Goal: Task Accomplishment & Management: Complete application form

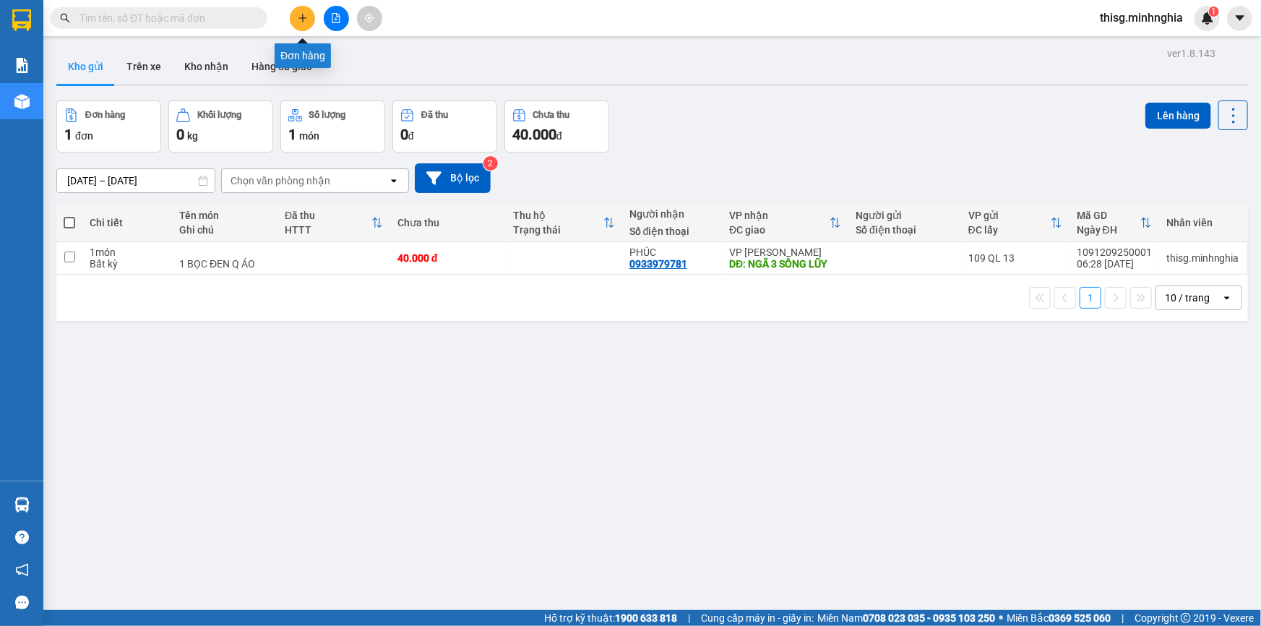
click at [296, 7] on button at bounding box center [302, 18] width 25 height 25
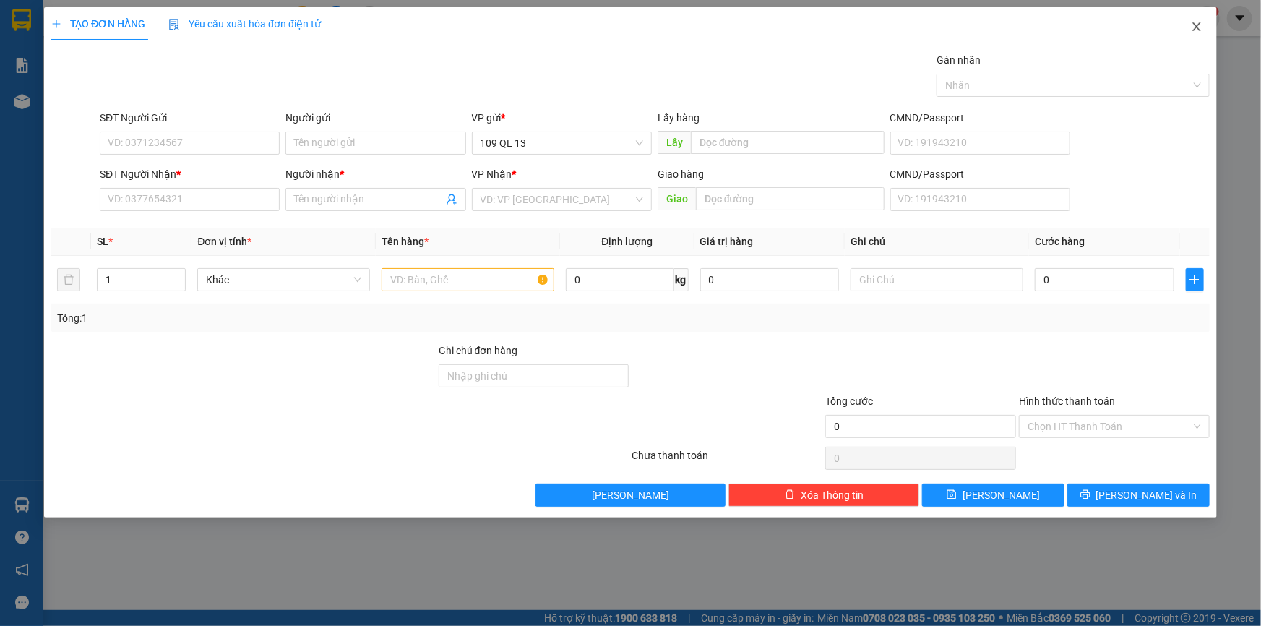
click at [1195, 30] on icon "close" at bounding box center [1197, 26] width 8 height 9
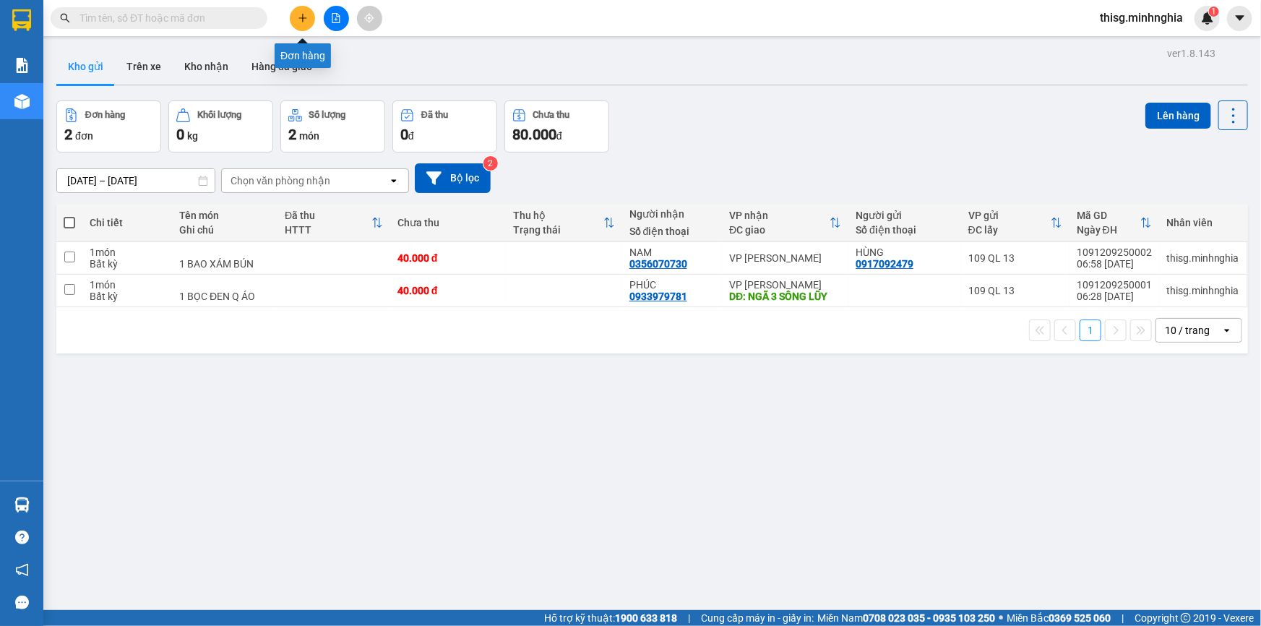
click at [310, 19] on button at bounding box center [302, 18] width 25 height 25
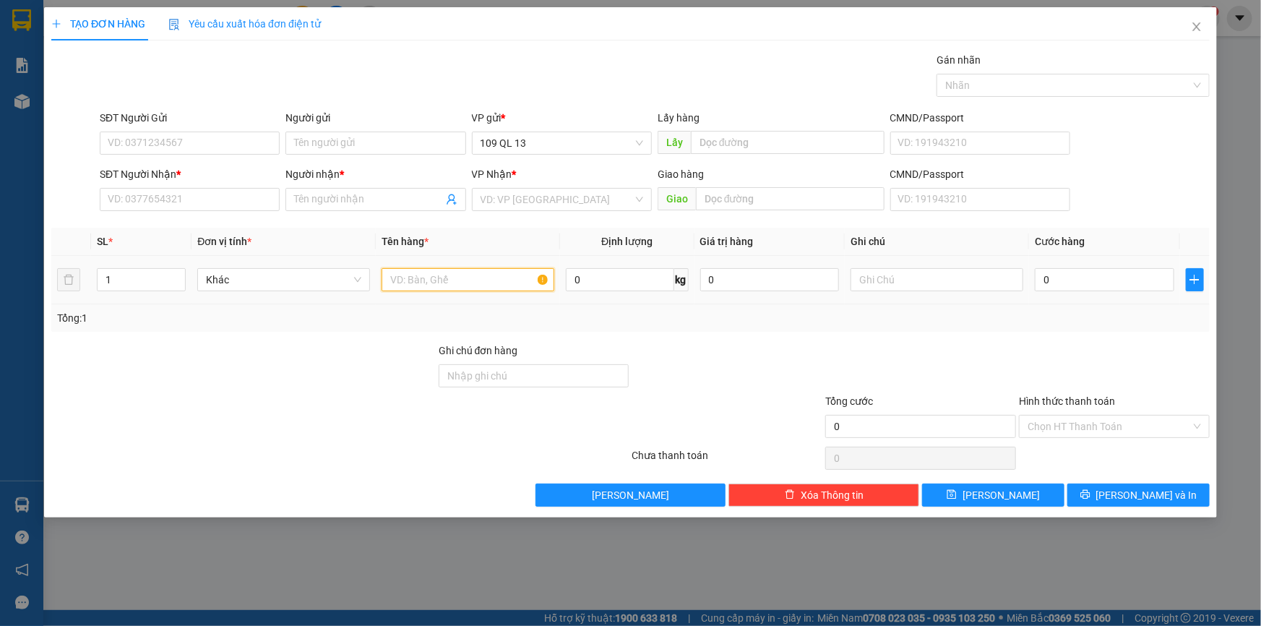
click at [496, 288] on input "text" at bounding box center [468, 279] width 173 height 23
click at [254, 202] on input "SĐT Người Nhận *" at bounding box center [190, 199] width 180 height 23
click at [415, 289] on input "text" at bounding box center [468, 279] width 173 height 23
click at [805, 195] on input "text" at bounding box center [790, 198] width 189 height 23
type input "x"
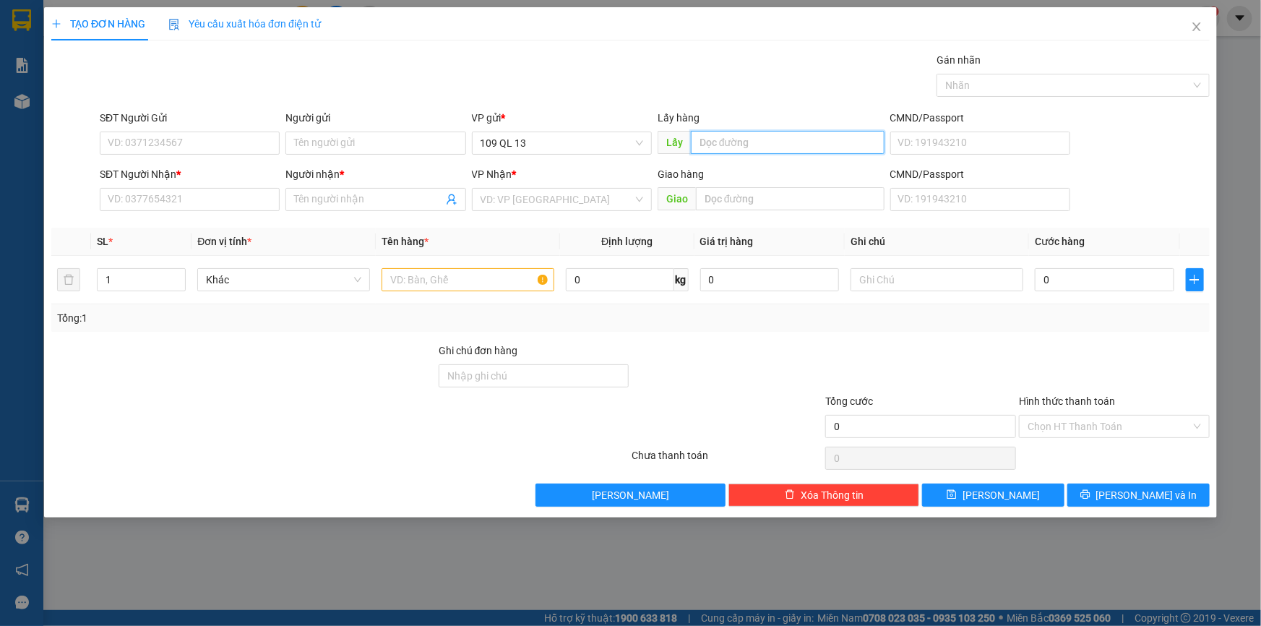
click at [758, 142] on input "text" at bounding box center [788, 142] width 194 height 23
type input "[PERSON_NAME]"
click at [755, 196] on input "text" at bounding box center [790, 198] width 189 height 23
click at [622, 202] on input "search" at bounding box center [557, 200] width 153 height 22
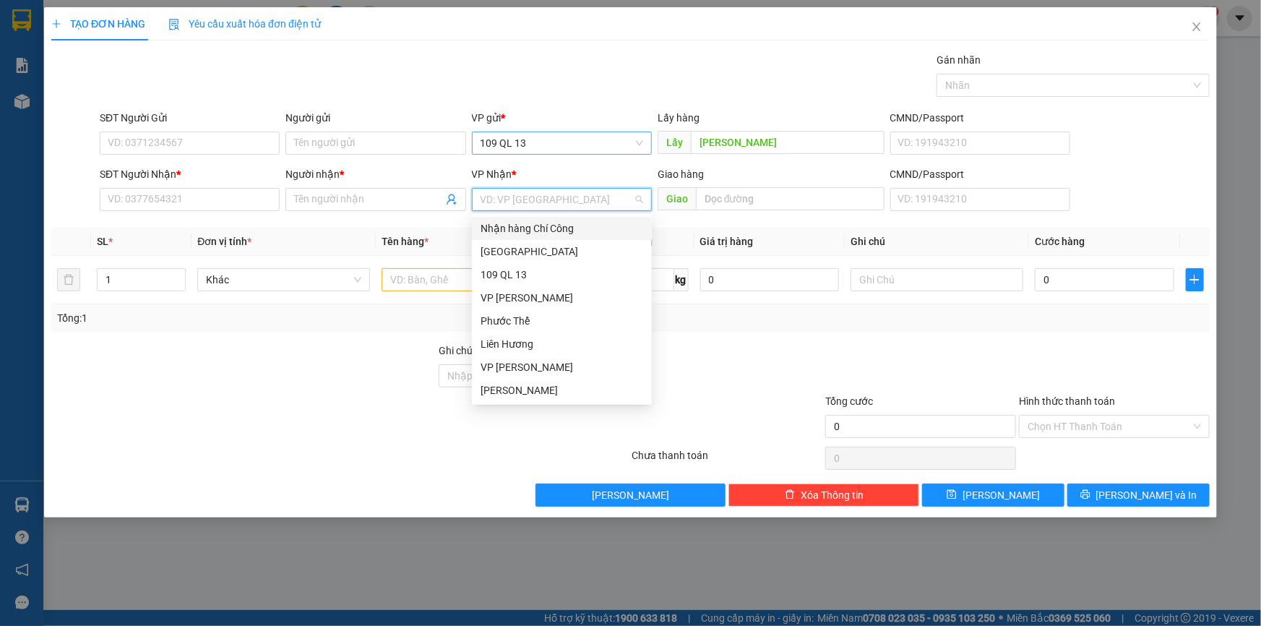
click at [631, 145] on span "109 QL 13" at bounding box center [562, 143] width 163 height 22
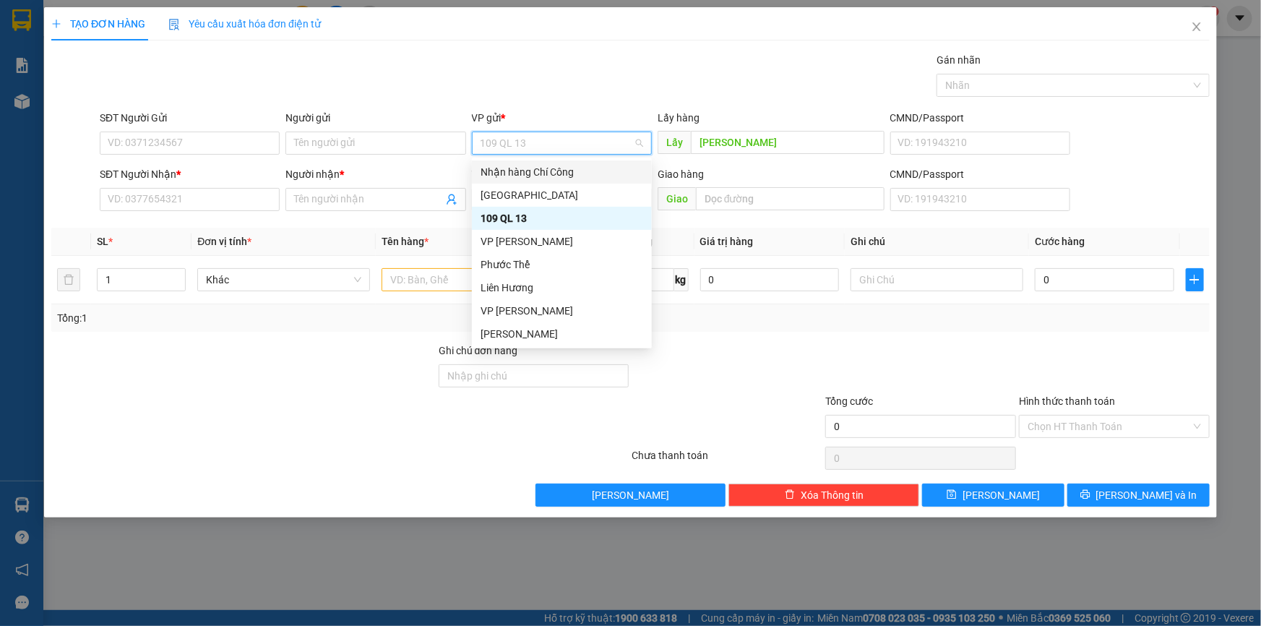
click at [591, 140] on span "109 QL 13" at bounding box center [562, 143] width 163 height 22
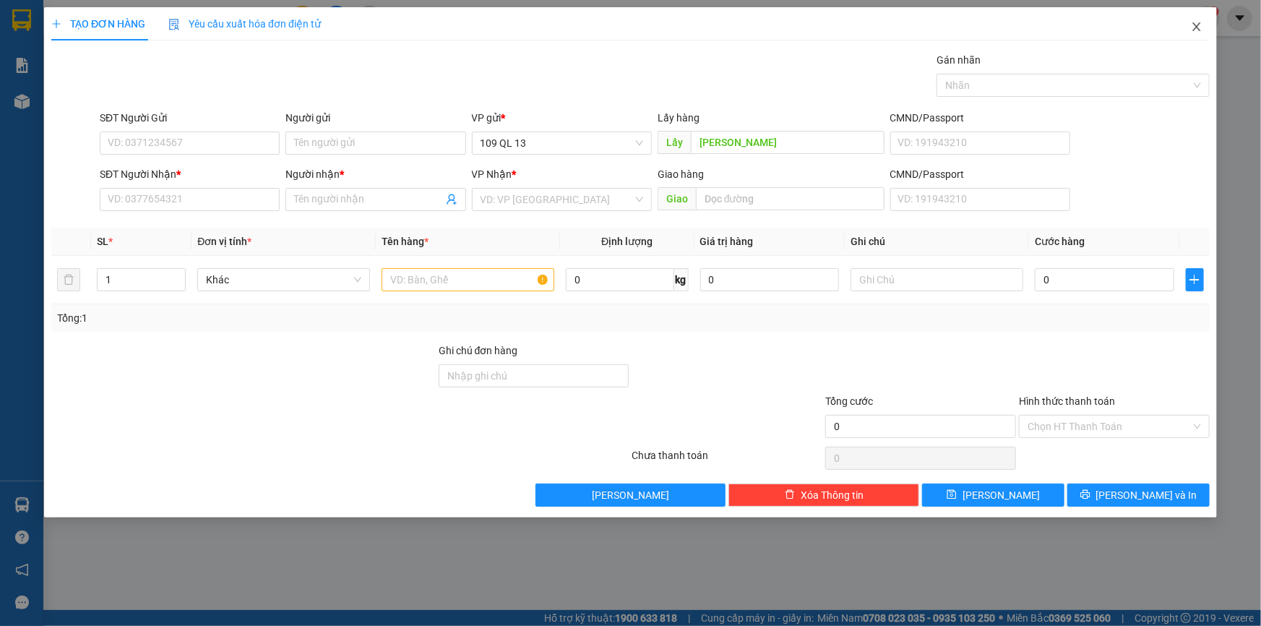
click at [1201, 25] on icon "close" at bounding box center [1197, 27] width 12 height 12
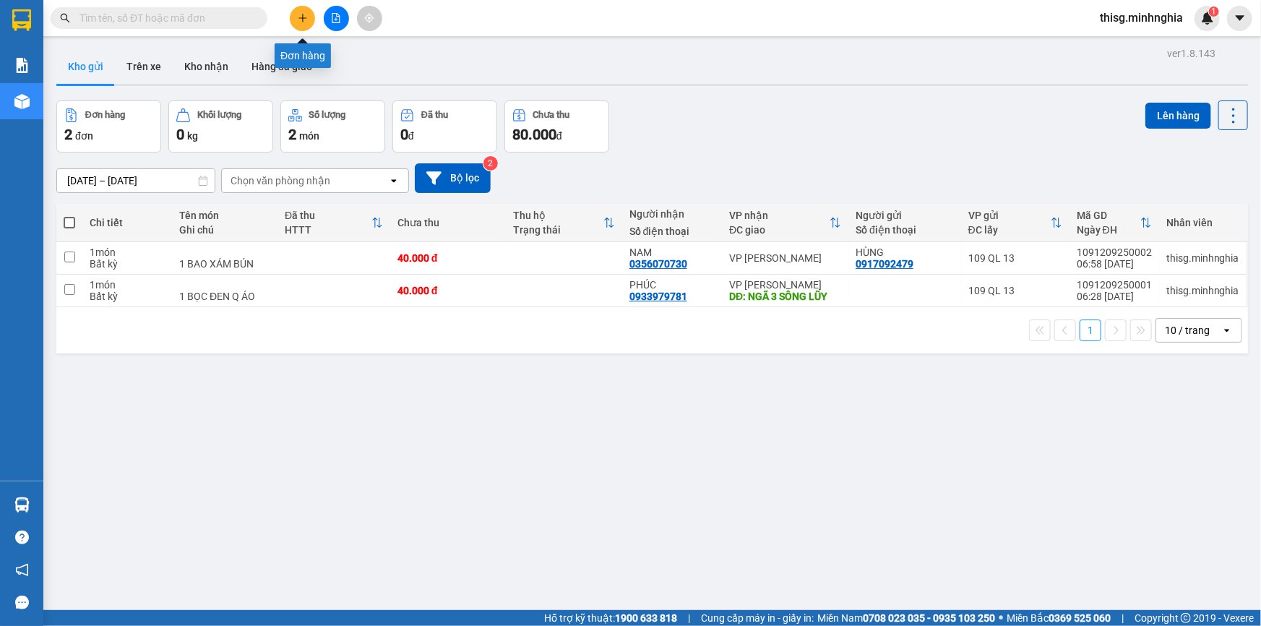
click at [304, 17] on icon "plus" at bounding box center [303, 17] width 8 height 1
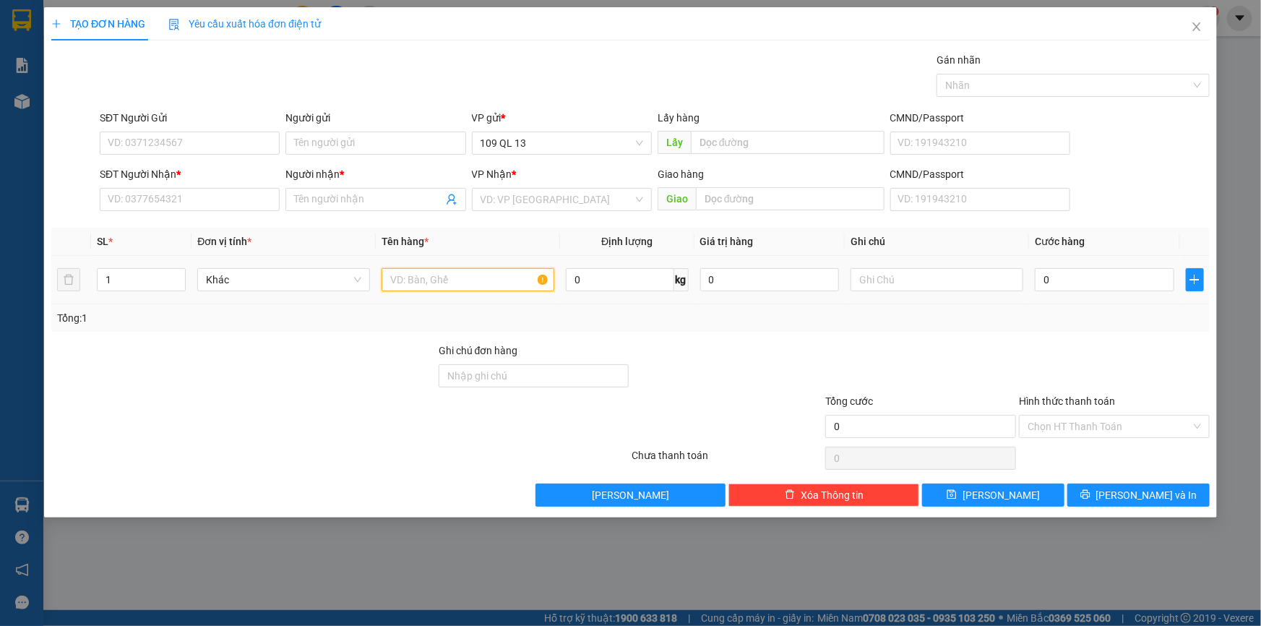
click at [428, 286] on input "text" at bounding box center [468, 279] width 173 height 23
click at [189, 194] on input "SĐT Người Nhận *" at bounding box center [190, 199] width 180 height 23
type input "0937928566"
click at [338, 207] on input "Người nhận *" at bounding box center [368, 200] width 148 height 16
type input "anh chợ"
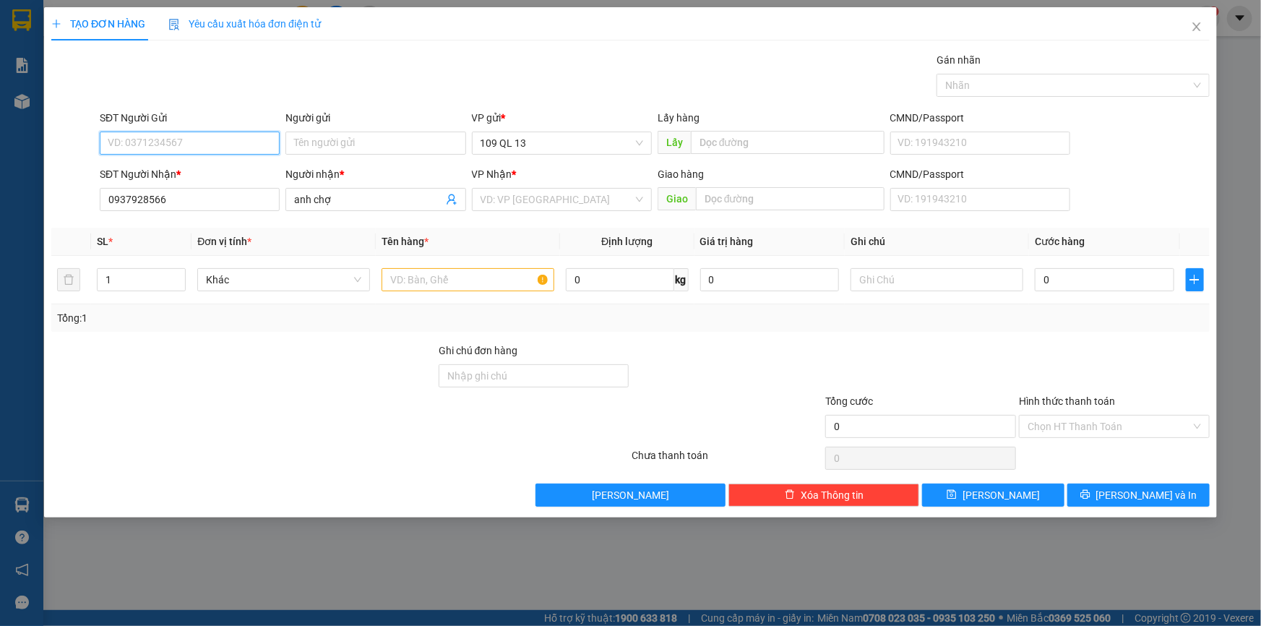
click at [232, 147] on input "SĐT Người Gửi" at bounding box center [190, 143] width 180 height 23
click at [232, 172] on div "0975021112" at bounding box center [189, 172] width 163 height 16
type input "0975021112"
type input "NGÃ 3 SUỐI CÁT"
type input "0975021112"
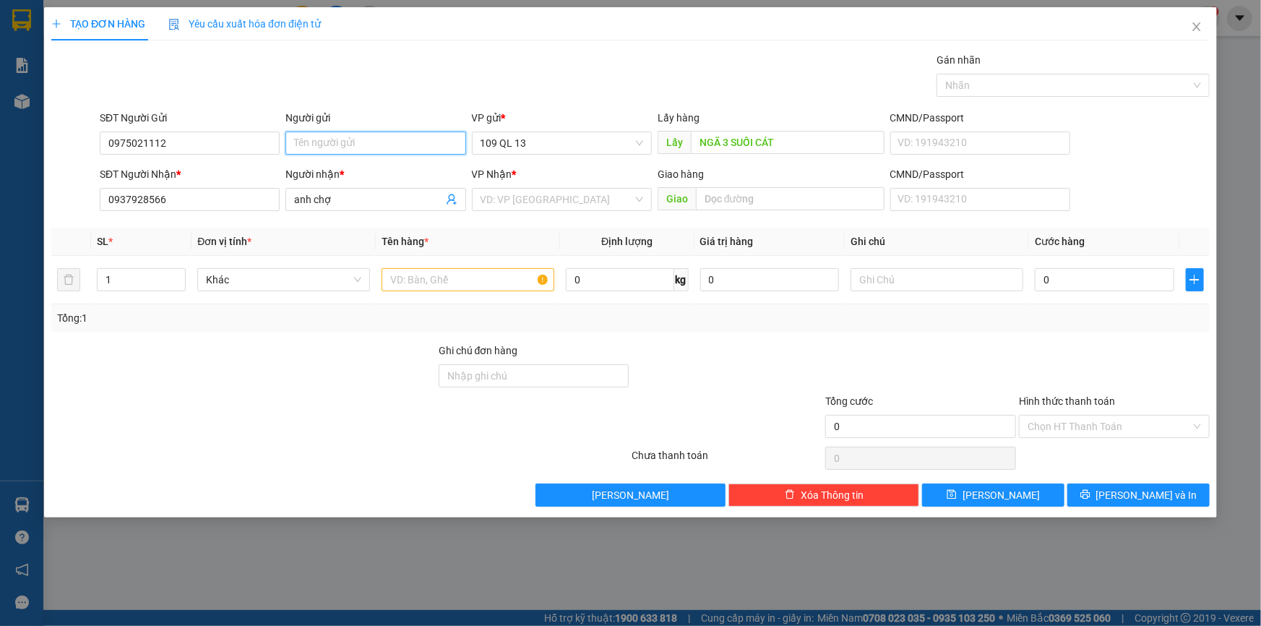
click at [378, 141] on input "Người gửi" at bounding box center [376, 143] width 180 height 23
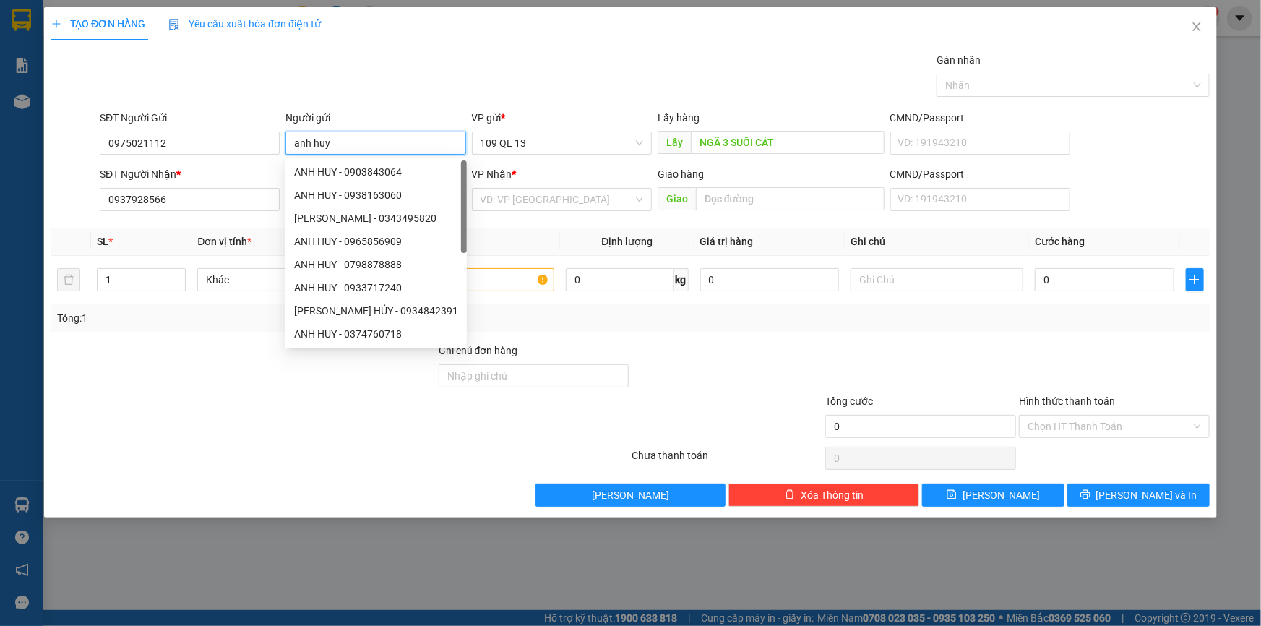
click at [405, 145] on input "anh huy" at bounding box center [376, 143] width 180 height 23
type input "anh huy"
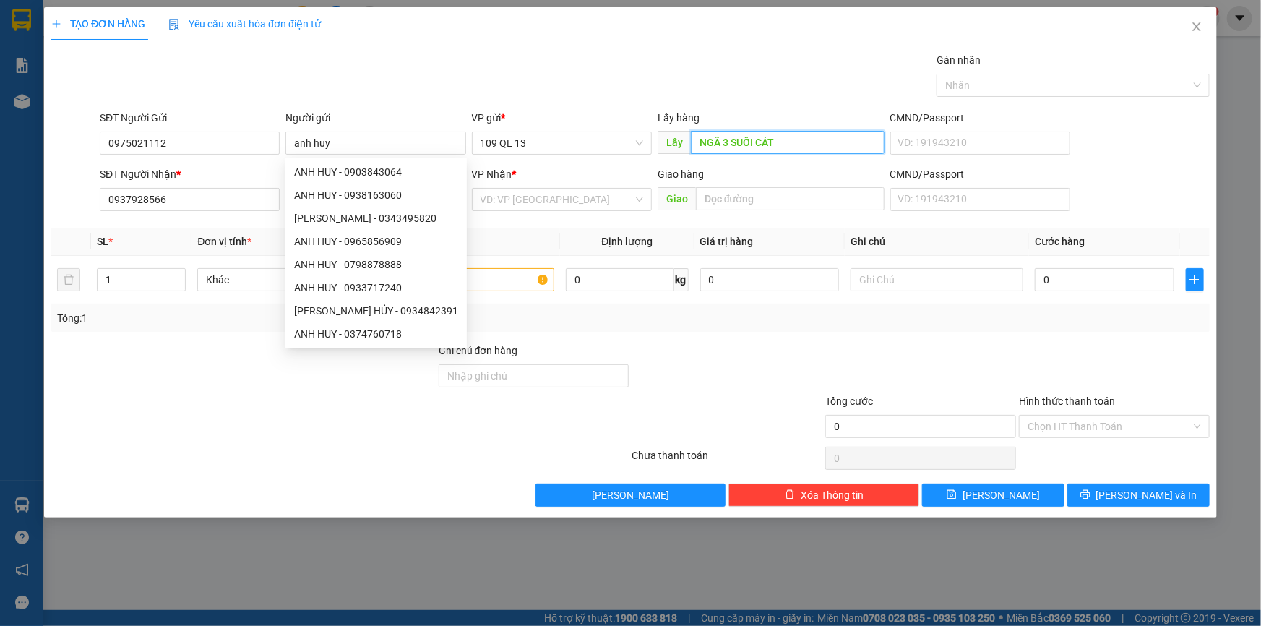
click at [807, 137] on input "NGÃ 3 SUỐI CÁT" at bounding box center [788, 142] width 194 height 23
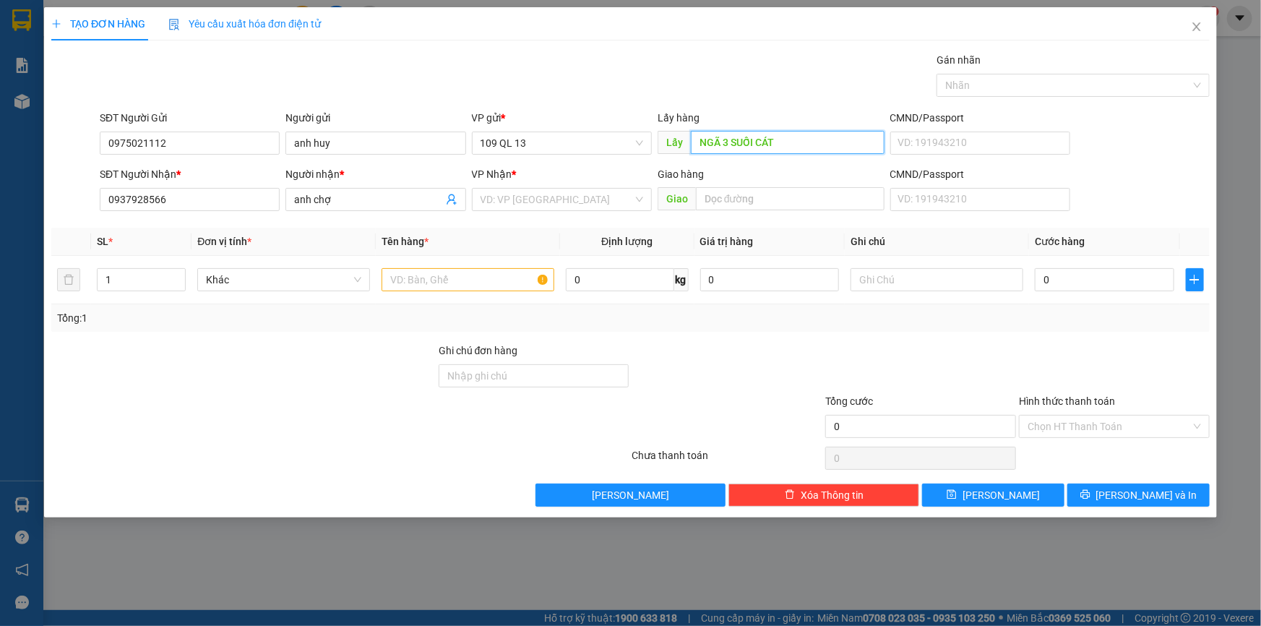
click at [807, 137] on input "NGÃ 3 SUỐI CÁT" at bounding box center [788, 142] width 194 height 23
click at [477, 279] on input "text" at bounding box center [468, 279] width 173 height 23
click at [826, 146] on input "NGÃ 3 SUỐI CÁT" at bounding box center [788, 142] width 194 height 23
type input "[PERSON_NAME]"
click at [909, 288] on input "text" at bounding box center [937, 279] width 173 height 23
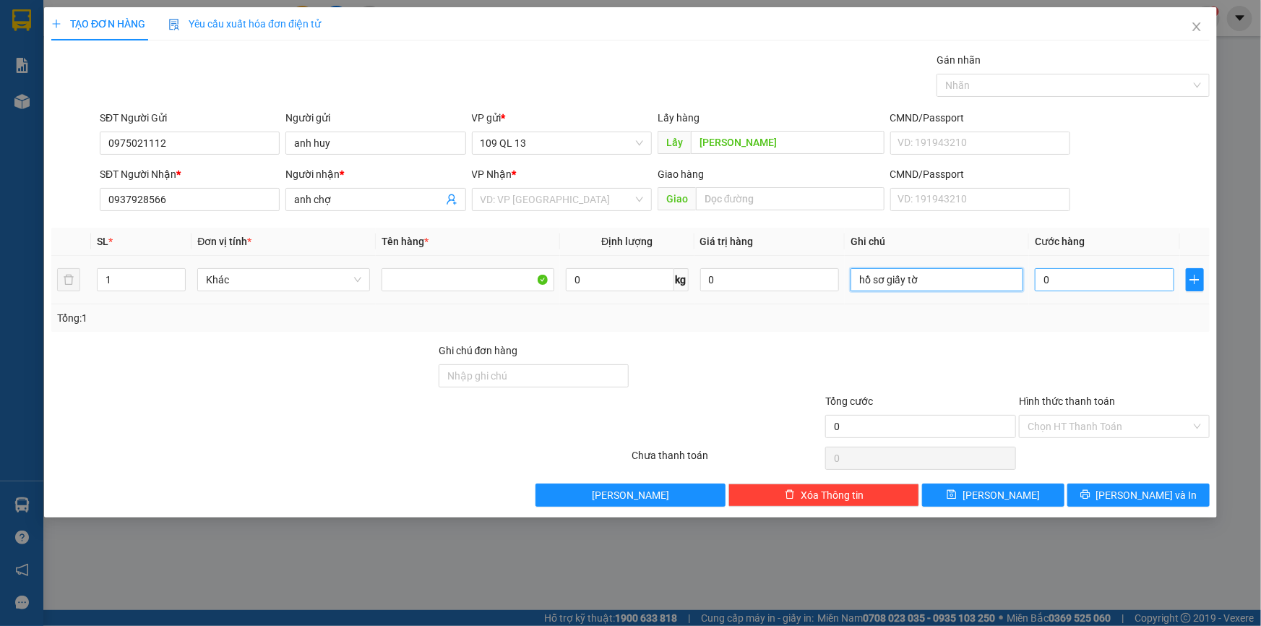
type input "hồ sơ giấy tờ"
click at [1104, 277] on input "0" at bounding box center [1105, 279] width 140 height 23
type input "4"
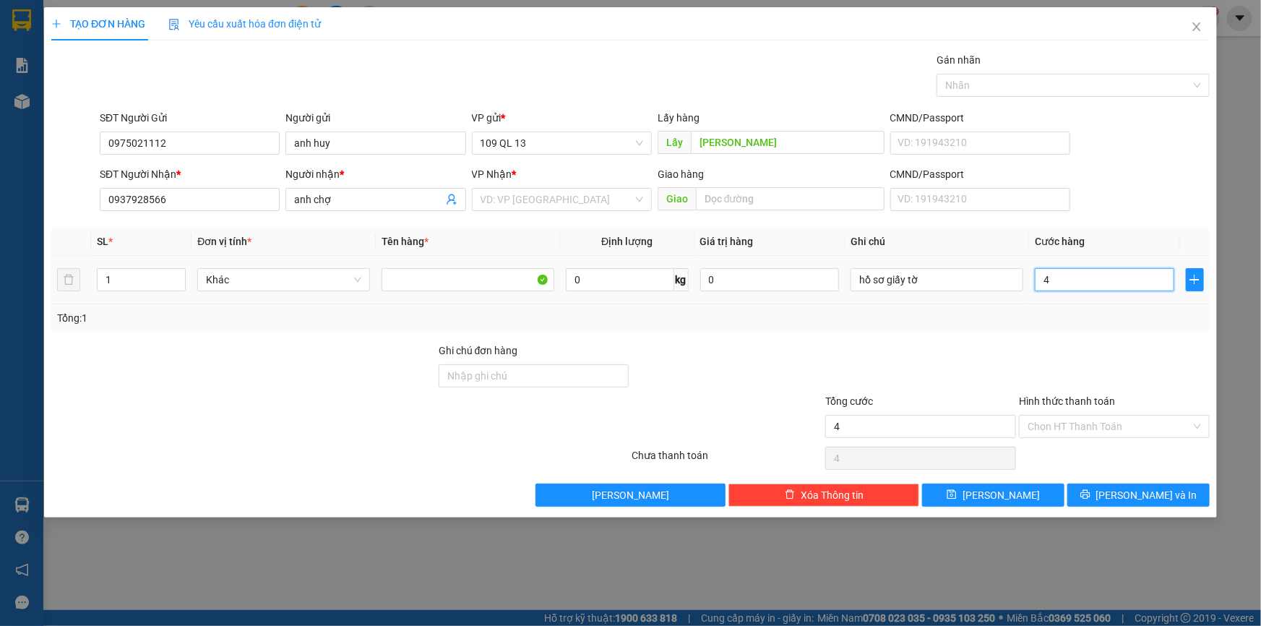
type input "40"
type input "40.000"
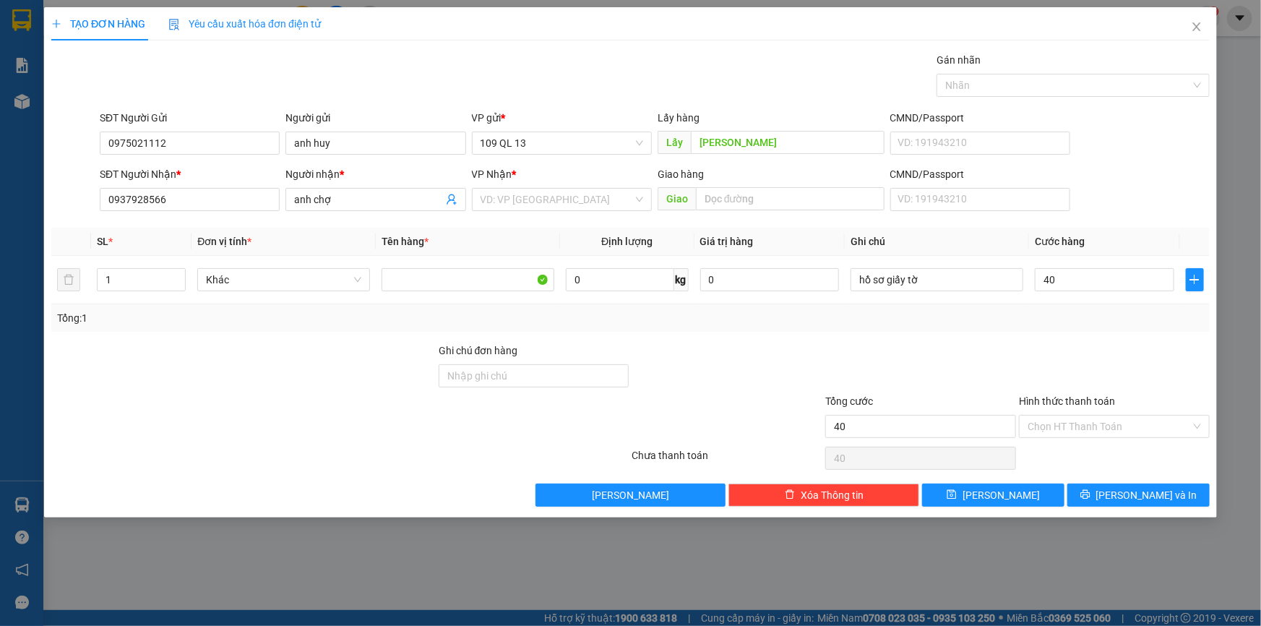
type input "40.000"
click at [1152, 364] on div at bounding box center [1115, 368] width 194 height 51
click at [1157, 496] on span "[PERSON_NAME] và In" at bounding box center [1147, 495] width 101 height 16
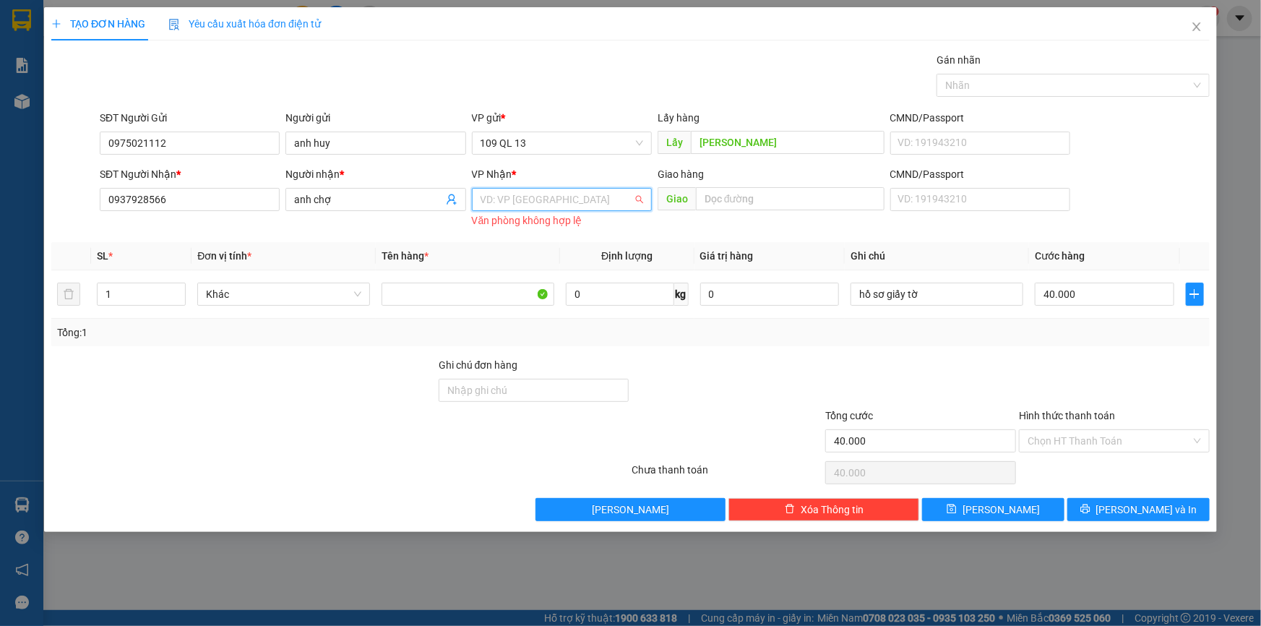
click at [534, 197] on input "search" at bounding box center [557, 200] width 153 height 22
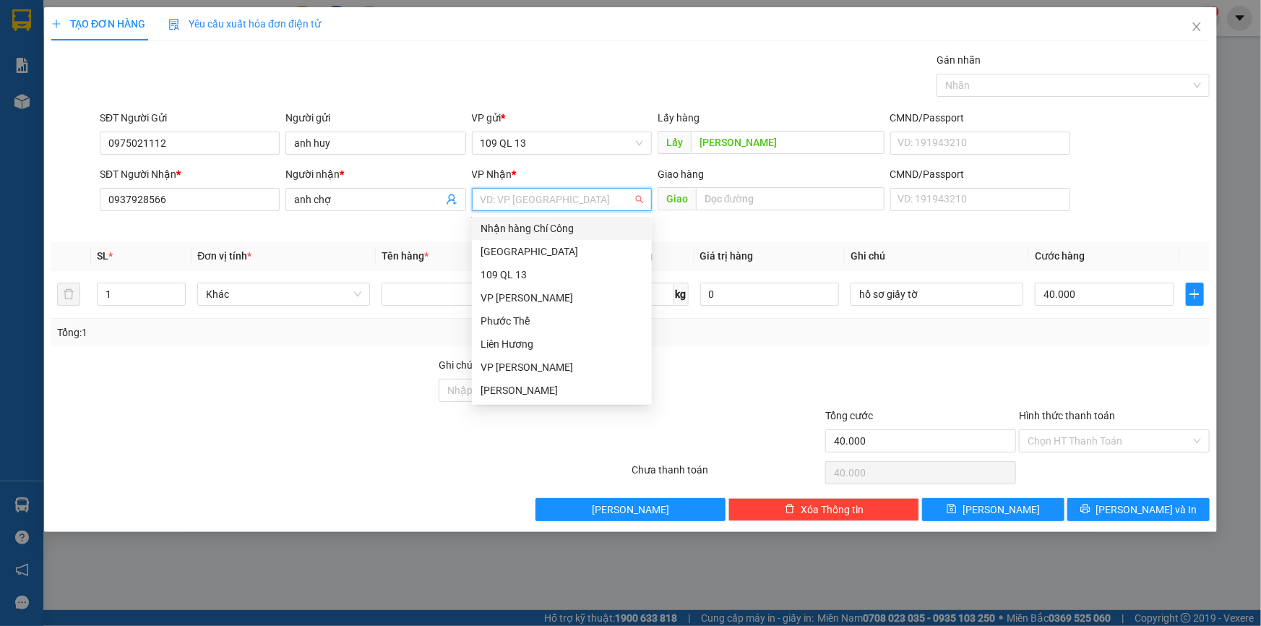
click at [531, 231] on div "Nhận hàng Chí Công" at bounding box center [562, 228] width 163 height 16
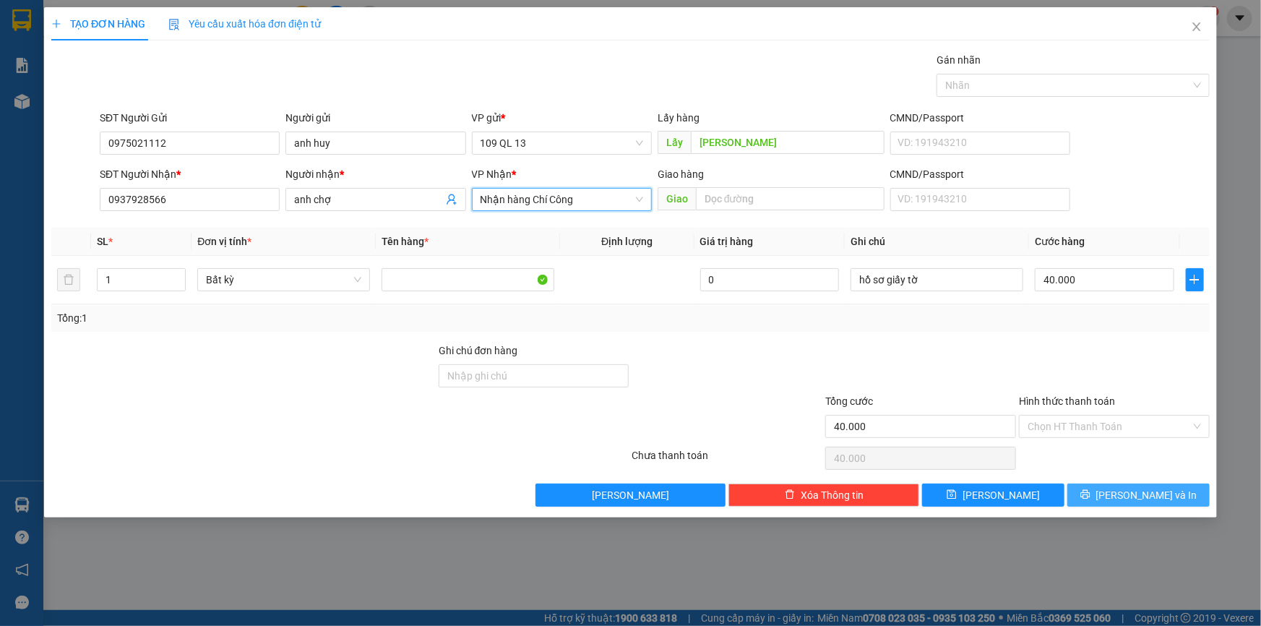
click at [1144, 492] on span "[PERSON_NAME] và In" at bounding box center [1147, 495] width 101 height 16
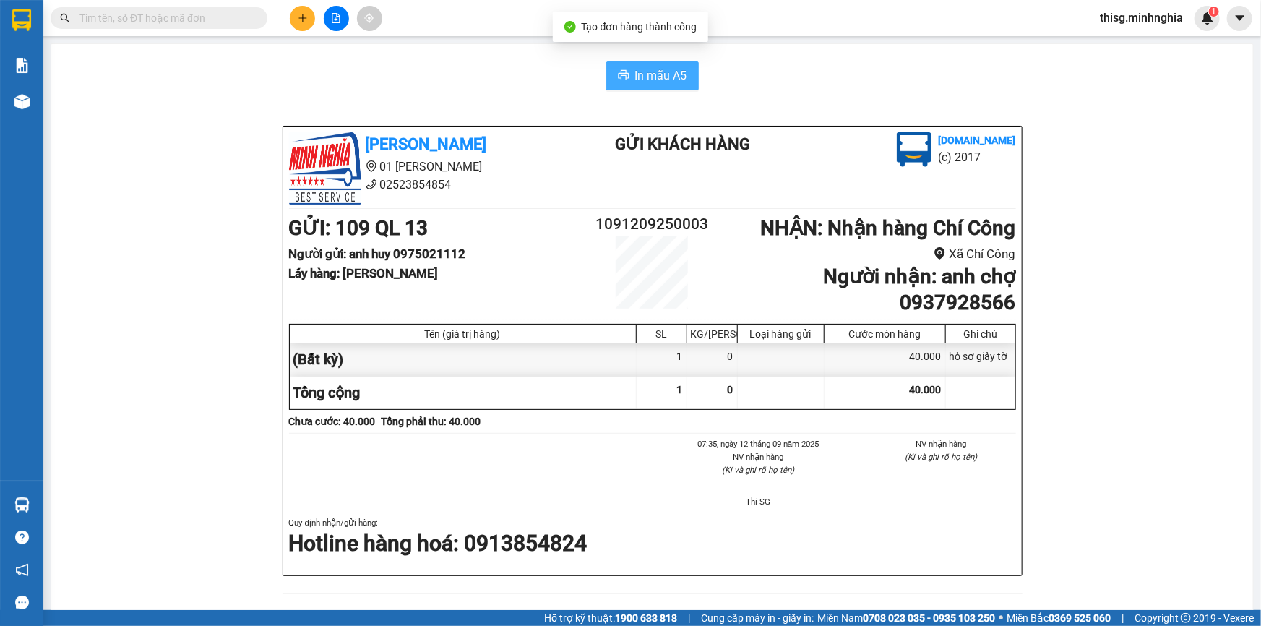
click at [624, 79] on icon "printer" at bounding box center [624, 75] width 12 height 12
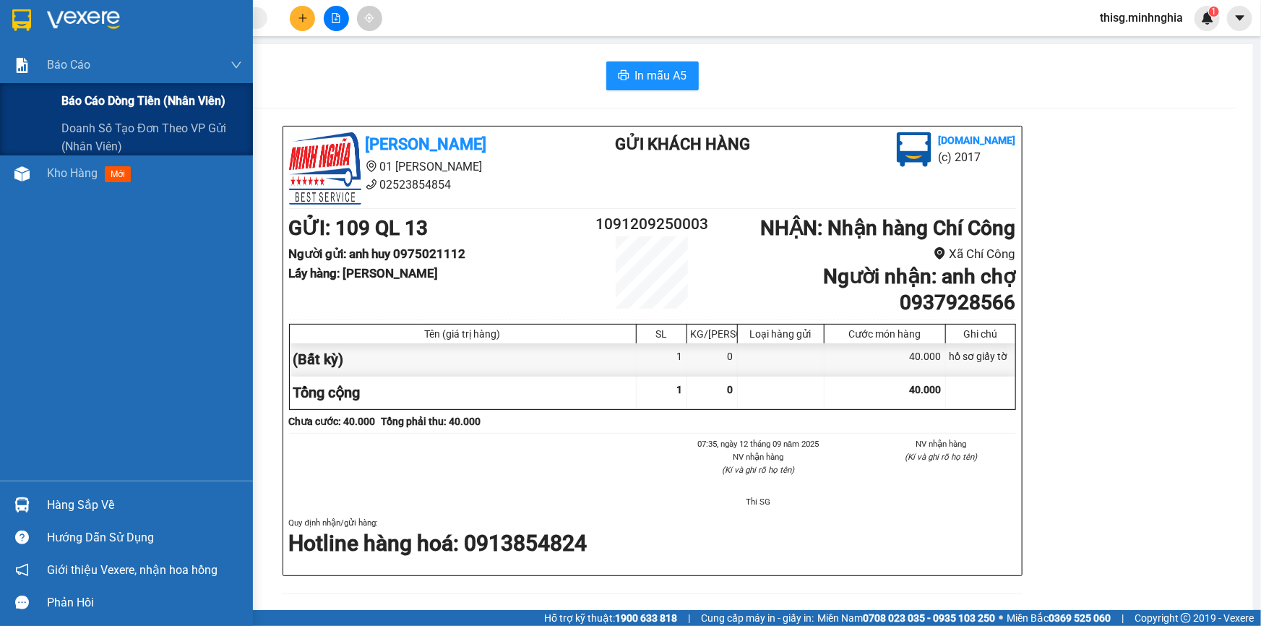
click at [16, 108] on div "Báo cáo dòng tiền (nhân viên)" at bounding box center [126, 101] width 253 height 36
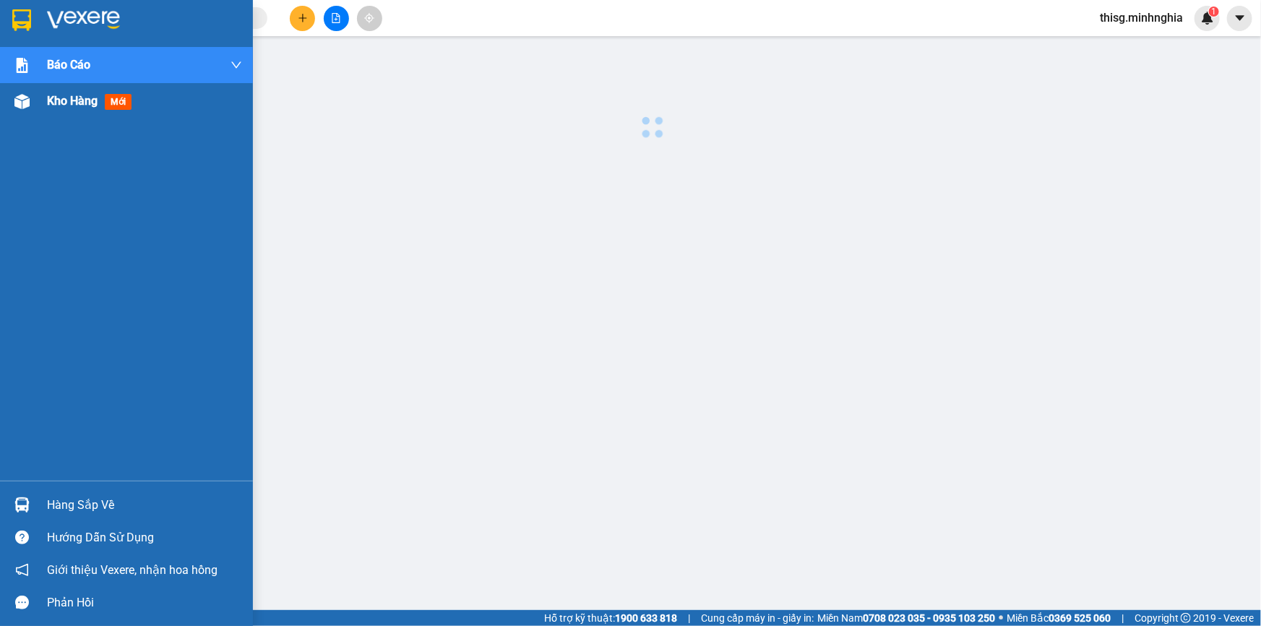
click at [56, 114] on div "Kho hàng mới" at bounding box center [144, 101] width 195 height 36
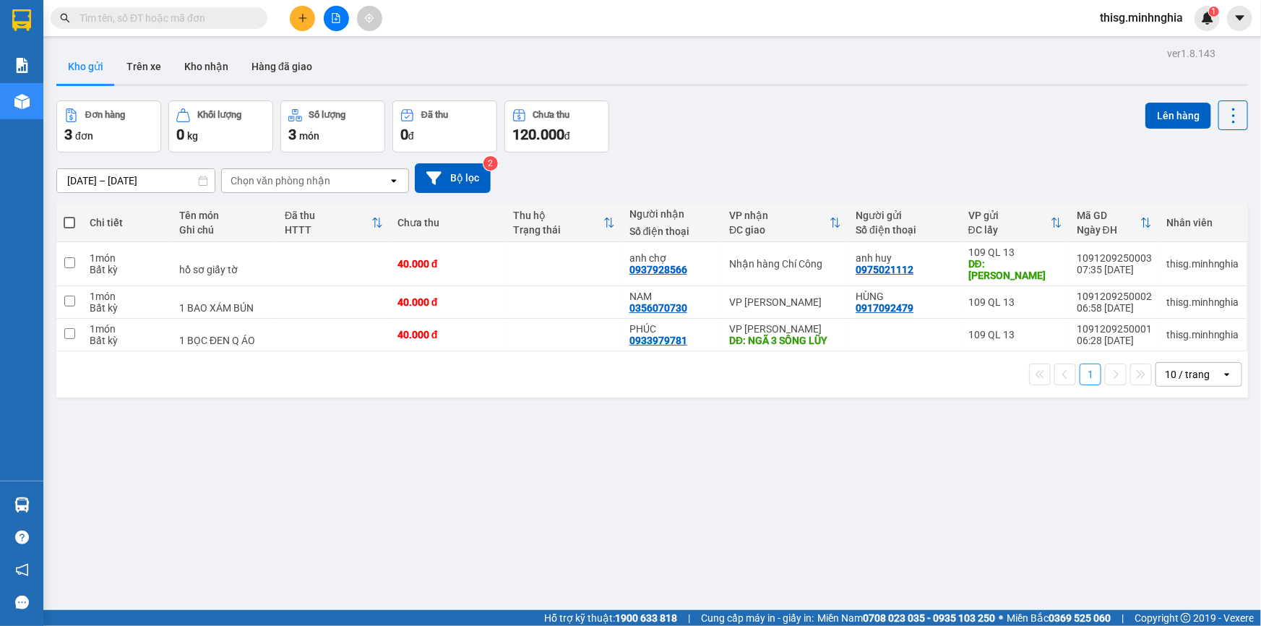
click at [69, 220] on span at bounding box center [70, 223] width 12 height 12
click at [69, 215] on input "checkbox" at bounding box center [69, 215] width 0 height 0
checkbox input "true"
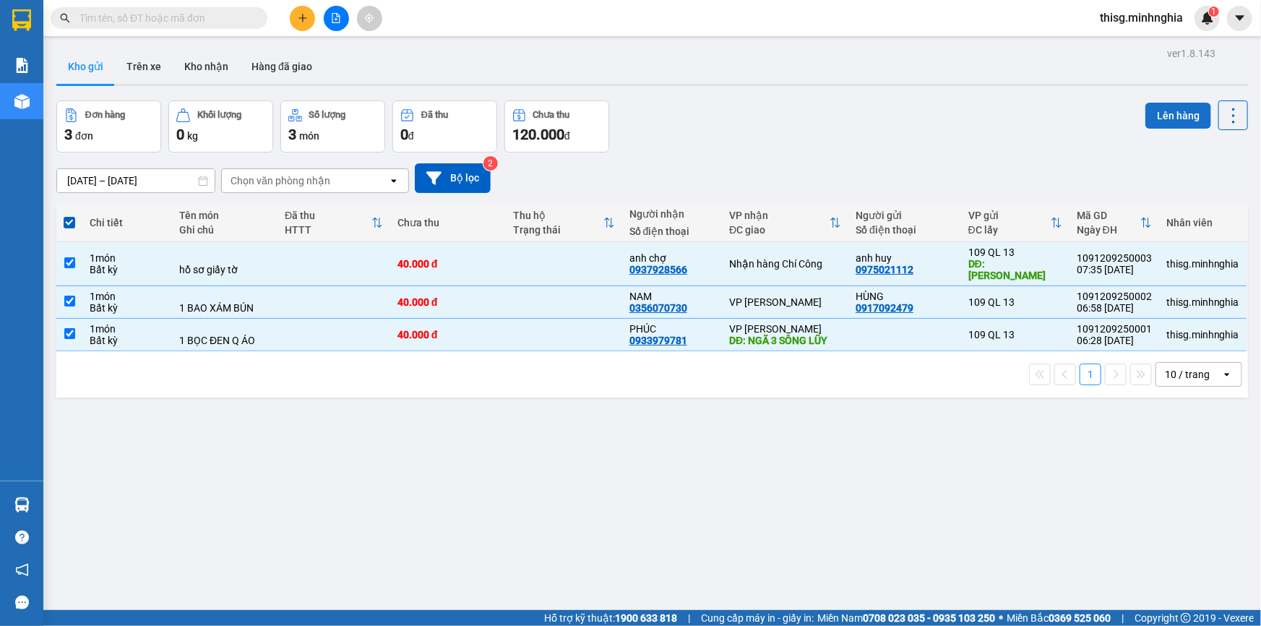
click at [1164, 119] on button "Lên hàng" at bounding box center [1179, 116] width 66 height 26
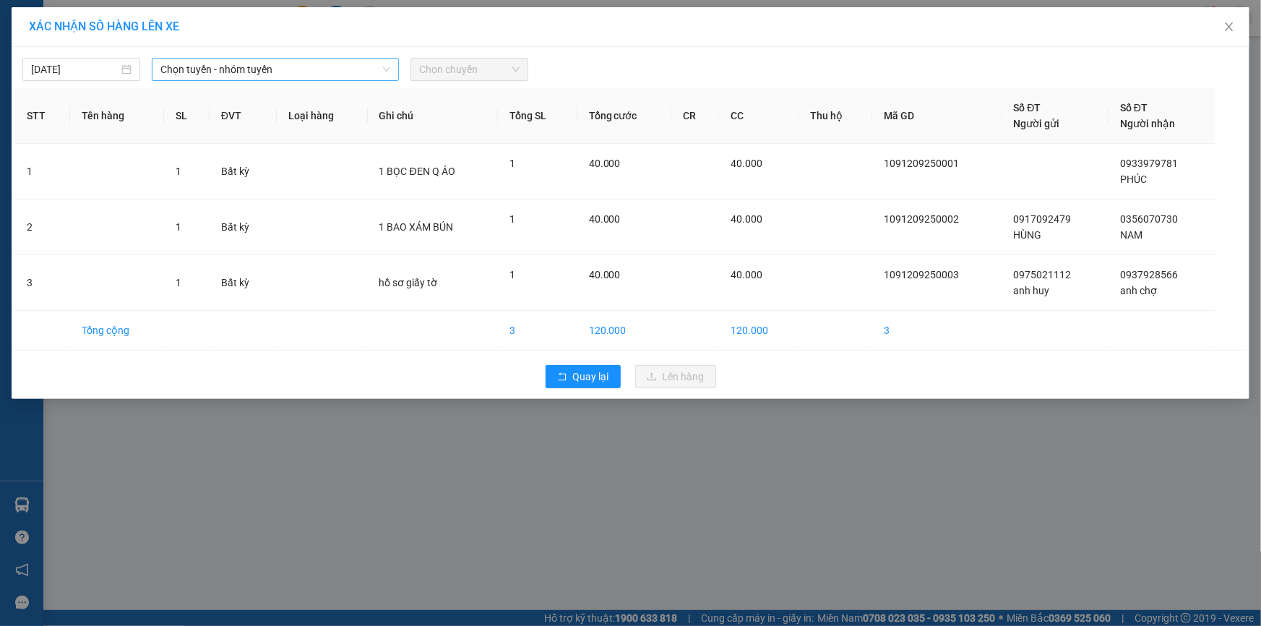
click at [193, 76] on span "Chọn tuyến - nhóm tuyến" at bounding box center [275, 70] width 230 height 22
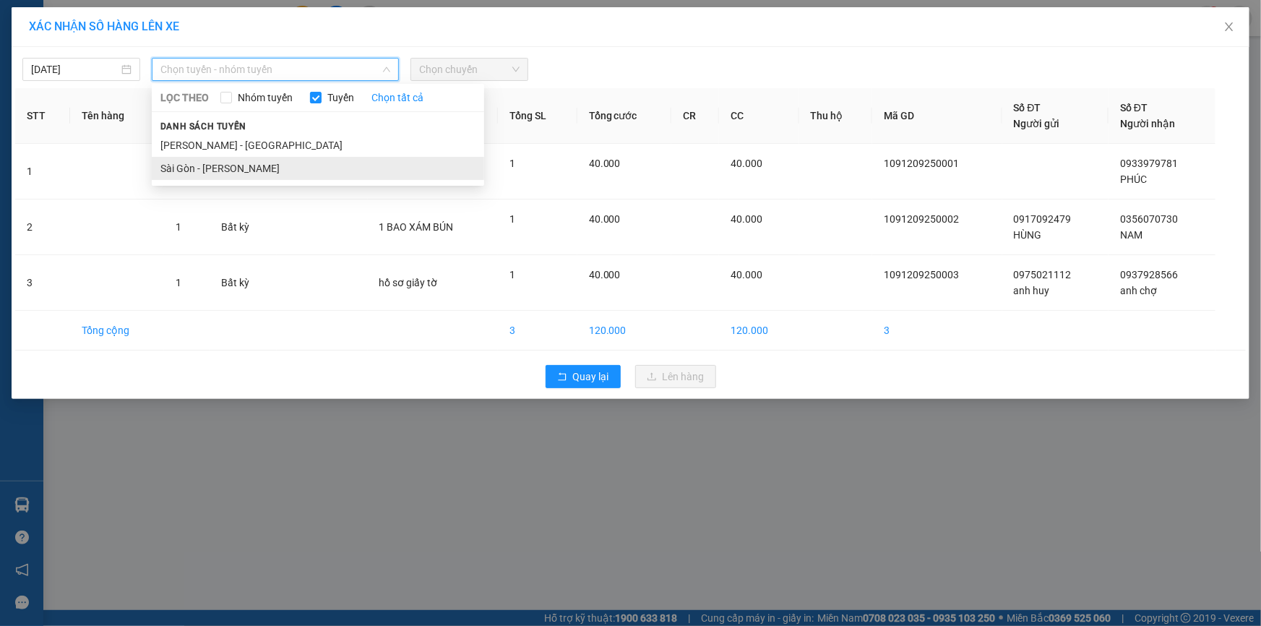
click at [210, 164] on li "Sài Gòn - [PERSON_NAME]" at bounding box center [318, 168] width 333 height 23
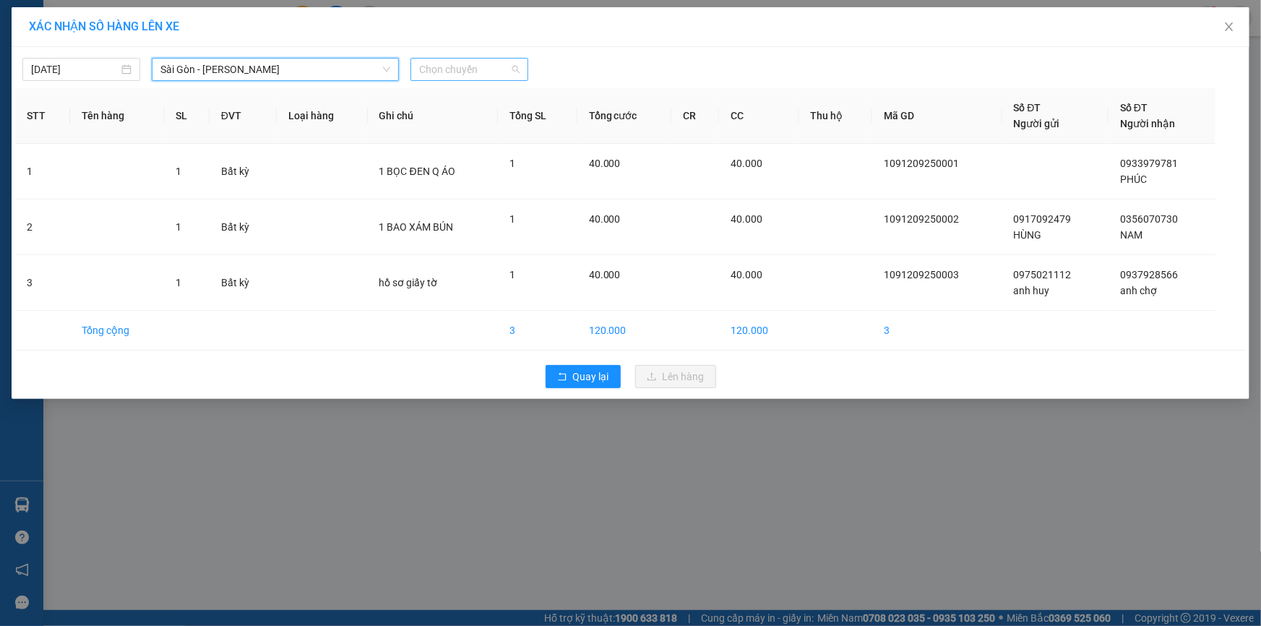
click at [513, 68] on span "Chọn chuyến" at bounding box center [469, 70] width 100 height 22
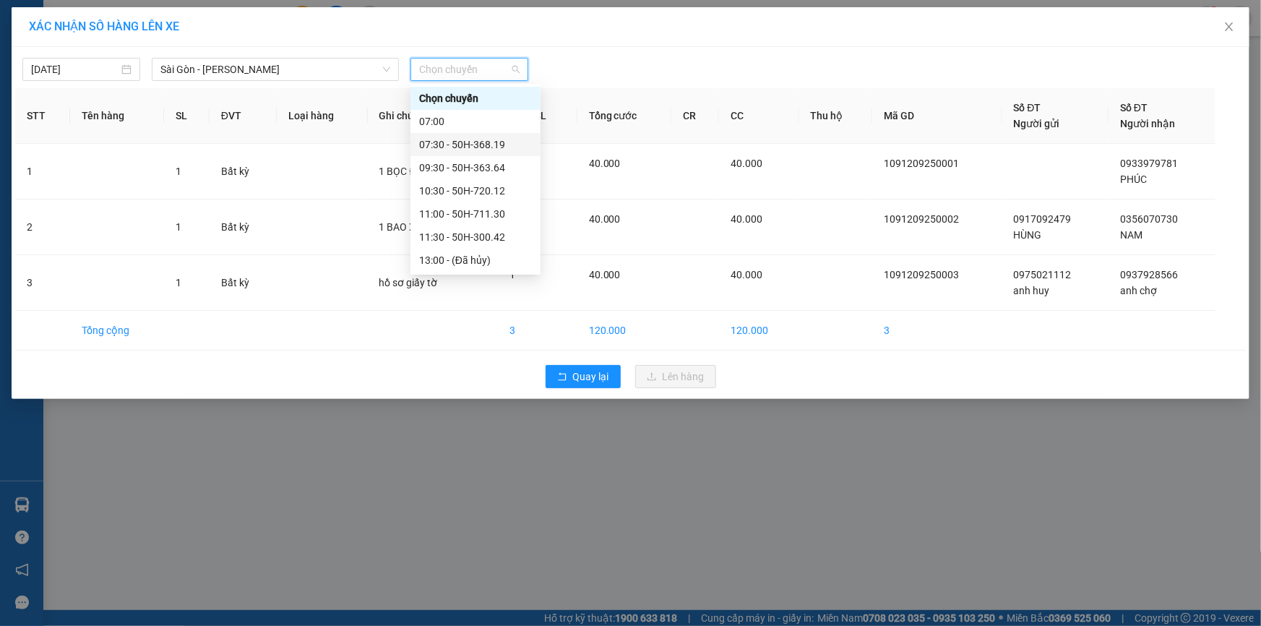
click at [488, 140] on div "07:30 - 50H-368.19" at bounding box center [475, 145] width 113 height 16
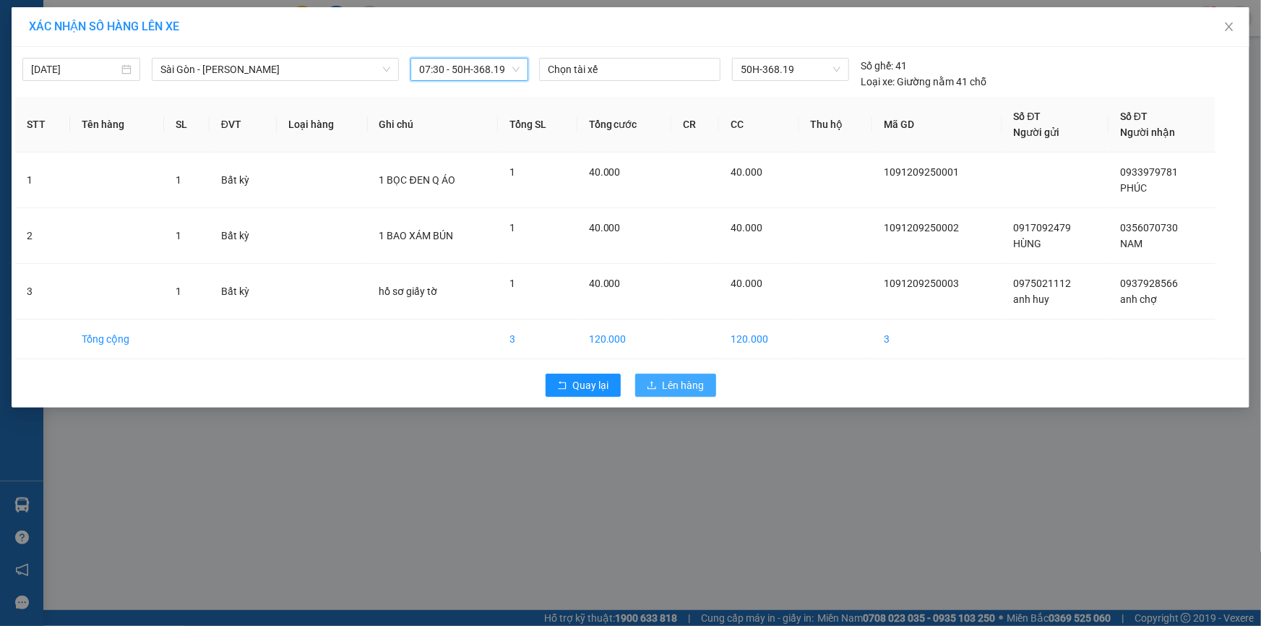
click at [685, 387] on span "Lên hàng" at bounding box center [684, 385] width 42 height 16
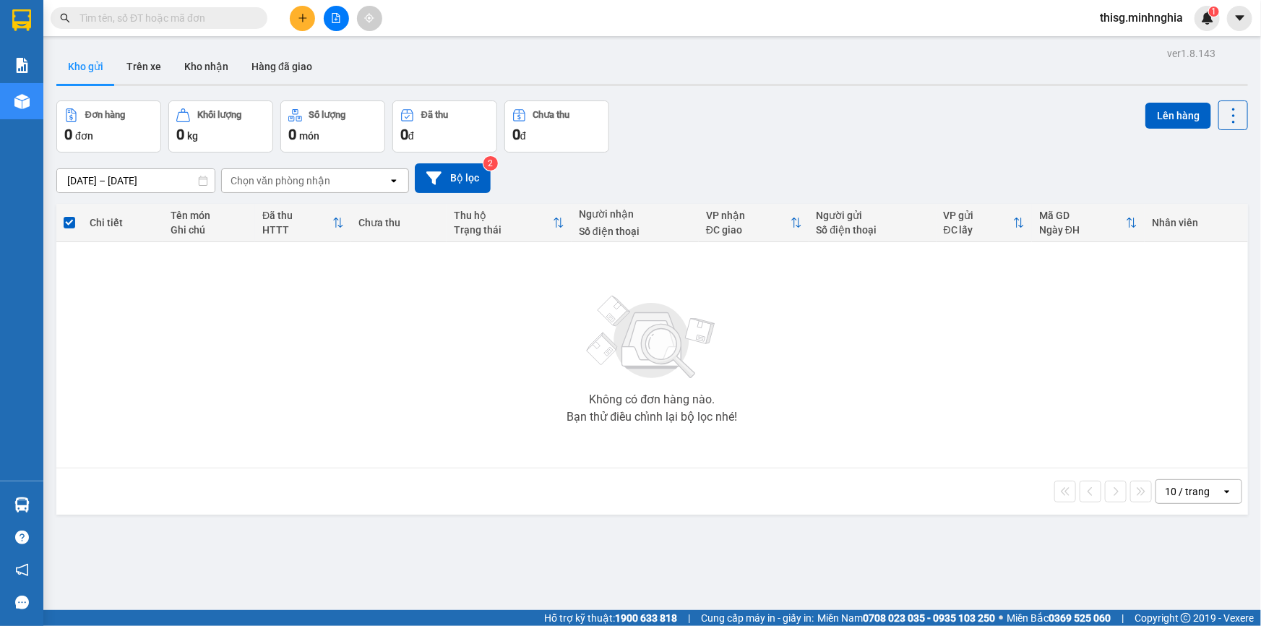
click at [299, 176] on div "Chọn văn phòng nhận" at bounding box center [281, 180] width 100 height 14
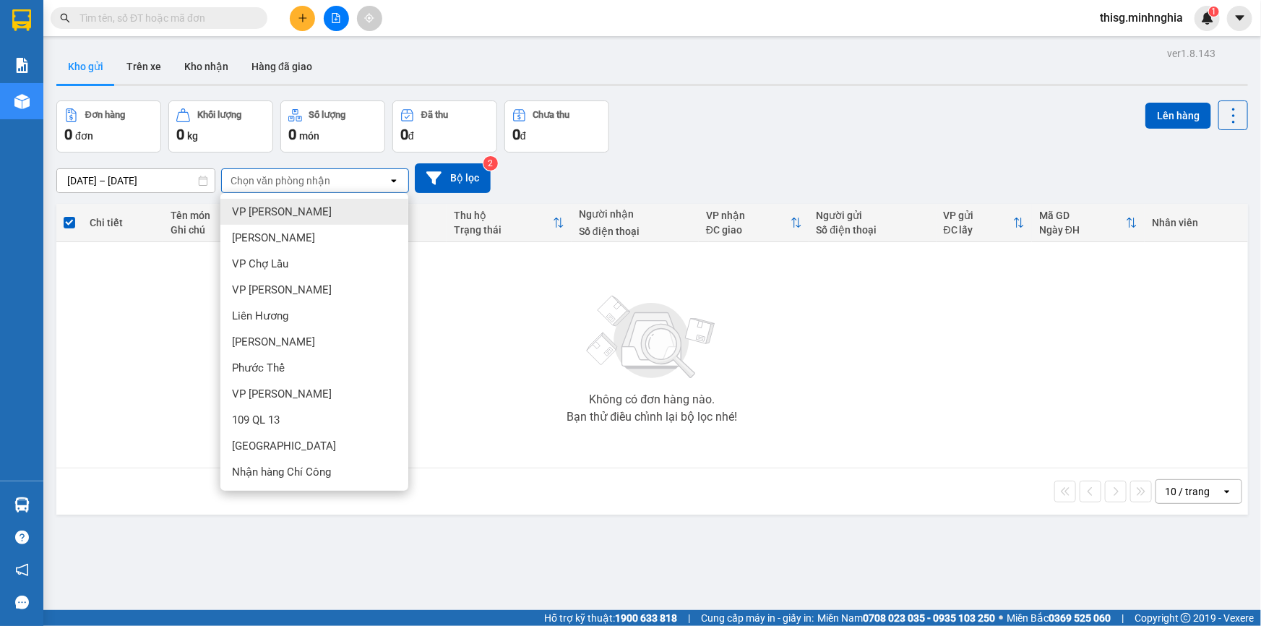
click at [339, 25] on button at bounding box center [336, 18] width 25 height 25
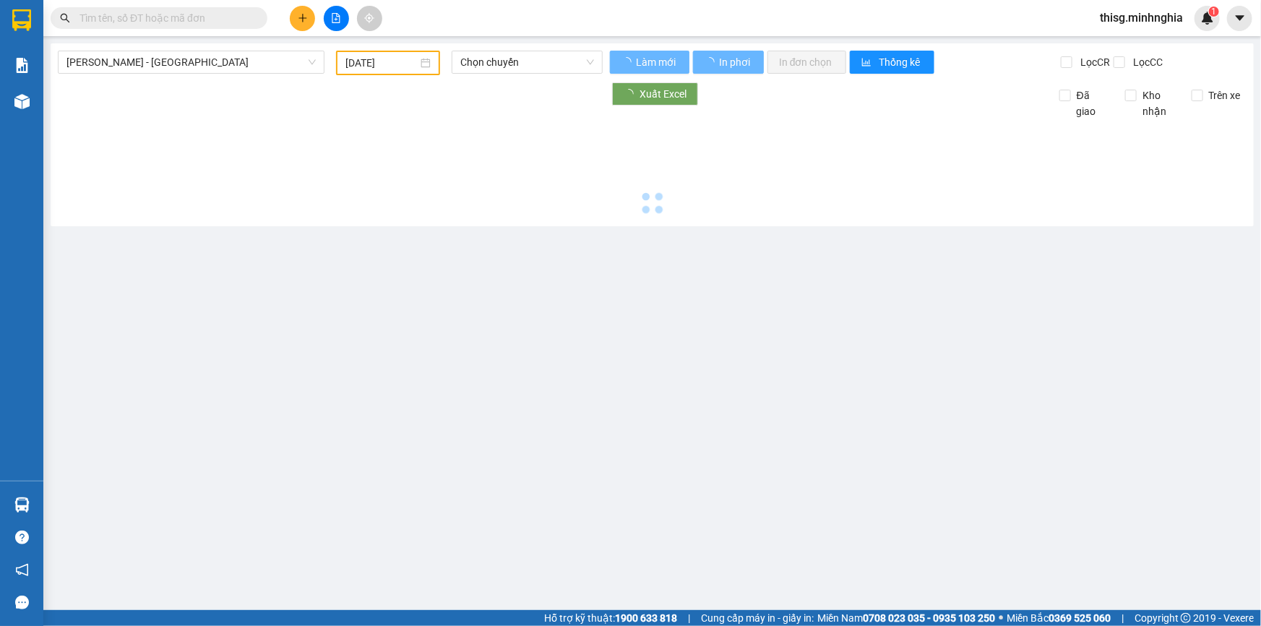
type input "[DATE]"
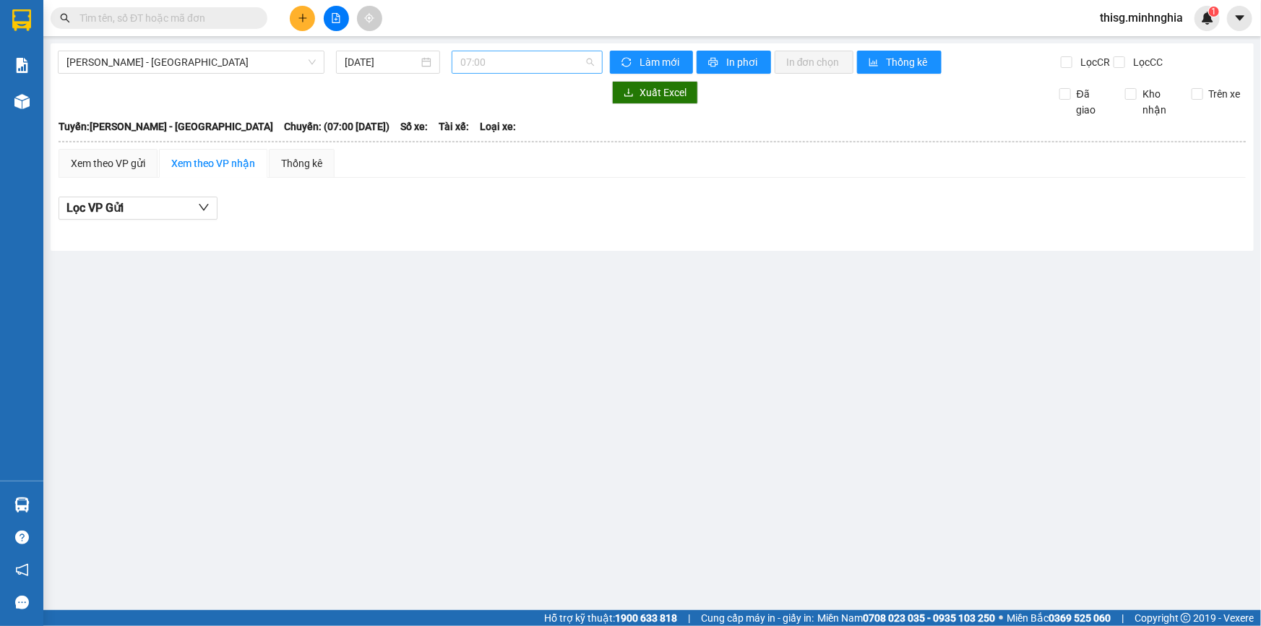
click at [492, 53] on span "07:00" at bounding box center [527, 62] width 134 height 22
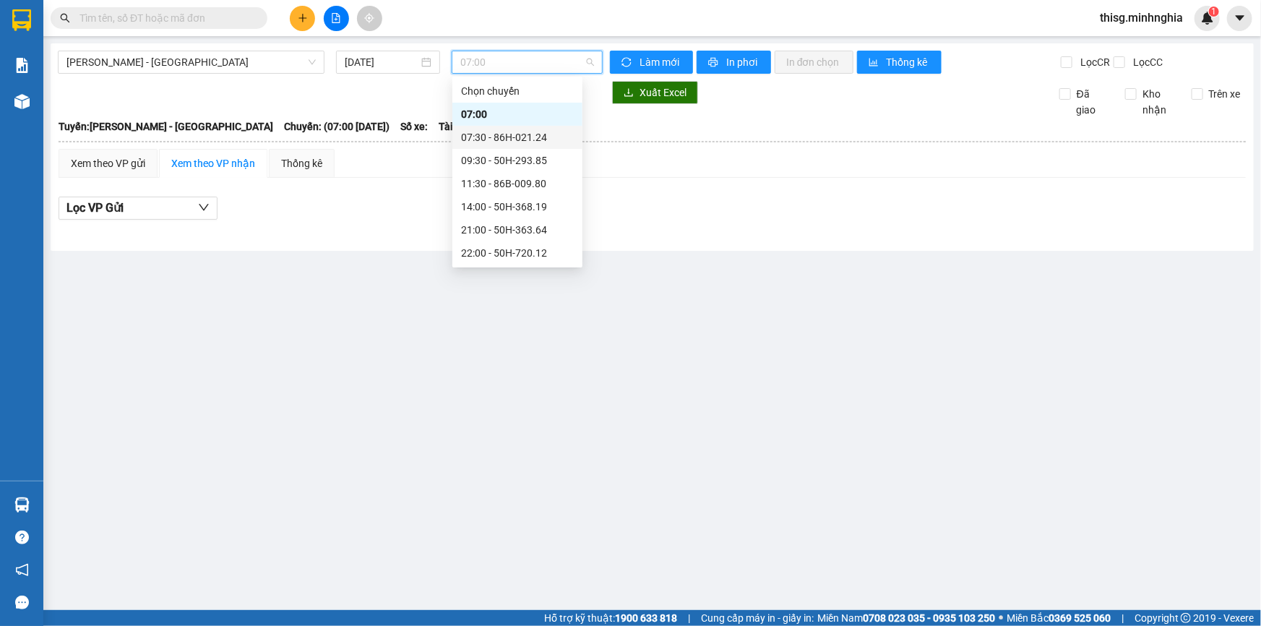
click at [518, 132] on div "07:30 - 86H-021.24" at bounding box center [517, 137] width 113 height 16
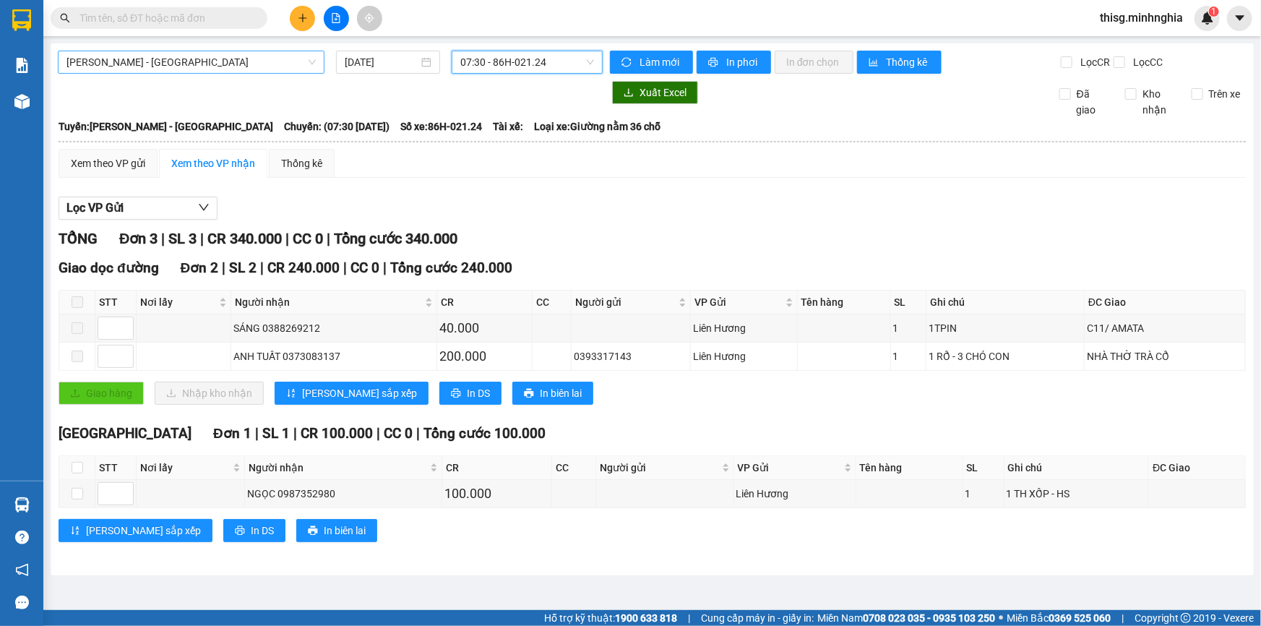
click at [208, 67] on span "[PERSON_NAME] - [GEOGRAPHIC_DATA]" at bounding box center [191, 62] width 249 height 22
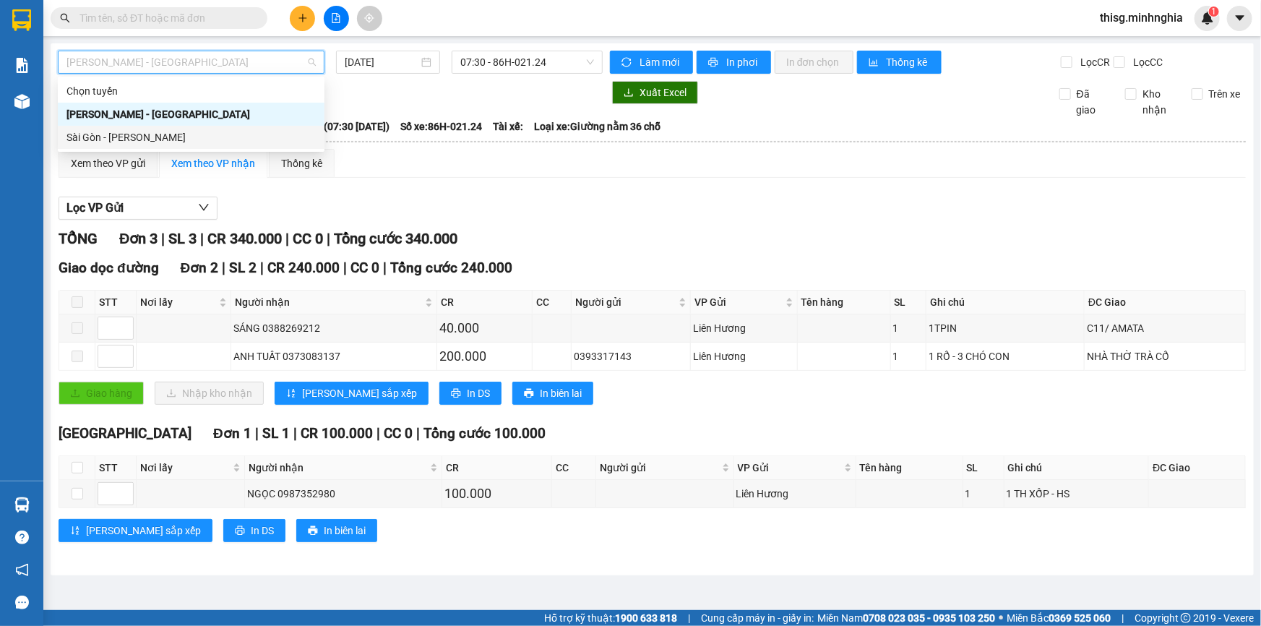
click at [194, 134] on div "Sài Gòn - [PERSON_NAME]" at bounding box center [191, 137] width 249 height 16
type input "[DATE]"
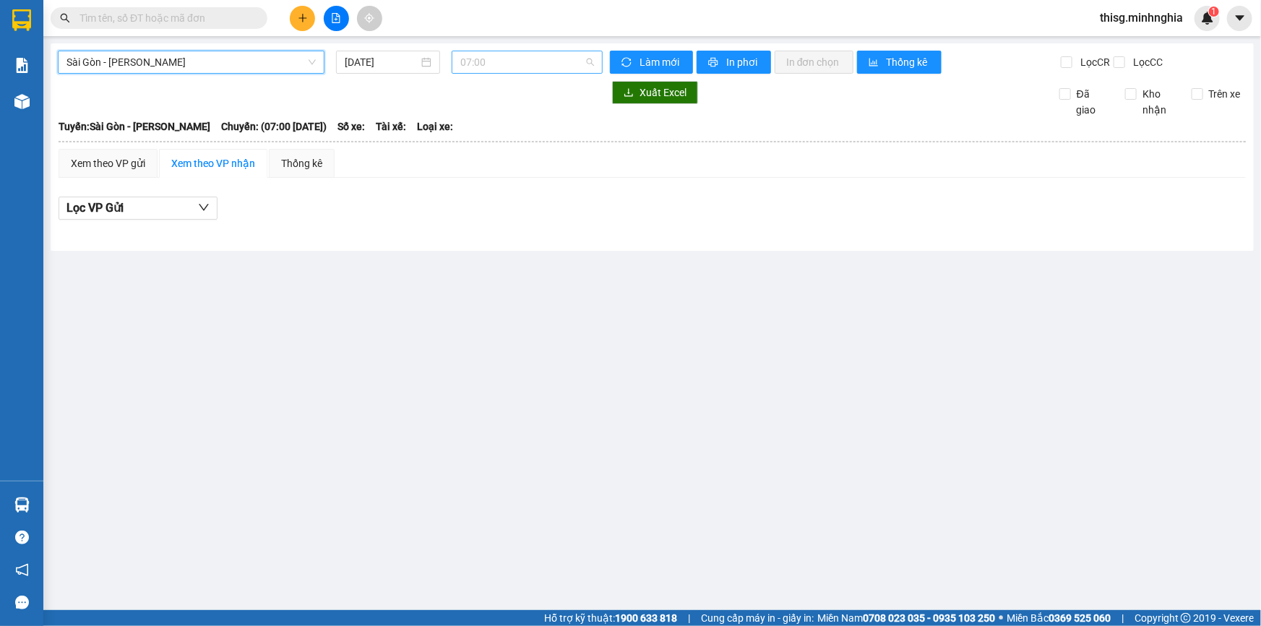
click at [528, 53] on span "07:00" at bounding box center [527, 62] width 134 height 22
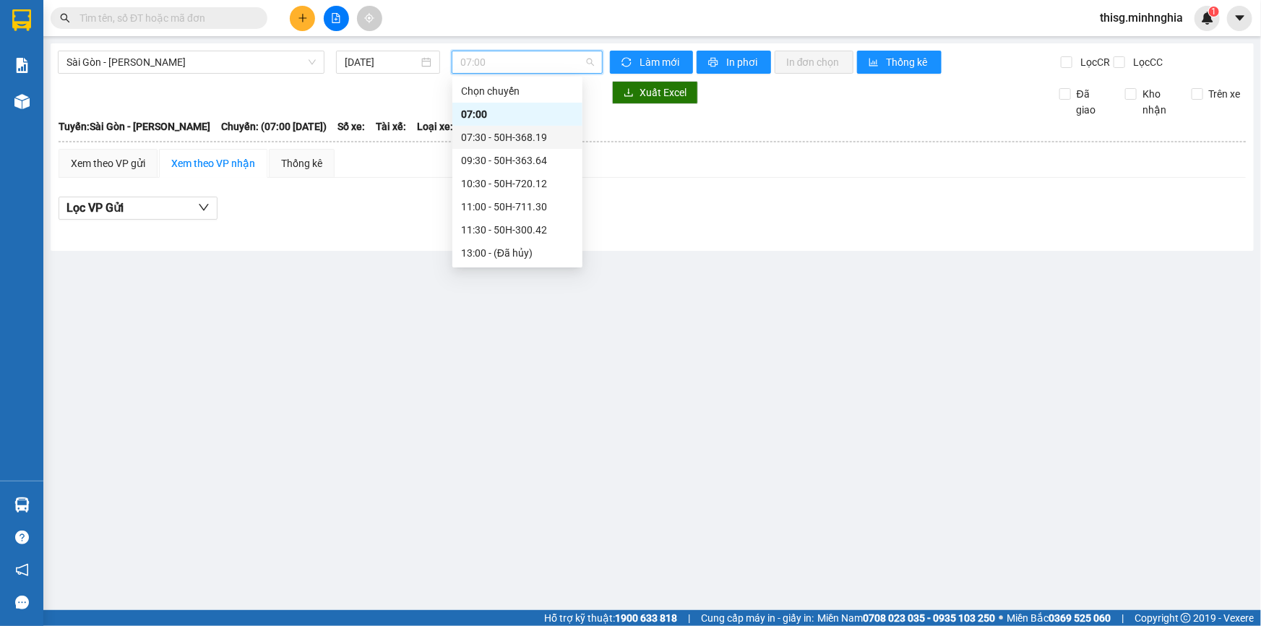
click at [514, 138] on div "07:30 - 50H-368.19" at bounding box center [517, 137] width 113 height 16
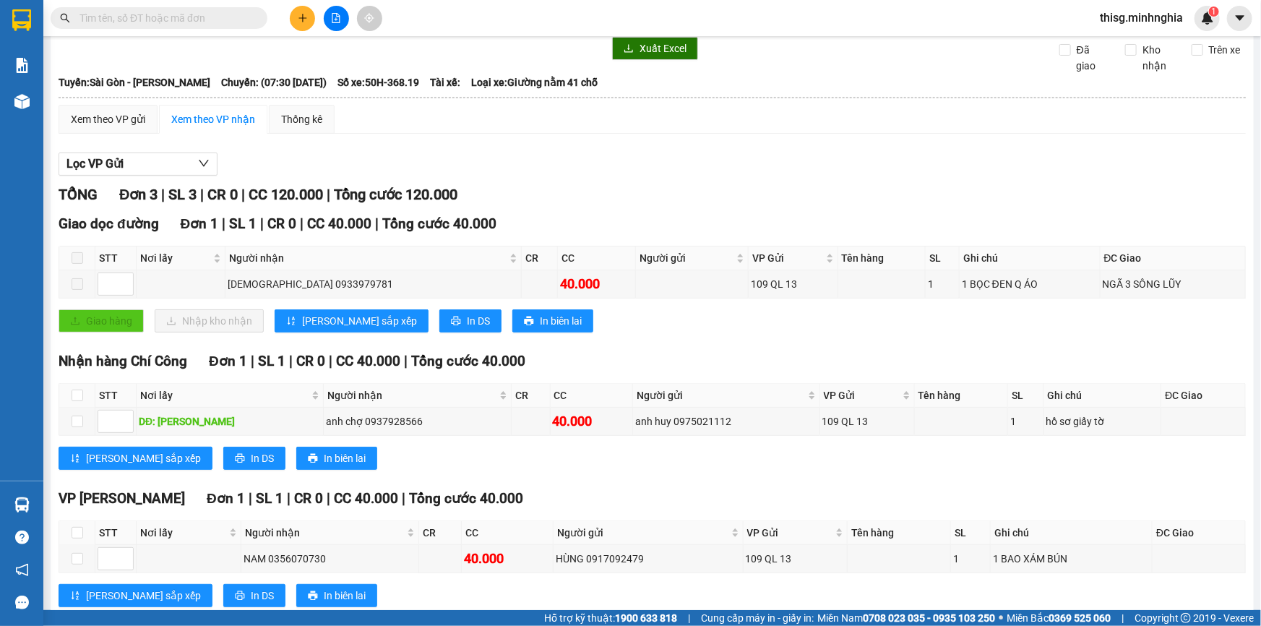
scroll to position [80, 0]
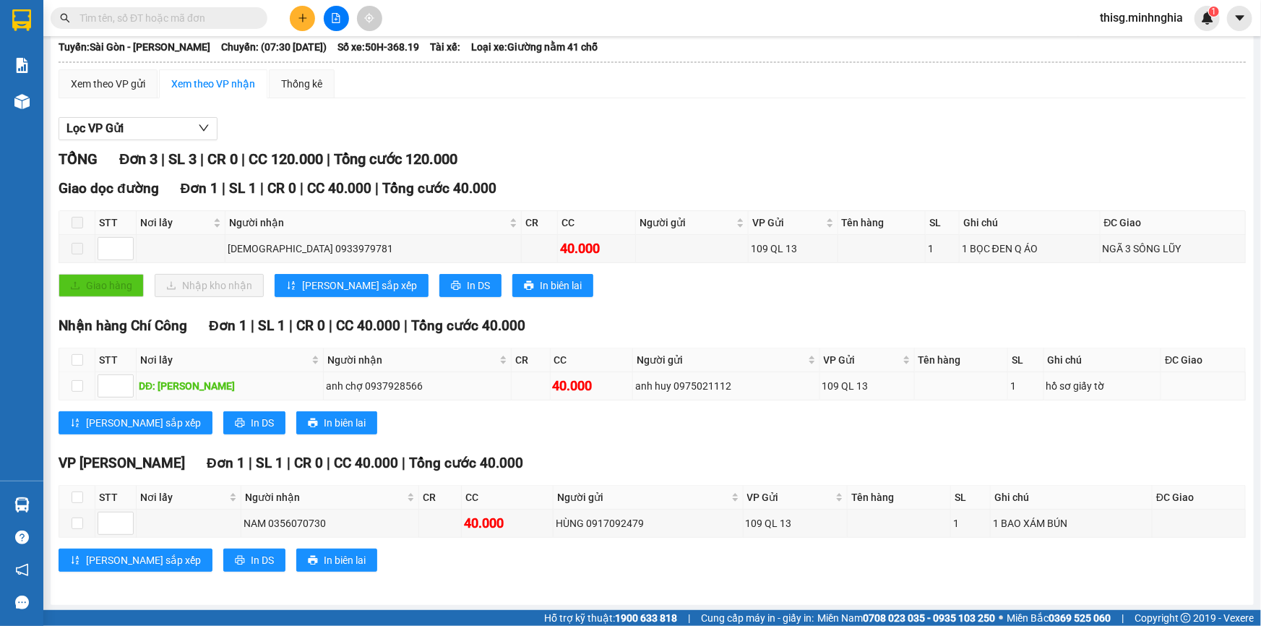
click at [70, 387] on td at bounding box center [77, 386] width 36 height 28
click at [77, 382] on input "checkbox" at bounding box center [78, 386] width 12 height 12
checkbox input "true"
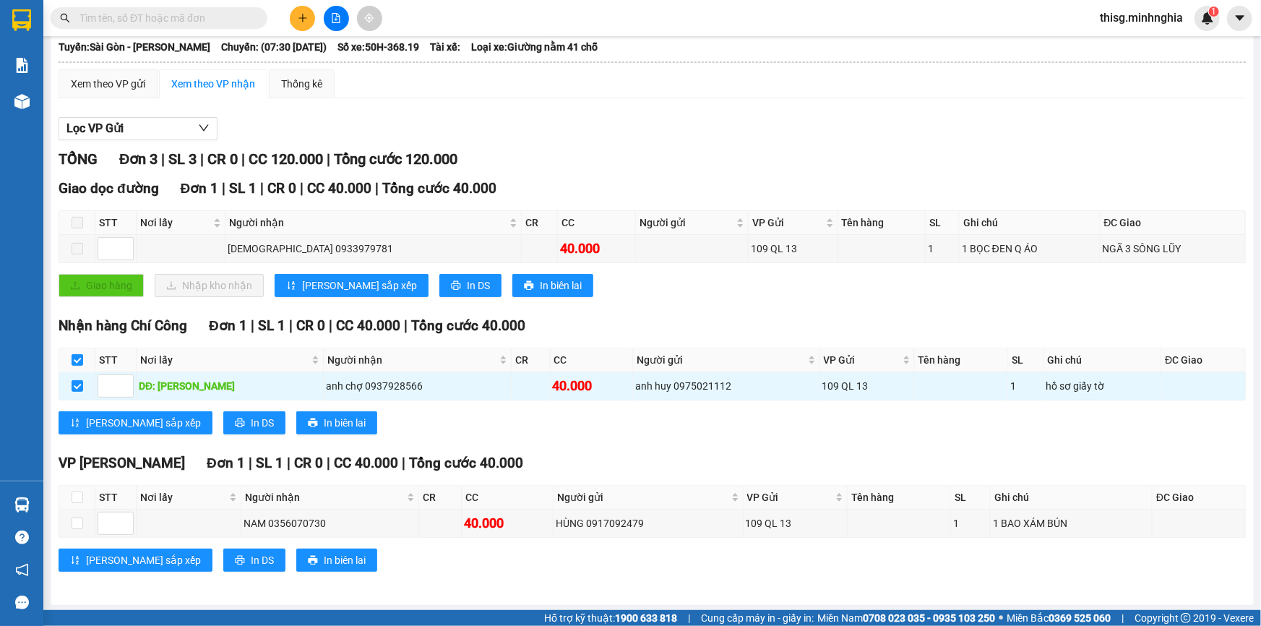
scroll to position [0, 0]
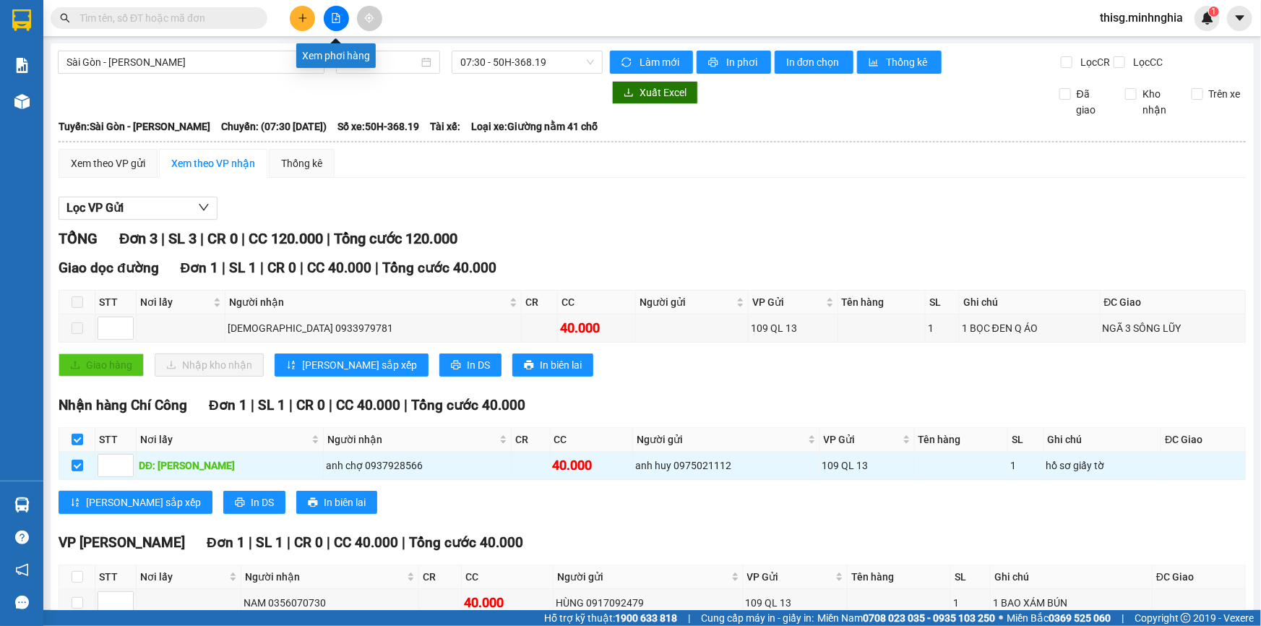
click at [331, 22] on icon "file-add" at bounding box center [336, 18] width 10 height 10
click at [331, 17] on icon "file-add" at bounding box center [336, 18] width 10 height 10
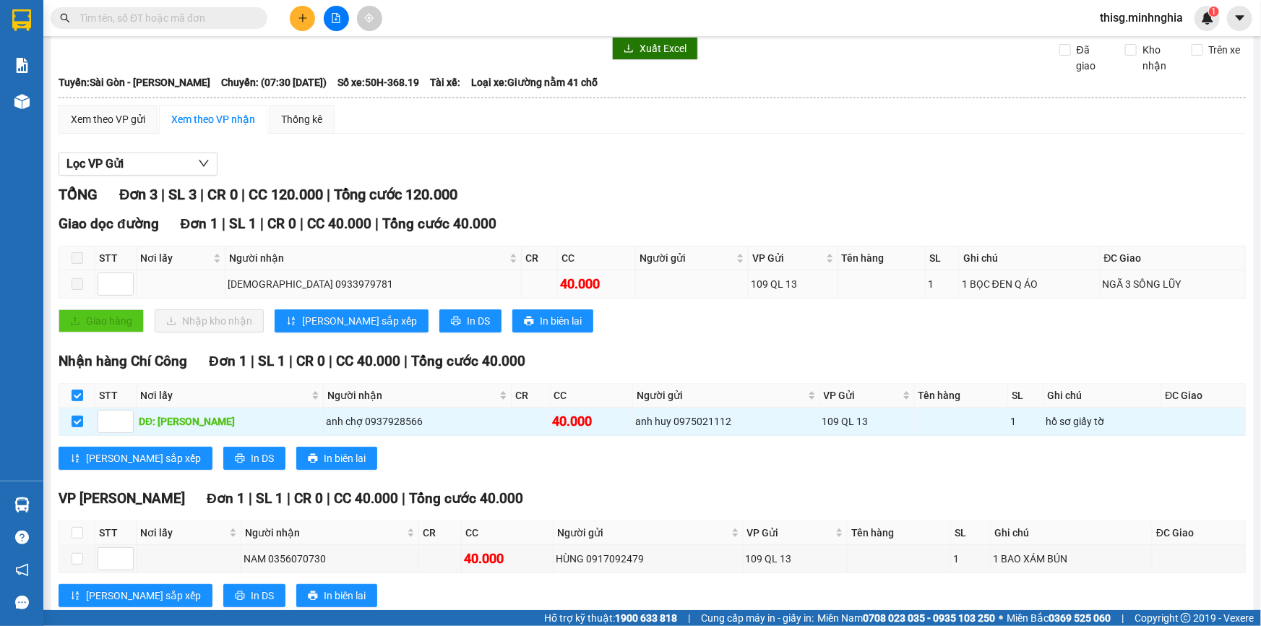
scroll to position [80, 0]
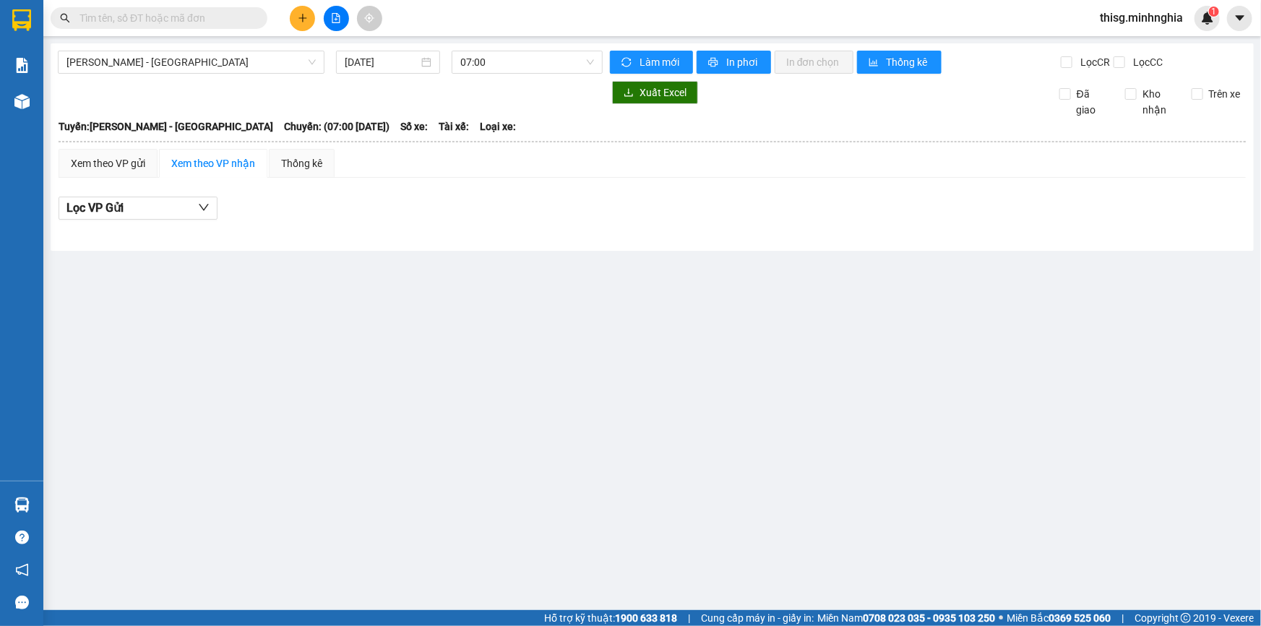
click at [328, 24] on button at bounding box center [336, 18] width 25 height 25
click at [331, 18] on icon "file-add" at bounding box center [336, 18] width 10 height 10
click at [285, 59] on span "[PERSON_NAME] - [GEOGRAPHIC_DATA]" at bounding box center [191, 62] width 249 height 22
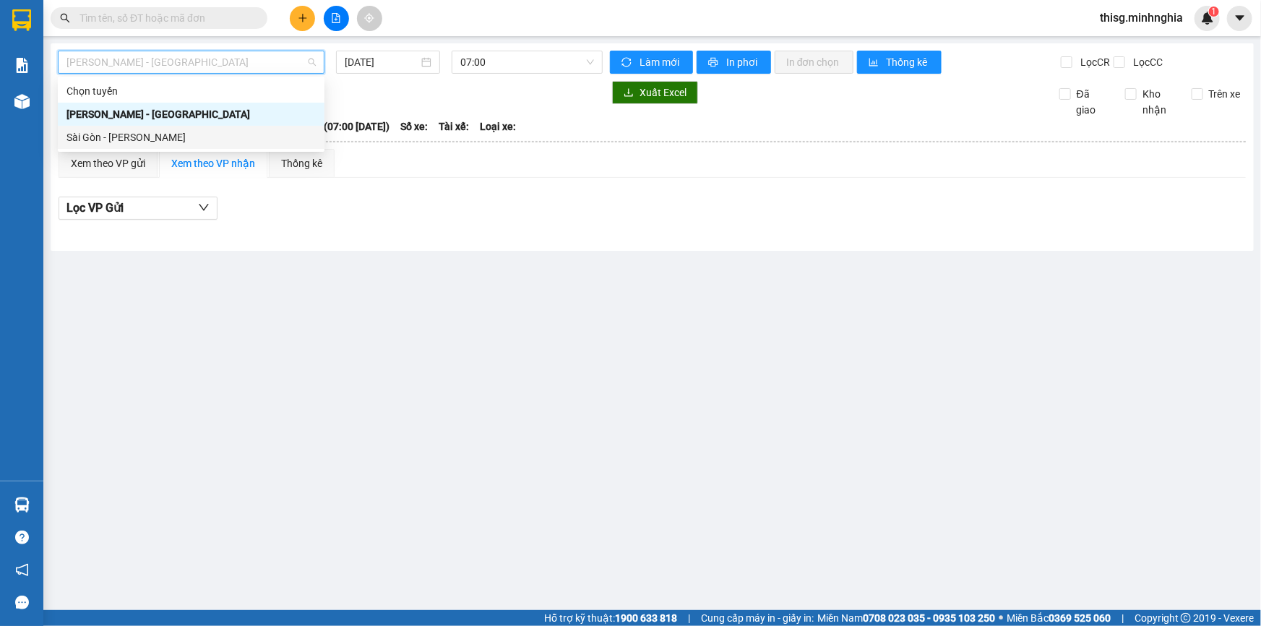
click at [272, 131] on div "Sài Gòn - [PERSON_NAME]" at bounding box center [191, 137] width 249 height 16
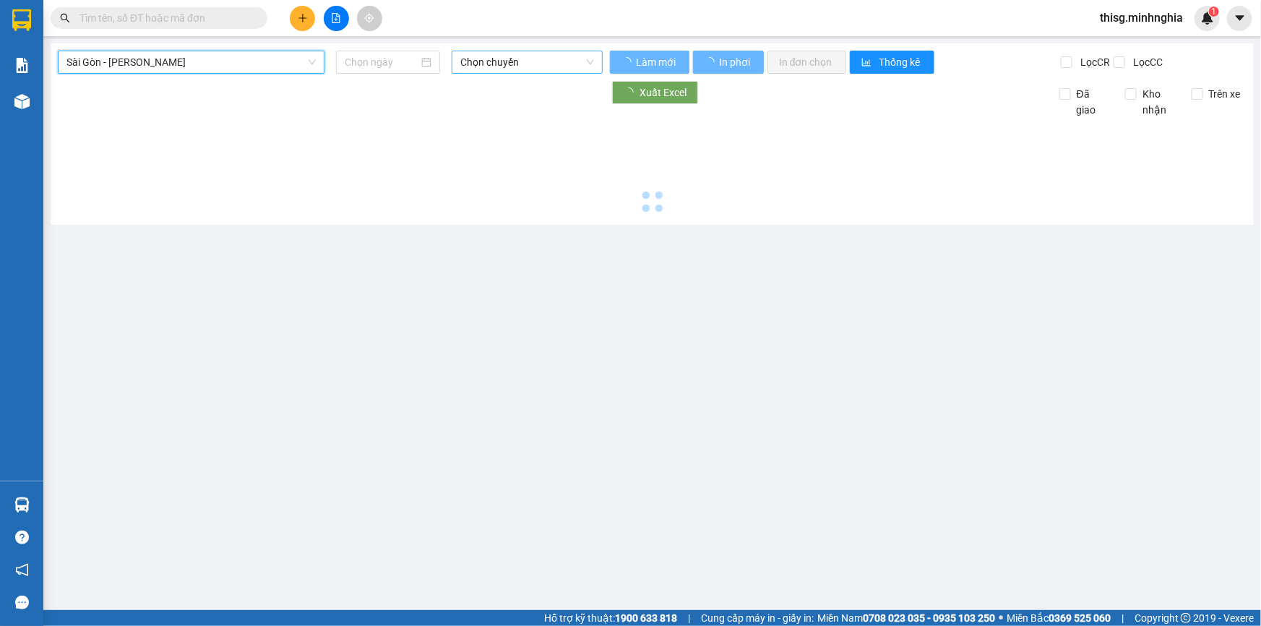
type input "[DATE]"
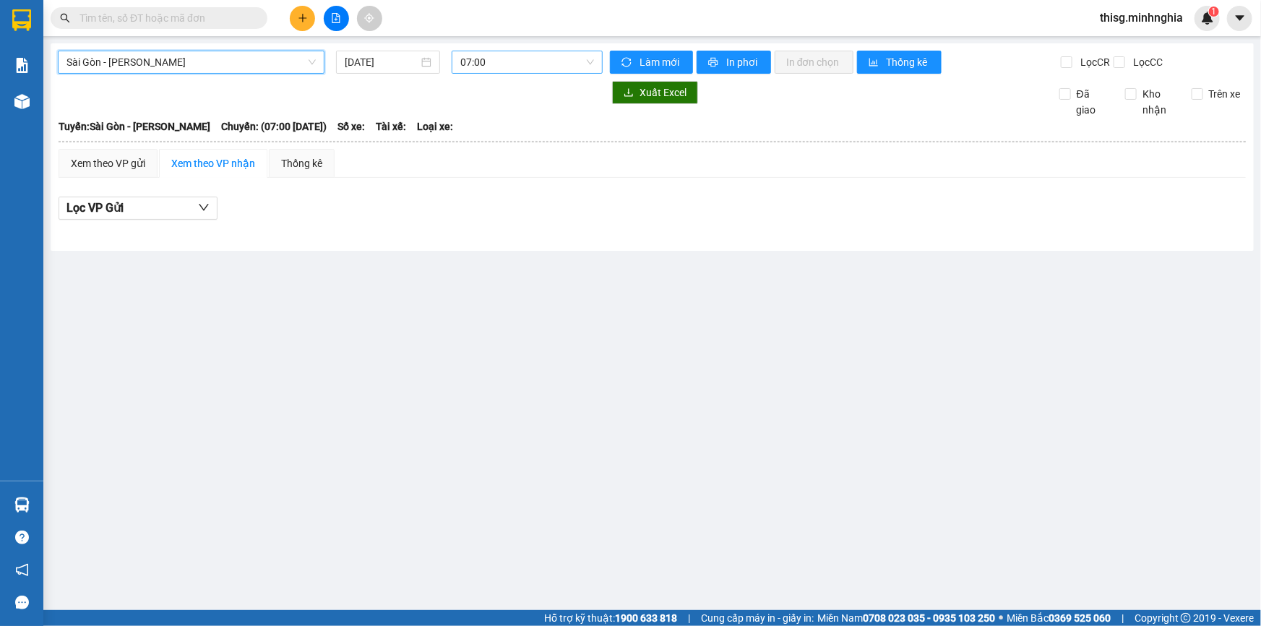
click at [510, 64] on span "07:00" at bounding box center [527, 62] width 134 height 22
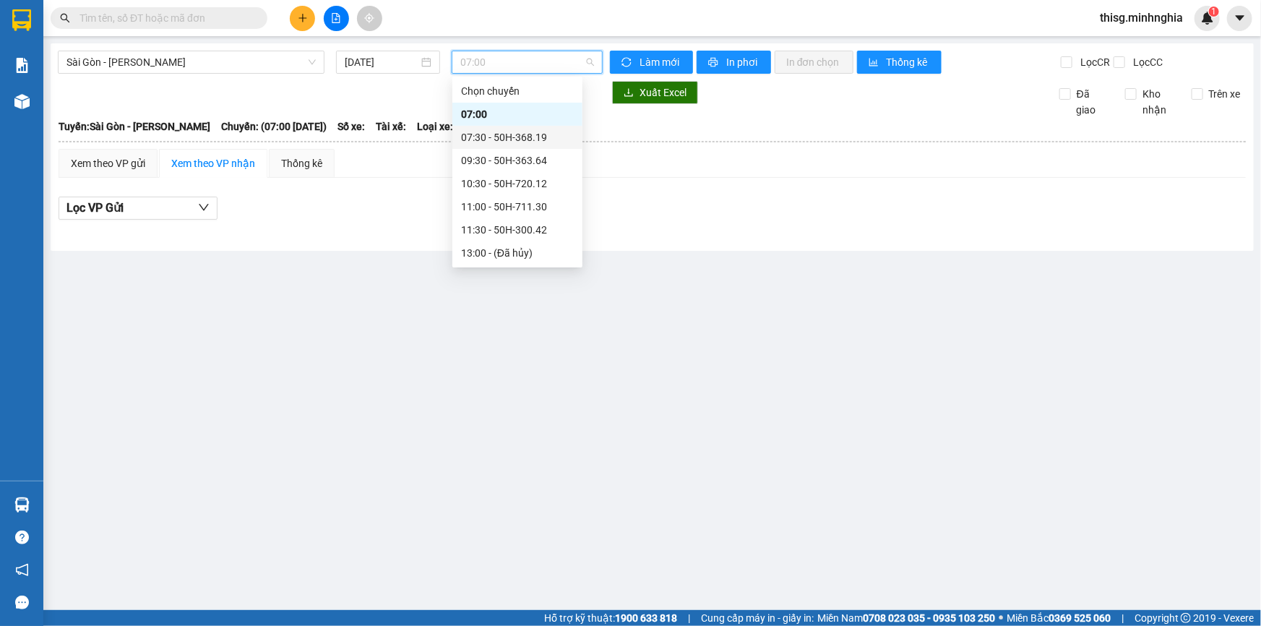
click at [505, 133] on div "07:30 - 50H-368.19" at bounding box center [517, 137] width 113 height 16
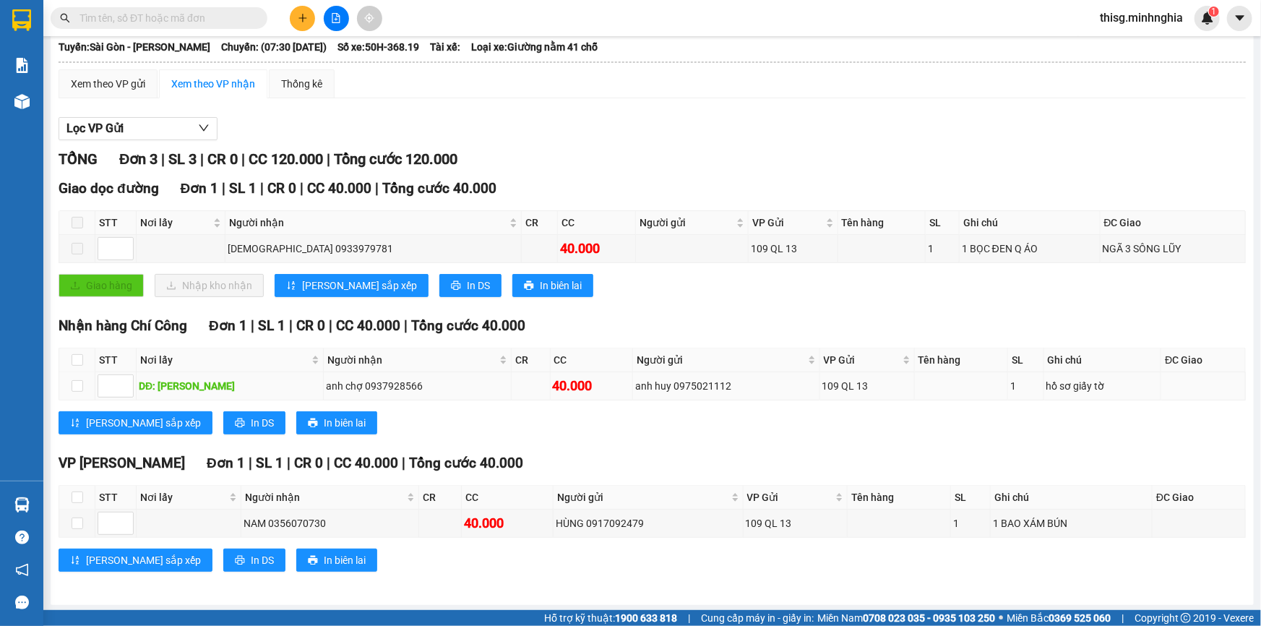
scroll to position [80, 0]
click at [74, 385] on input "checkbox" at bounding box center [78, 386] width 12 height 12
checkbox input "true"
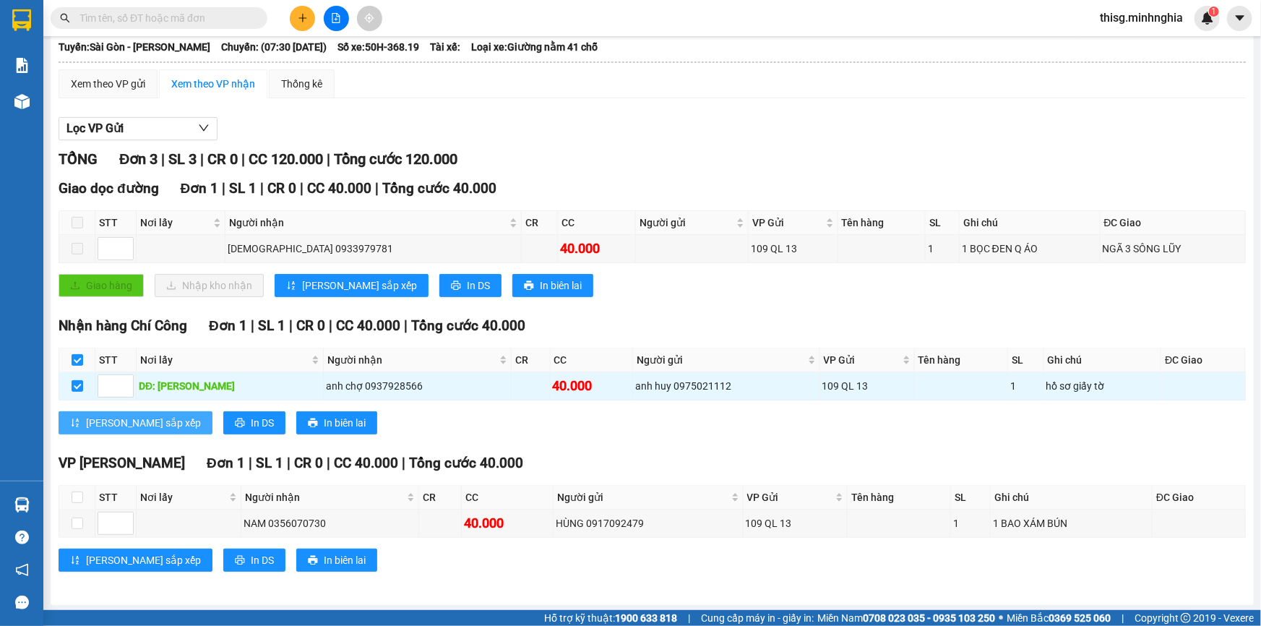
click at [108, 428] on span "[PERSON_NAME] sắp xếp" at bounding box center [143, 423] width 115 height 16
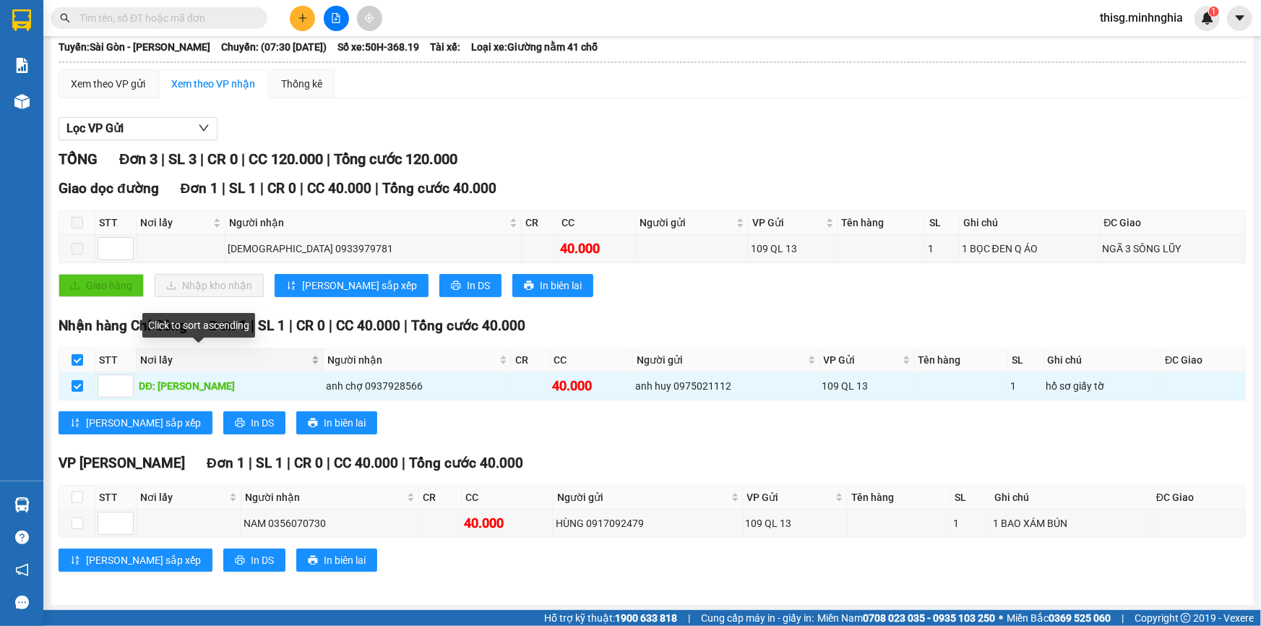
click at [194, 359] on span "Nơi lấy" at bounding box center [224, 360] width 168 height 16
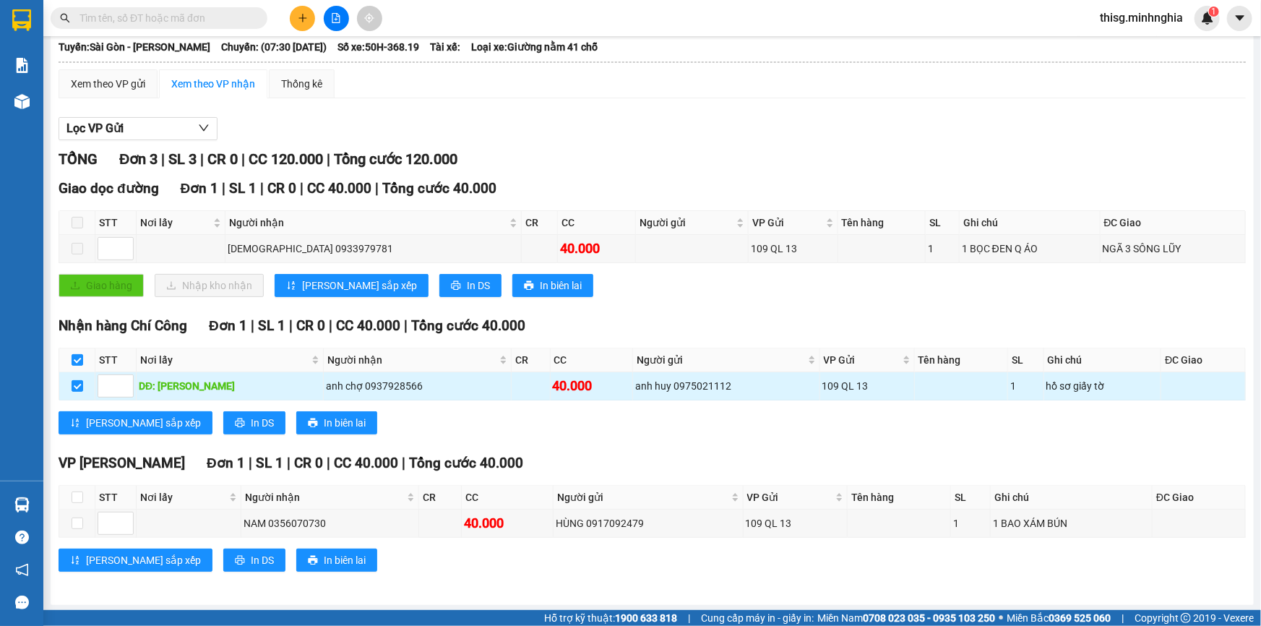
click at [359, 372] on td "anh chợ 0937928566" at bounding box center [418, 386] width 188 height 28
click at [195, 76] on div "Xem theo VP nhận" at bounding box center [213, 84] width 84 height 16
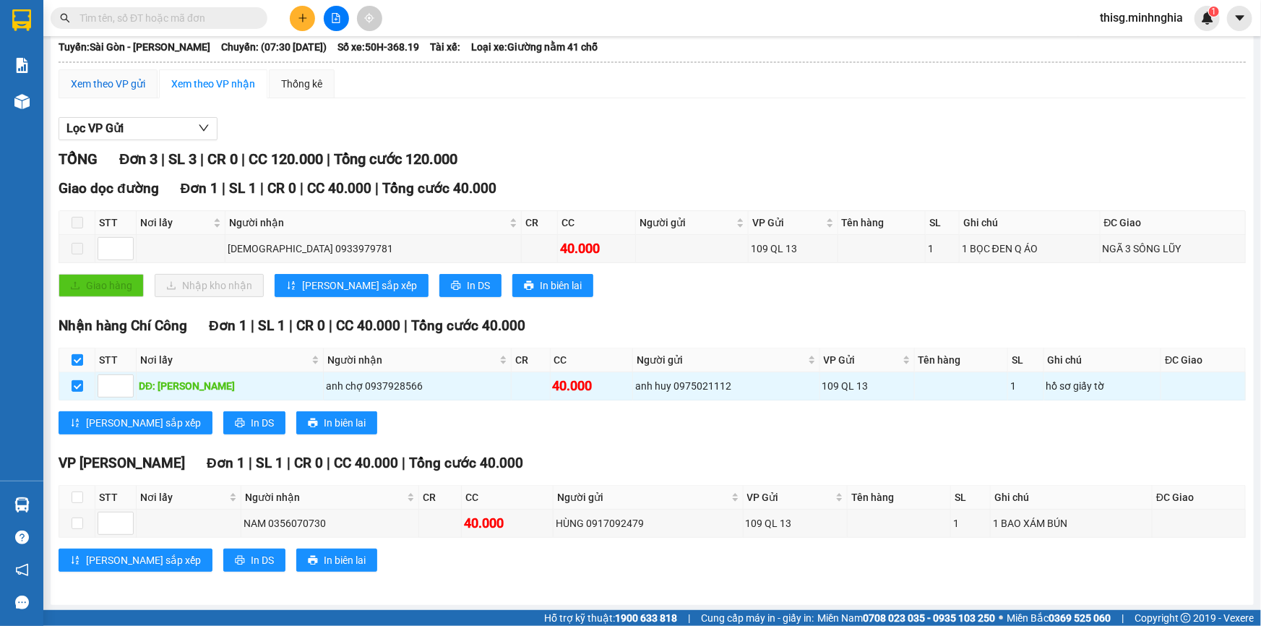
click at [132, 88] on div "Xem theo VP gửi" at bounding box center [108, 84] width 74 height 16
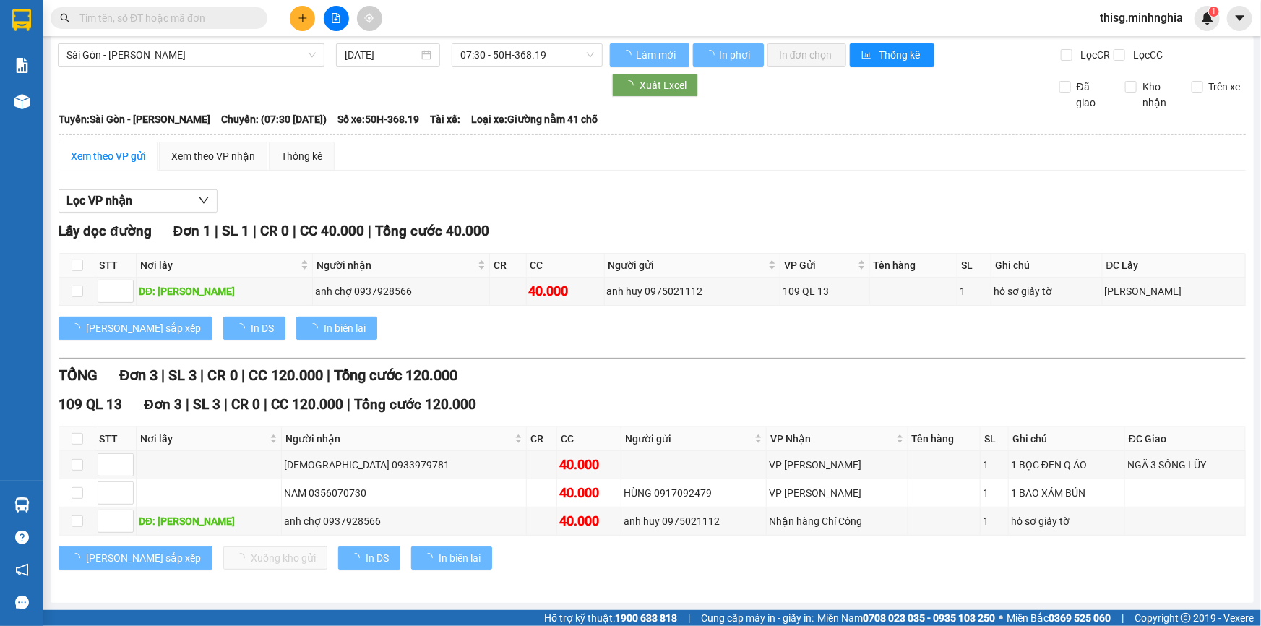
scroll to position [5, 0]
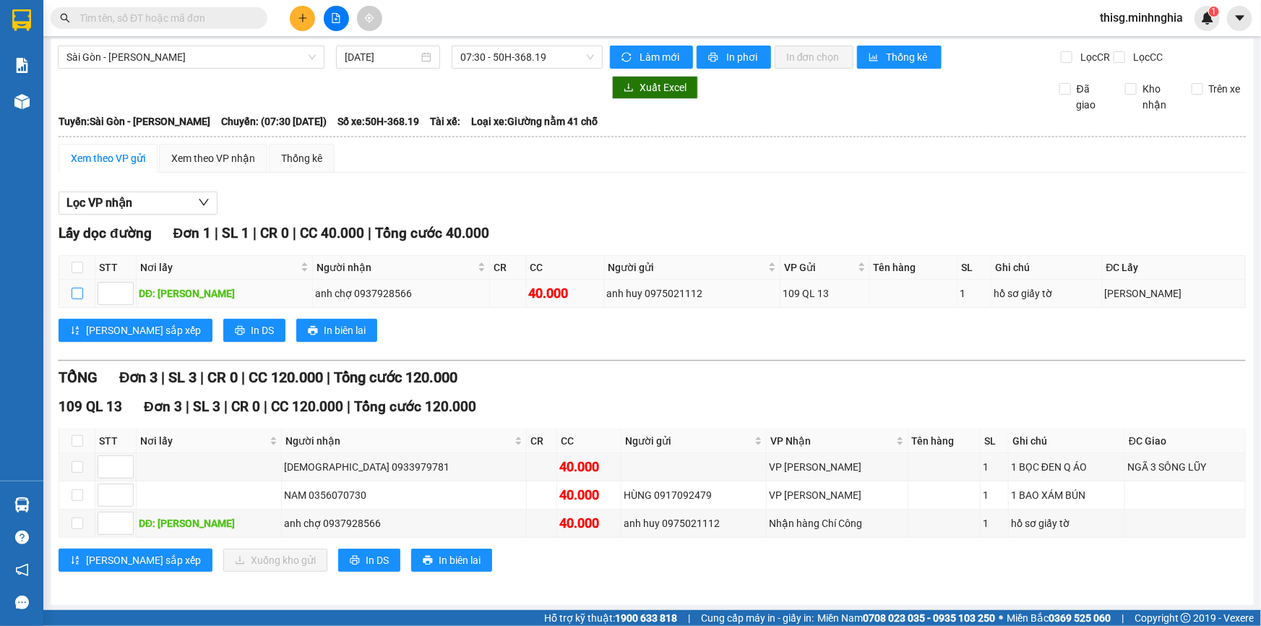
click at [72, 289] on input "checkbox" at bounding box center [78, 294] width 12 height 12
checkbox input "true"
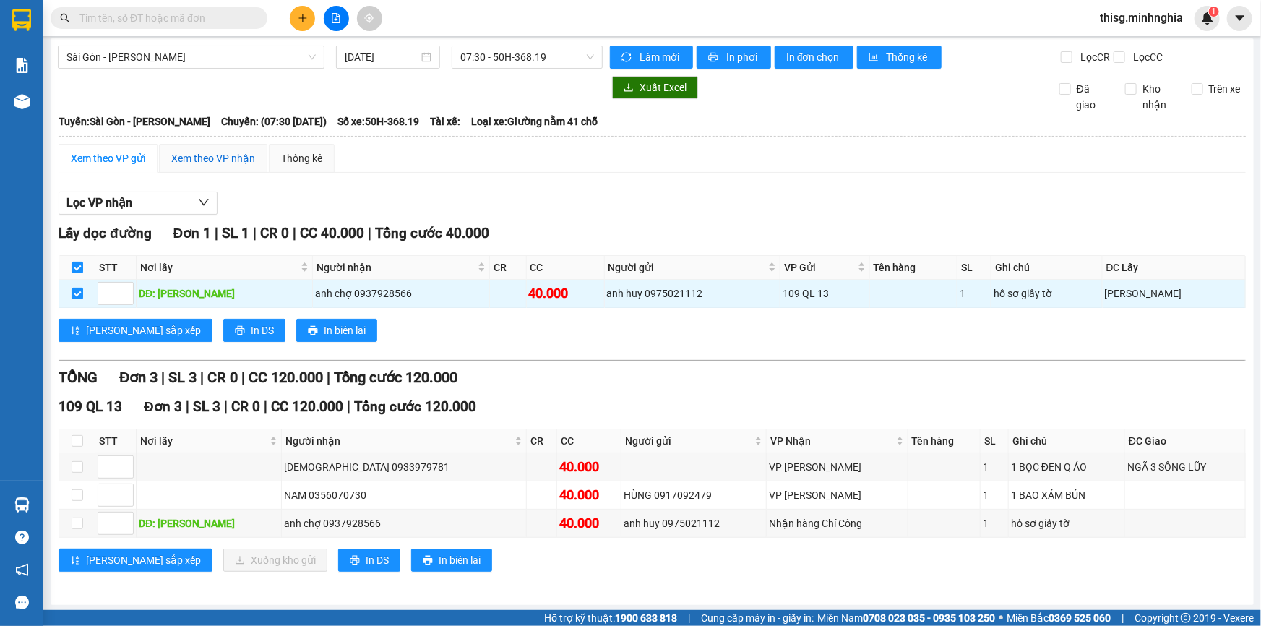
click at [242, 155] on div "Xem theo VP nhận" at bounding box center [213, 158] width 84 height 16
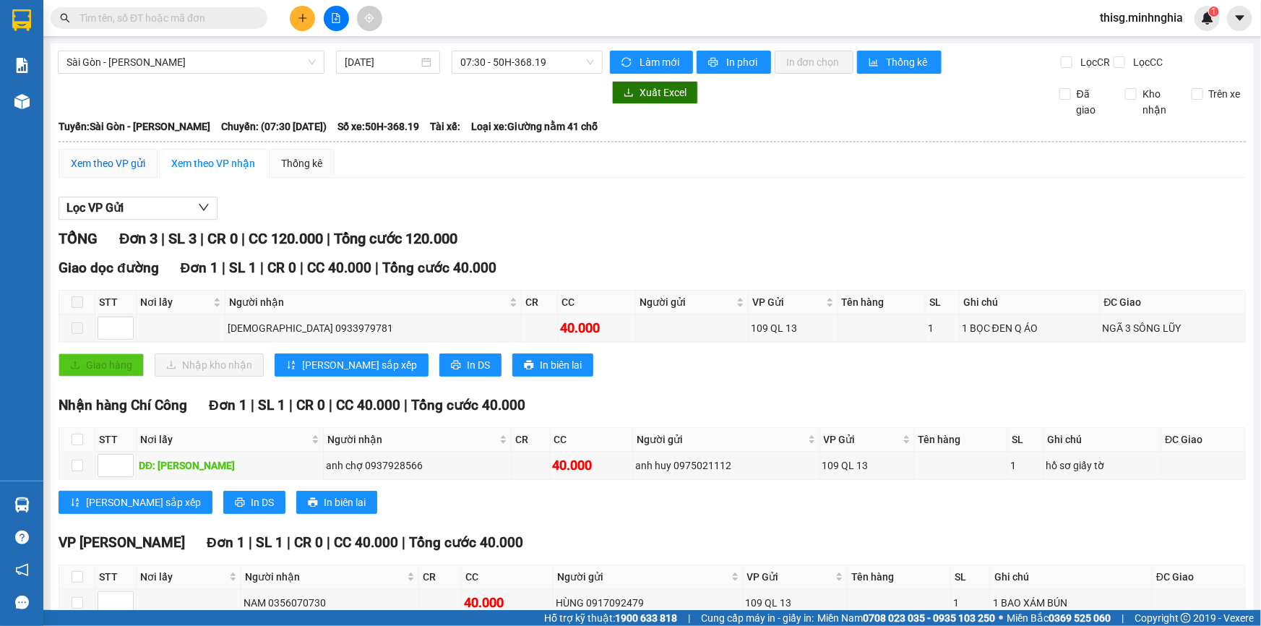
click at [91, 163] on div "Xem theo VP gửi" at bounding box center [108, 163] width 74 height 16
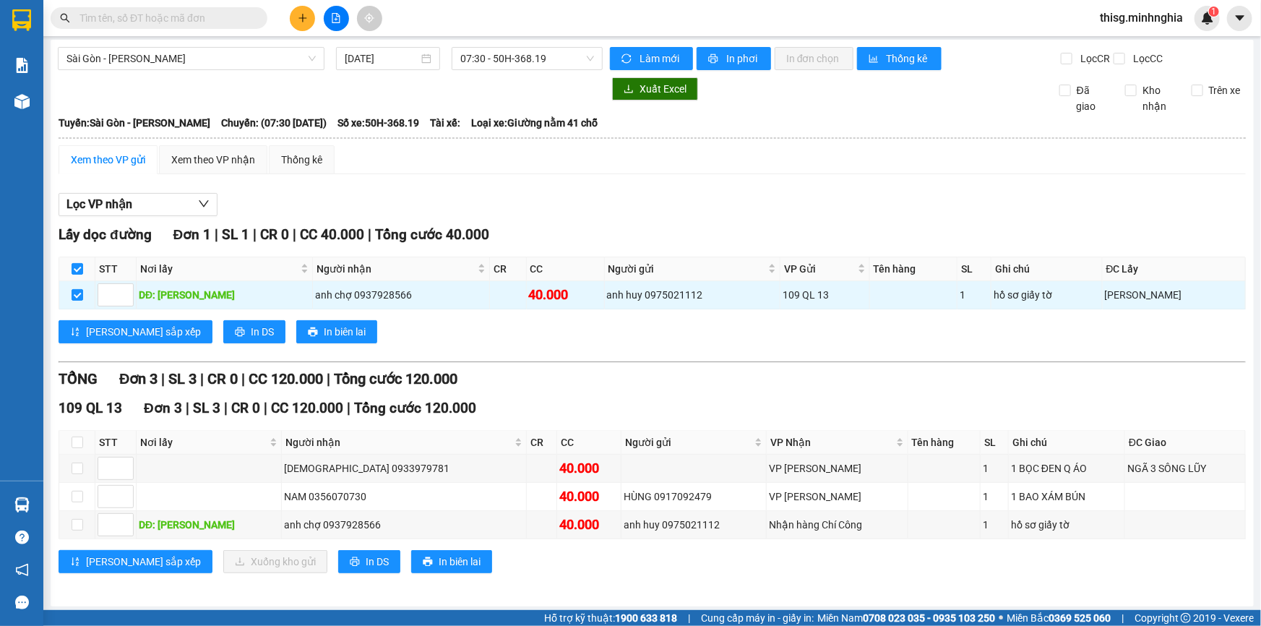
scroll to position [5, 0]
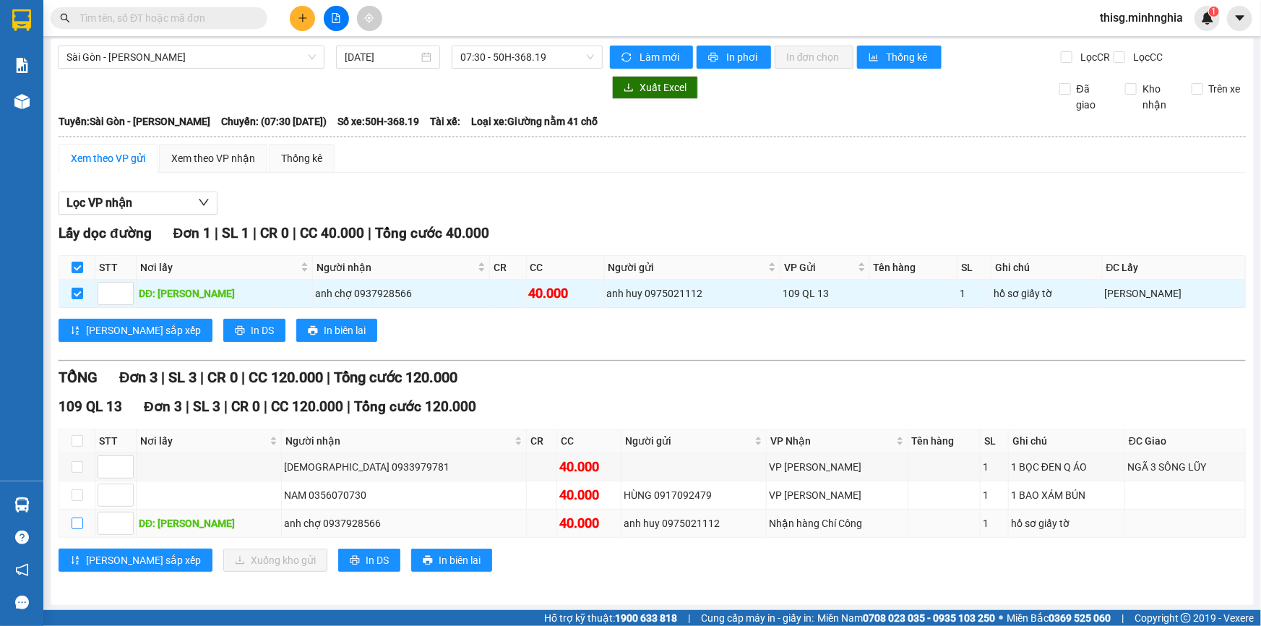
click at [74, 523] on input "checkbox" at bounding box center [78, 524] width 12 height 12
checkbox input "true"
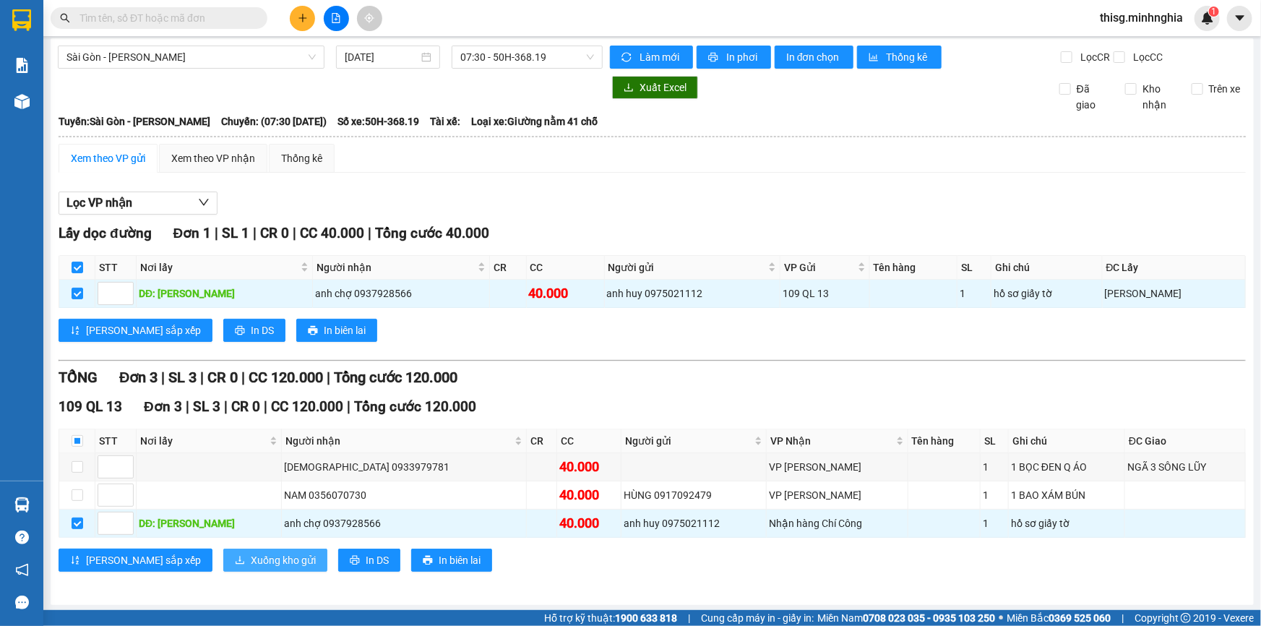
click at [251, 557] on span "Xuống kho gửi" at bounding box center [283, 560] width 65 height 16
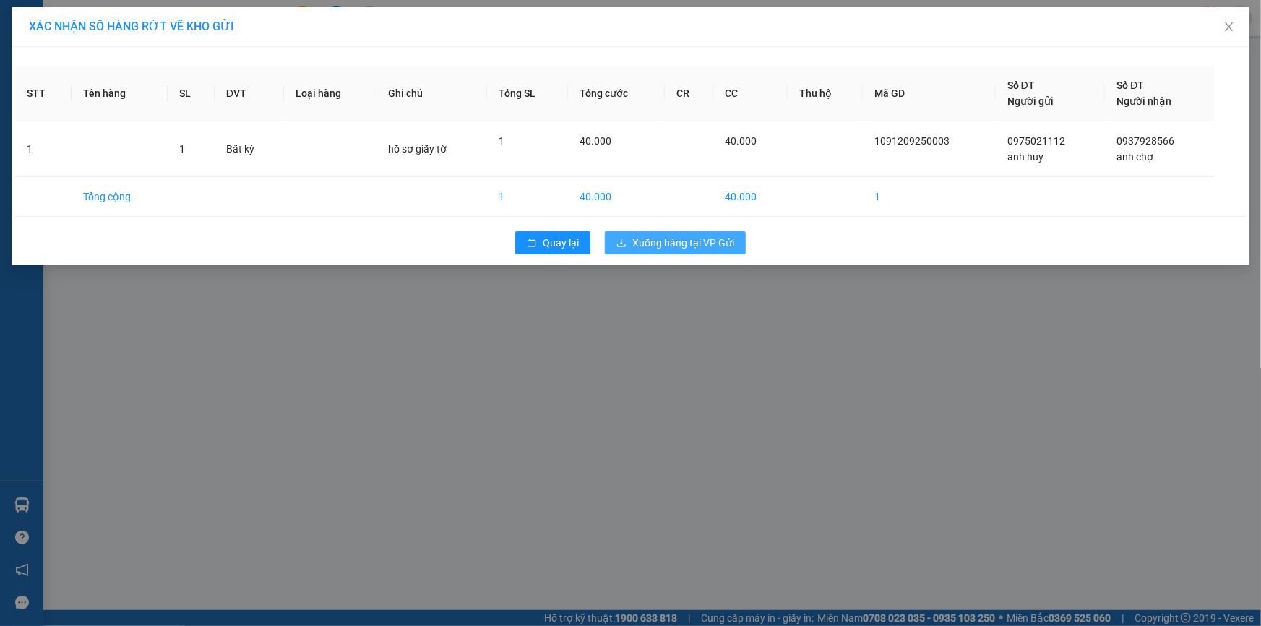
click at [693, 242] on span "Xuống hàng tại VP Gửi" at bounding box center [684, 243] width 102 height 16
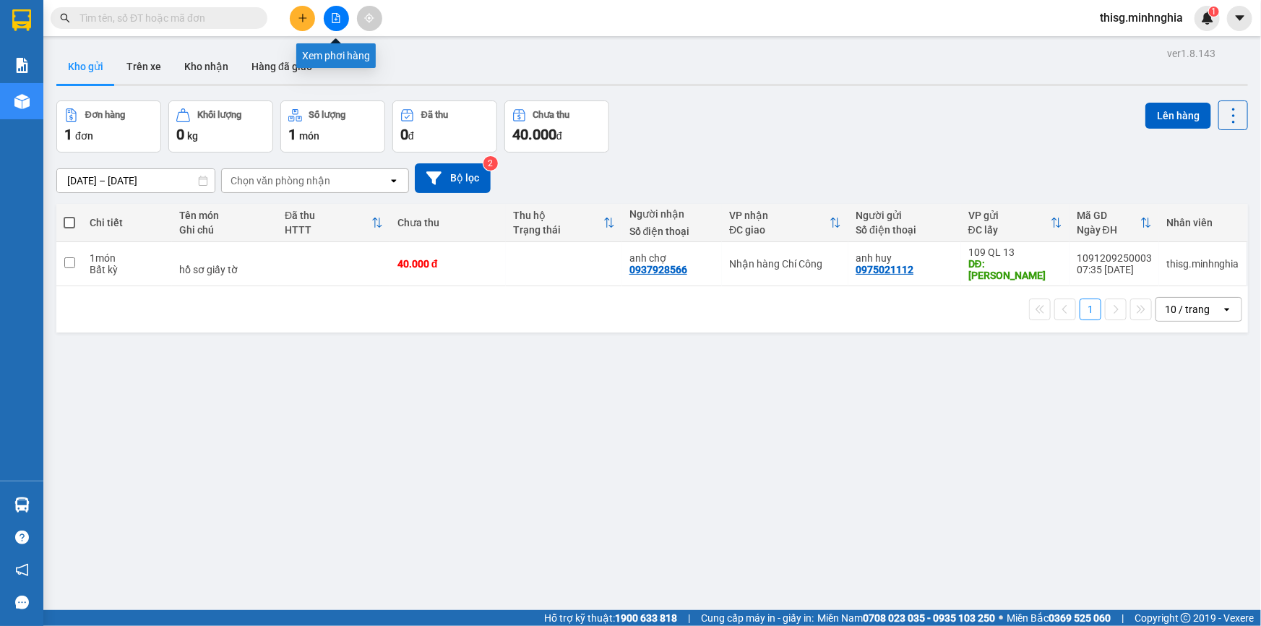
click at [335, 21] on icon "file-add" at bounding box center [336, 18] width 10 height 10
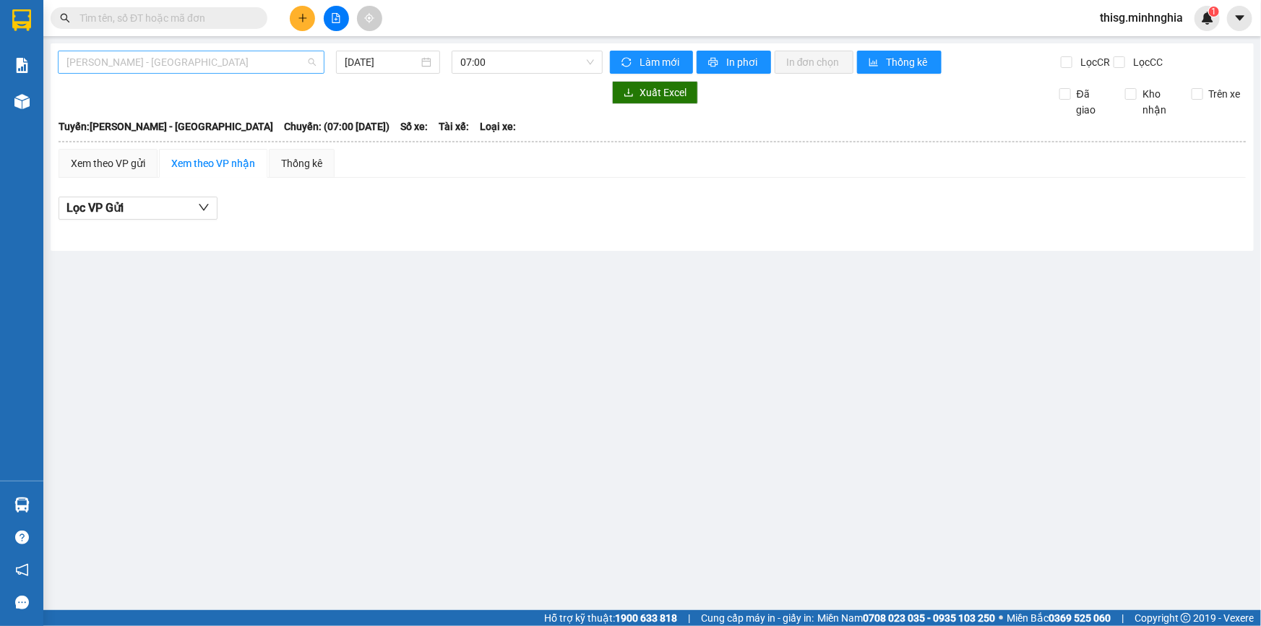
click at [233, 67] on span "[PERSON_NAME] - [GEOGRAPHIC_DATA]" at bounding box center [191, 62] width 249 height 22
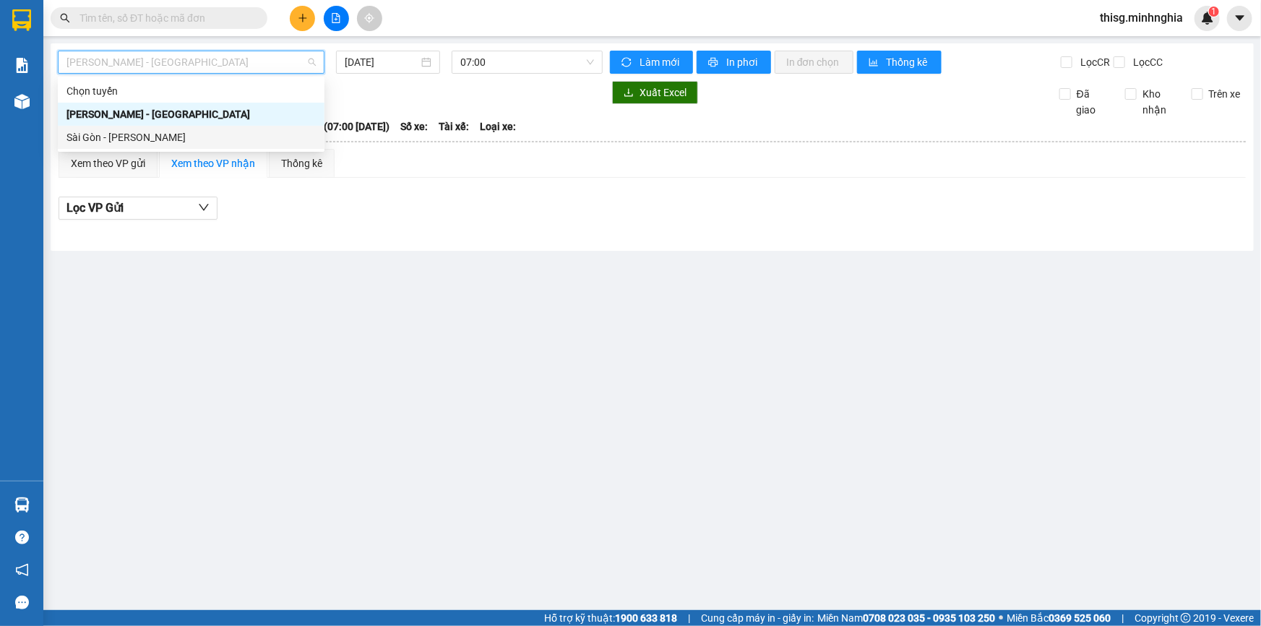
click at [212, 132] on div "Sài Gòn - [PERSON_NAME]" at bounding box center [191, 137] width 249 height 16
type input "[DATE]"
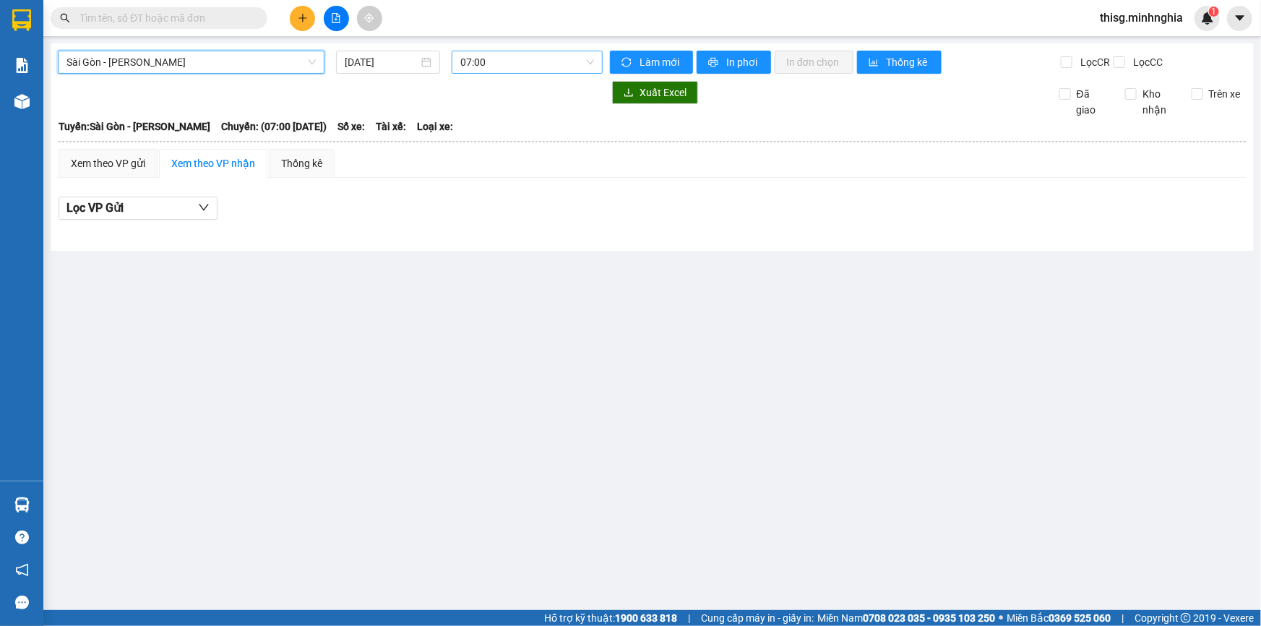
click at [479, 61] on span "07:00" at bounding box center [527, 62] width 134 height 22
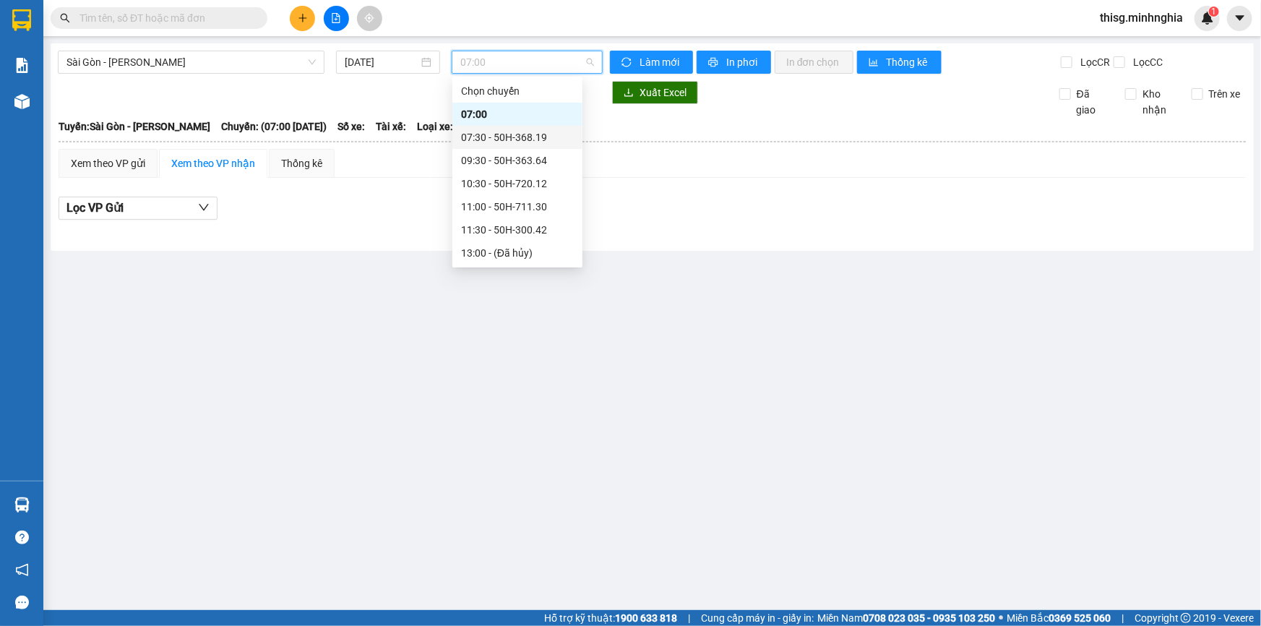
click at [497, 130] on div "07:30 - 50H-368.19" at bounding box center [517, 137] width 113 height 16
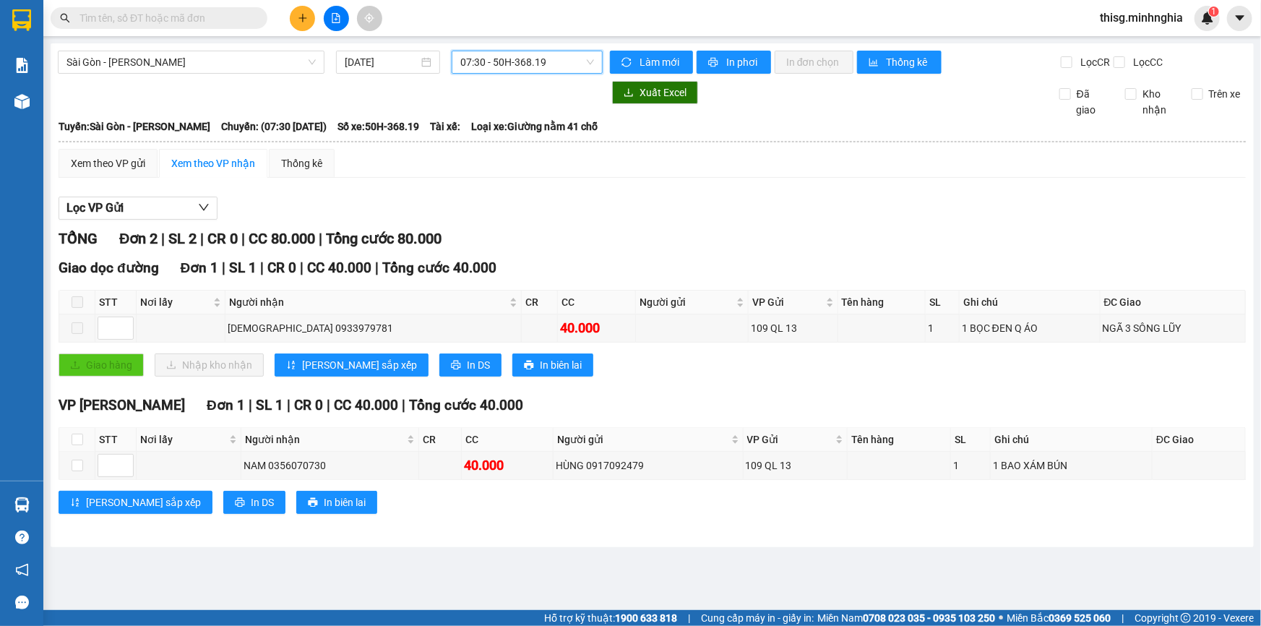
click at [959, 160] on div "Xem theo VP gửi Xem theo VP nhận Thống kê" at bounding box center [653, 163] width 1188 height 29
click at [291, 6] on div at bounding box center [336, 18] width 108 height 25
click at [298, 21] on icon "plus" at bounding box center [303, 18] width 10 height 10
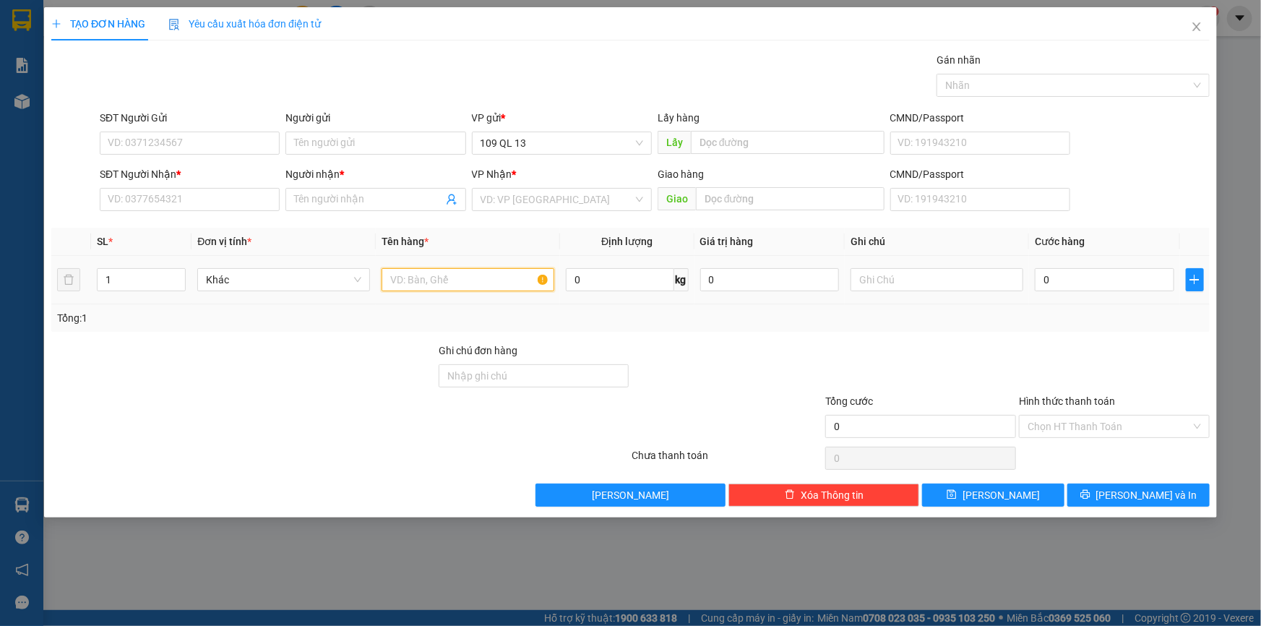
click at [490, 281] on input "text" at bounding box center [468, 279] width 173 height 23
click at [923, 273] on input "text" at bounding box center [937, 279] width 173 height 23
type input "1 TX ĐẦU CÁ HỒI"
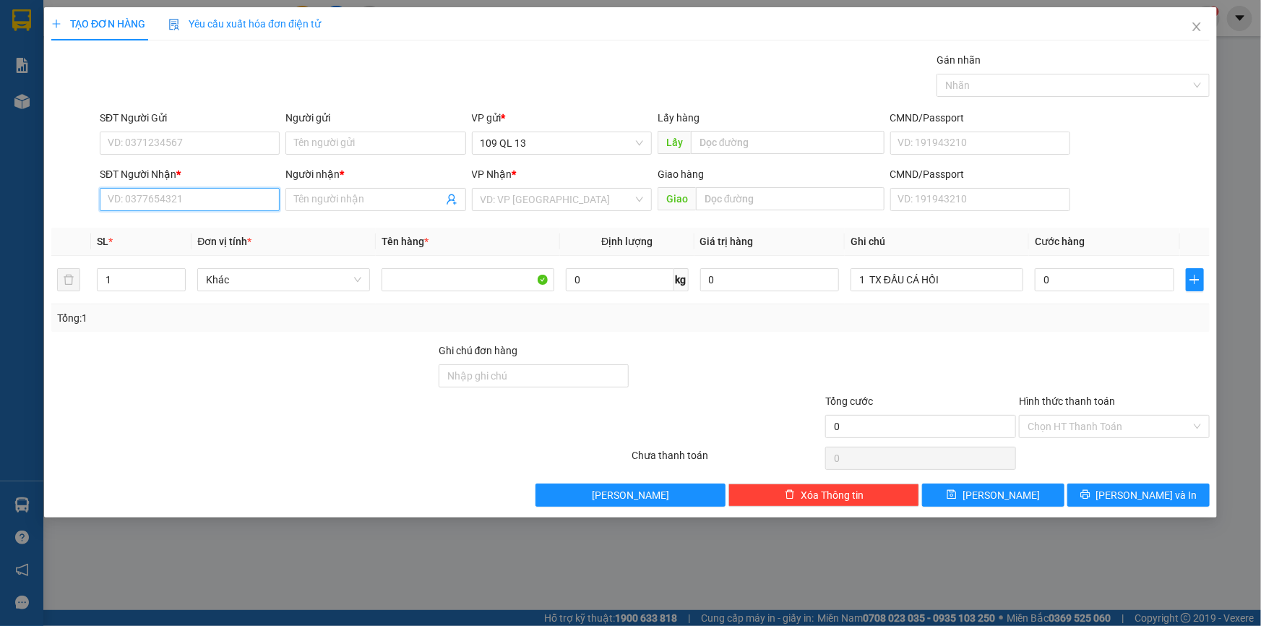
click at [210, 202] on input "SĐT Người Nhận *" at bounding box center [190, 199] width 180 height 23
click at [221, 206] on input "SĐT Người Nhận *" at bounding box center [190, 199] width 180 height 23
type input "0918209609"
click at [210, 225] on div "0918209609 - HIỀN" at bounding box center [189, 228] width 163 height 16
type input "HIỀN"
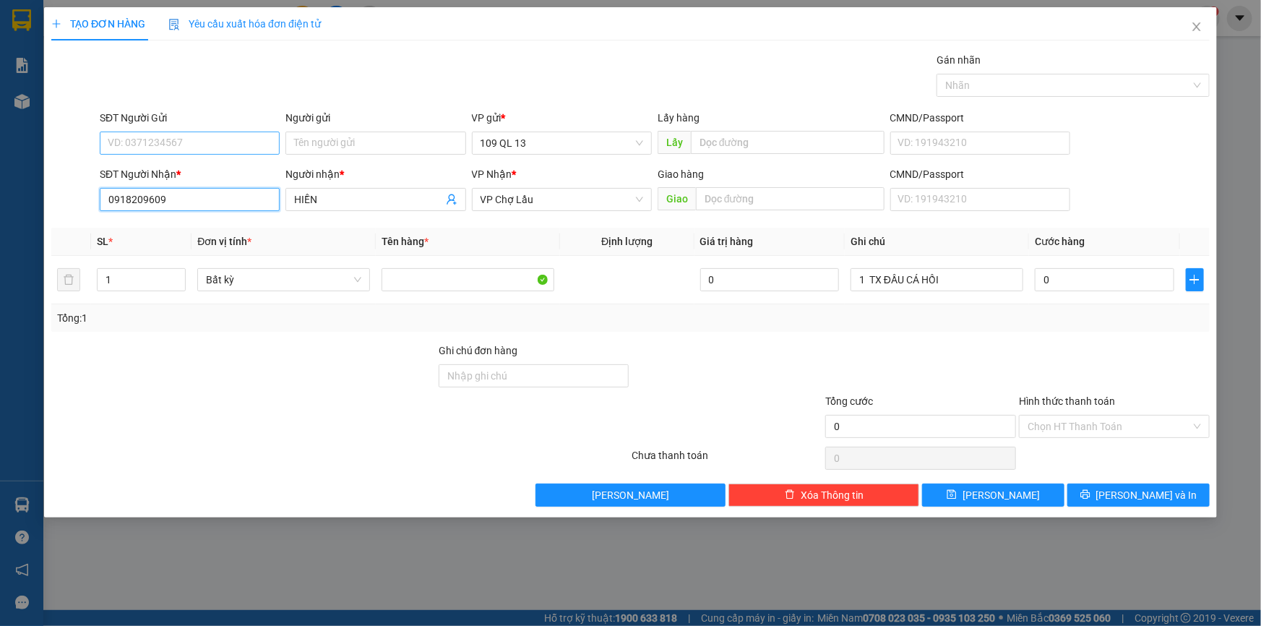
type input "0918209609"
click at [239, 132] on input "SĐT Người Gửi" at bounding box center [190, 143] width 180 height 23
click at [1120, 275] on input "0" at bounding box center [1105, 279] width 140 height 23
type input "4"
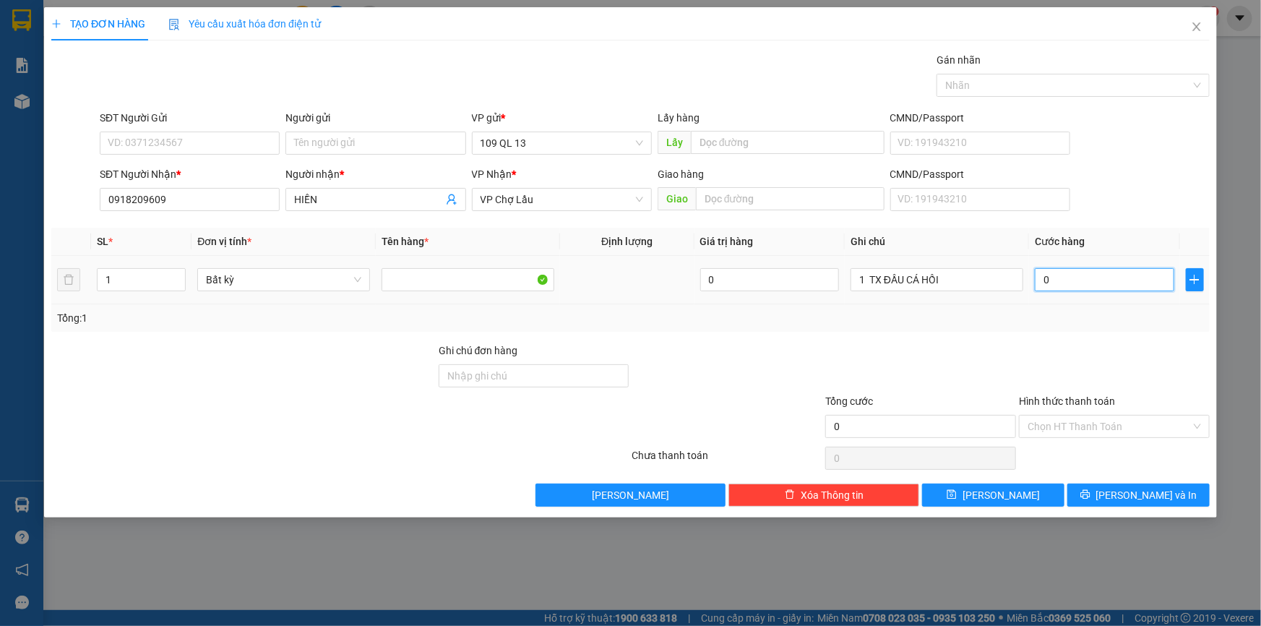
type input "4"
type input "40"
type input "40.000"
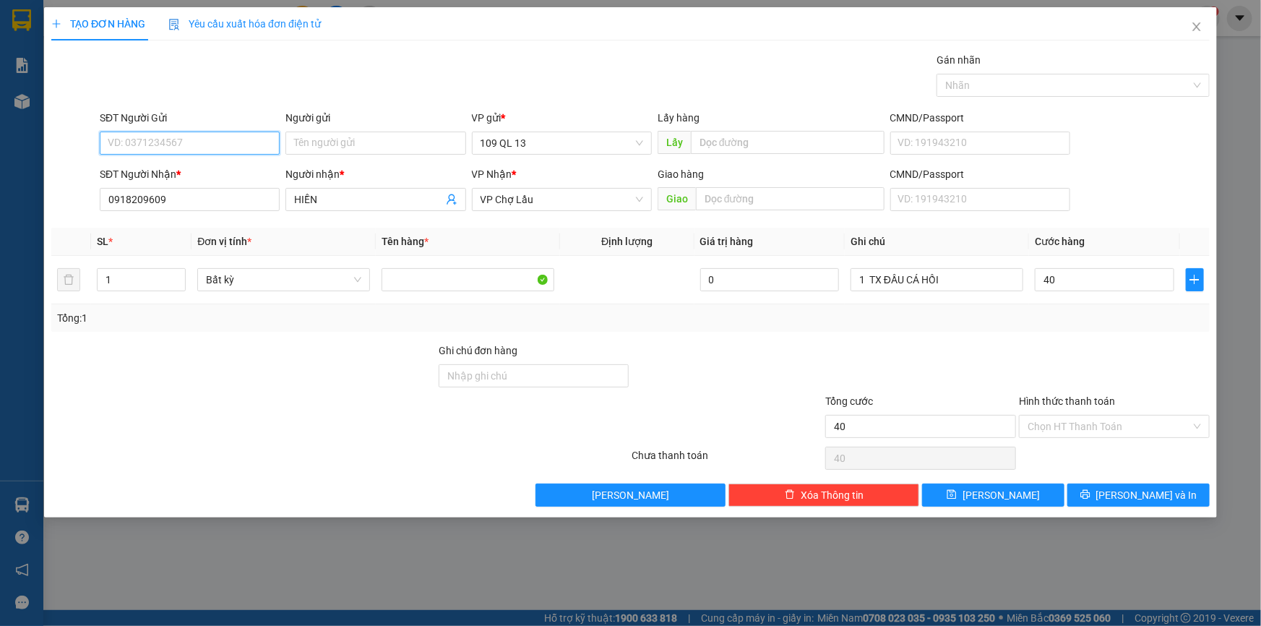
type input "40.000"
click at [184, 145] on input "SĐT Người Gửi" at bounding box center [190, 143] width 180 height 23
click at [182, 165] on div "0902609128 - CHÂU" at bounding box center [189, 172] width 163 height 16
type input "0902609128"
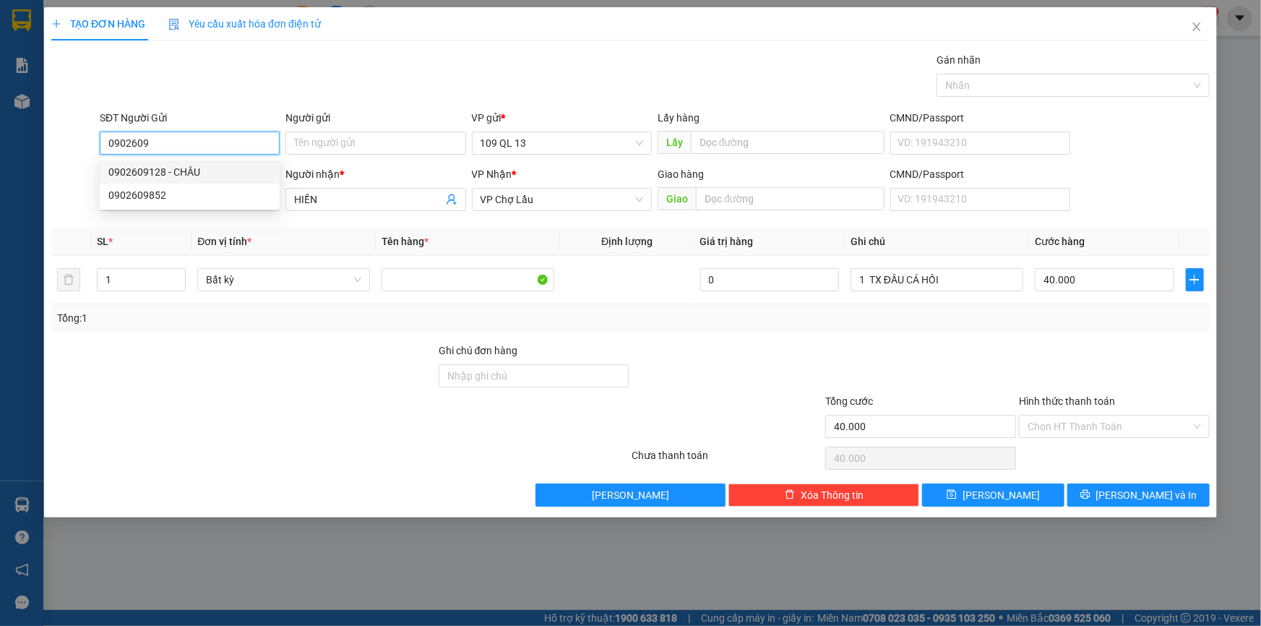
type input "CHÂU"
type input "0902609128"
click at [1132, 430] on input "Hình thức thanh toán" at bounding box center [1109, 427] width 163 height 22
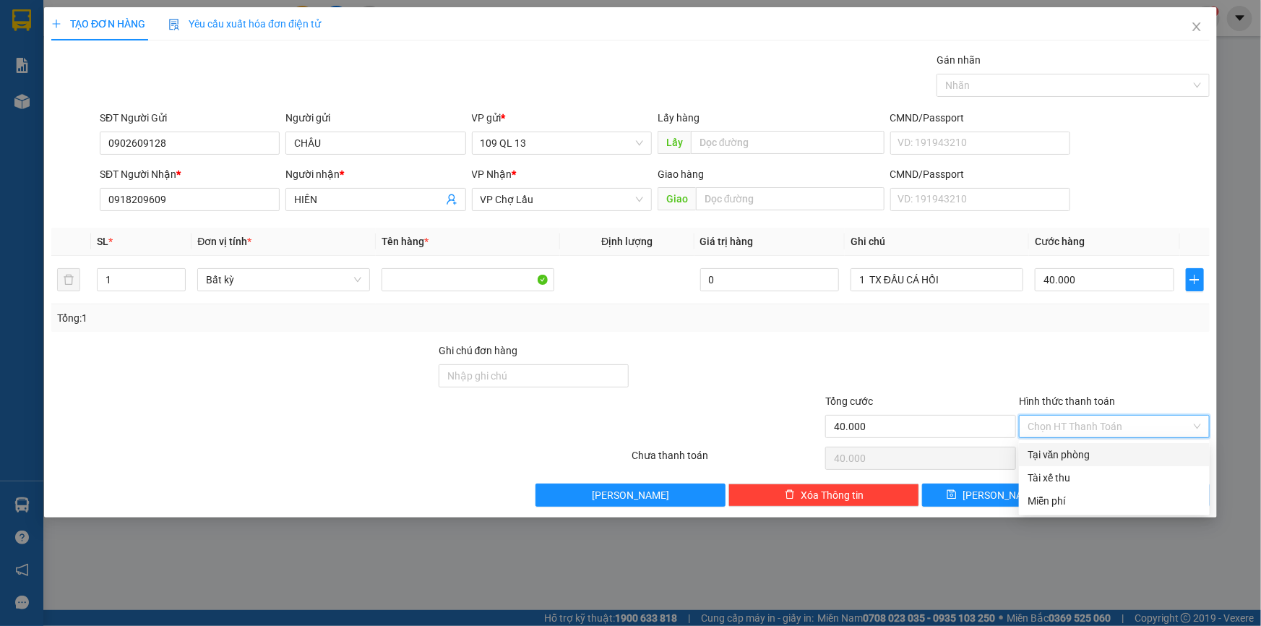
click at [1131, 456] on div "Tại văn phòng" at bounding box center [1114, 455] width 173 height 16
type input "0"
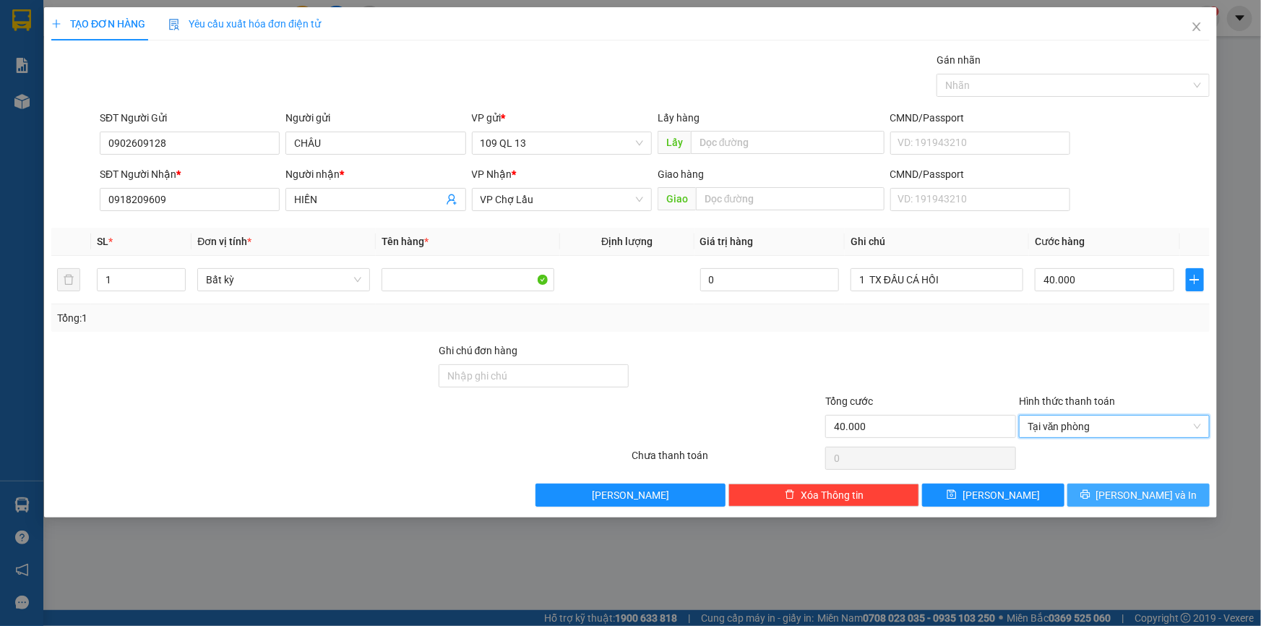
click at [1135, 489] on span "[PERSON_NAME] và In" at bounding box center [1147, 495] width 101 height 16
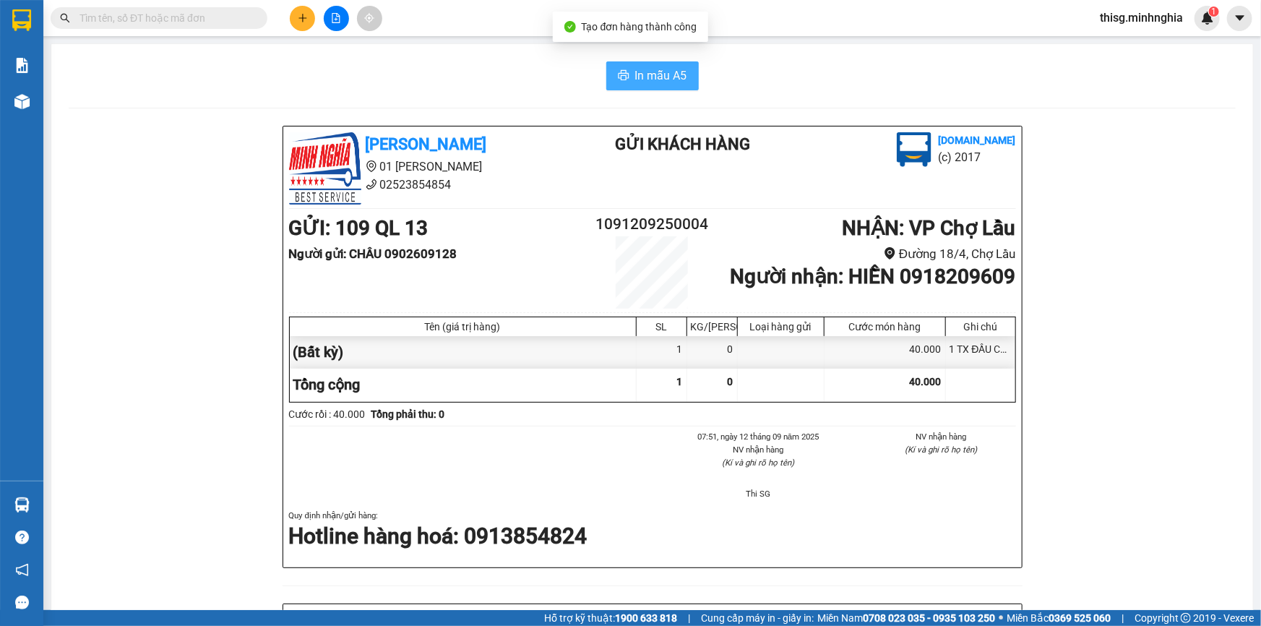
click at [652, 84] on span "In mẫu A5" at bounding box center [661, 76] width 52 height 18
click at [333, 25] on button at bounding box center [336, 18] width 25 height 25
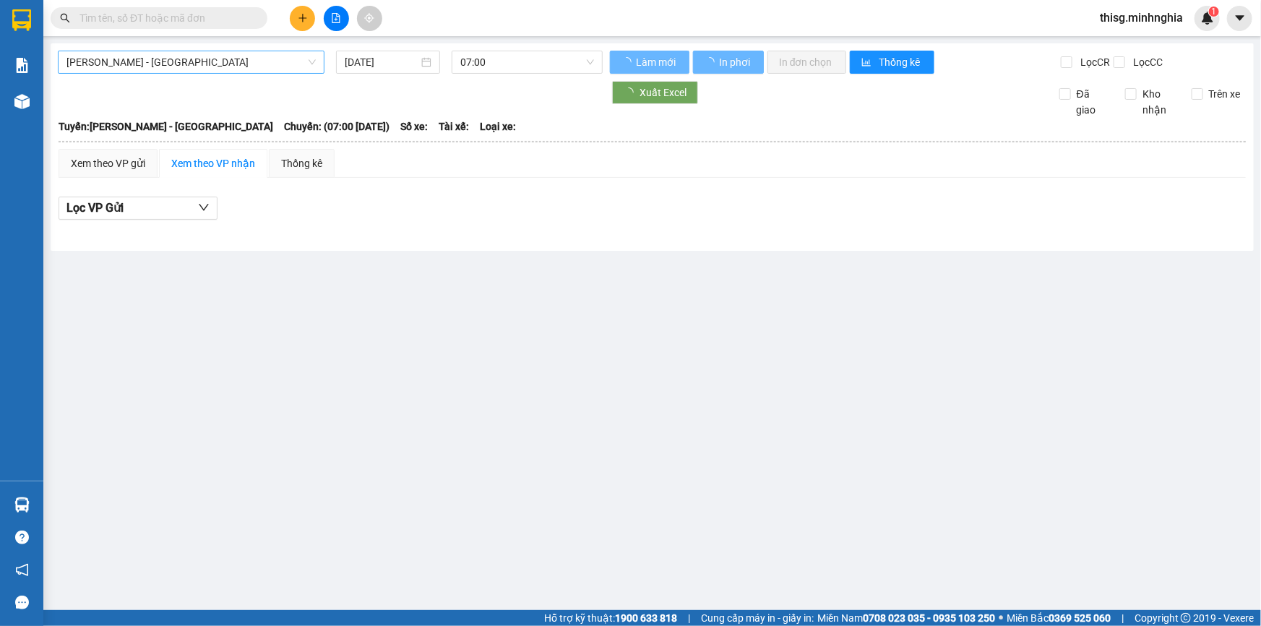
click at [162, 70] on span "[PERSON_NAME] - [GEOGRAPHIC_DATA]" at bounding box center [191, 62] width 249 height 22
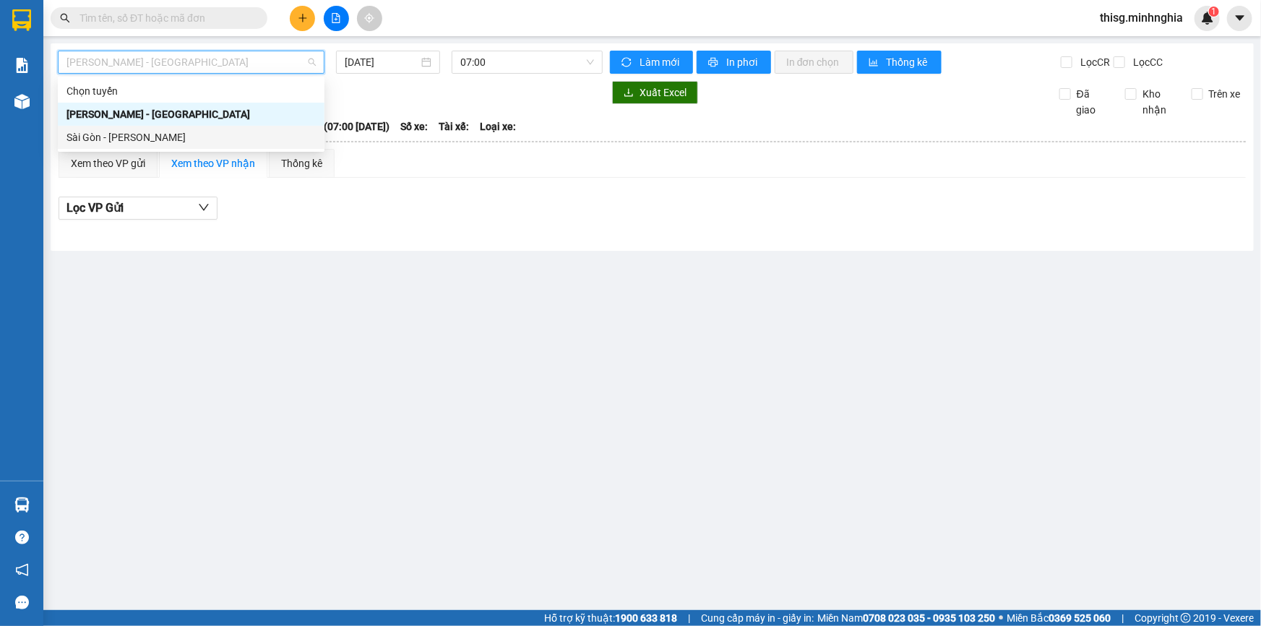
click at [155, 135] on div "Sài Gòn - [PERSON_NAME]" at bounding box center [191, 137] width 249 height 16
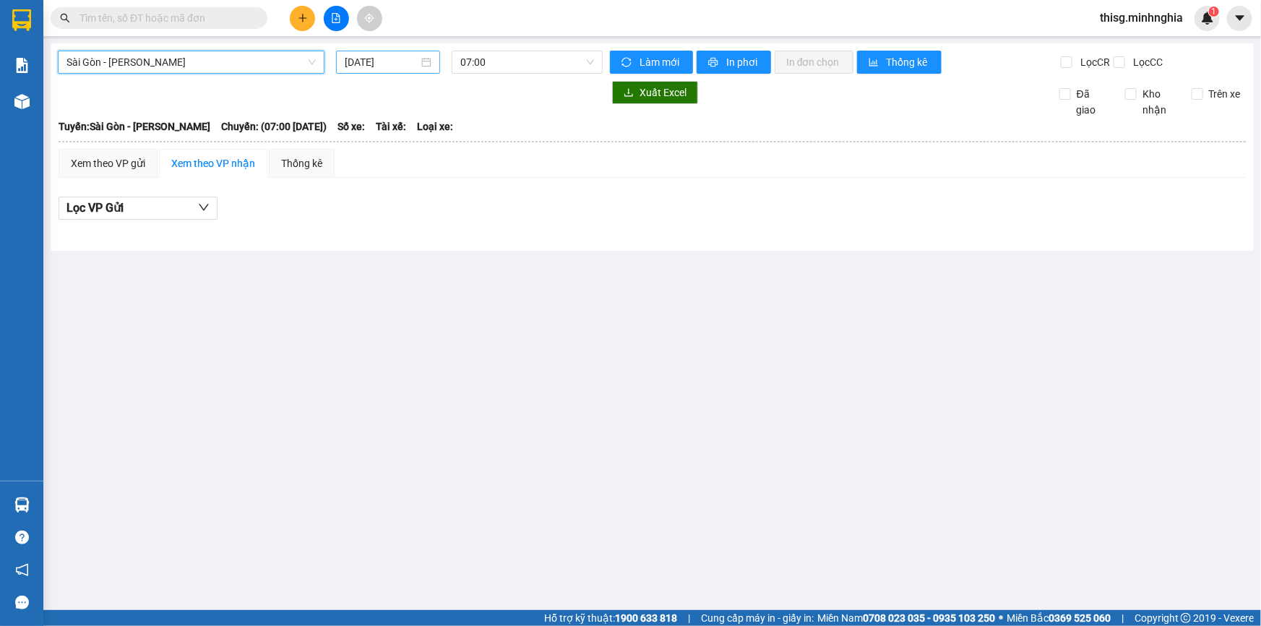
click at [353, 61] on input "[DATE]" at bounding box center [382, 62] width 74 height 16
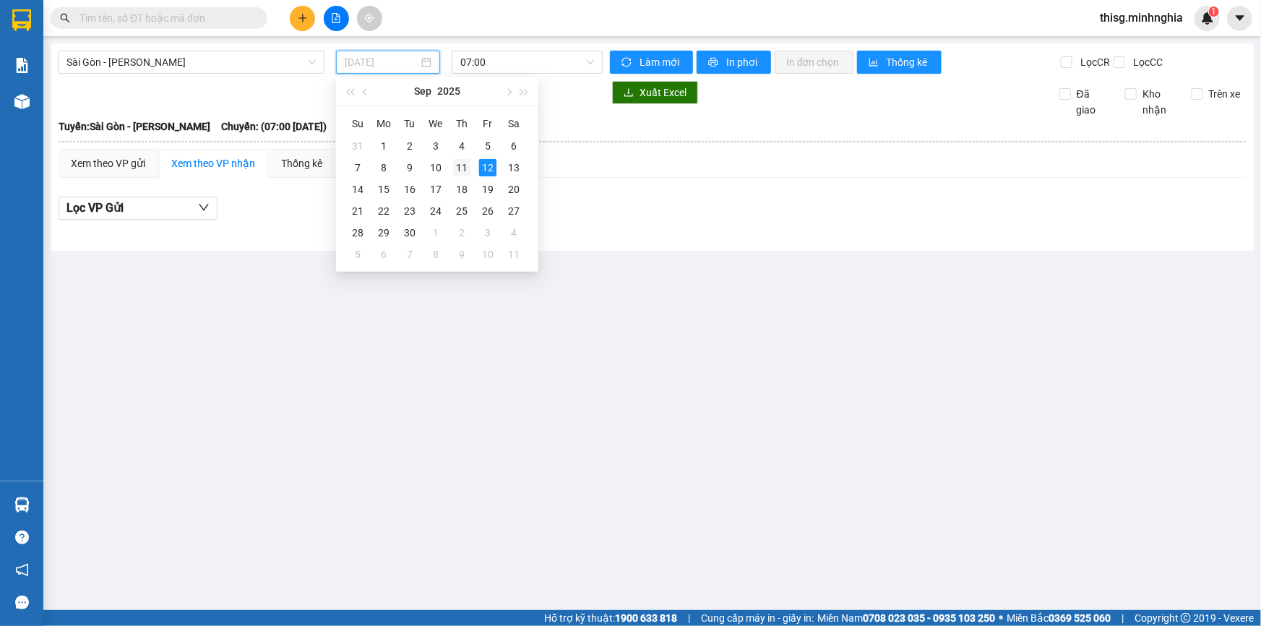
click at [461, 167] on div "11" at bounding box center [461, 167] width 17 height 17
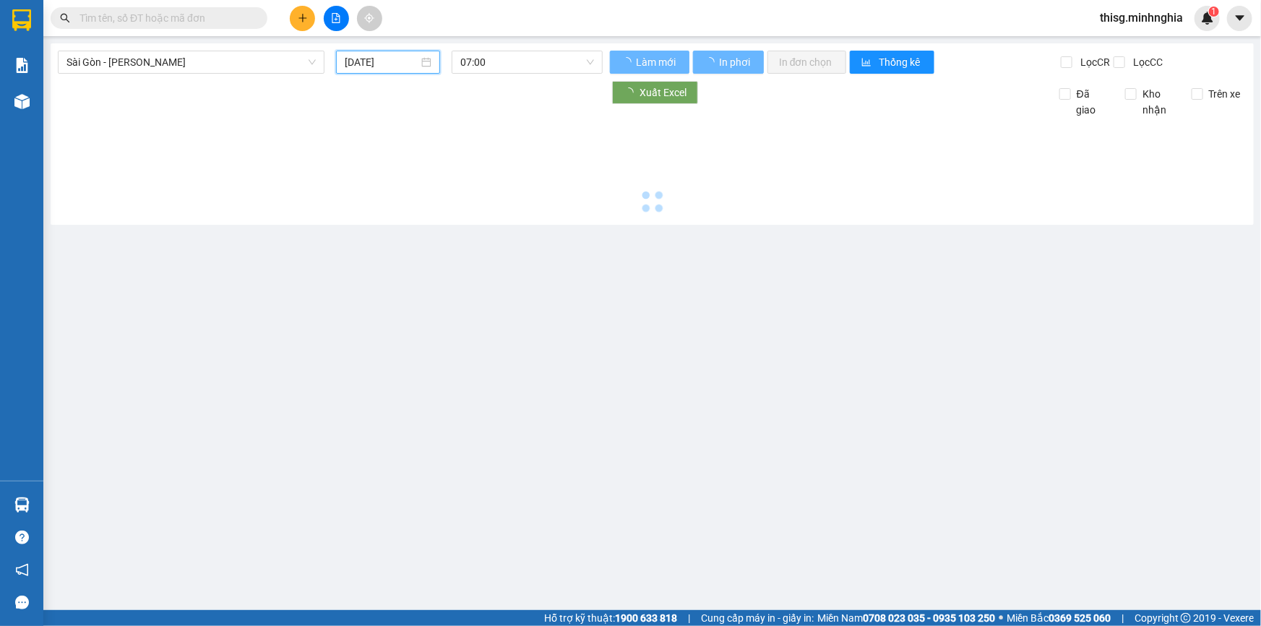
type input "[DATE]"
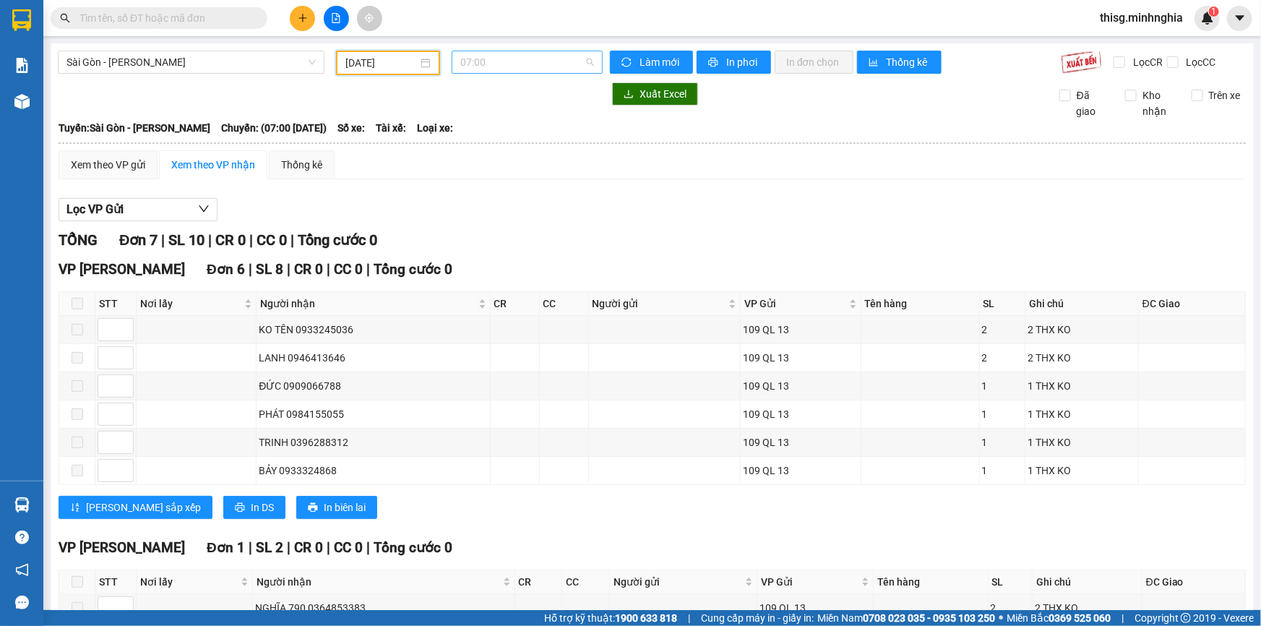
click at [494, 64] on span "07:00" at bounding box center [527, 62] width 134 height 22
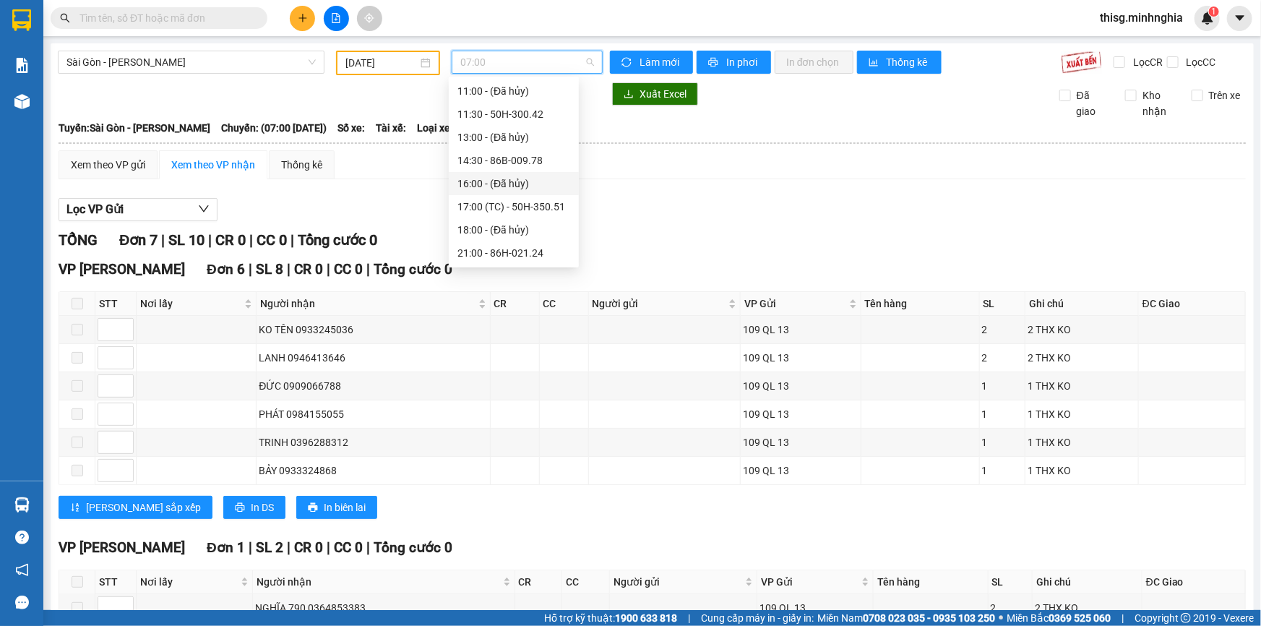
scroll to position [161, 0]
click at [512, 223] on div "21:30 - 50H-293.85" at bounding box center [514, 231] width 113 height 16
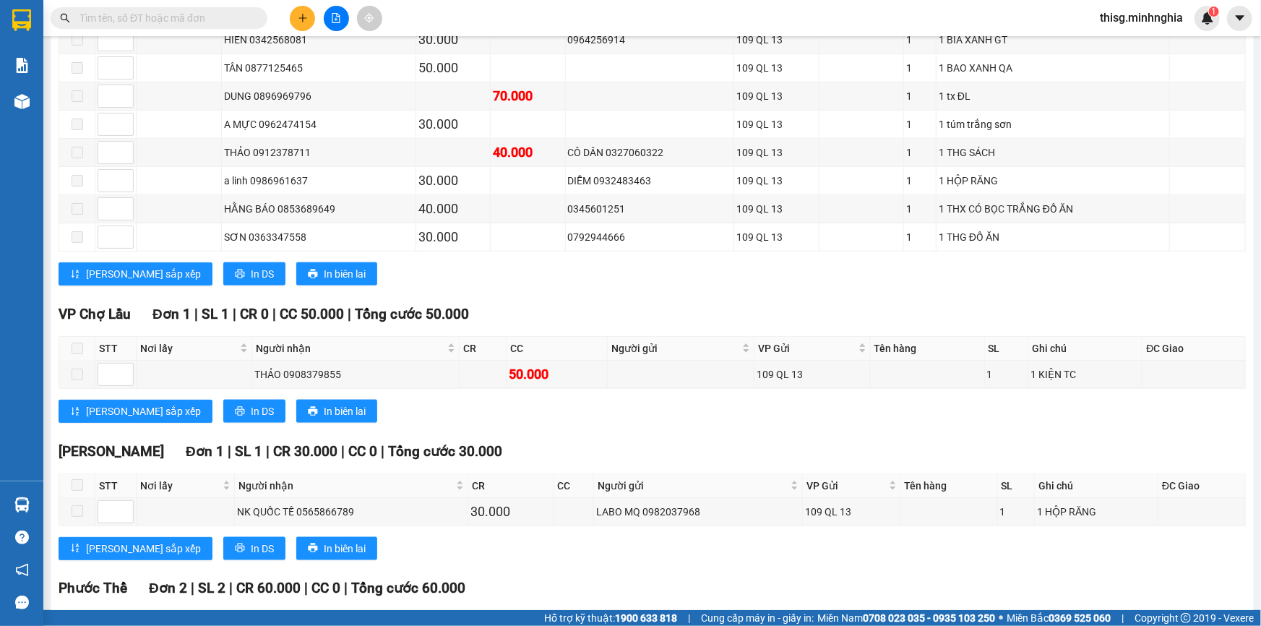
scroll to position [716, 0]
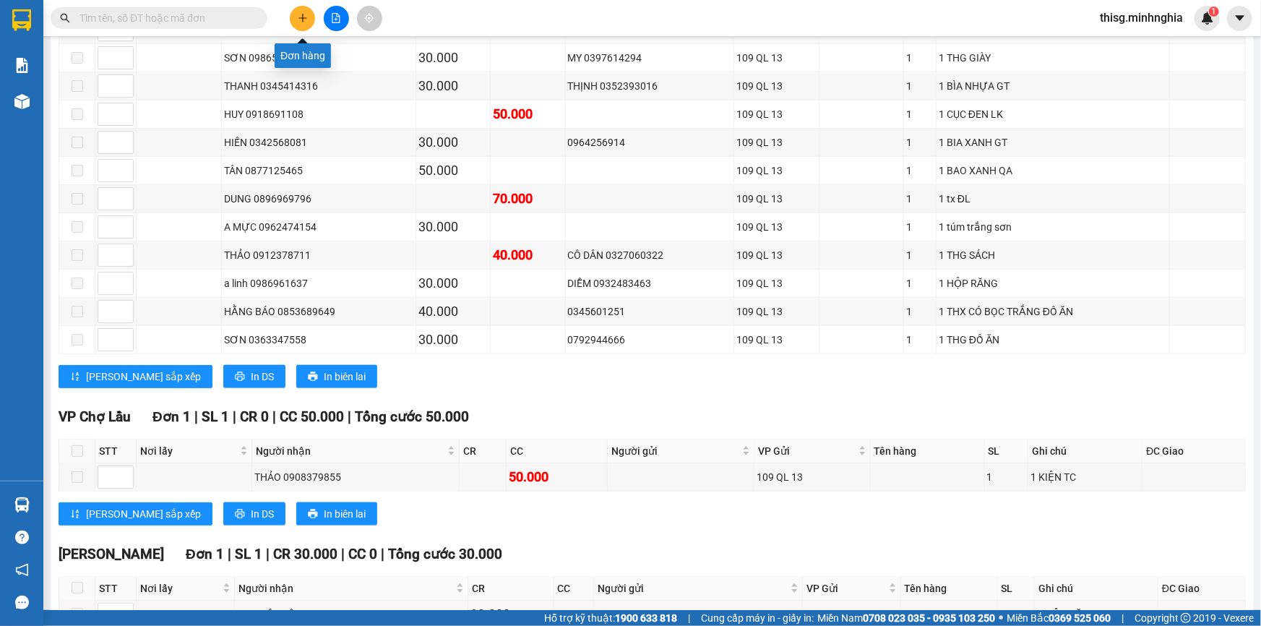
click at [301, 24] on button at bounding box center [302, 18] width 25 height 25
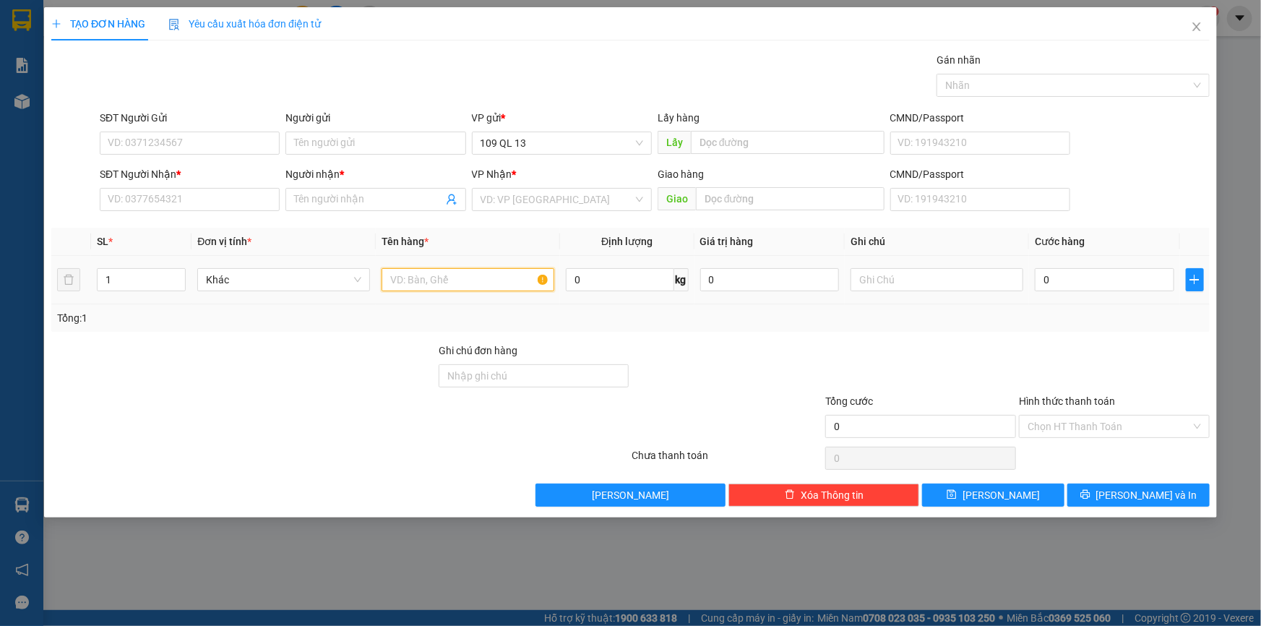
click at [458, 280] on input "text" at bounding box center [468, 279] width 173 height 23
click at [225, 197] on input "SĐT Người Nhận *" at bounding box center [190, 199] width 180 height 23
click at [887, 282] on input "text" at bounding box center [937, 279] width 173 height 23
type input "1 TX"
click at [246, 205] on input "SĐT Người Nhận *" at bounding box center [190, 199] width 180 height 23
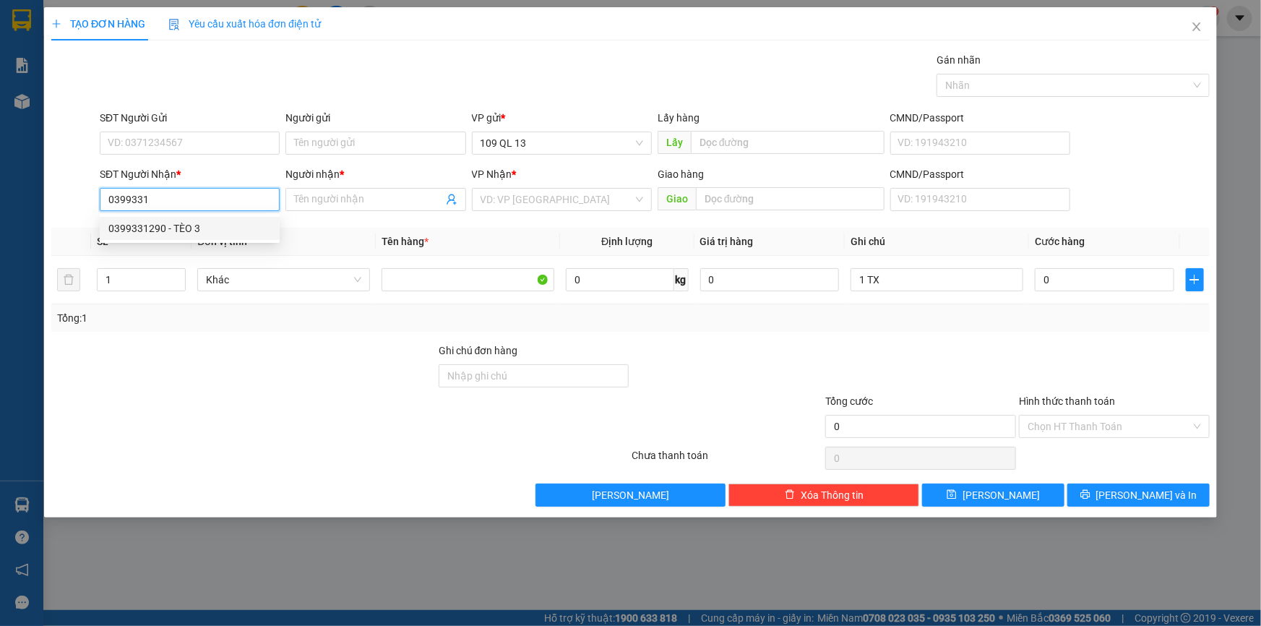
click at [239, 228] on div "0399331290 - TÈO 3" at bounding box center [189, 228] width 163 height 16
type input "0399331290"
type input "TÈO 3"
type input "0399331290"
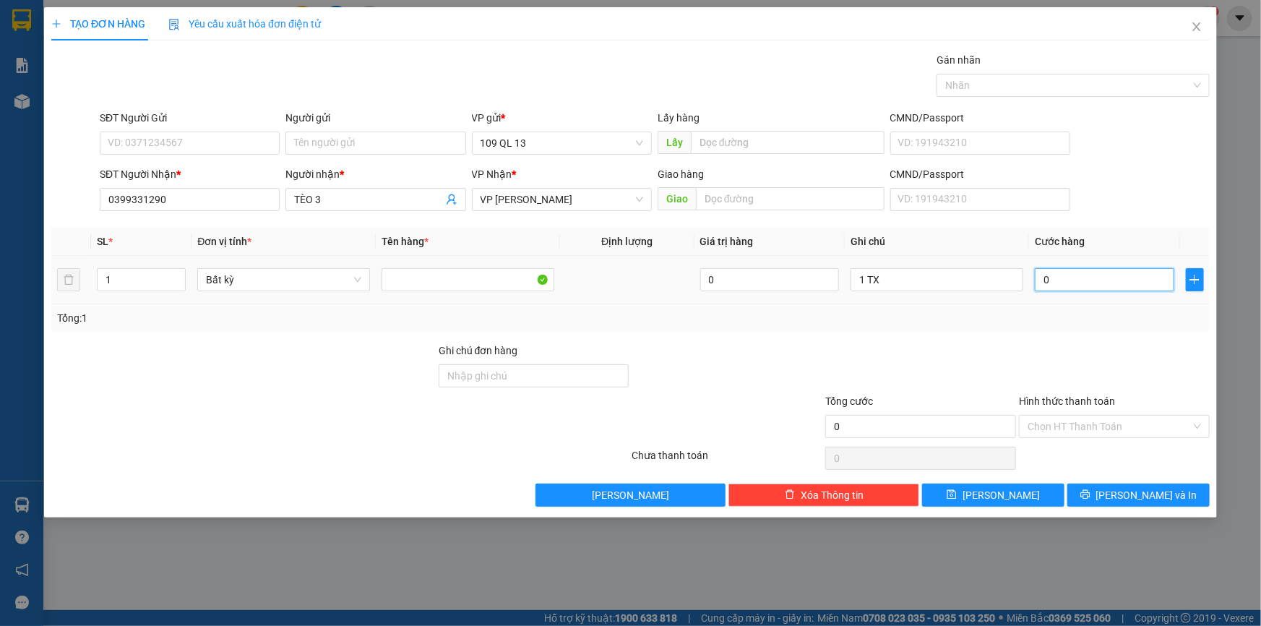
click at [1100, 277] on input "0" at bounding box center [1105, 279] width 140 height 23
click at [213, 138] on input "SĐT Người Gửi" at bounding box center [190, 143] width 180 height 23
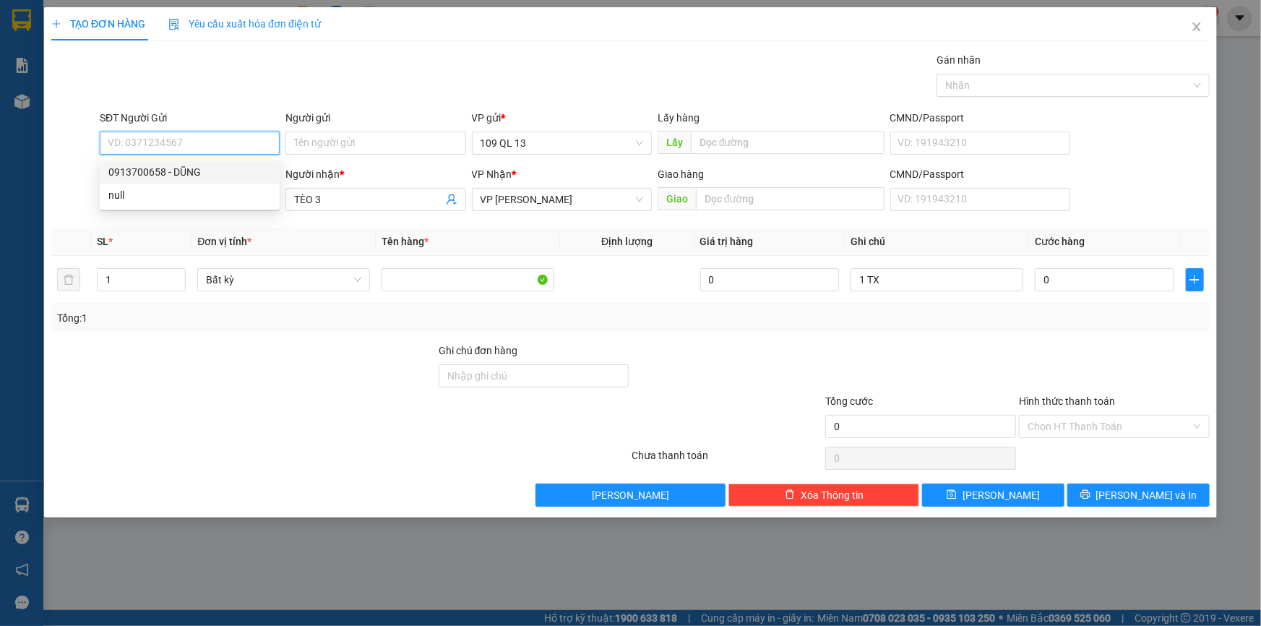
click at [219, 166] on div "0913700658 - DŨNG" at bounding box center [189, 172] width 163 height 16
type input "0913700658"
type input "DŨNG"
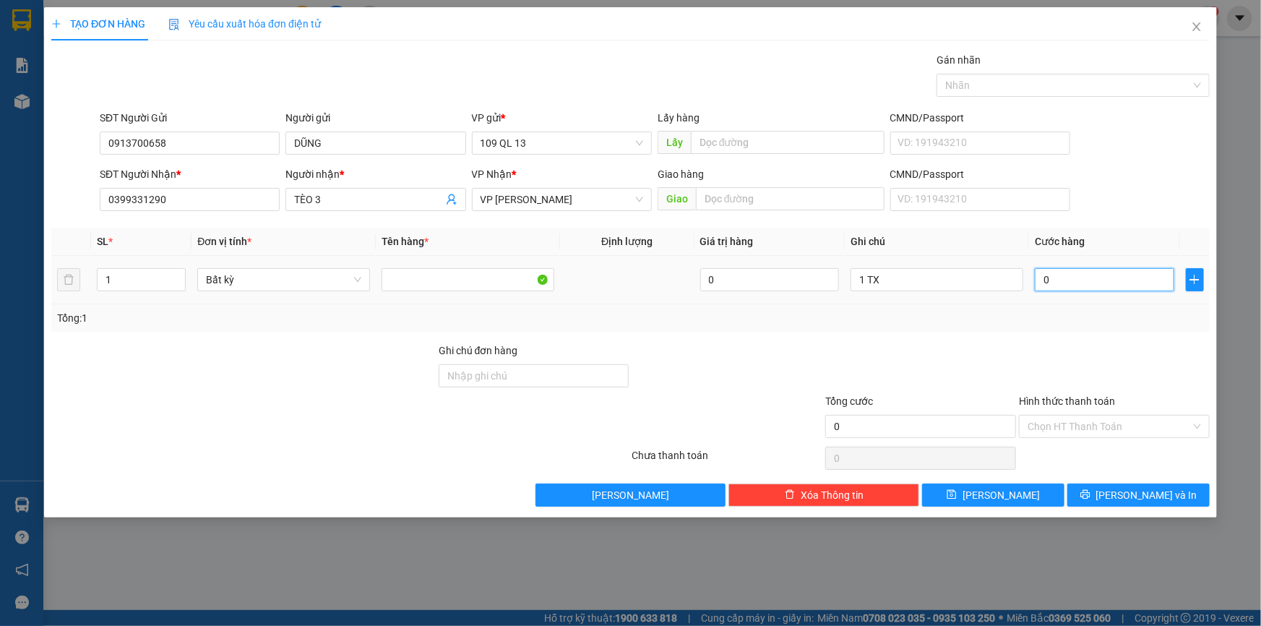
click at [1087, 285] on input "0" at bounding box center [1105, 279] width 140 height 23
click at [970, 277] on input "1 TX" at bounding box center [937, 279] width 173 height 23
type input "1 TX ĐL"
click at [1096, 285] on input "0" at bounding box center [1105, 279] width 140 height 23
type input "5"
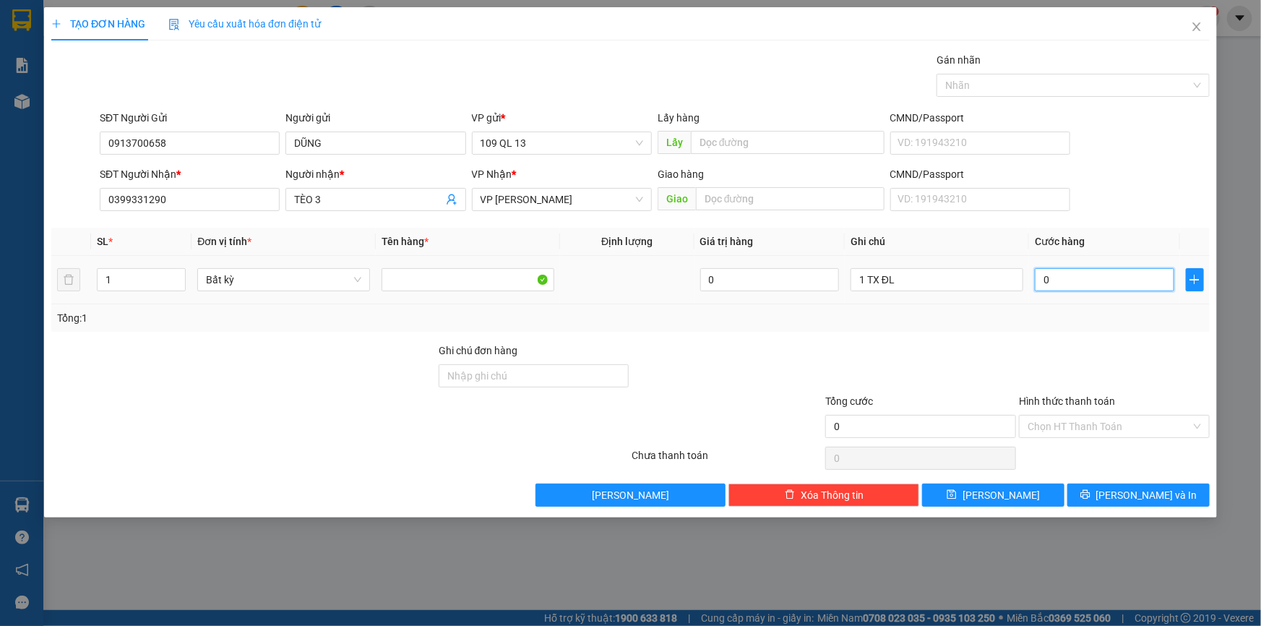
type input "5"
type input "50"
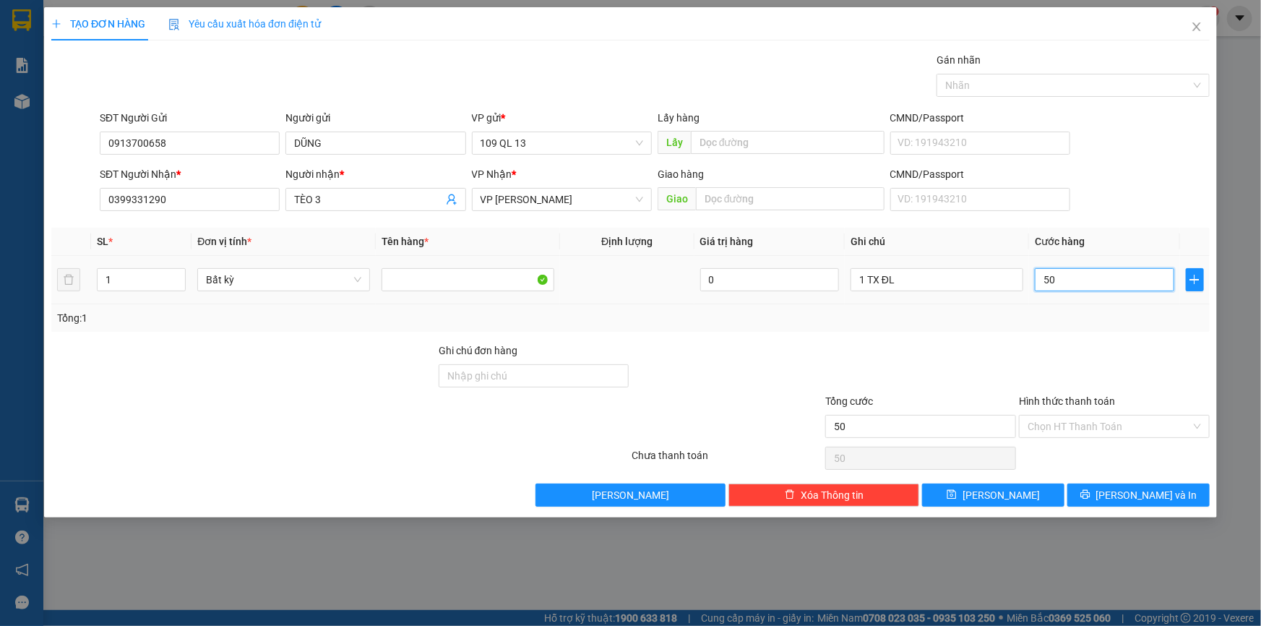
type input "5"
type input "0"
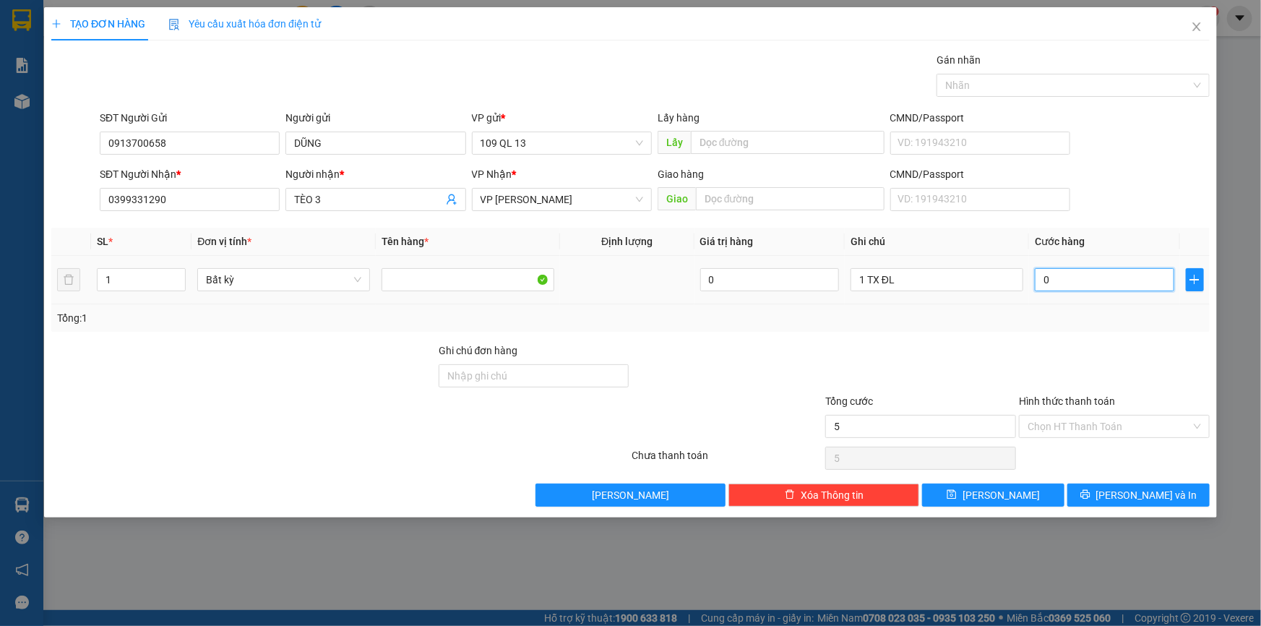
type input "0"
type input "04"
type input "4"
type input "040"
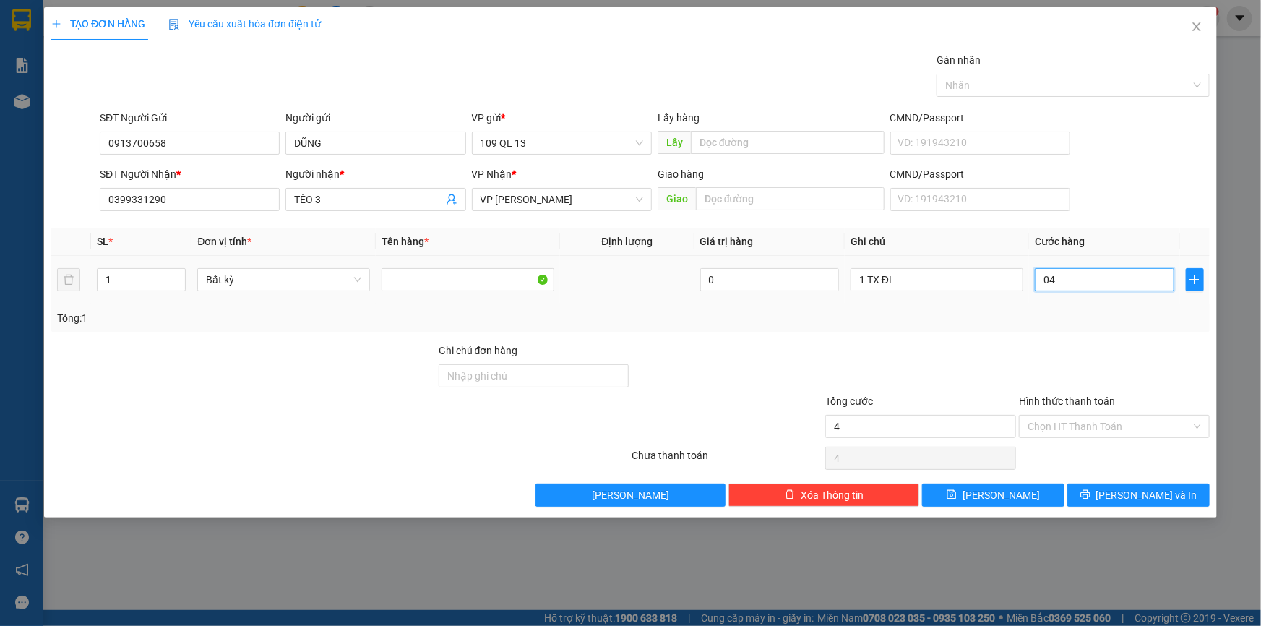
type input "40"
click at [977, 273] on input "1 TX ĐL" at bounding box center [937, 279] width 173 height 23
type input "40.000"
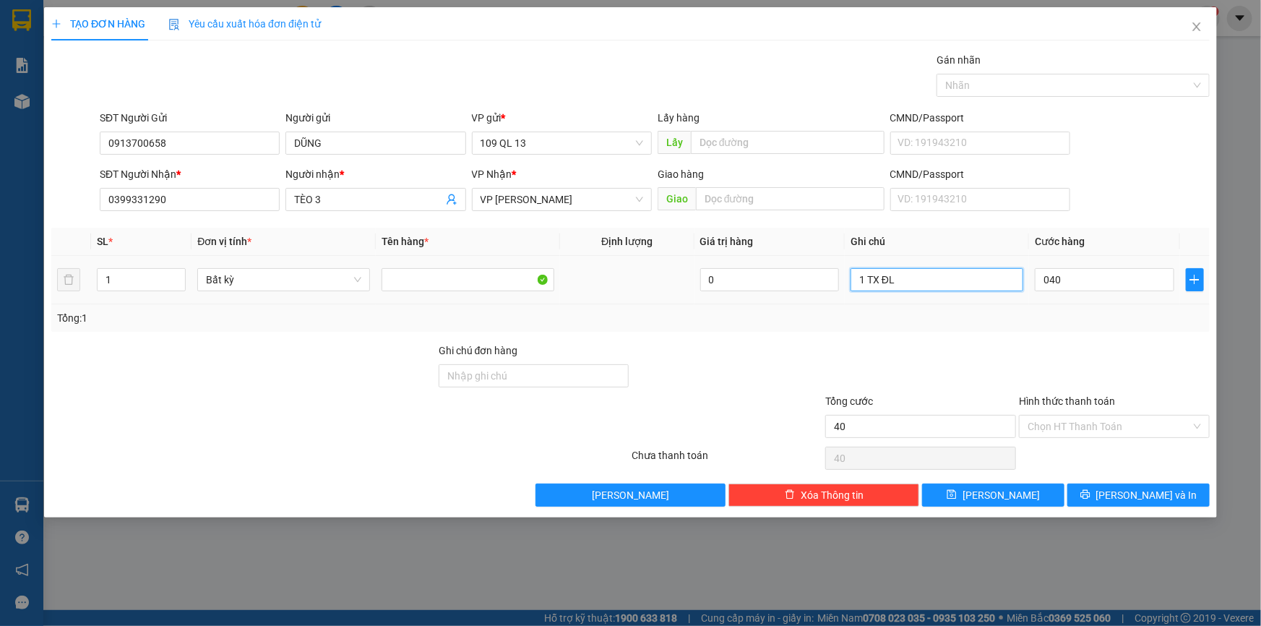
type input "40.000"
type input "1 TX KẸO BÁNH"
click at [1099, 278] on input "40.000" at bounding box center [1105, 279] width 140 height 23
click at [1136, 424] on input "Hình thức thanh toán" at bounding box center [1109, 427] width 163 height 22
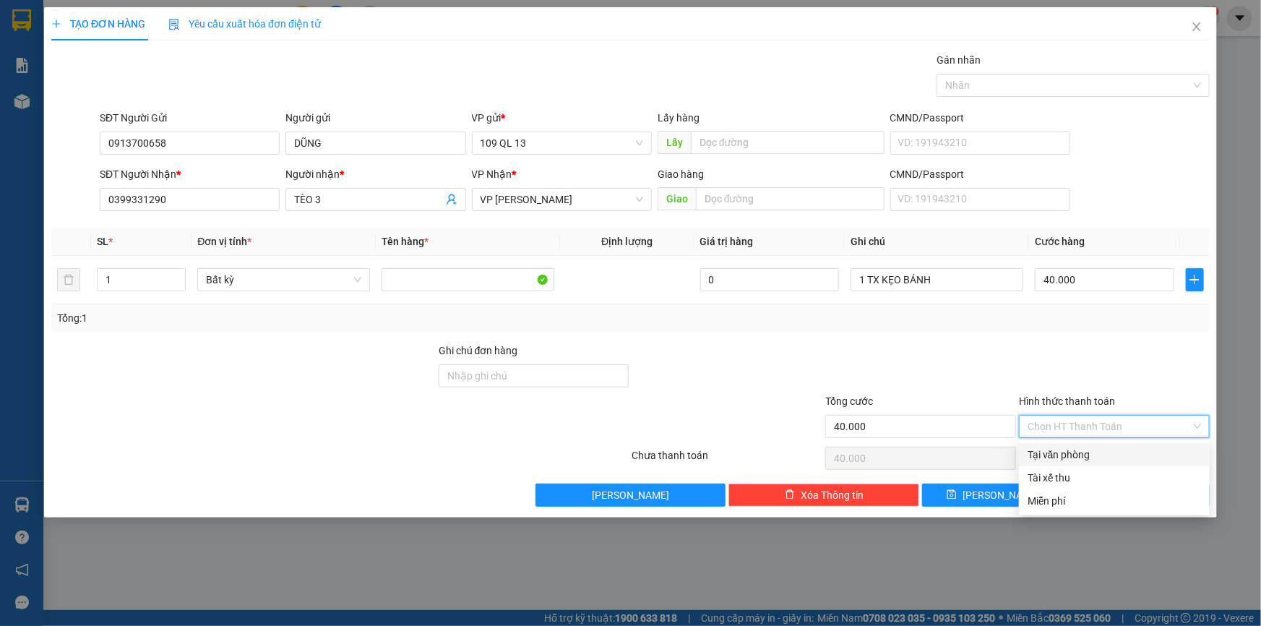
click at [1128, 448] on div "Tại văn phòng" at bounding box center [1114, 455] width 173 height 16
type input "0"
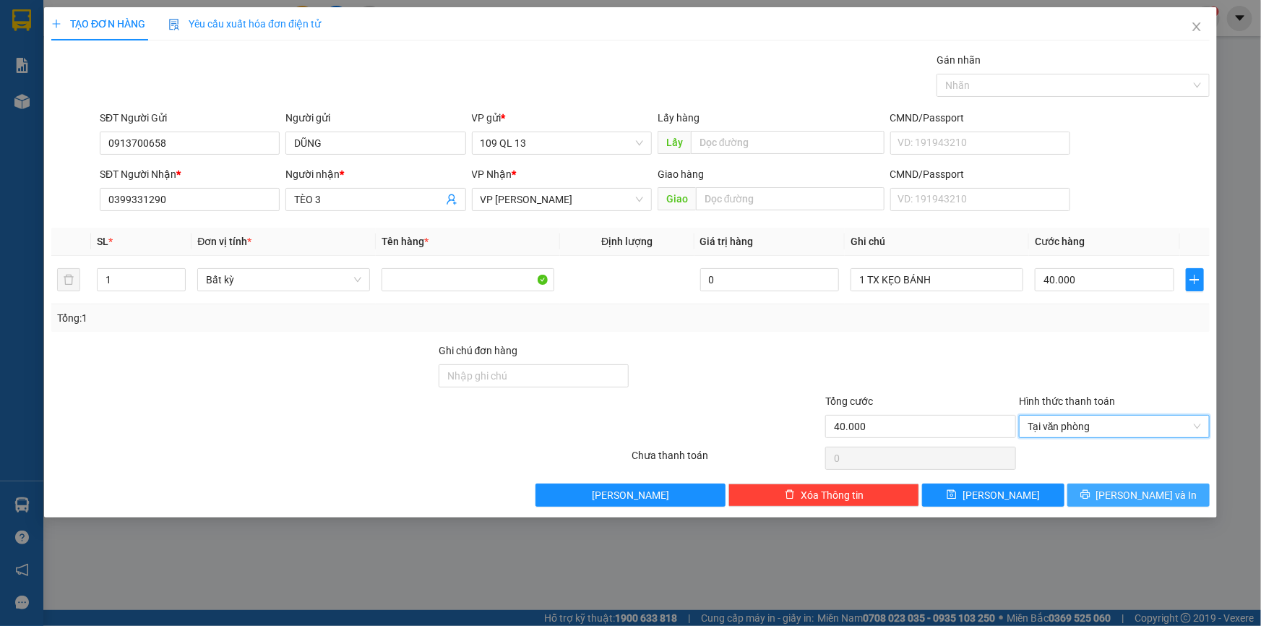
click at [1144, 494] on span "[PERSON_NAME] và In" at bounding box center [1147, 495] width 101 height 16
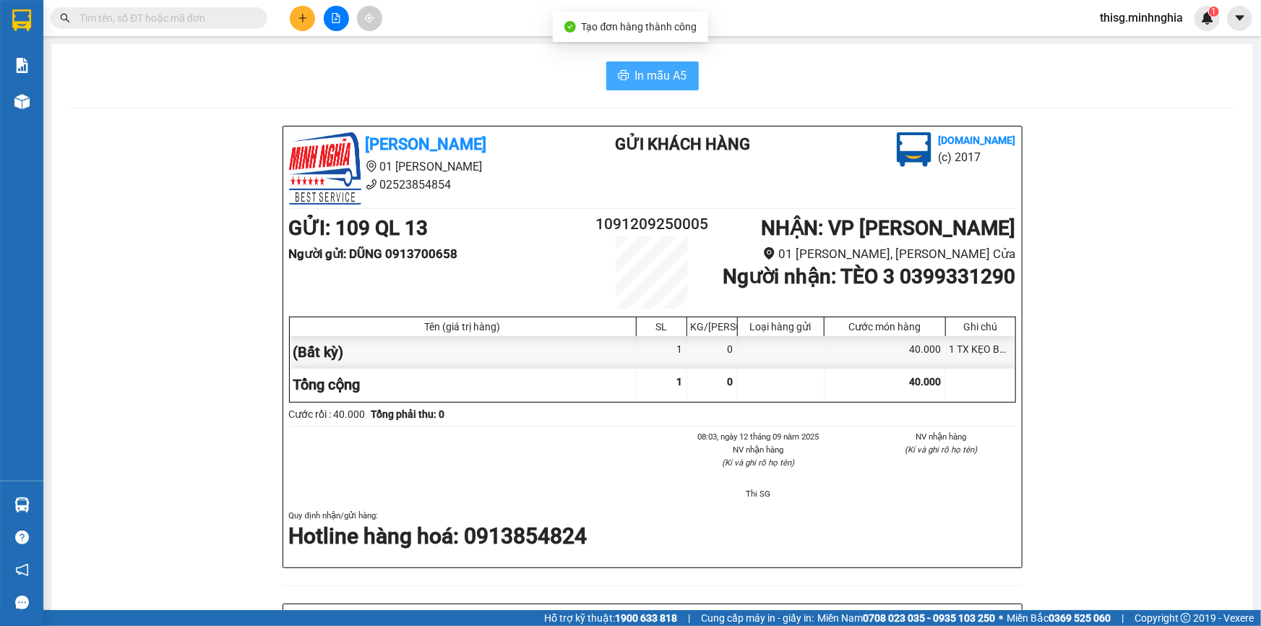
click at [659, 69] on span "In mẫu A5" at bounding box center [661, 76] width 52 height 18
drag, startPoint x: 471, startPoint y: 86, endPoint x: 405, endPoint y: 64, distance: 70.2
click at [473, 86] on div "In mẫu A5" at bounding box center [652, 75] width 1167 height 29
click at [299, 18] on icon "plus" at bounding box center [303, 17] width 8 height 1
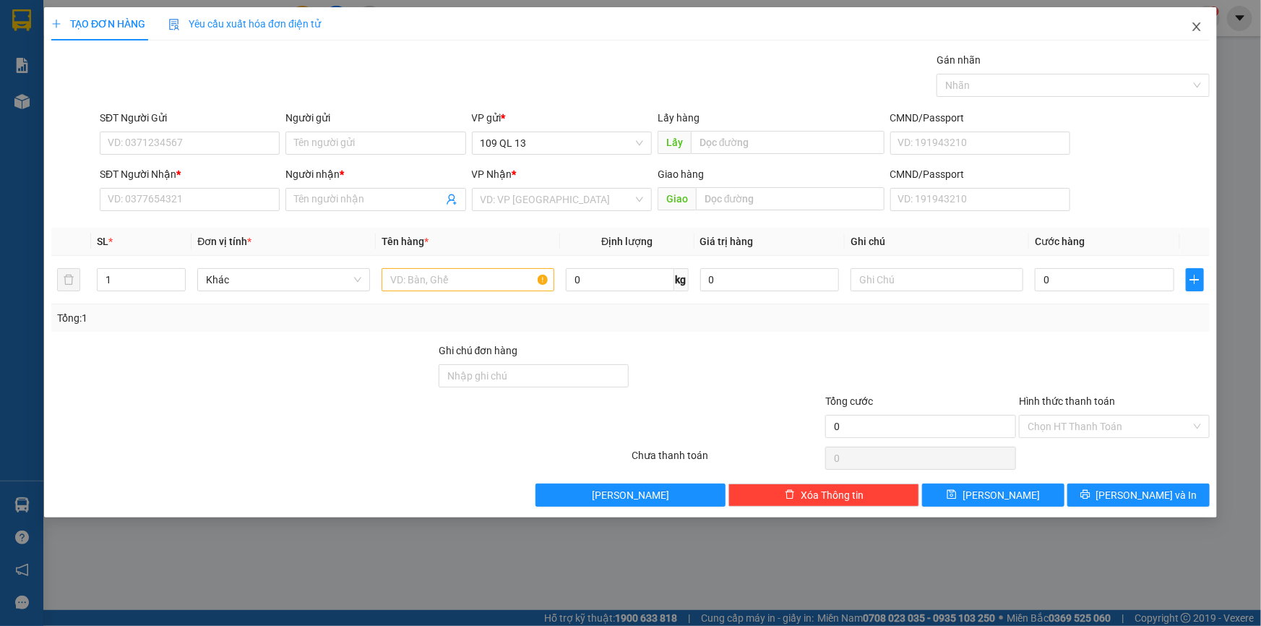
click at [1191, 29] on icon "close" at bounding box center [1197, 27] width 12 height 12
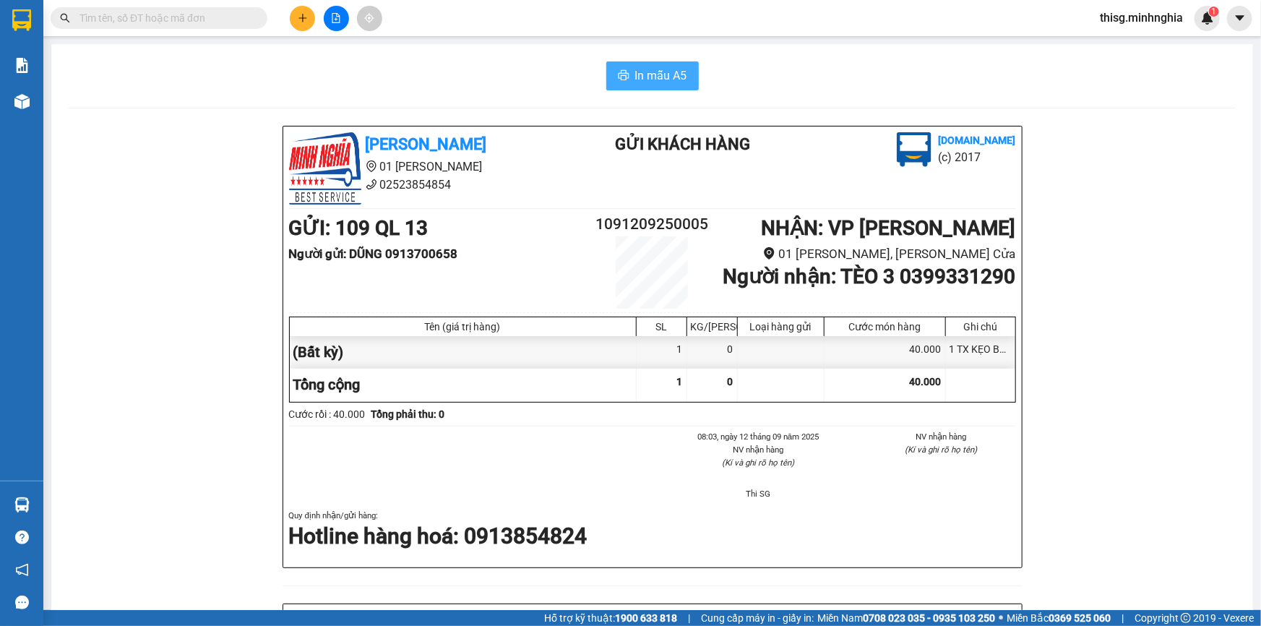
click at [640, 69] on span "In mẫu A5" at bounding box center [661, 76] width 52 height 18
click at [306, 25] on button at bounding box center [302, 18] width 25 height 25
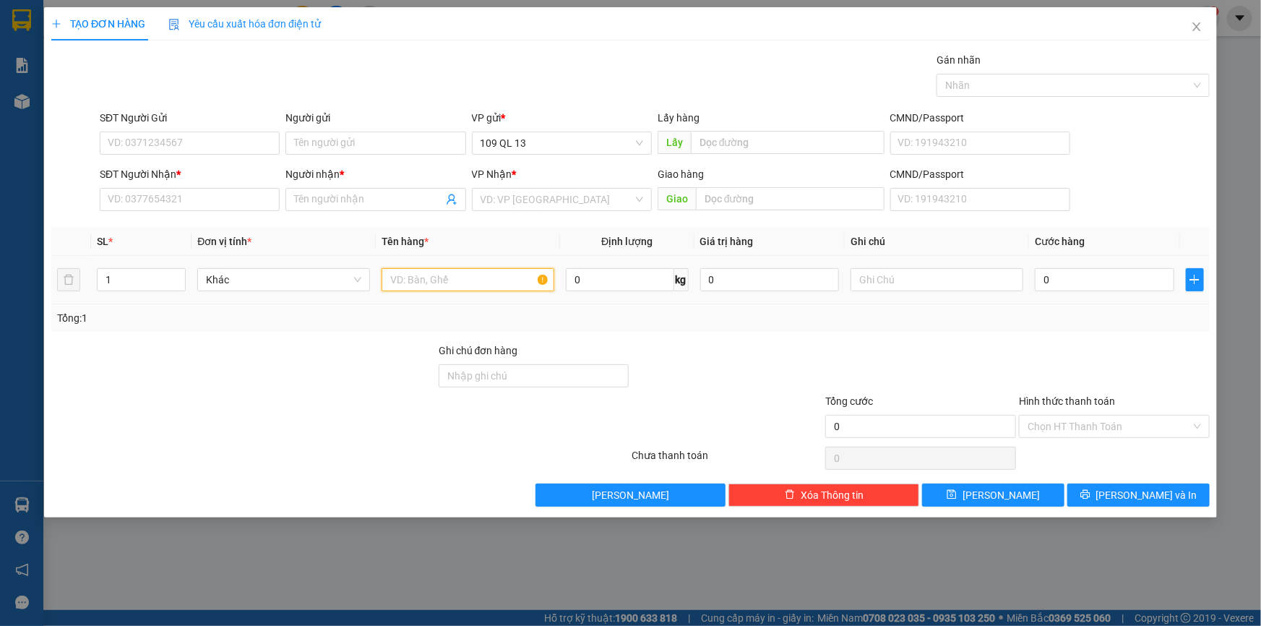
click at [437, 275] on input "text" at bounding box center [468, 279] width 173 height 23
click at [204, 195] on input "SĐT Người Nhận *" at bounding box center [190, 199] width 180 height 23
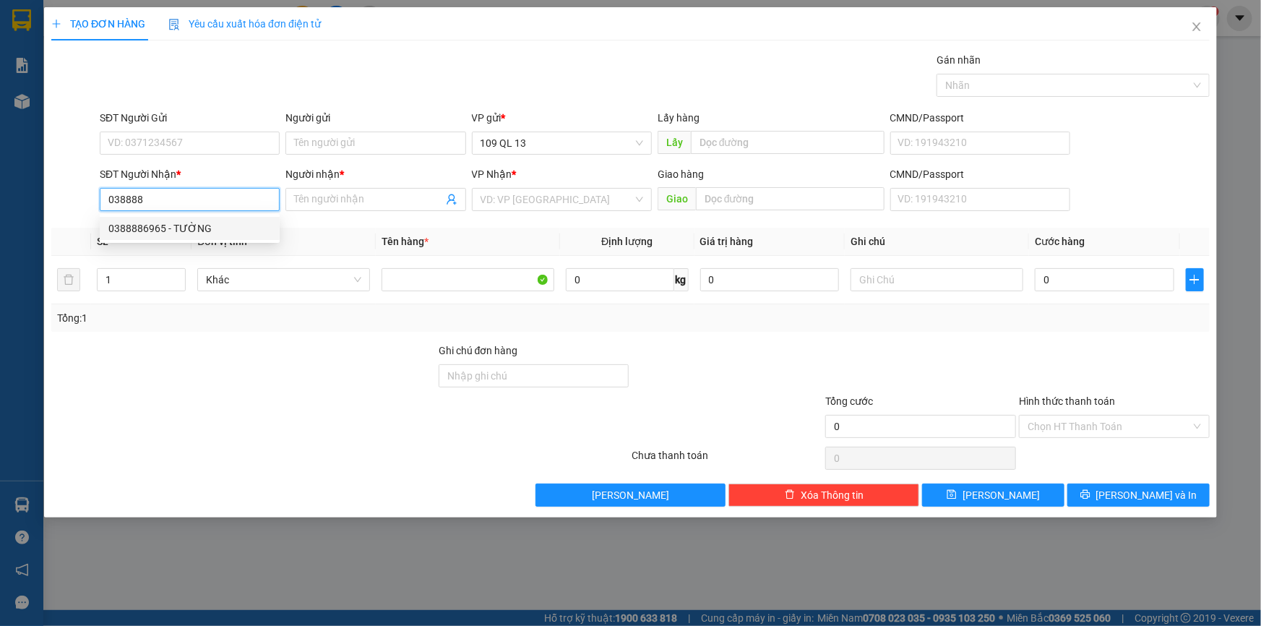
click at [179, 231] on div "0388886965 - TƯỜNG" at bounding box center [189, 228] width 163 height 16
type input "0388886965"
type input "TƯỜNG"
type input "0"
click at [194, 222] on div "0374048720 - BS. HIỀN" at bounding box center [189, 228] width 163 height 16
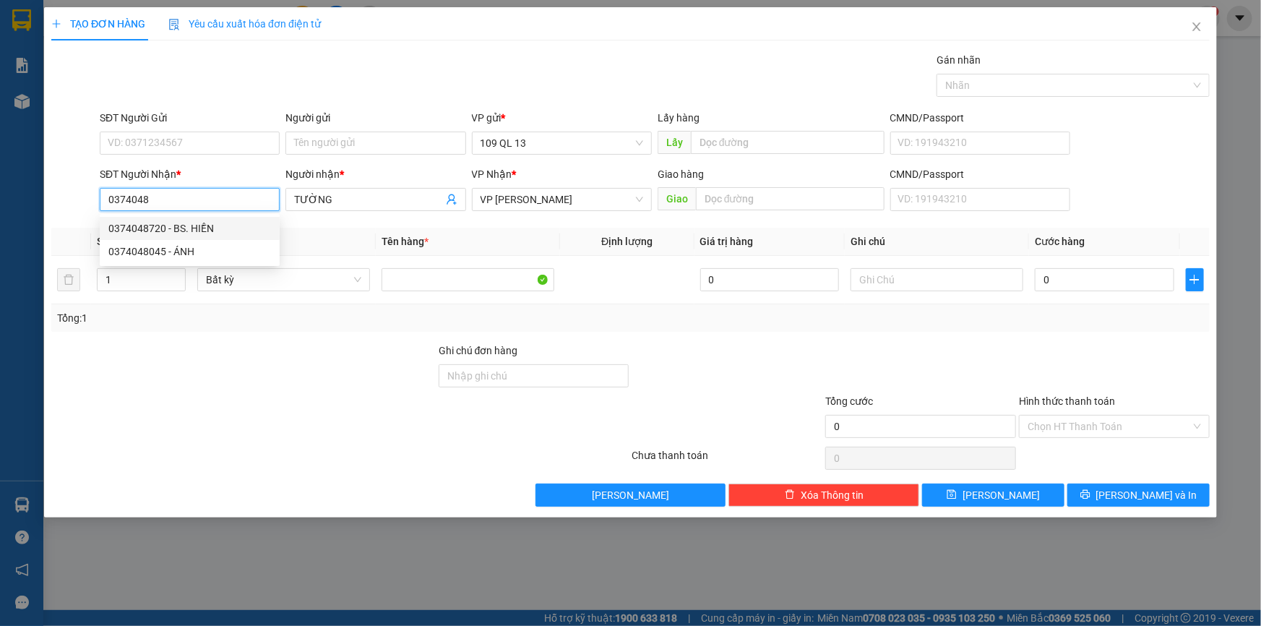
type input "0374048720"
type input "BS. HIỀN"
type input "NGÃ 3 GỘP"
type input "0374048720"
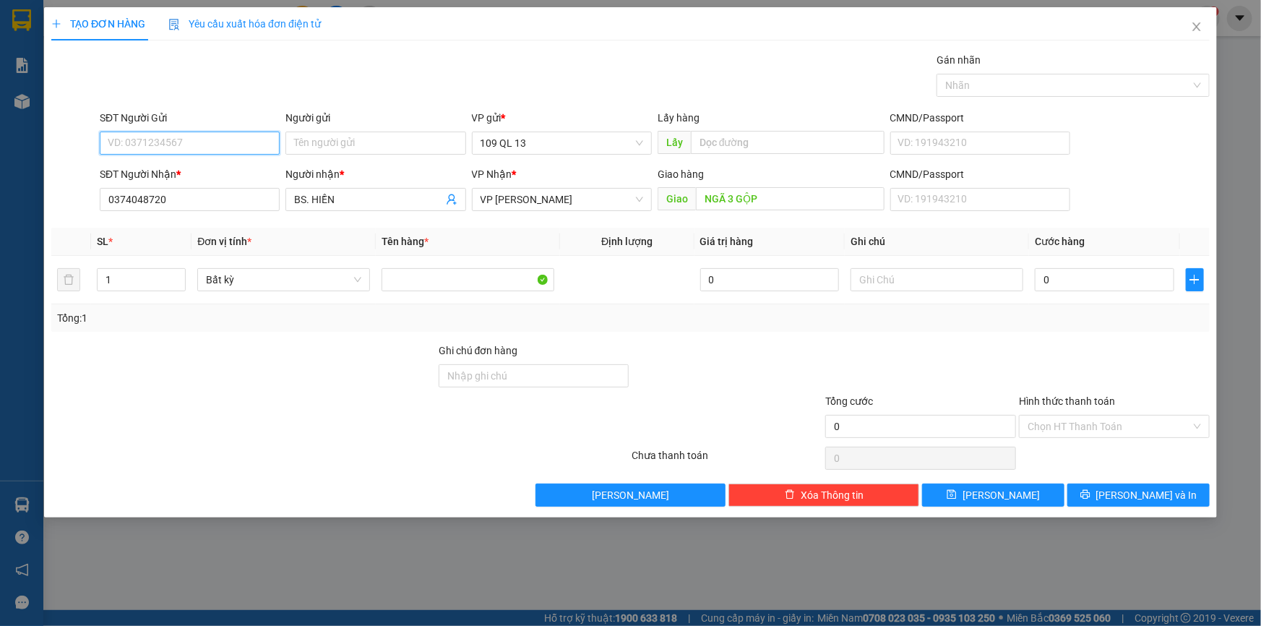
click at [229, 146] on input "SĐT Người Gửi" at bounding box center [190, 143] width 180 height 23
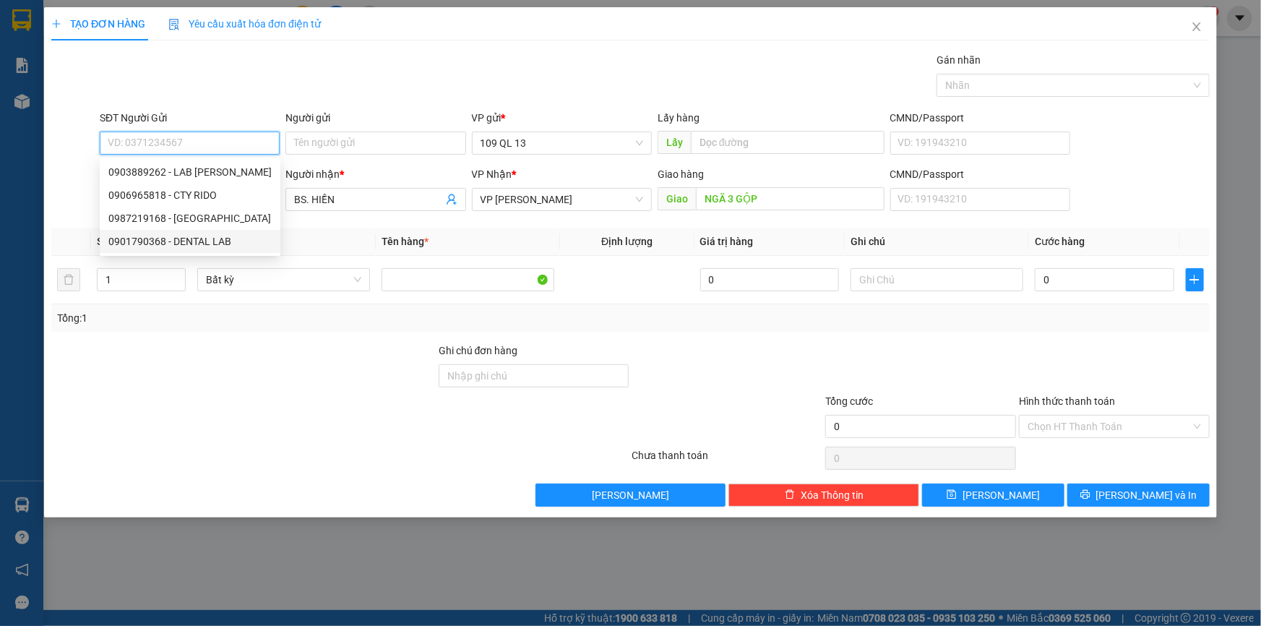
click at [241, 240] on div "0901790368 - DENTAL LAB" at bounding box center [189, 241] width 163 height 16
type input "0901790368"
type input "DENTAL LAB"
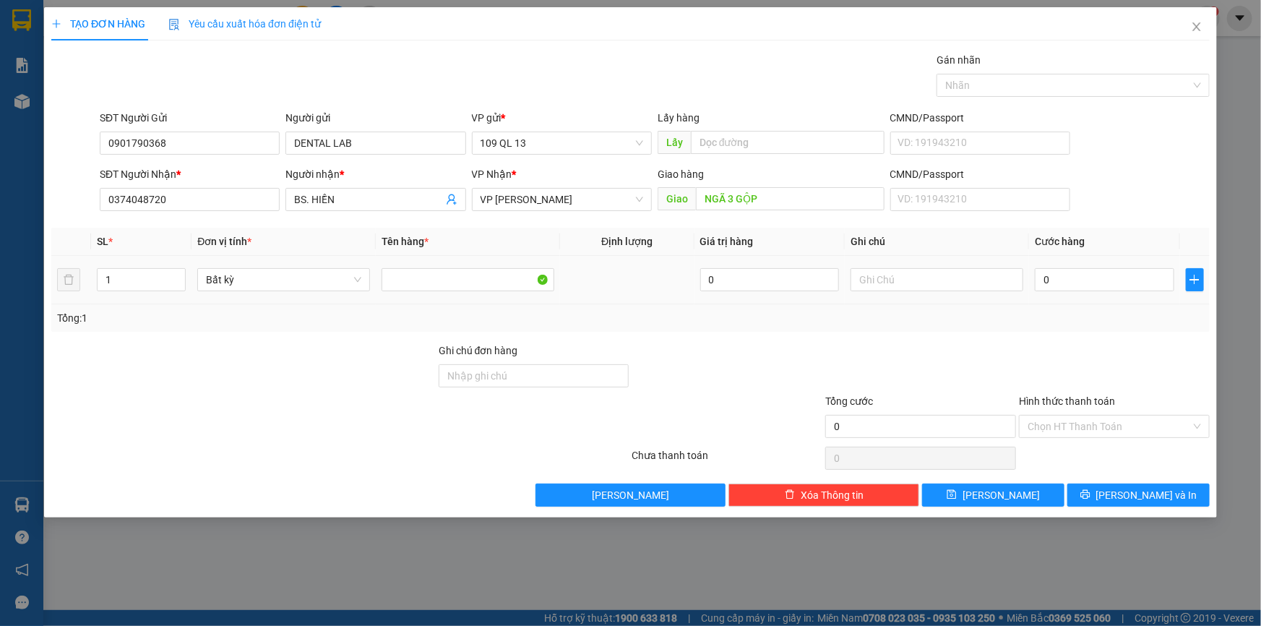
click at [918, 297] on td at bounding box center [937, 280] width 184 height 48
click at [919, 288] on input "text" at bounding box center [937, 279] width 173 height 23
type input "1 HỘP RĂNG"
click at [1106, 282] on input "0" at bounding box center [1105, 279] width 140 height 23
type input "4"
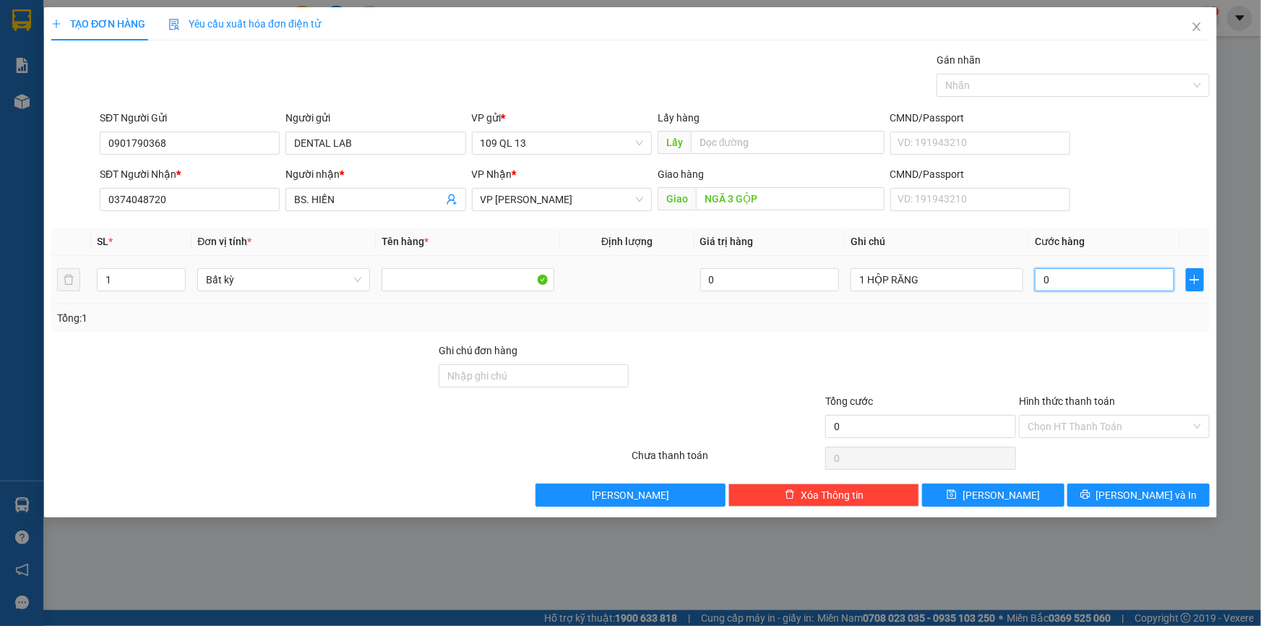
type input "4"
type input "40"
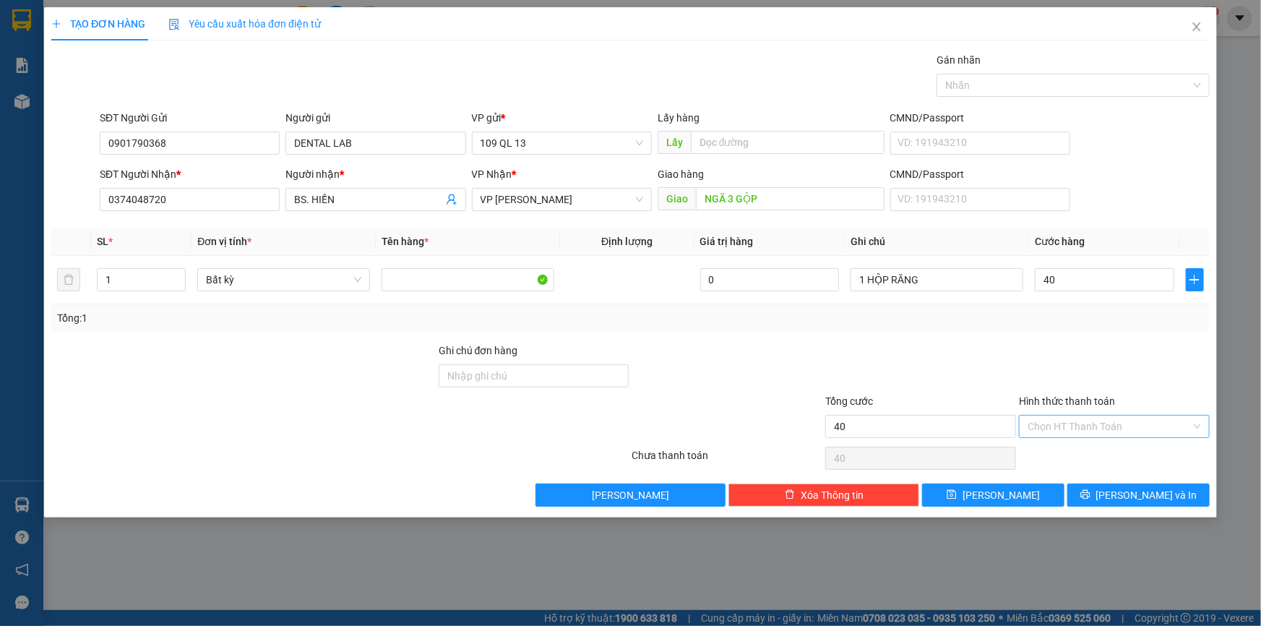
type input "40.000"
click at [1131, 424] on input "Hình thức thanh toán" at bounding box center [1109, 427] width 163 height 22
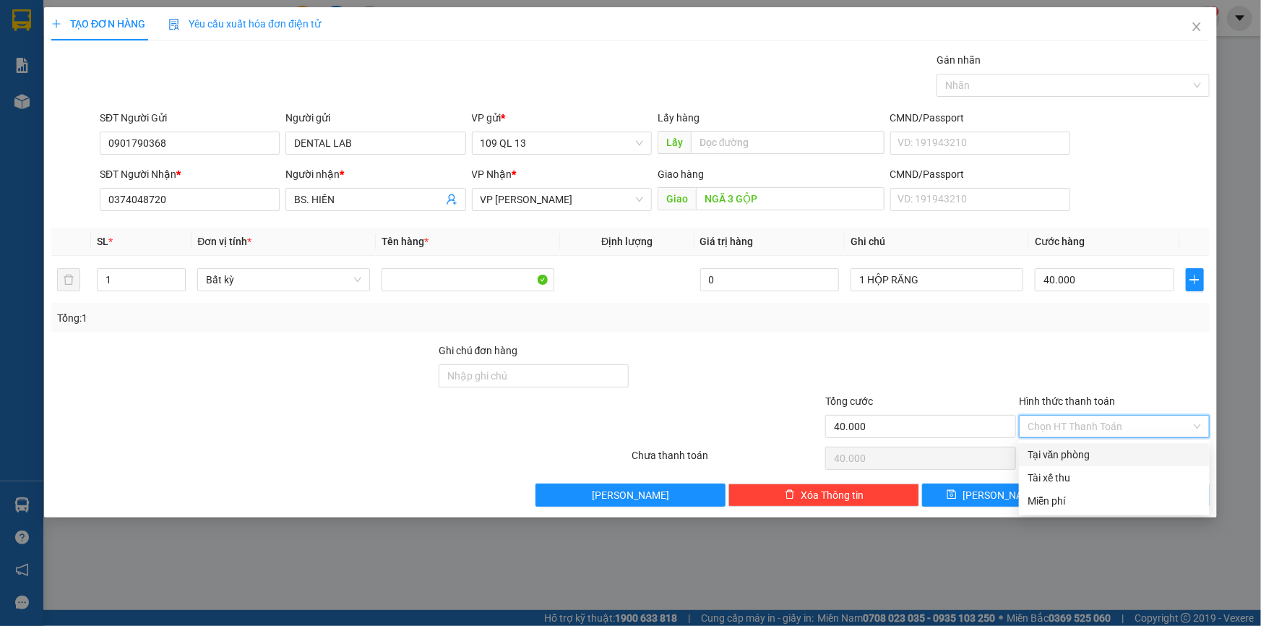
click at [1120, 463] on div "Tại văn phòng" at bounding box center [1114, 454] width 191 height 23
type input "0"
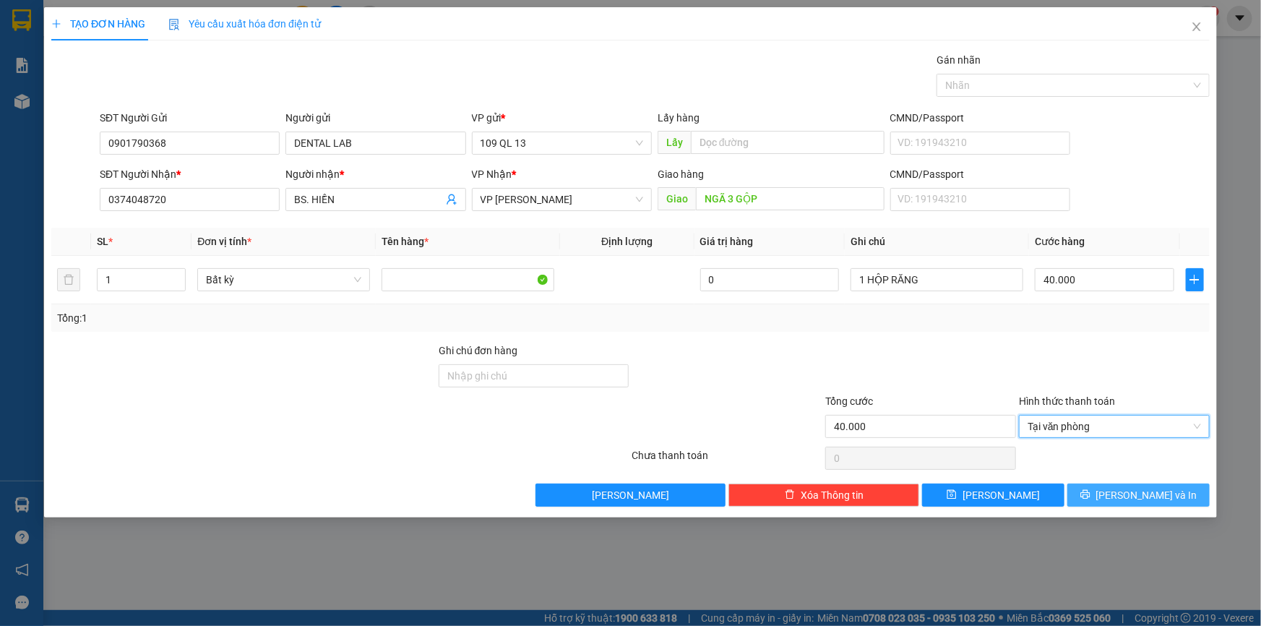
click at [1129, 492] on span "[PERSON_NAME] và In" at bounding box center [1147, 495] width 101 height 16
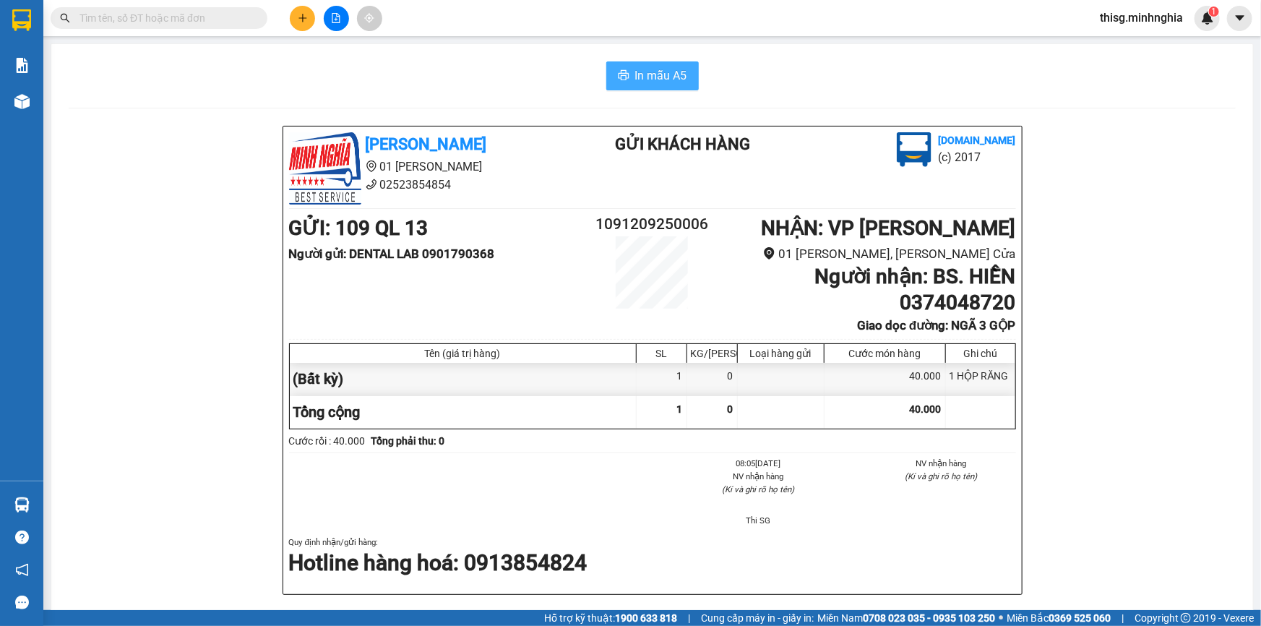
click at [659, 79] on span "In mẫu A5" at bounding box center [661, 76] width 52 height 18
click at [299, 16] on icon "plus" at bounding box center [303, 18] width 10 height 10
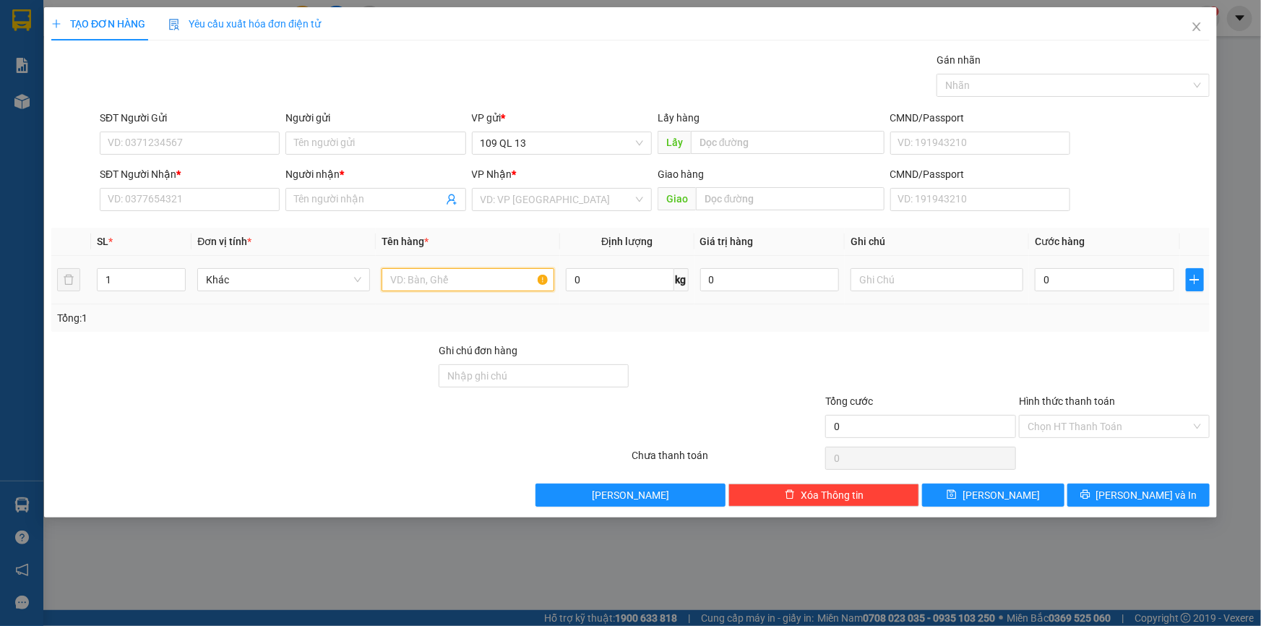
click at [470, 274] on input "text" at bounding box center [468, 279] width 173 height 23
click at [876, 290] on input "text" at bounding box center [937, 279] width 173 height 23
type input "1 TX ĐL"
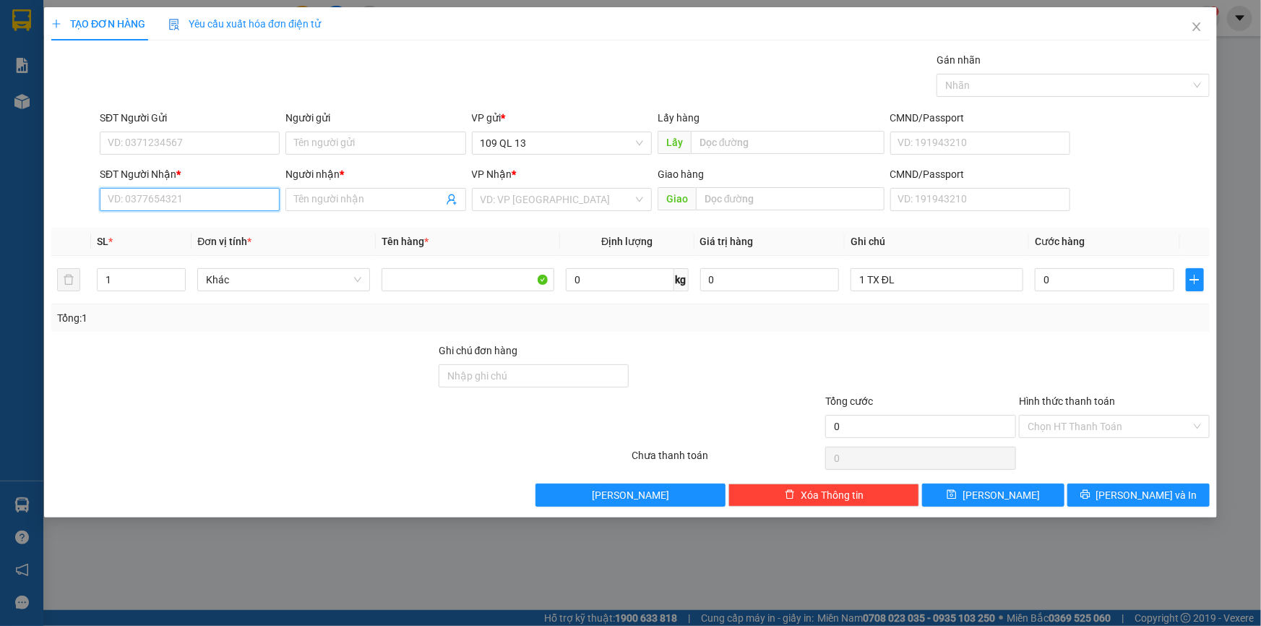
click at [221, 204] on input "SĐT Người Nhận *" at bounding box center [190, 199] width 180 height 23
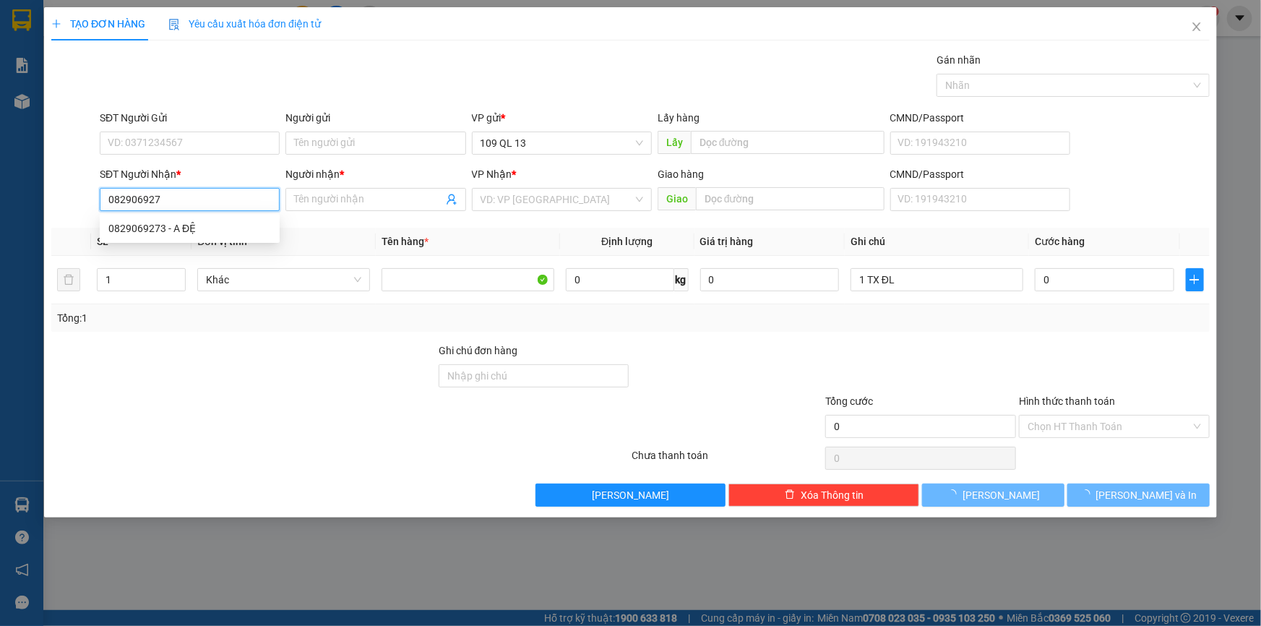
type input "0829069273"
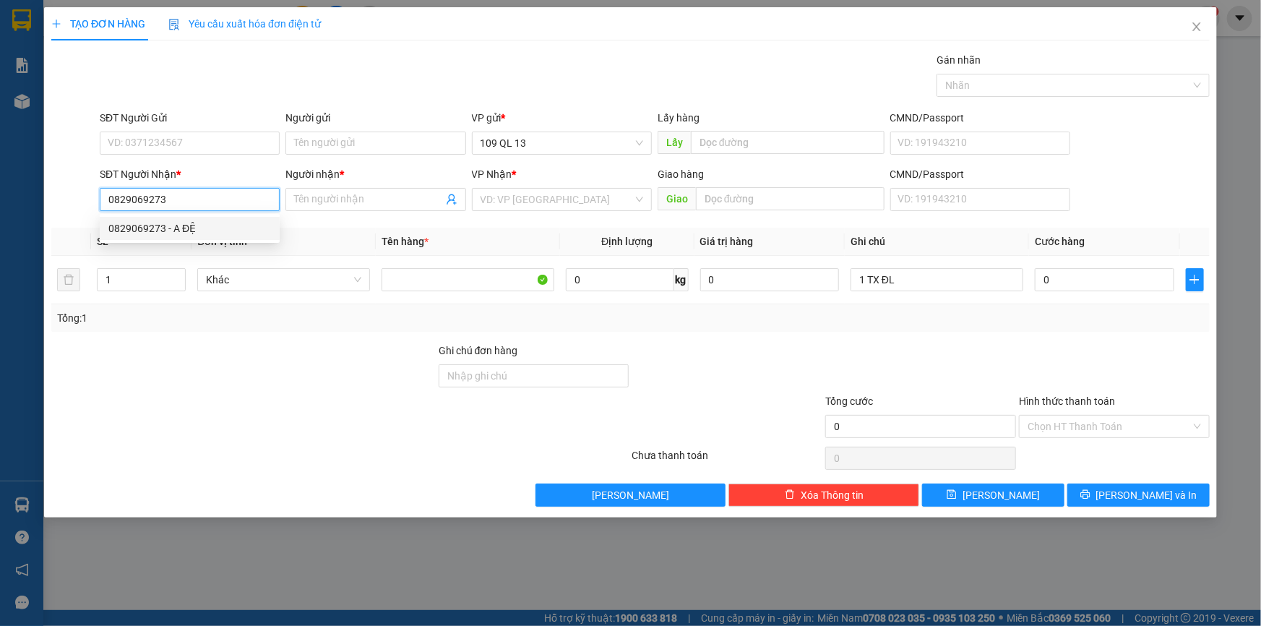
click at [188, 229] on div "0829069273 - A ĐỆ" at bounding box center [189, 228] width 163 height 16
type input "A ĐỆ"
type input "0829069273"
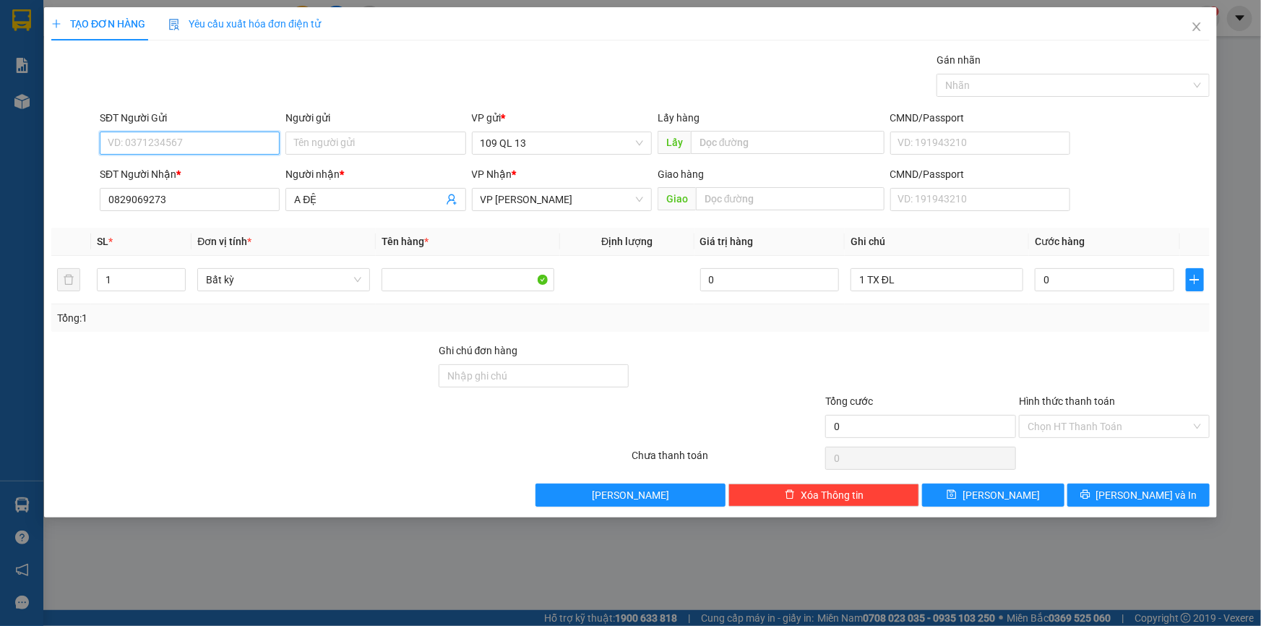
click at [216, 152] on input "SĐT Người Gửi" at bounding box center [190, 143] width 180 height 23
click at [217, 166] on div "0767315906" at bounding box center [189, 172] width 163 height 16
type input "0767315906"
click at [548, 208] on span "VP [PERSON_NAME]" at bounding box center [562, 200] width 163 height 22
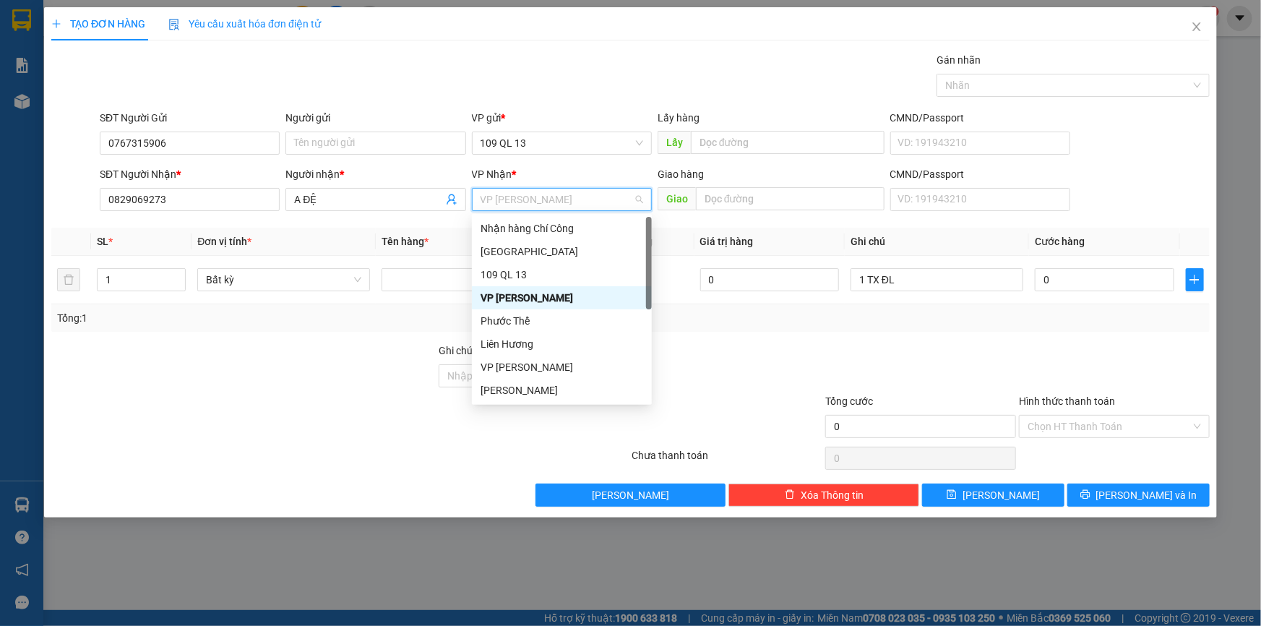
click at [531, 299] on div "VP [PERSON_NAME]" at bounding box center [562, 298] width 163 height 16
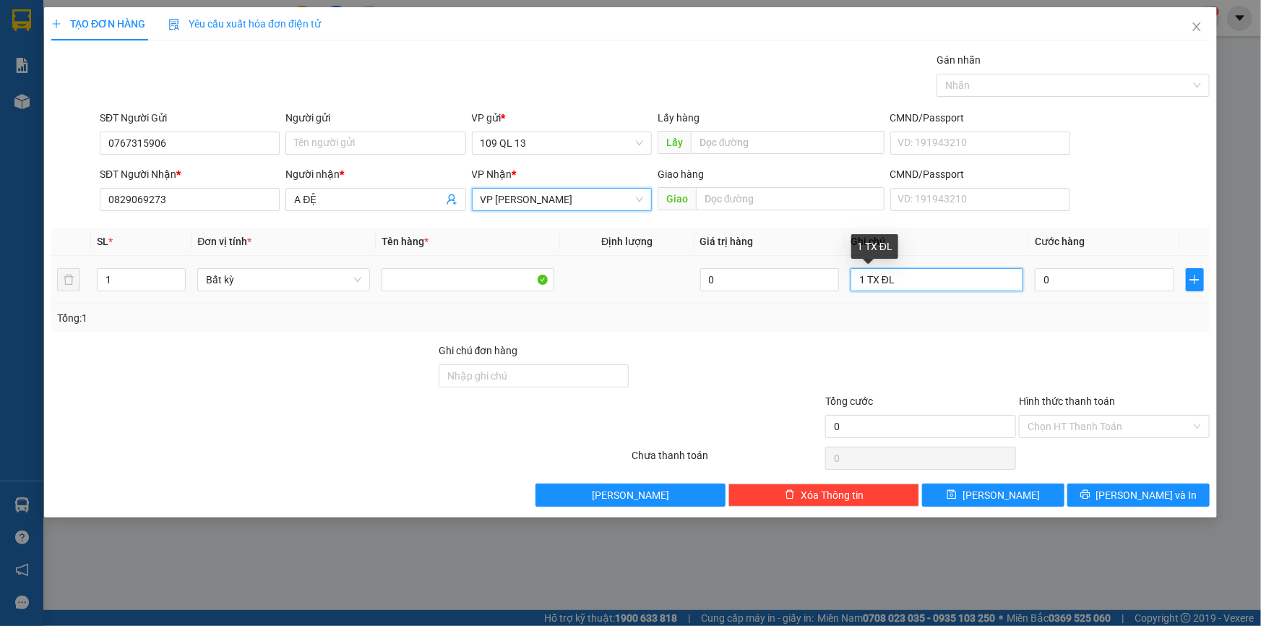
click at [970, 275] on input "1 TX ĐL" at bounding box center [937, 279] width 173 height 23
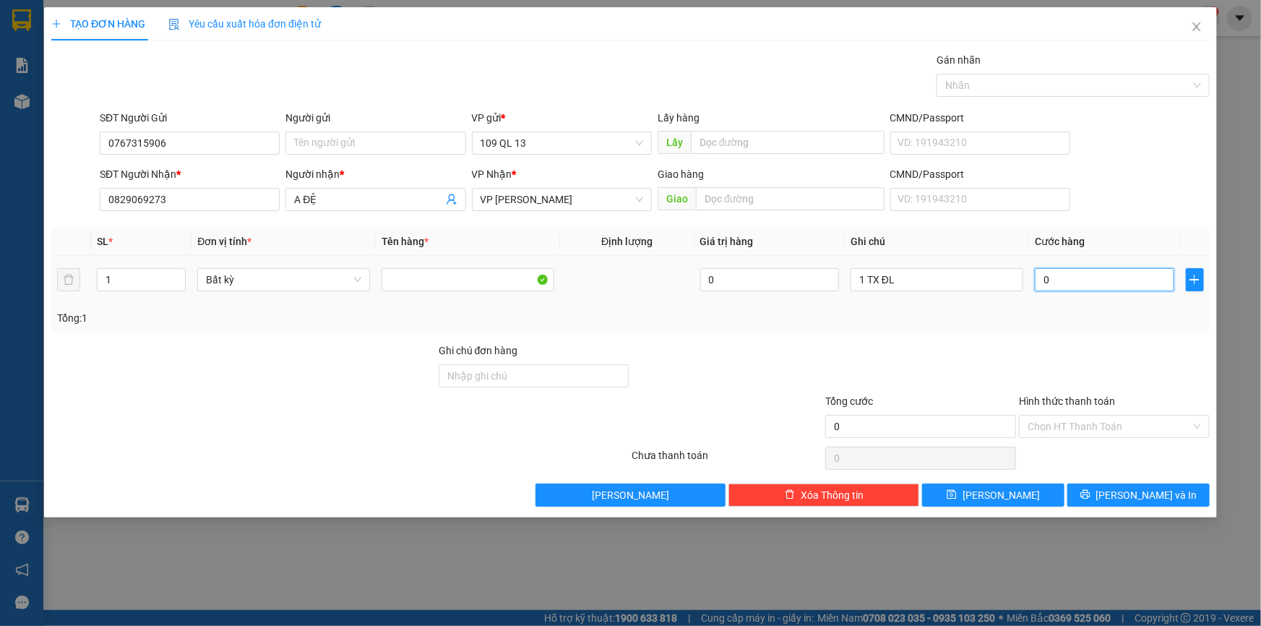
click at [1126, 282] on input "0" at bounding box center [1105, 279] width 140 height 23
type input "1"
type input "10"
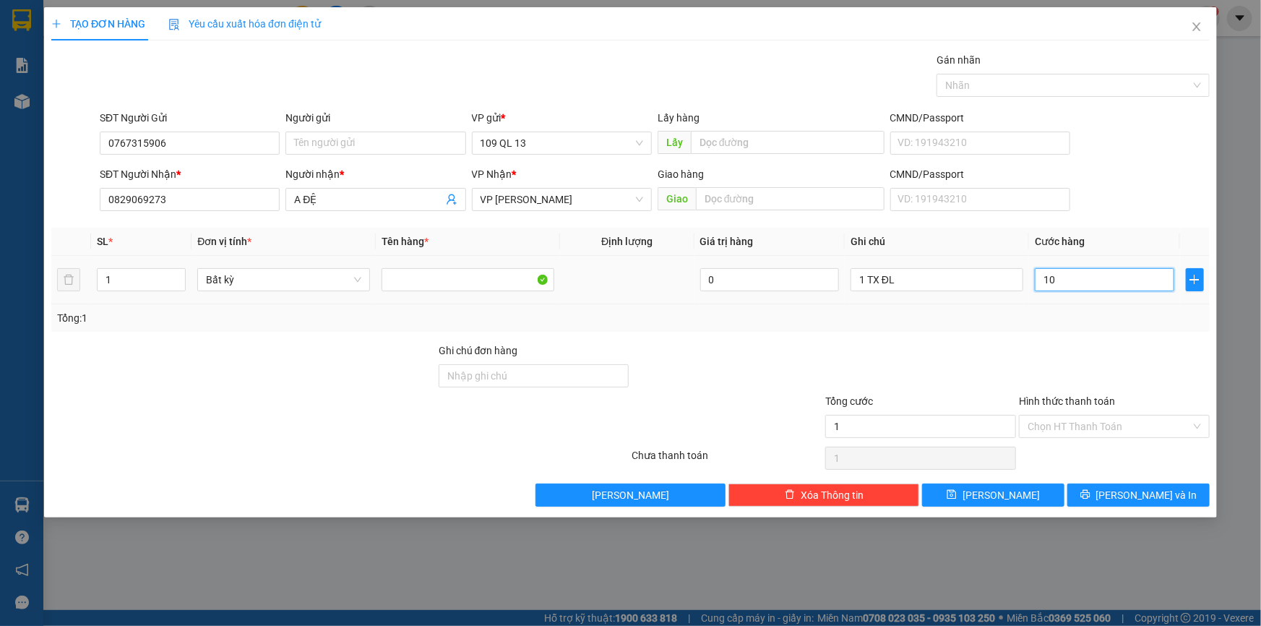
type input "10"
type input "100"
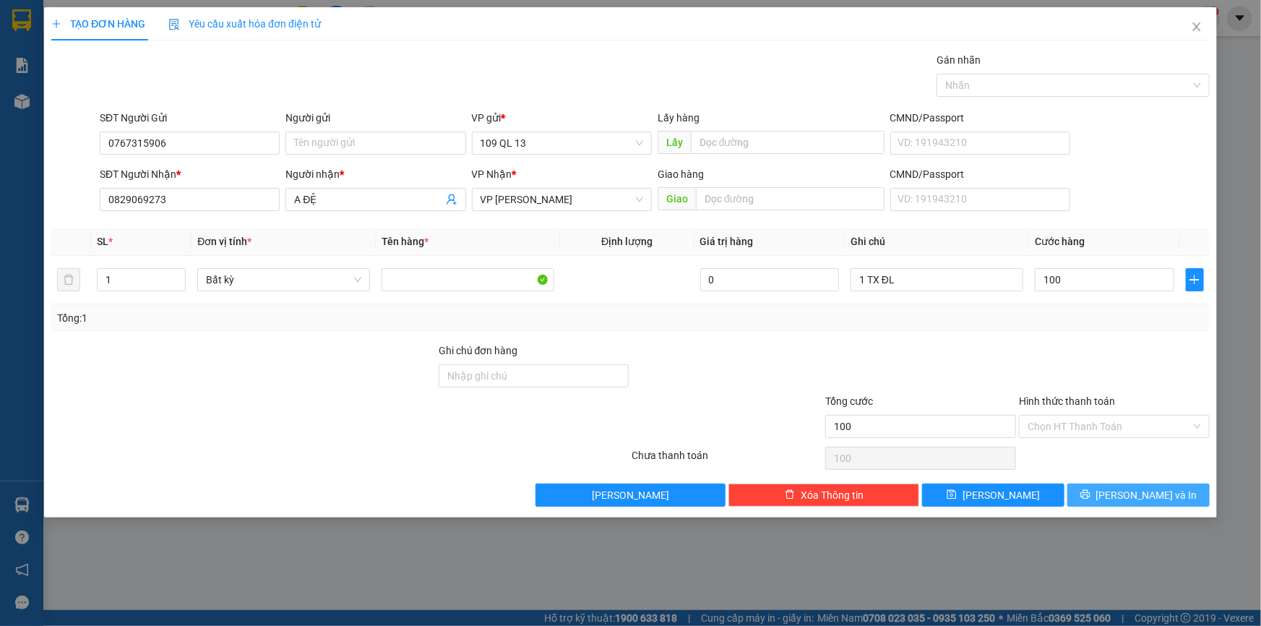
type input "100.000"
click at [1132, 491] on span "[PERSON_NAME] và In" at bounding box center [1147, 495] width 101 height 16
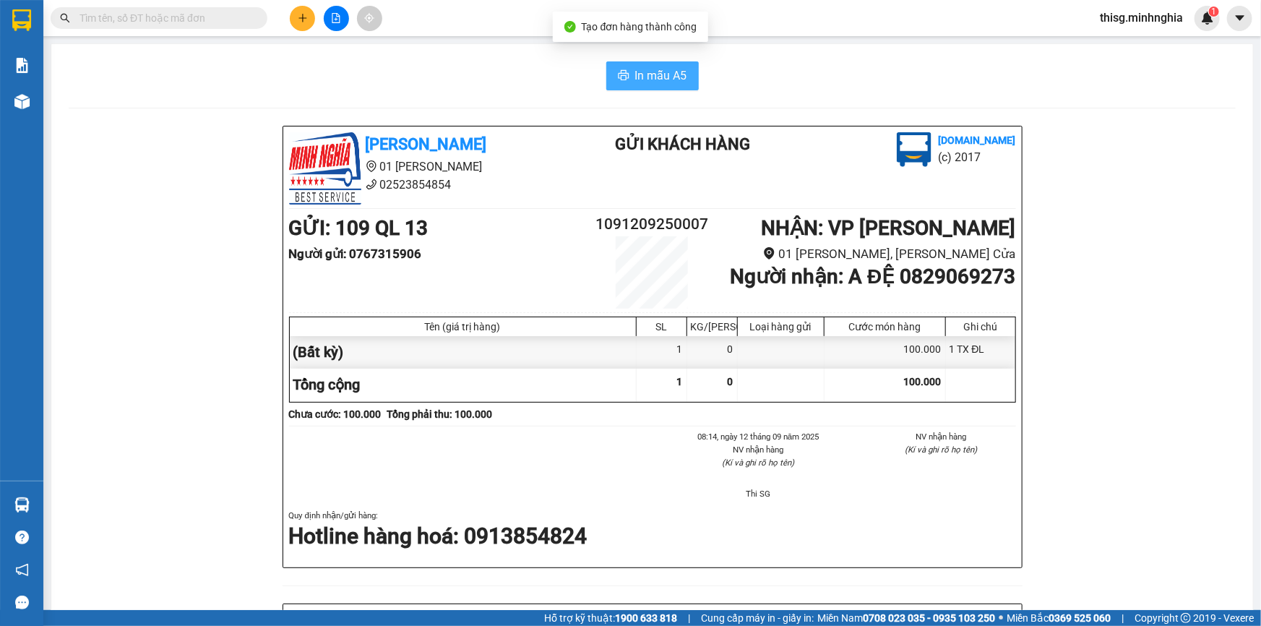
click at [635, 67] on span "In mẫu A5" at bounding box center [661, 76] width 52 height 18
click at [302, 27] on button at bounding box center [302, 18] width 25 height 25
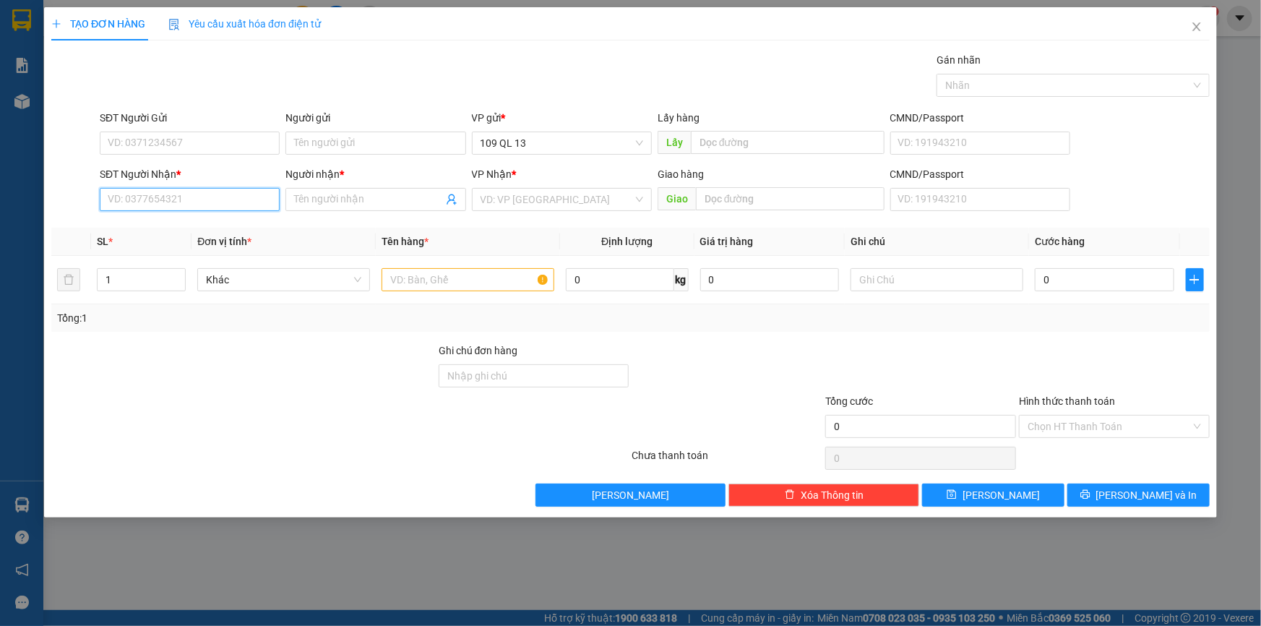
click at [236, 203] on input "SĐT Người Nhận *" at bounding box center [190, 199] width 180 height 23
click at [231, 233] on div "0867777812 - BS VINH" at bounding box center [189, 228] width 163 height 16
type input "0867777812"
type input "BS VINH"
type input "NGÃ 3 GỘP"
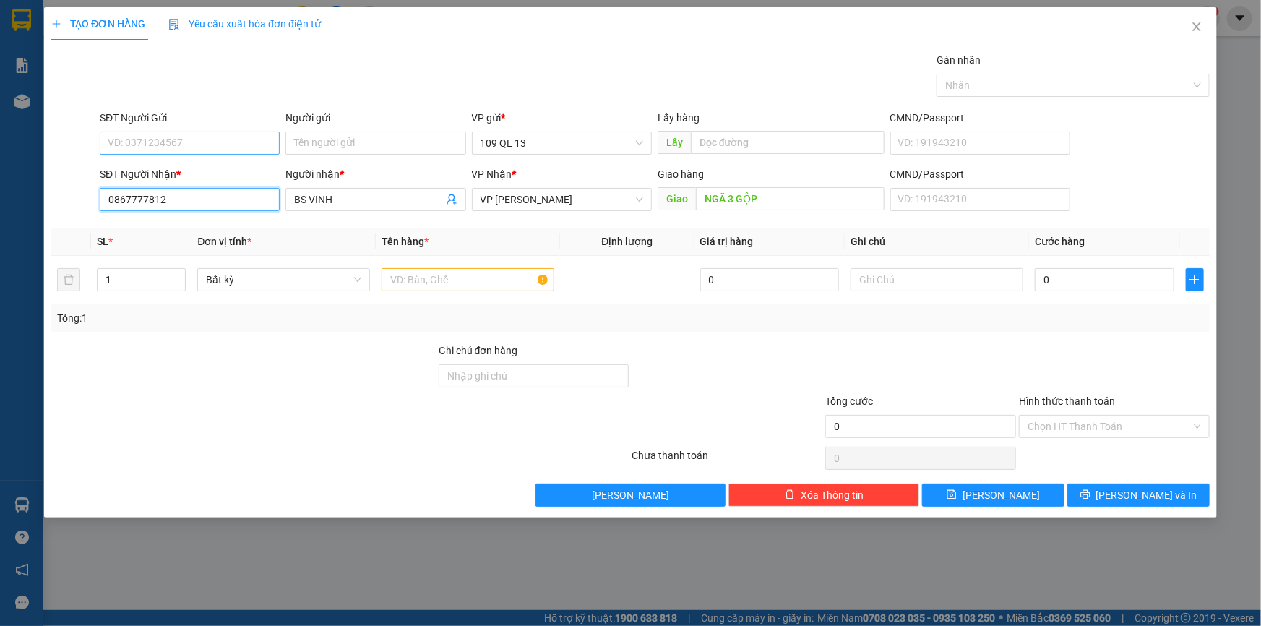
type input "0867777812"
click at [228, 145] on input "SĐT Người Gửi" at bounding box center [190, 143] width 180 height 23
click at [229, 164] on div "0932606160 - HƯNG" at bounding box center [189, 172] width 163 height 16
type input "0932606160"
type input "HƯNG"
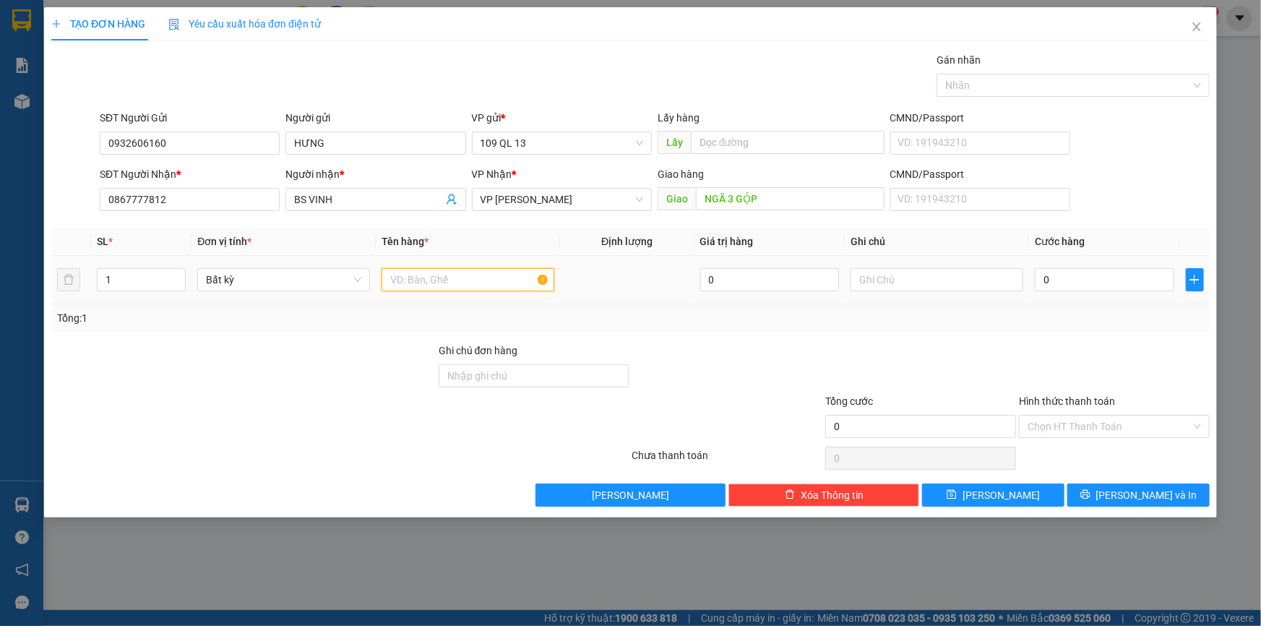
click at [471, 288] on input "text" at bounding box center [468, 279] width 173 height 23
click at [932, 270] on input "text" at bounding box center [937, 279] width 173 height 23
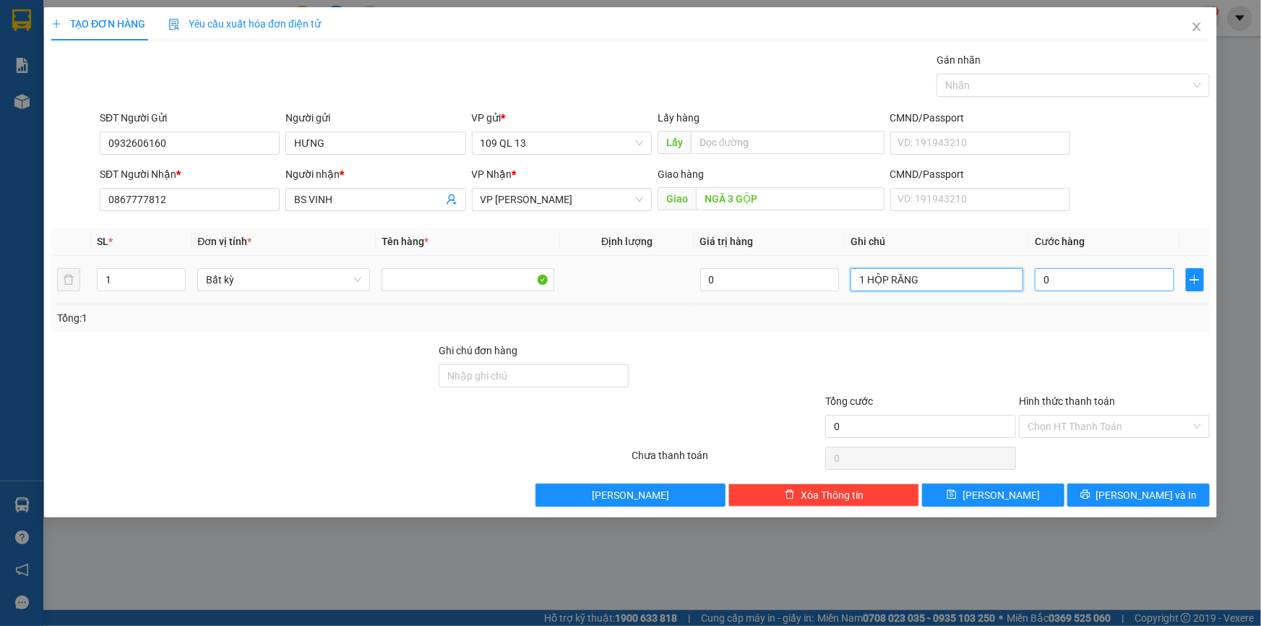
type input "1 HỘP RĂNG"
click at [1131, 281] on input "0" at bounding box center [1105, 279] width 140 height 23
type input "4"
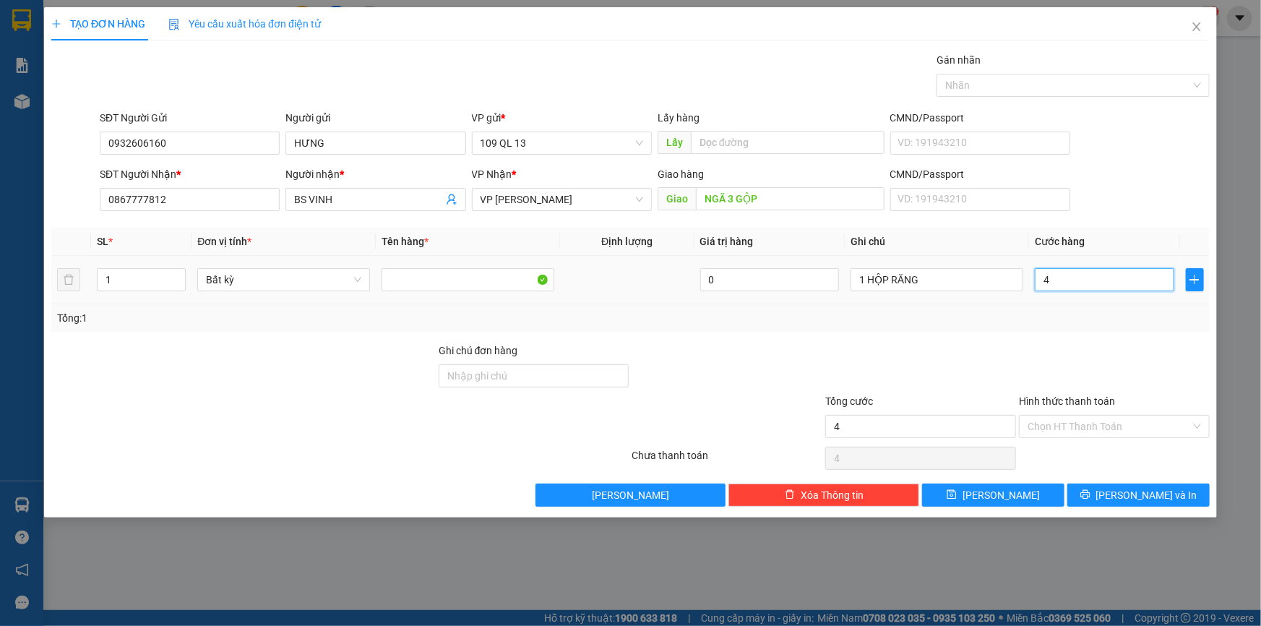
type input "40"
type input "40.000"
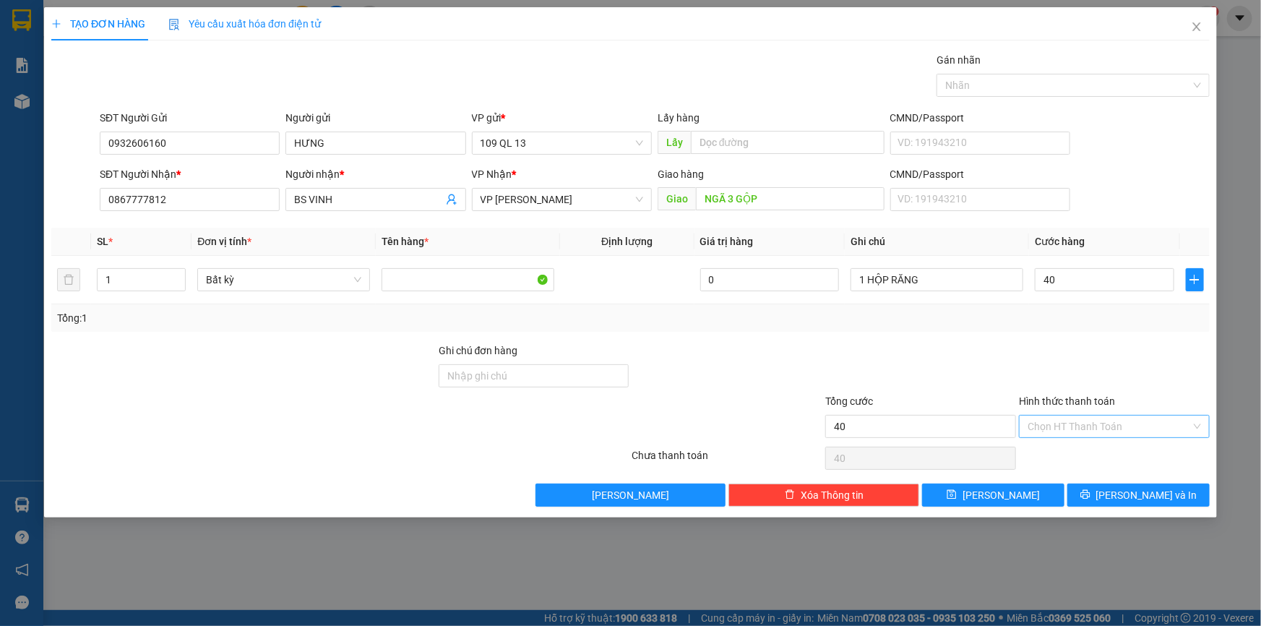
click at [1129, 420] on input "Hình thức thanh toán" at bounding box center [1109, 427] width 163 height 22
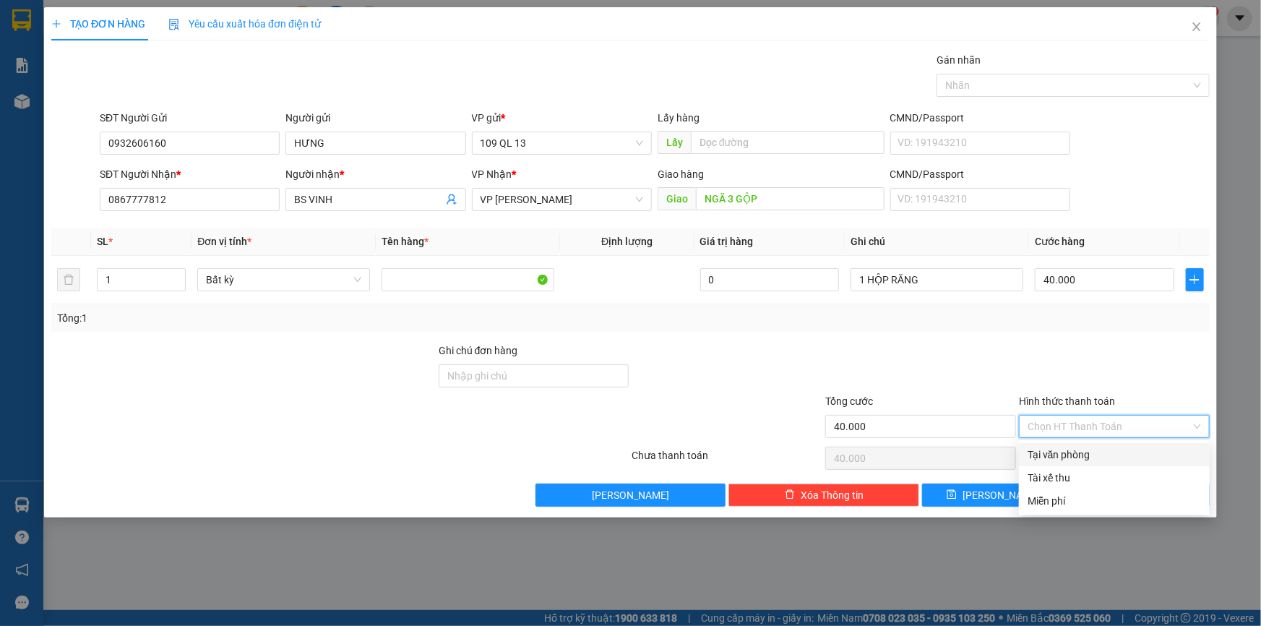
click at [1125, 448] on div "Tại văn phòng" at bounding box center [1114, 455] width 173 height 16
type input "0"
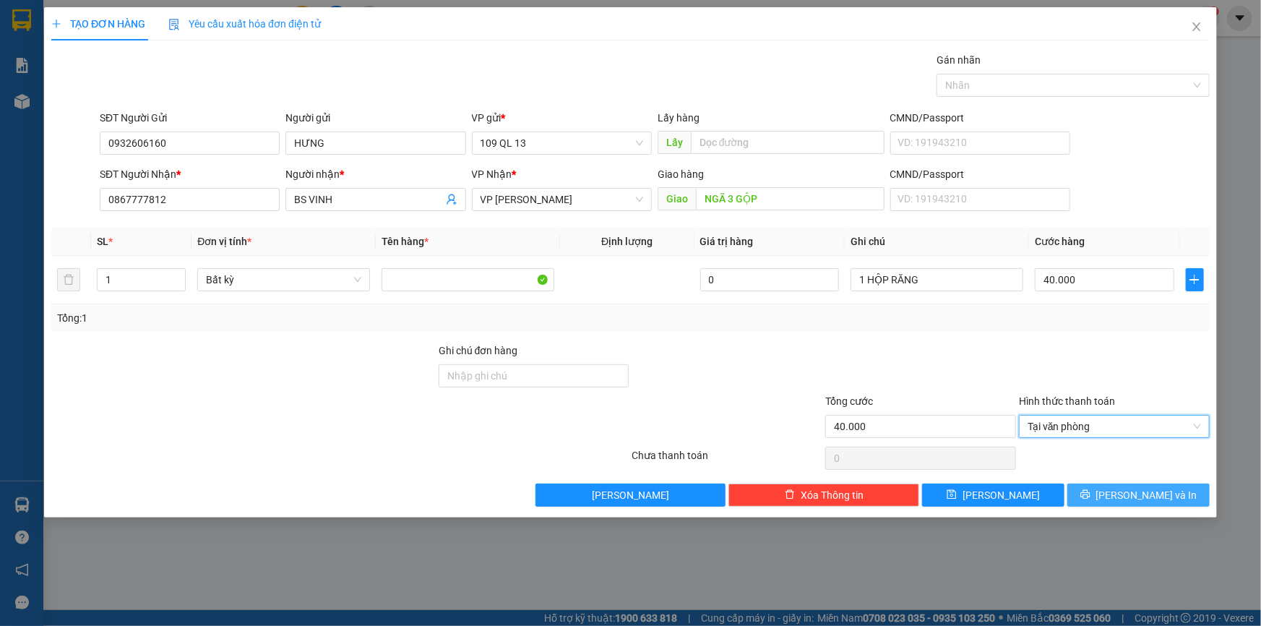
click at [1141, 497] on span "[PERSON_NAME] và In" at bounding box center [1147, 495] width 101 height 16
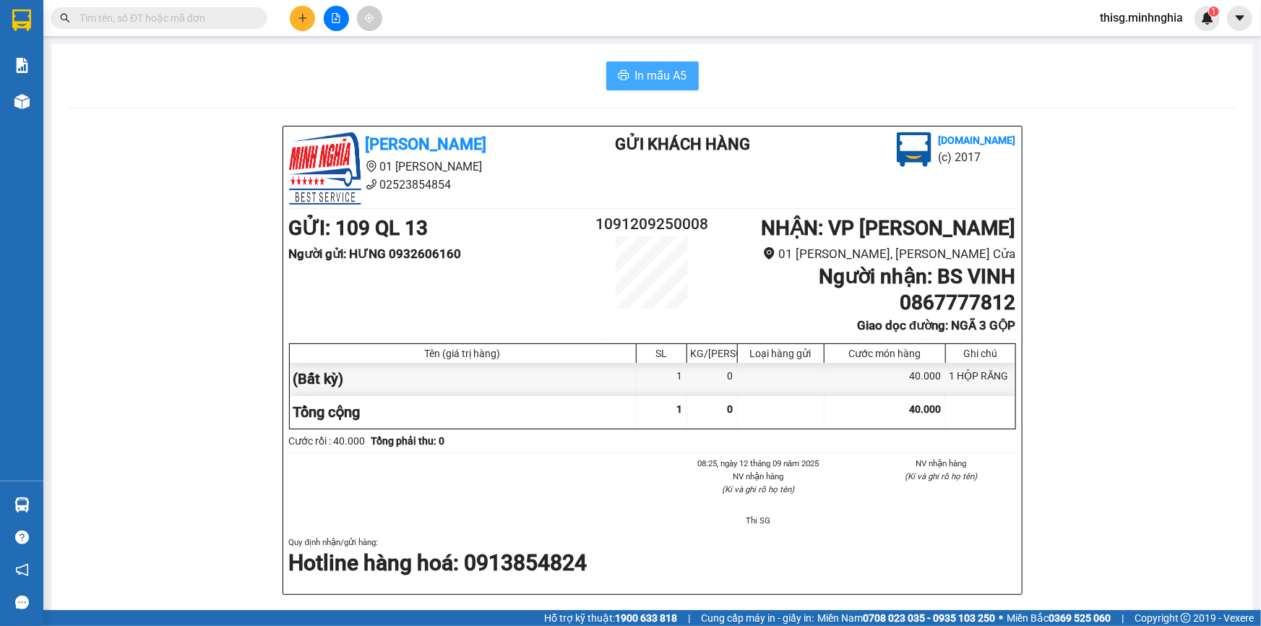
click at [673, 69] on span "In mẫu A5" at bounding box center [661, 76] width 52 height 18
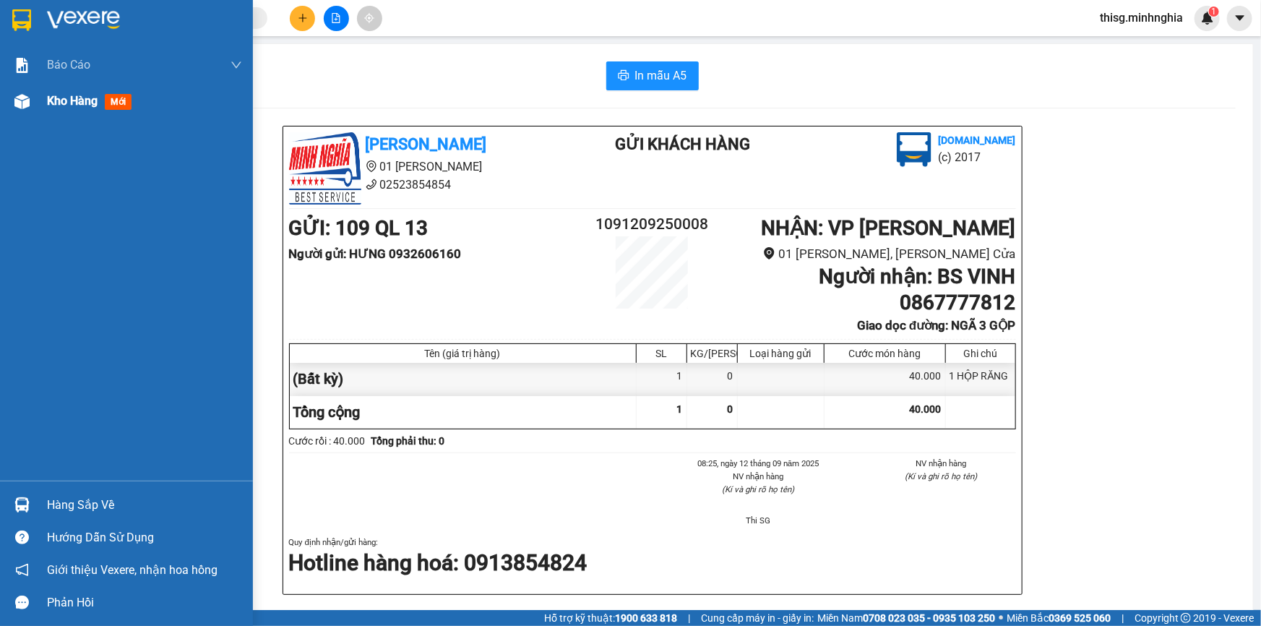
click at [89, 108] on span "Kho hàng" at bounding box center [72, 101] width 51 height 14
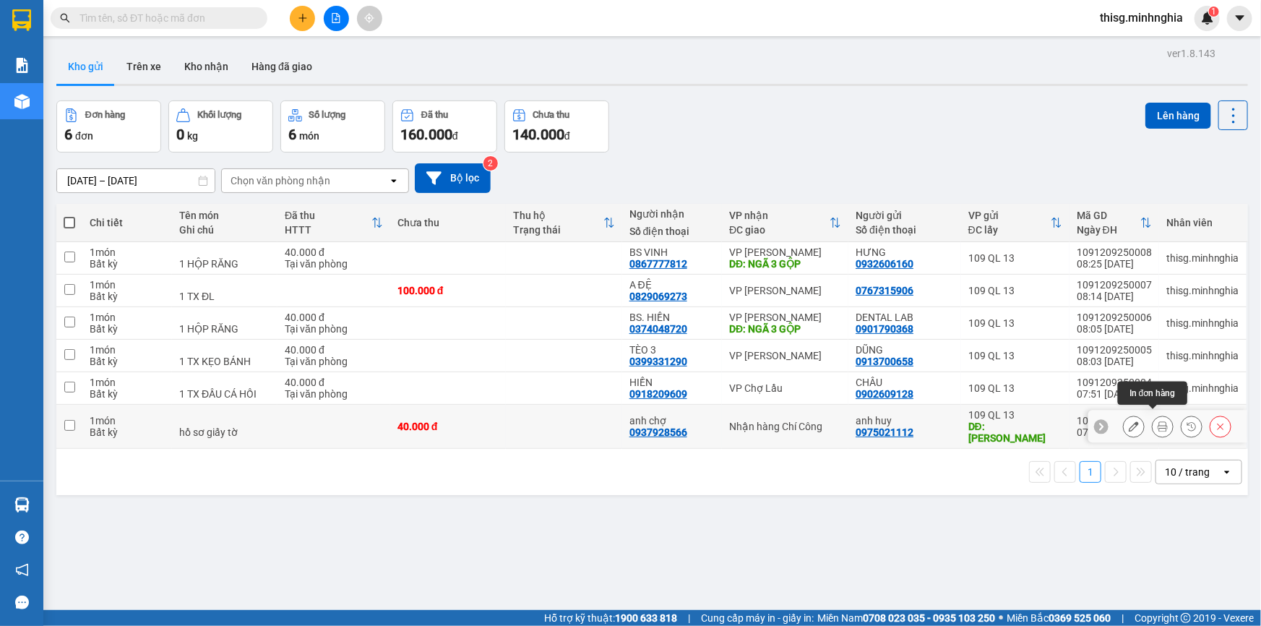
click at [1158, 421] on icon at bounding box center [1163, 426] width 10 height 10
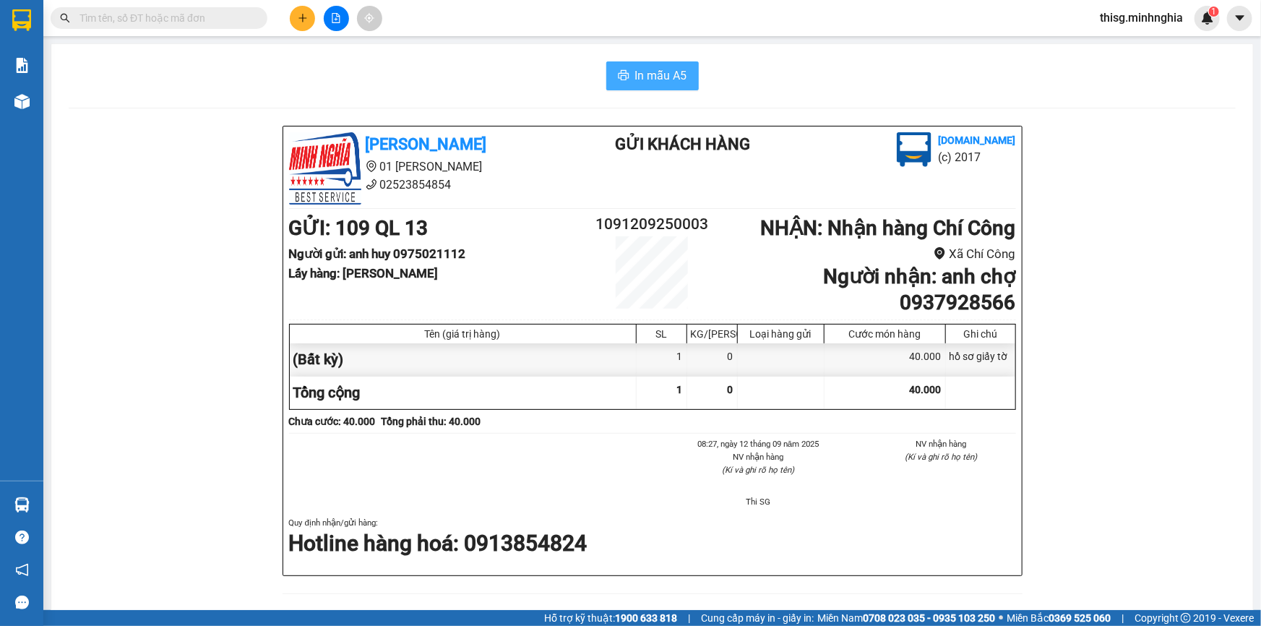
click at [669, 74] on span "In mẫu A5" at bounding box center [661, 76] width 52 height 18
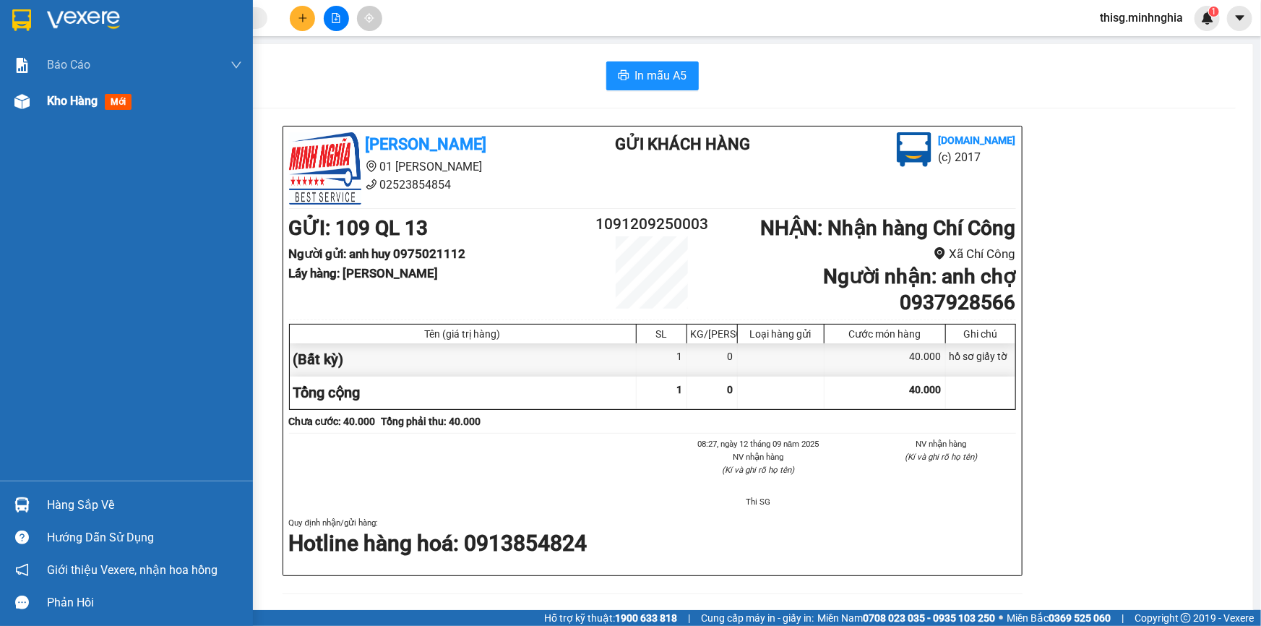
click at [74, 113] on div "Kho hàng mới" at bounding box center [144, 101] width 195 height 36
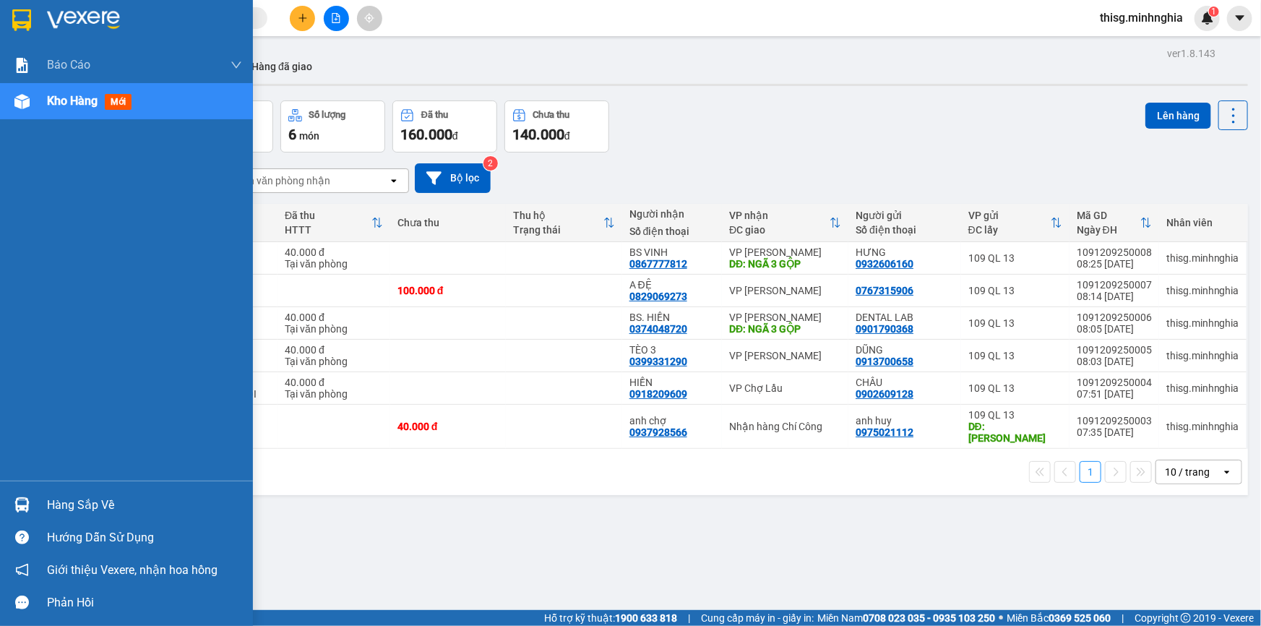
click at [95, 94] on span "Kho hàng" at bounding box center [72, 101] width 51 height 14
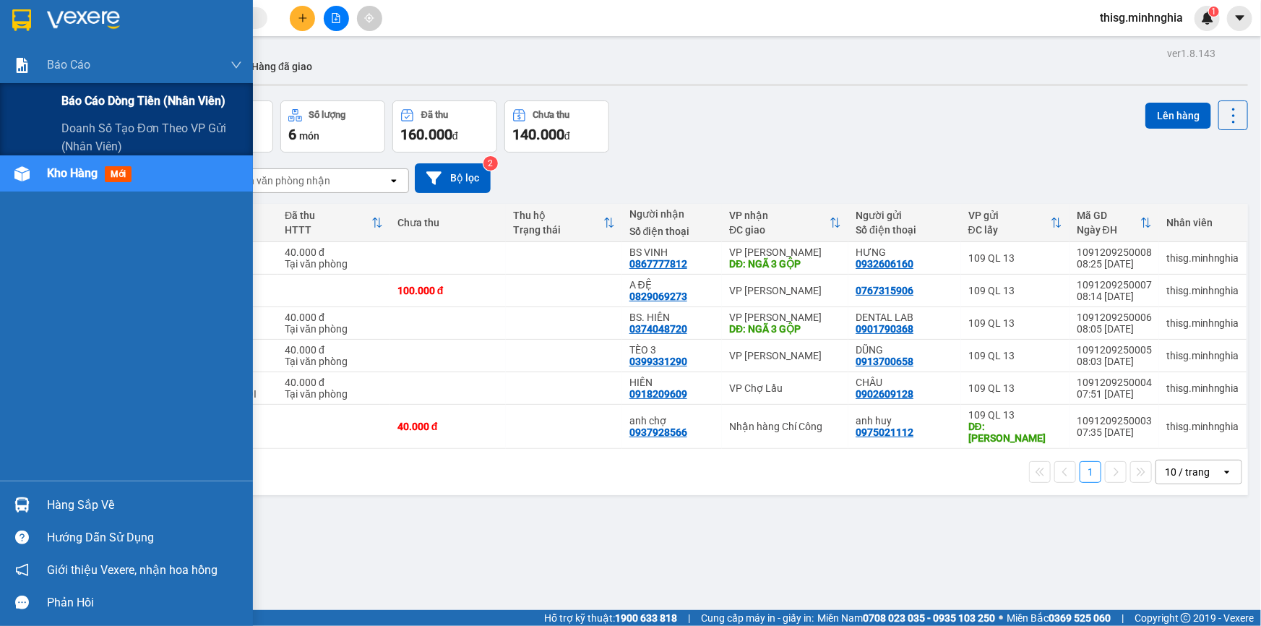
click at [108, 98] on span "Báo cáo dòng tiền (nhân viên)" at bounding box center [143, 101] width 164 height 18
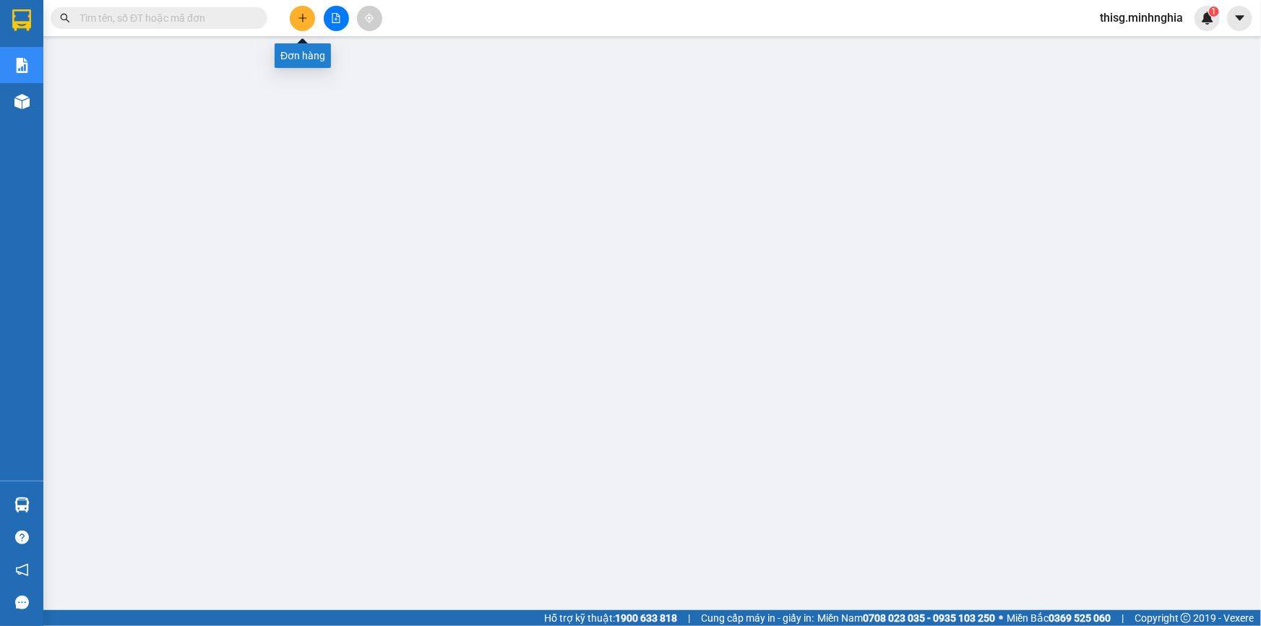
click at [312, 21] on button at bounding box center [302, 18] width 25 height 25
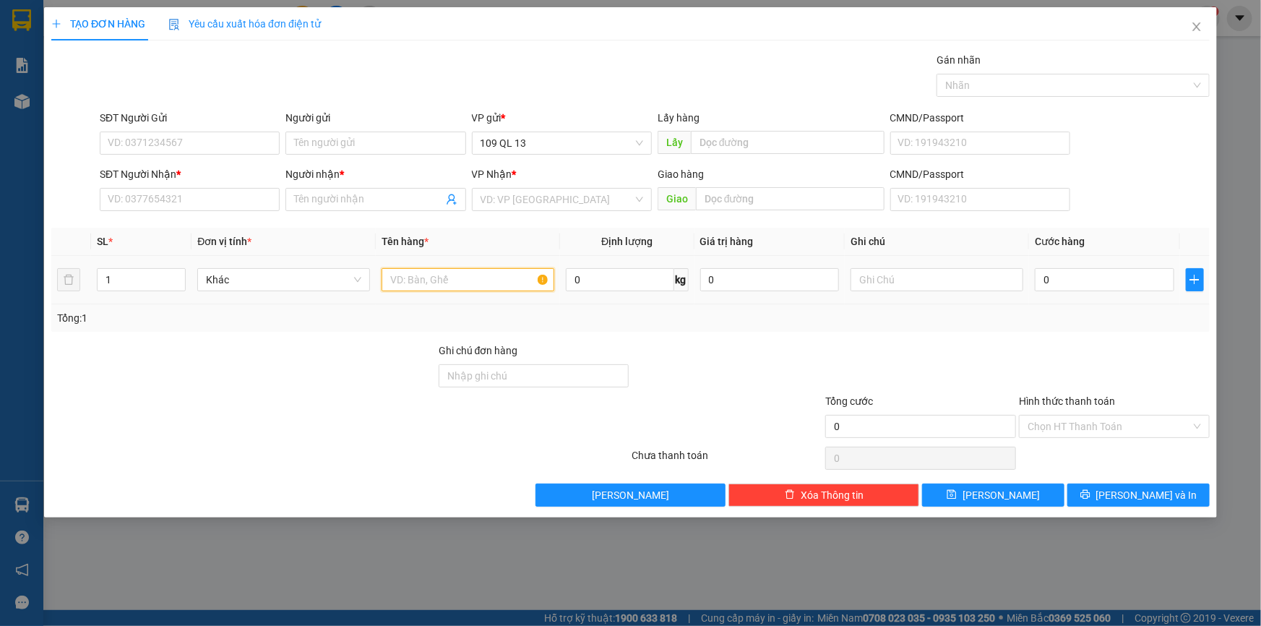
click at [445, 279] on input "text" at bounding box center [468, 279] width 173 height 23
click at [956, 282] on input "text" at bounding box center [937, 279] width 173 height 23
type input "1 HỘP RĂNG"
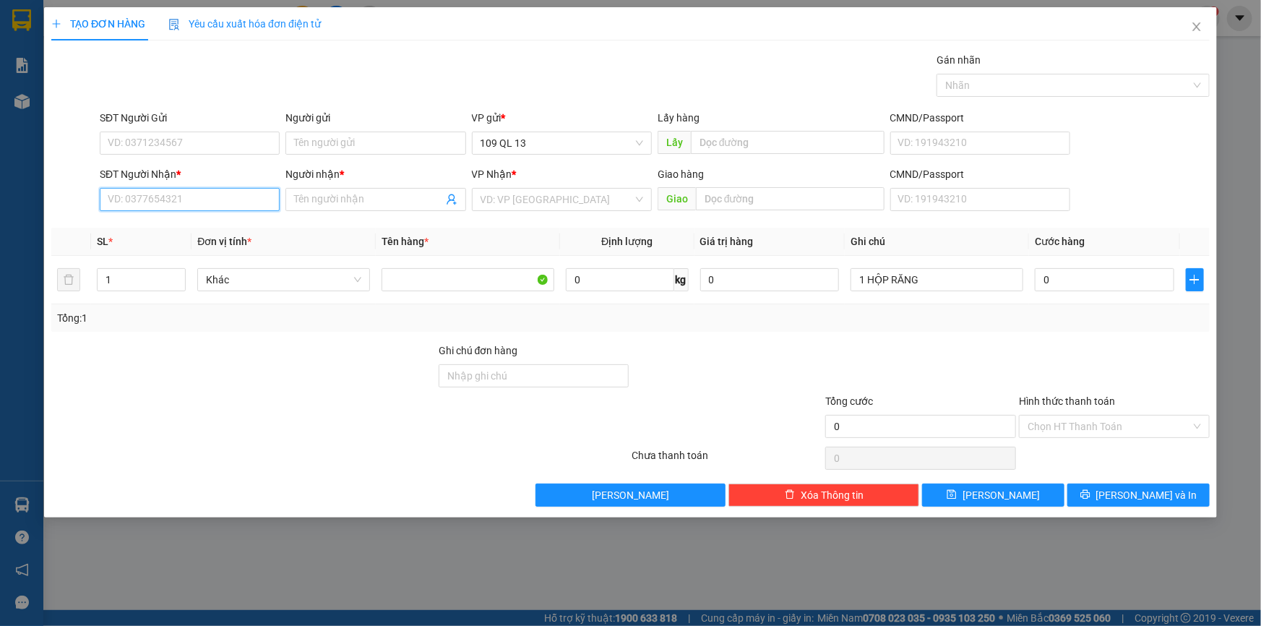
click at [254, 200] on input "SĐT Người Nhận *" at bounding box center [190, 199] width 180 height 23
click at [251, 220] on div "0934975976 - [GEOGRAPHIC_DATA]" at bounding box center [189, 228] width 163 height 16
type input "0934975976"
type input "BS SƠN"
type input "0934975976"
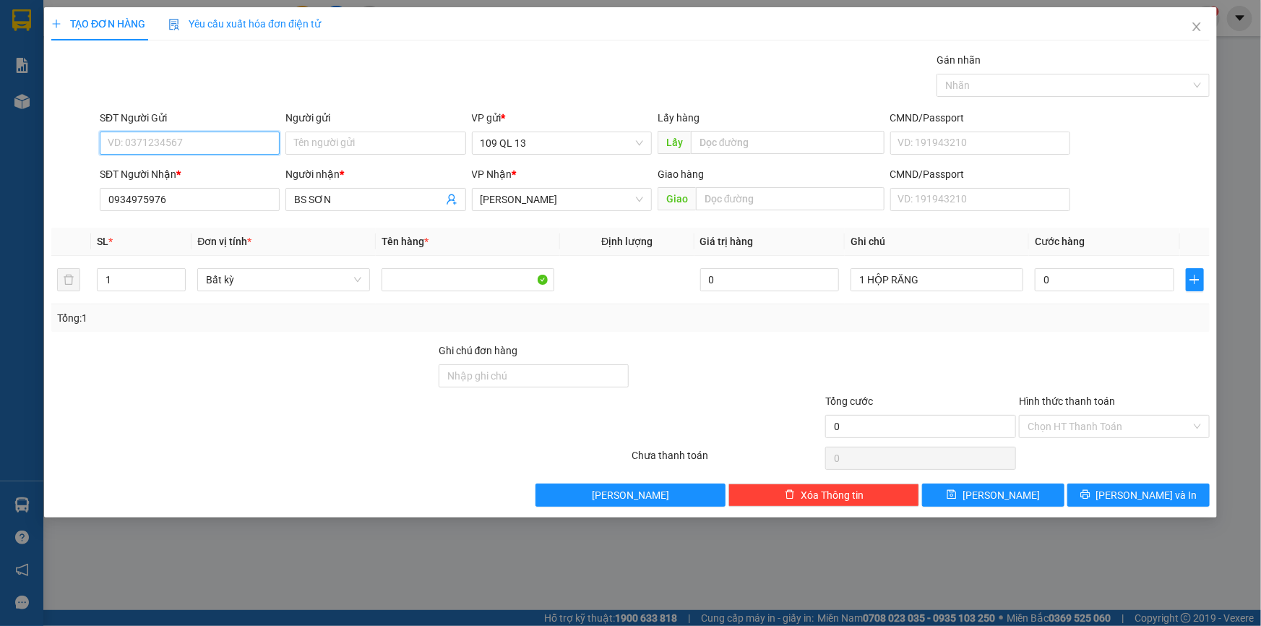
click at [236, 147] on input "SĐT Người Gửi" at bounding box center [190, 143] width 180 height 23
click at [236, 166] on div "0188606727 - [PERSON_NAME]" at bounding box center [189, 172] width 163 height 16
type input "0188606727"
type input "NHẬT NGUYỆT"
click at [1080, 288] on input "0" at bounding box center [1105, 279] width 140 height 23
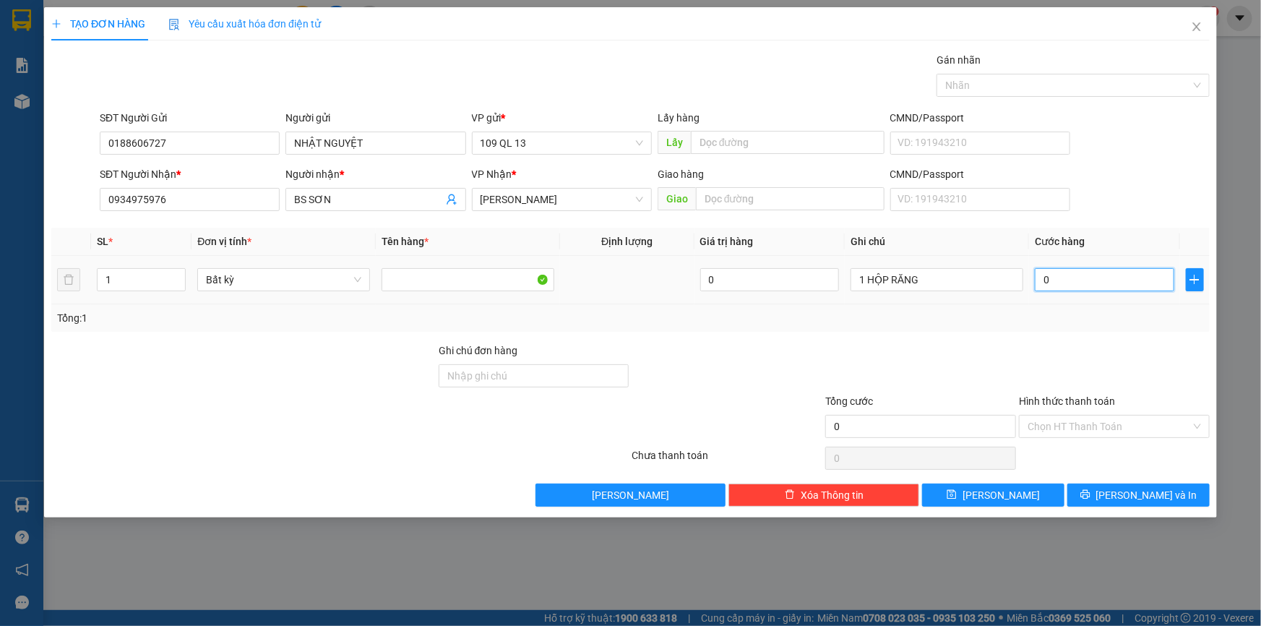
type input "3"
type input "30"
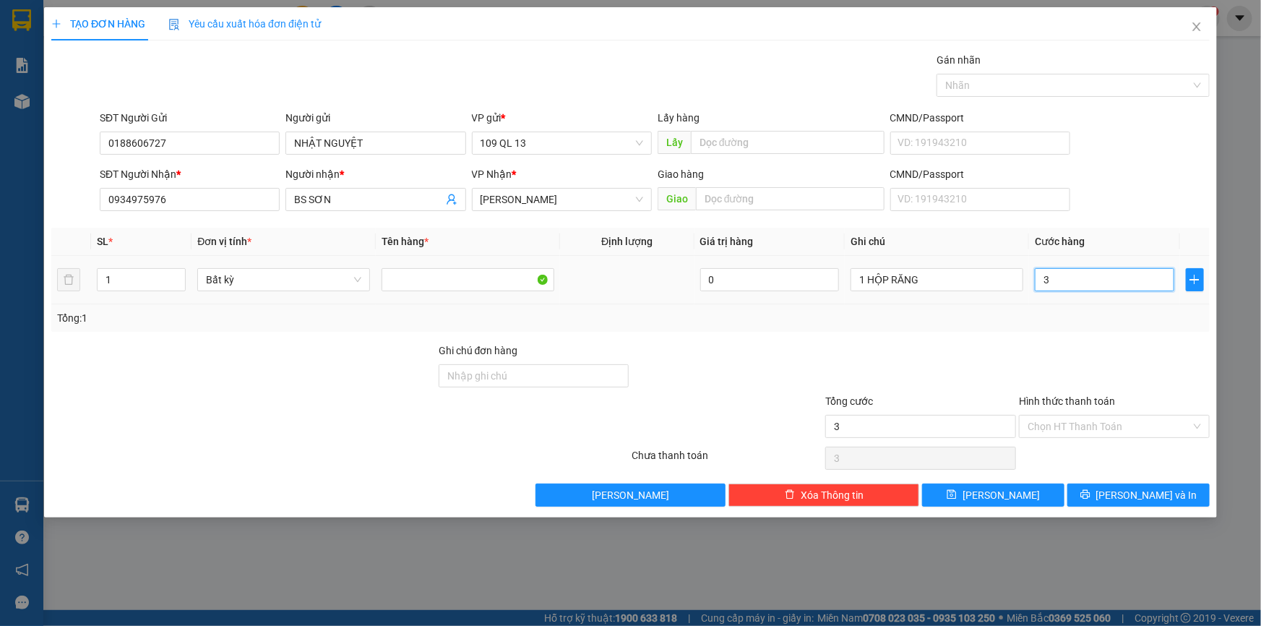
type input "30"
type input "30.000"
click at [1151, 419] on input "Hình thức thanh toán" at bounding box center [1109, 427] width 163 height 22
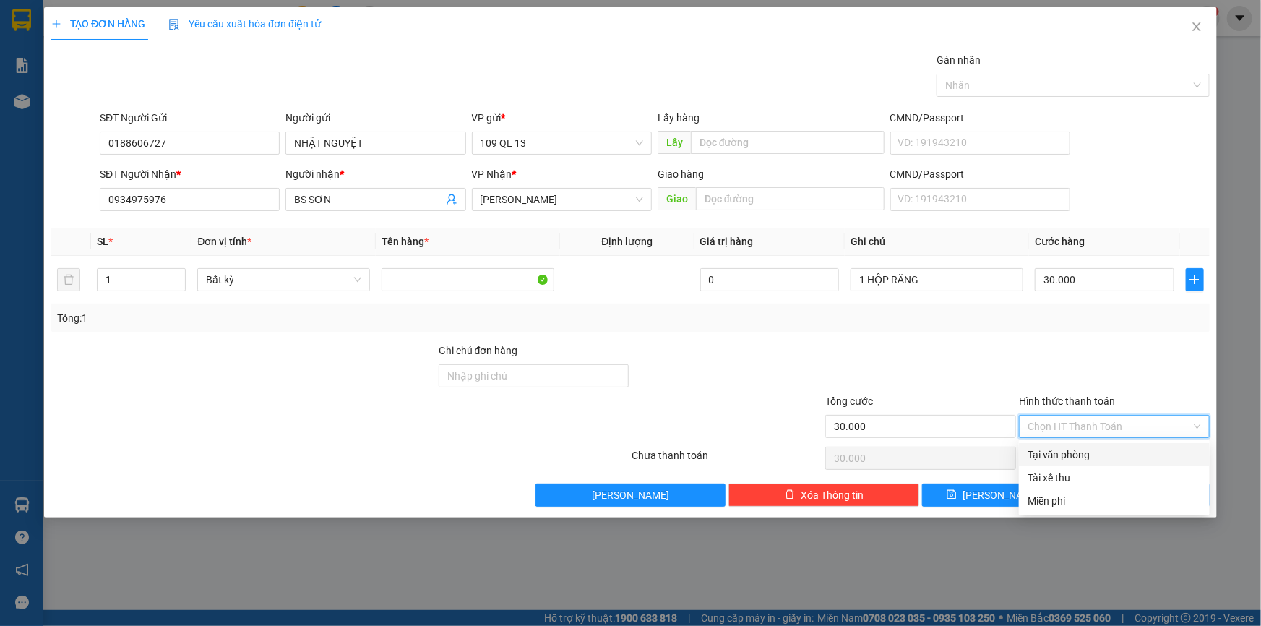
click at [1141, 450] on div "Tại văn phòng" at bounding box center [1114, 455] width 173 height 16
type input "0"
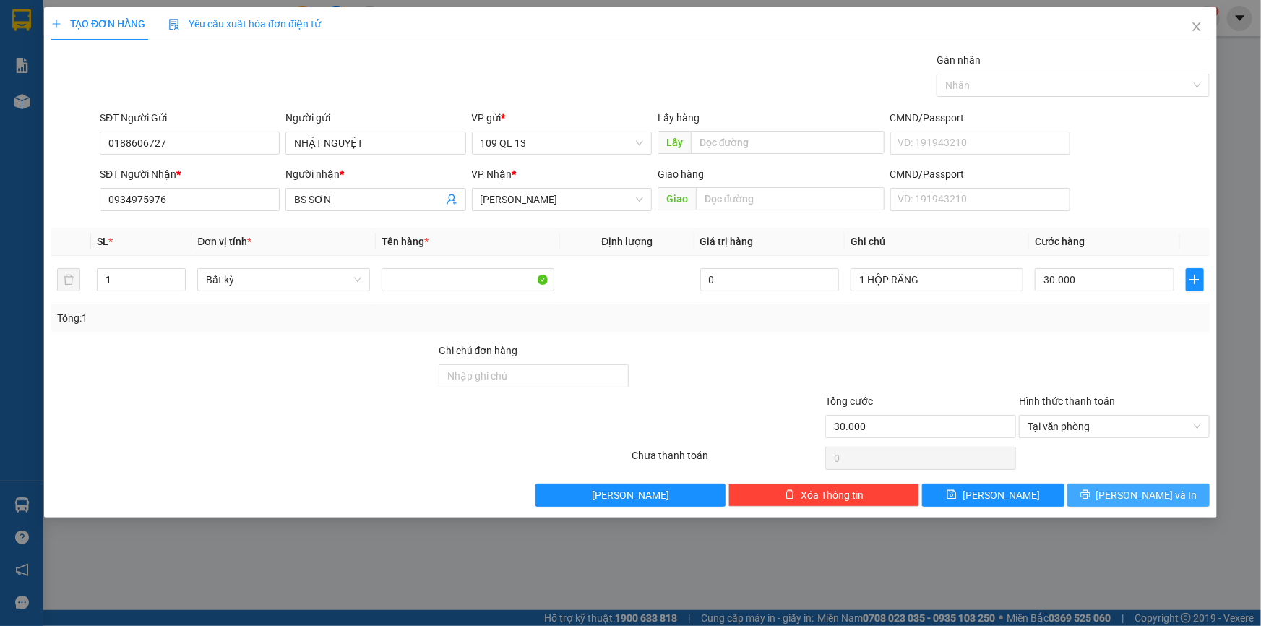
click at [1139, 501] on span "[PERSON_NAME] và In" at bounding box center [1147, 495] width 101 height 16
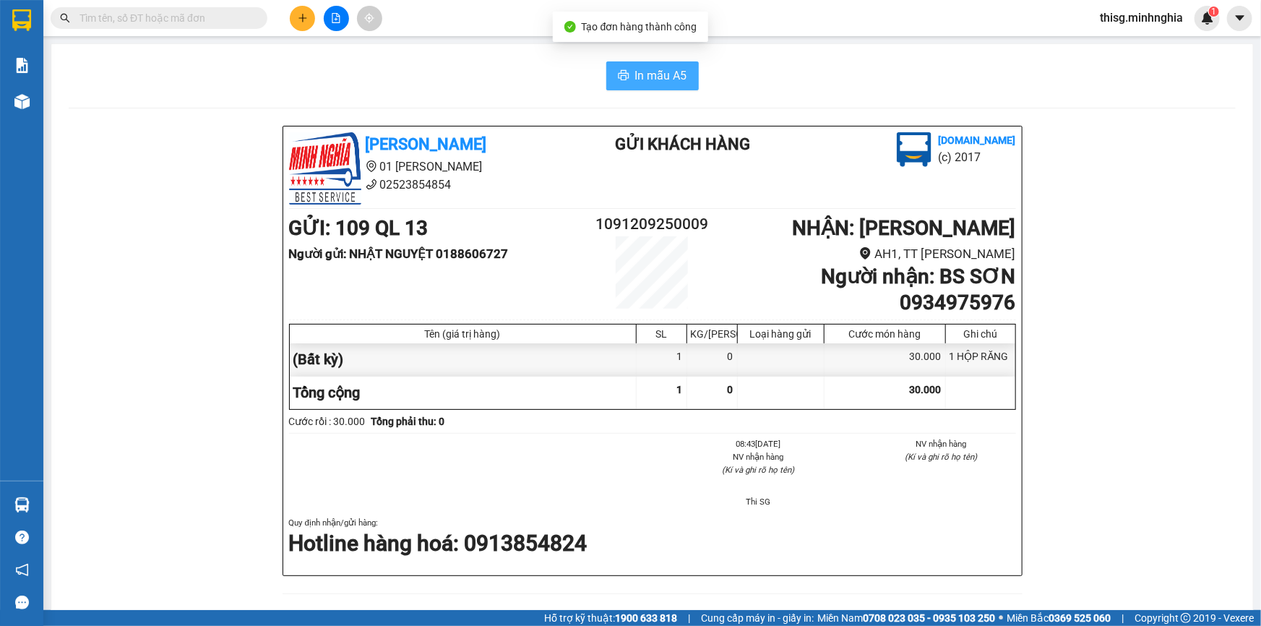
click at [635, 70] on span "In mẫu A5" at bounding box center [661, 76] width 52 height 18
click at [299, 22] on icon "plus" at bounding box center [303, 18] width 10 height 10
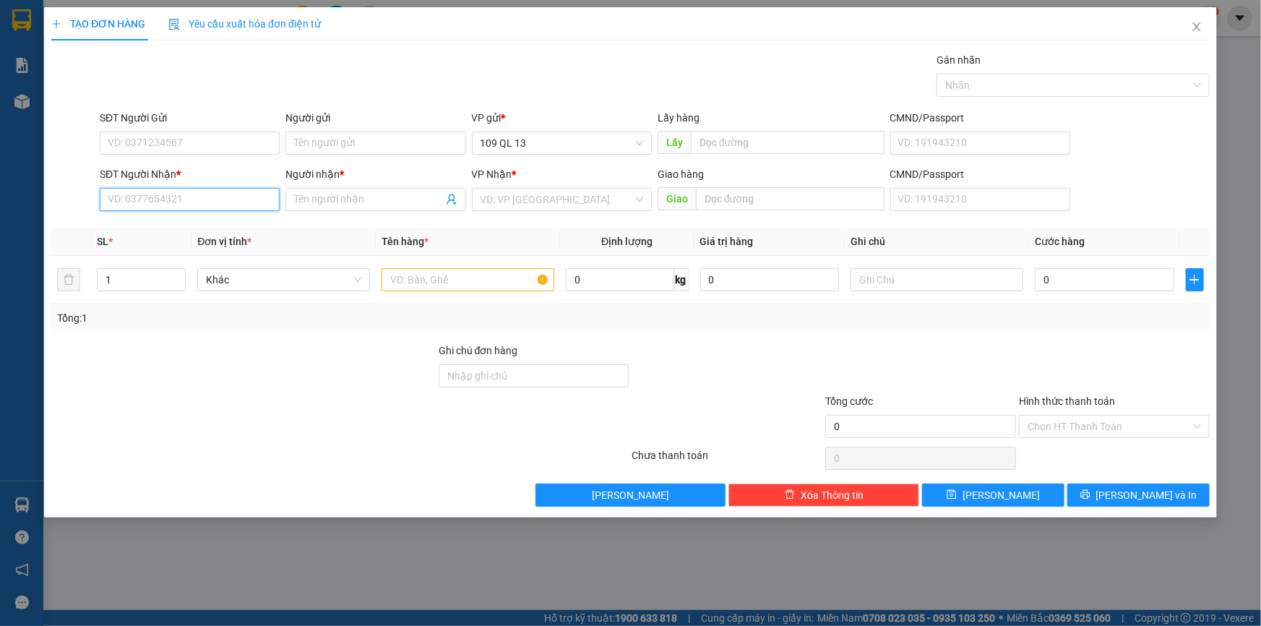
click at [230, 202] on input "SĐT Người Nhận *" at bounding box center [190, 199] width 180 height 23
type input "0338516234"
click at [361, 202] on input "Người nhận *" at bounding box center [368, 200] width 148 height 16
type input "LƯỢM"
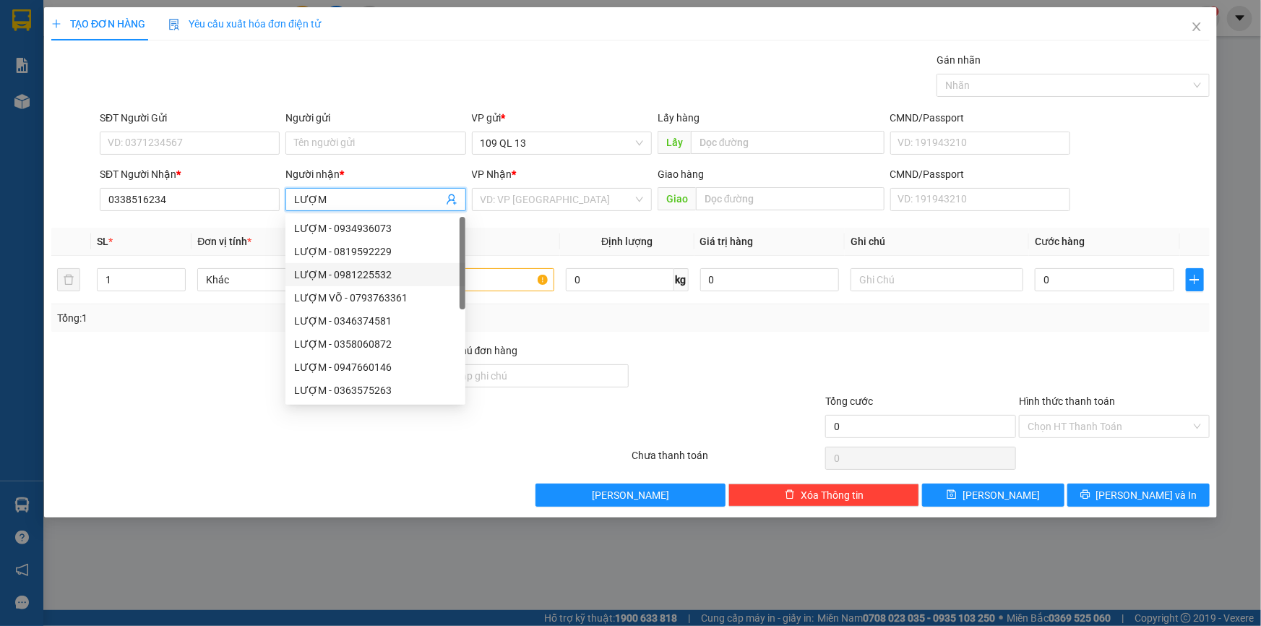
click at [422, 270] on div "LƯỢM - 0981225532" at bounding box center [375, 275] width 163 height 16
type input "0981225532"
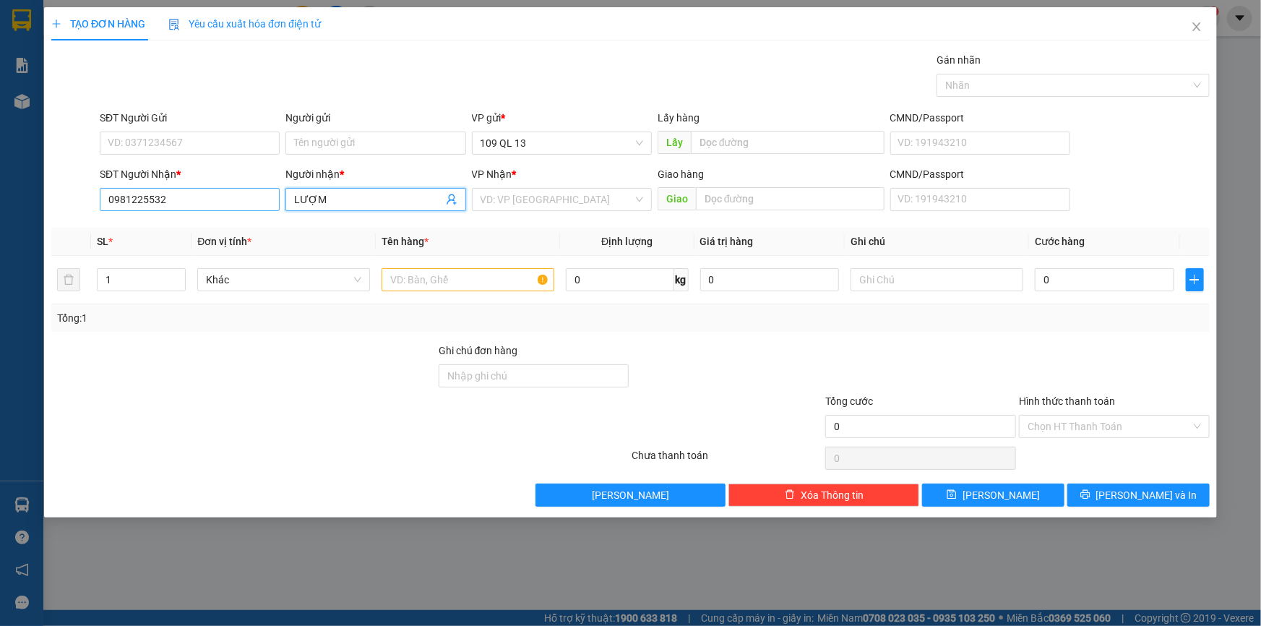
type input "LƯỢM"
click at [222, 207] on input "0981225532" at bounding box center [190, 199] width 180 height 23
type input "0"
click at [222, 207] on input "0338516234" at bounding box center [190, 199] width 180 height 23
type input "0338516234"
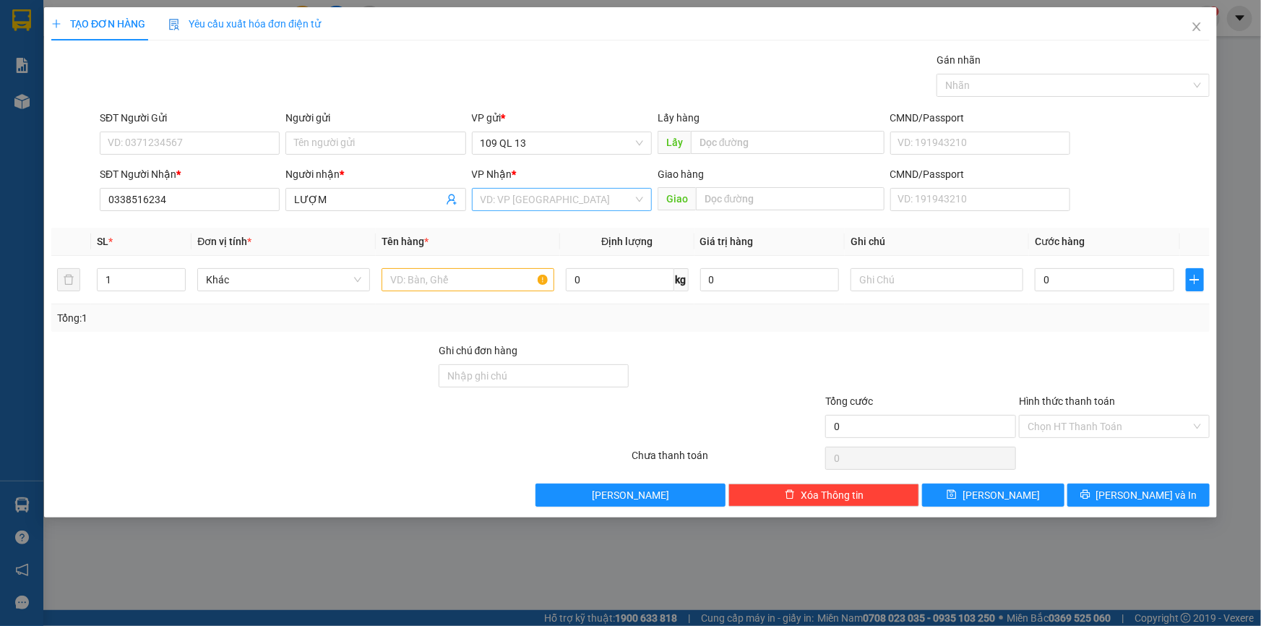
click at [526, 199] on input "search" at bounding box center [557, 200] width 153 height 22
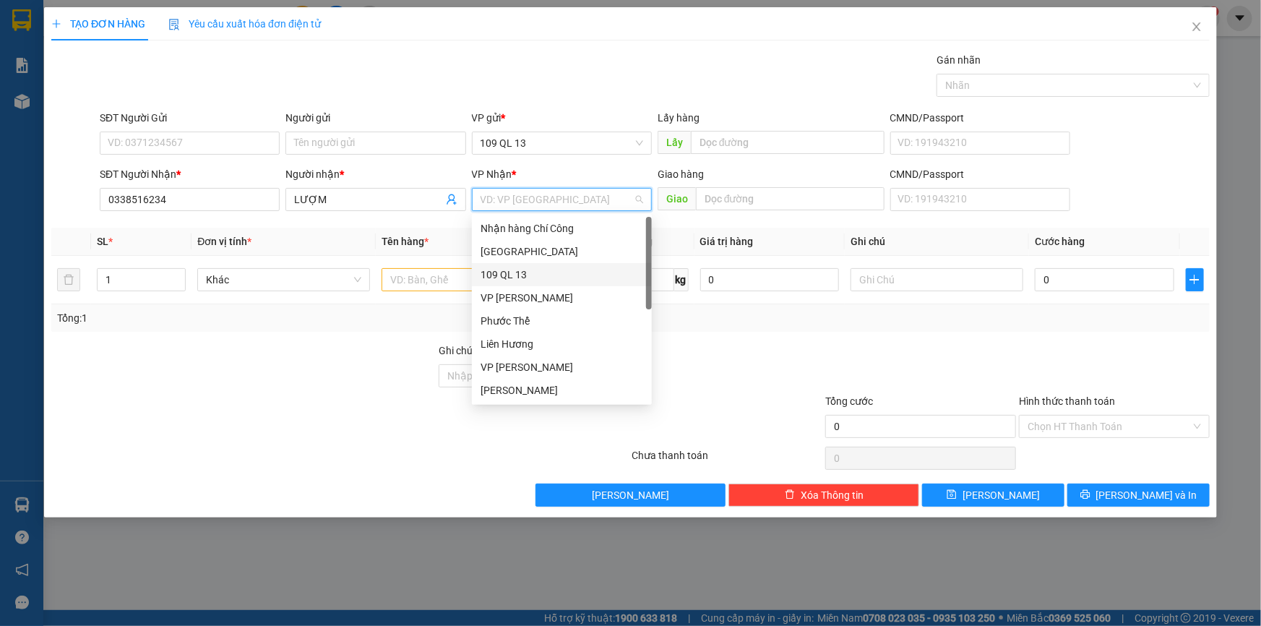
scroll to position [69, 0]
click at [528, 390] on div "VP [PERSON_NAME]" at bounding box center [562, 391] width 163 height 16
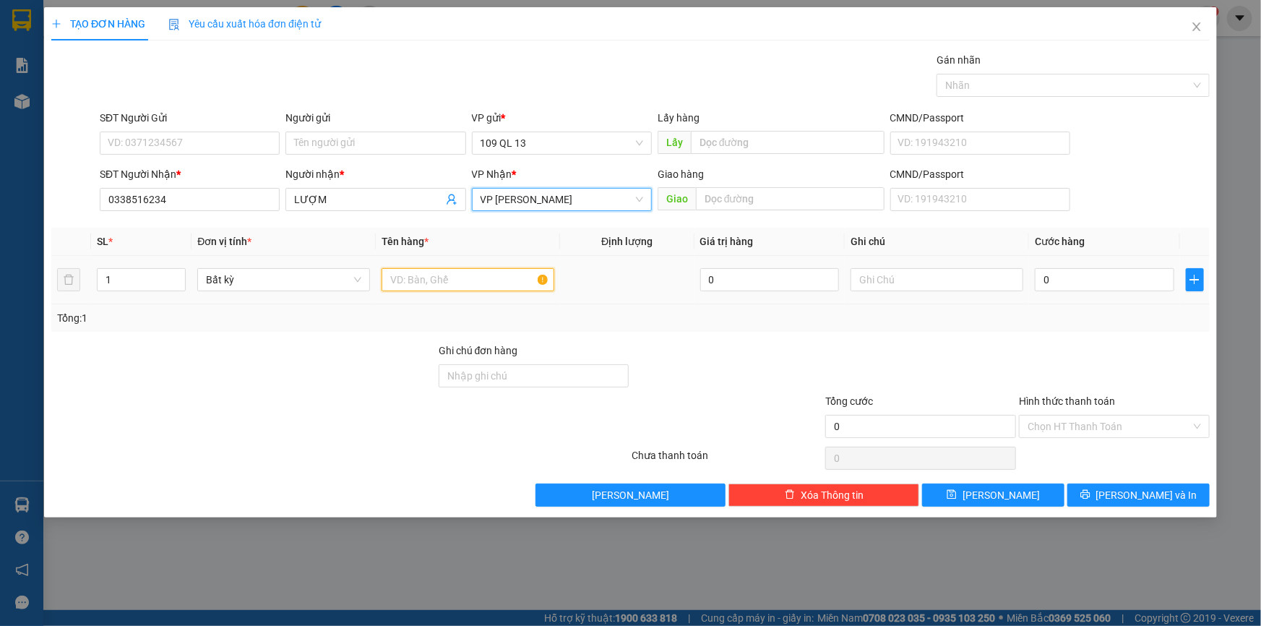
click at [492, 280] on input "text" at bounding box center [468, 279] width 173 height 23
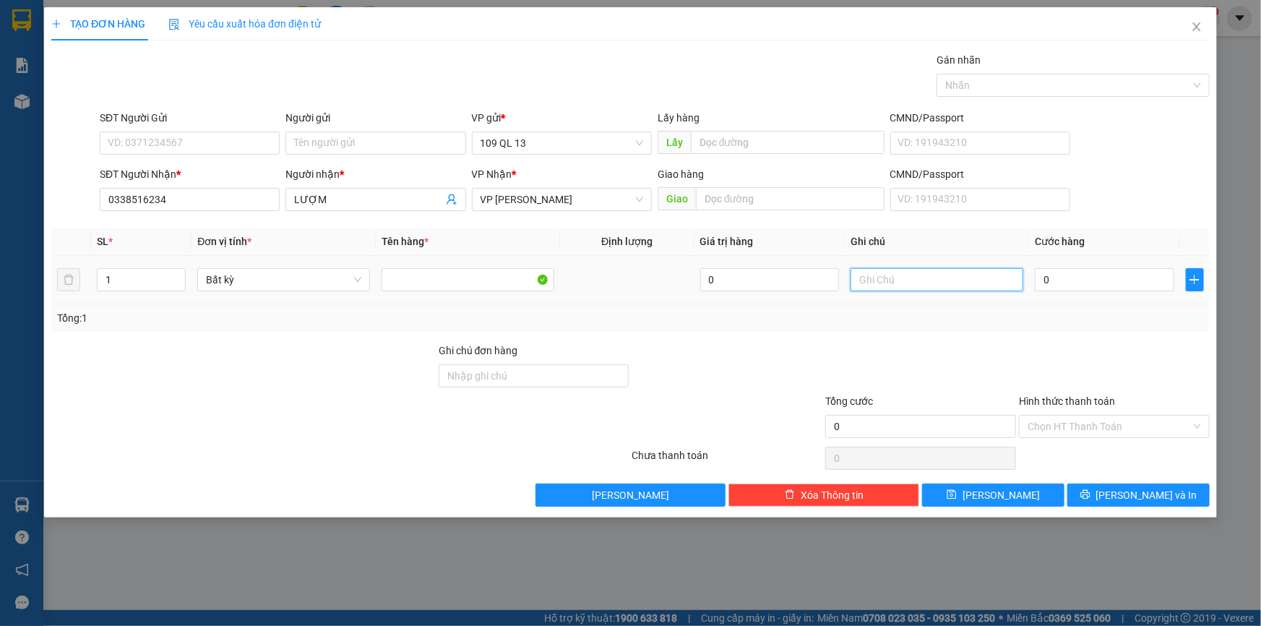
click at [932, 279] on input "text" at bounding box center [937, 279] width 173 height 23
type input "1 CUC ĐỎ"
click at [1098, 280] on input "0" at bounding box center [1105, 279] width 140 height 23
type input "3"
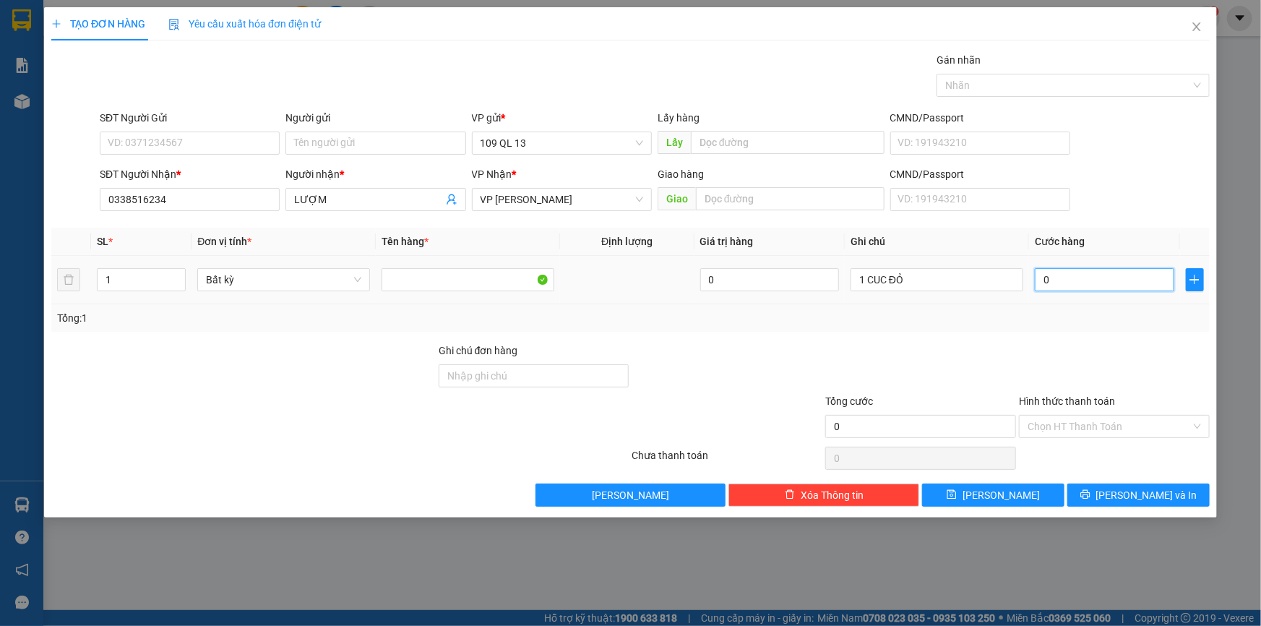
type input "3"
type input "30"
click at [926, 278] on input "1 CUC ĐỎ" at bounding box center [937, 279] width 173 height 23
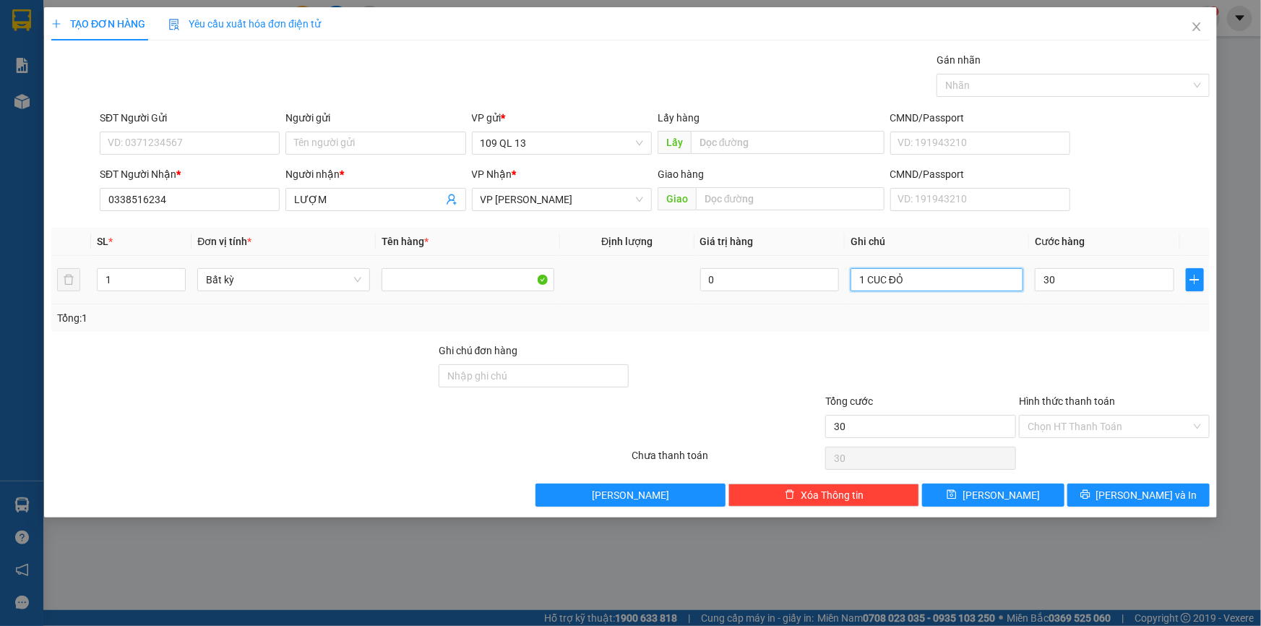
type input "30.000"
type input "1 CUC ĐỎ MỰC KHÔ"
click at [1136, 322] on div "Tổng: 1" at bounding box center [630, 318] width 1147 height 16
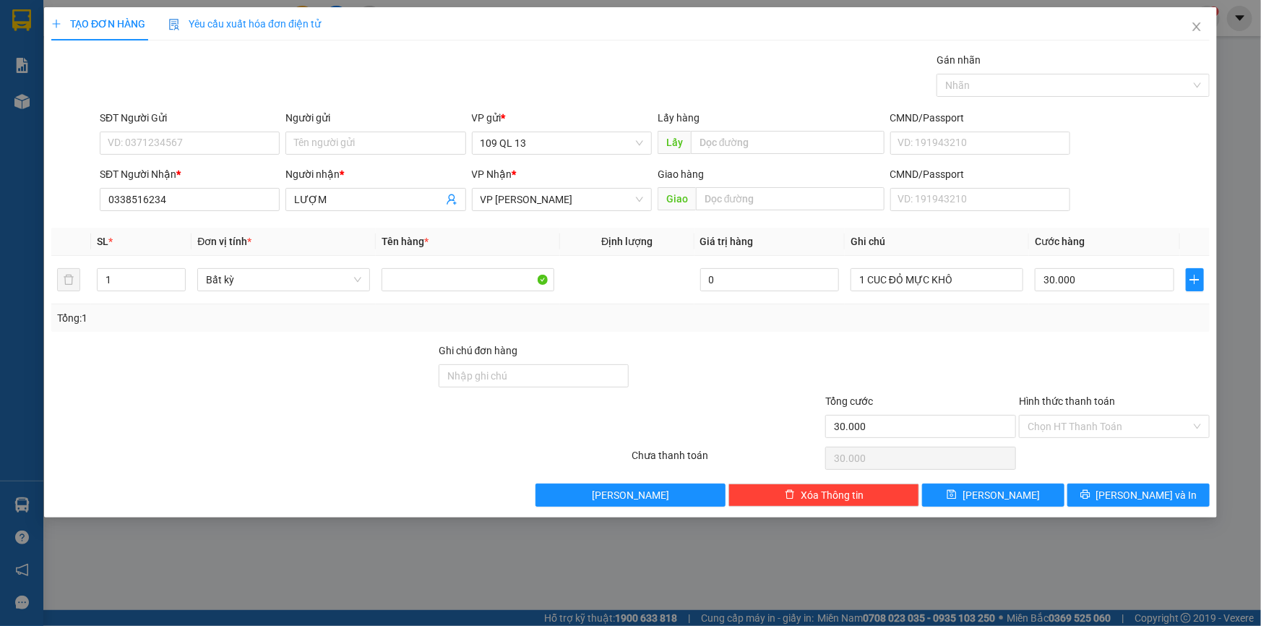
click at [1127, 413] on div "Hình thức thanh toán" at bounding box center [1114, 404] width 191 height 22
click at [1127, 427] on input "Hình thức thanh toán" at bounding box center [1109, 427] width 163 height 22
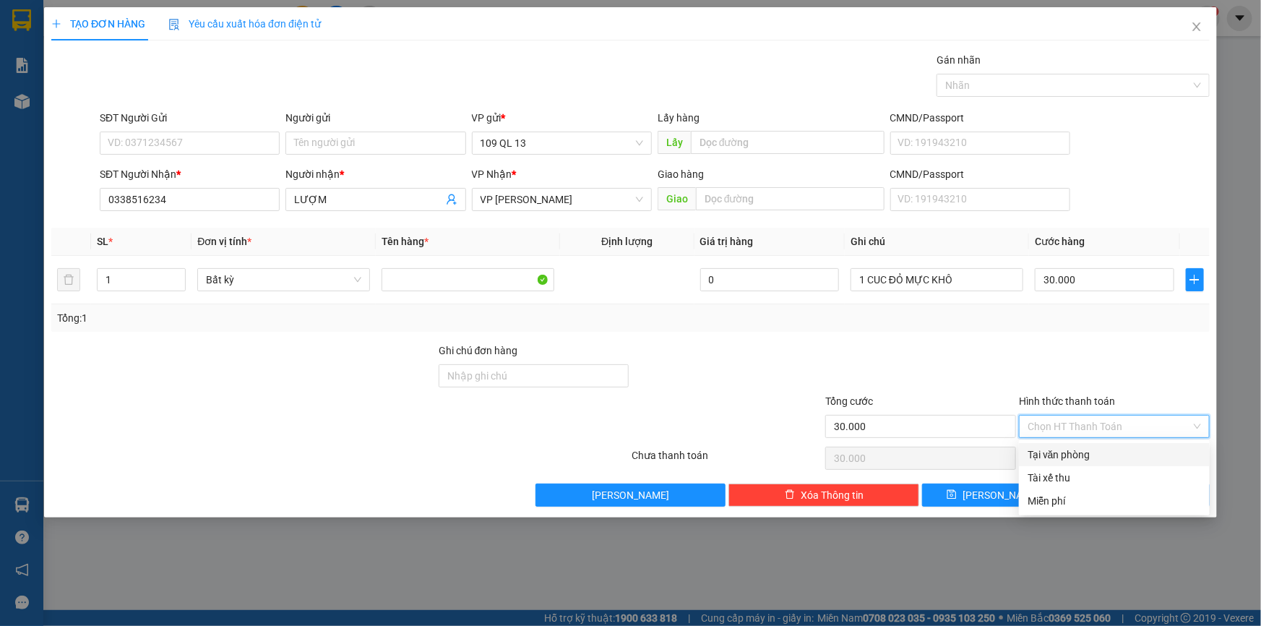
click at [1146, 334] on div "Transit Pickup Surcharge Ids Transit Deliver Surcharge Ids Transit Deliver Surc…" at bounding box center [630, 279] width 1159 height 455
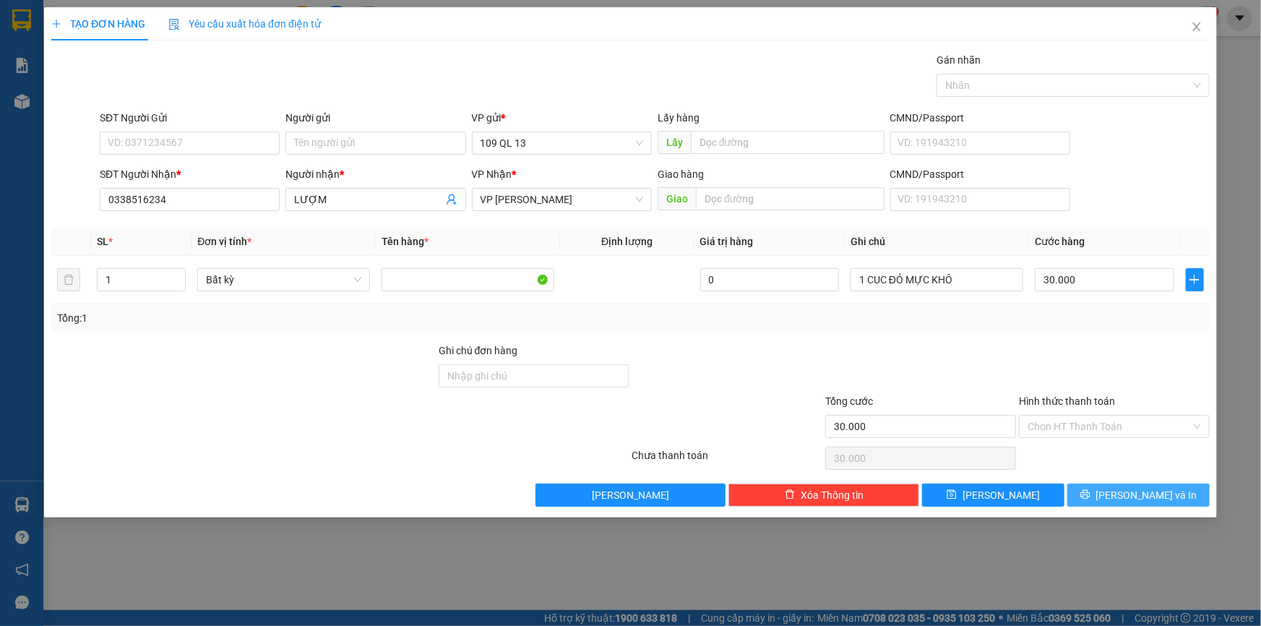
click at [1152, 495] on span "[PERSON_NAME] và In" at bounding box center [1147, 495] width 101 height 16
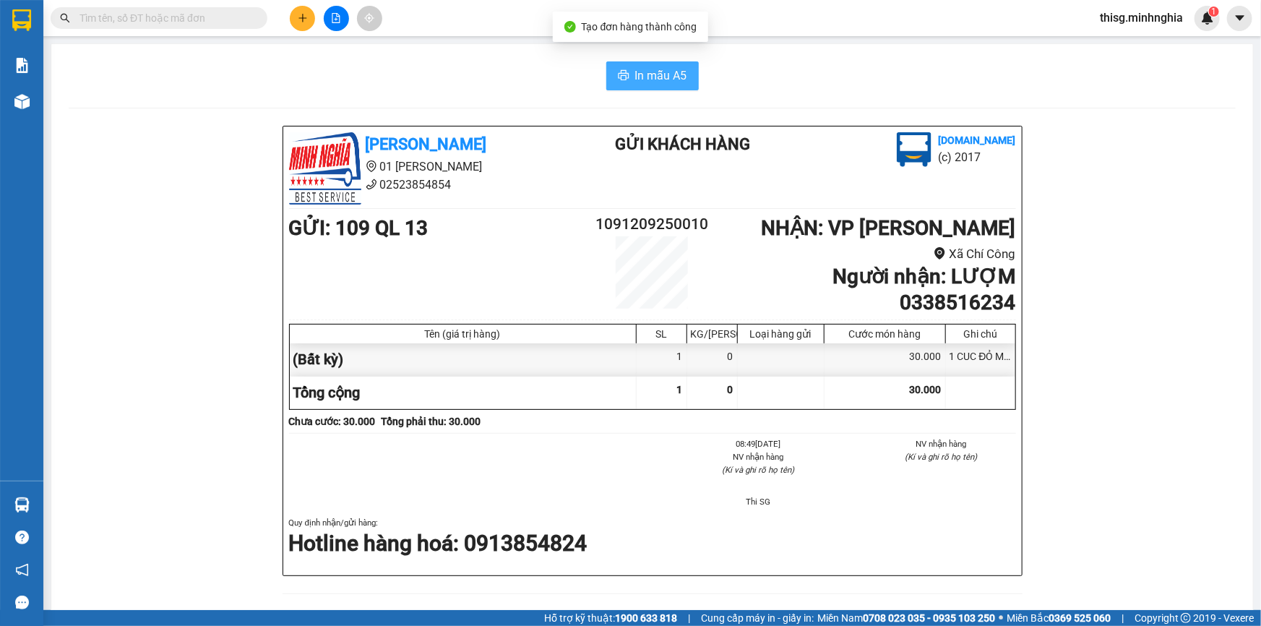
click at [649, 82] on span "In mẫu A5" at bounding box center [661, 76] width 52 height 18
click at [295, 20] on button at bounding box center [302, 18] width 25 height 25
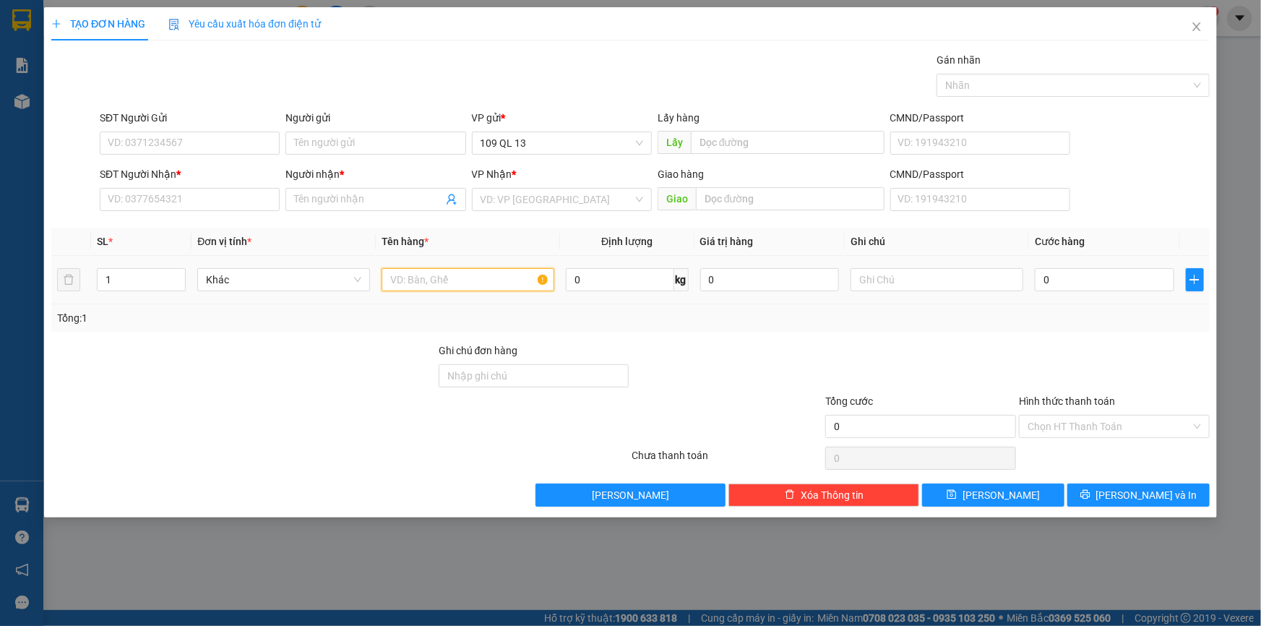
click at [426, 276] on input "text" at bounding box center [468, 279] width 173 height 23
click at [1197, 30] on icon "close" at bounding box center [1197, 27] width 12 height 12
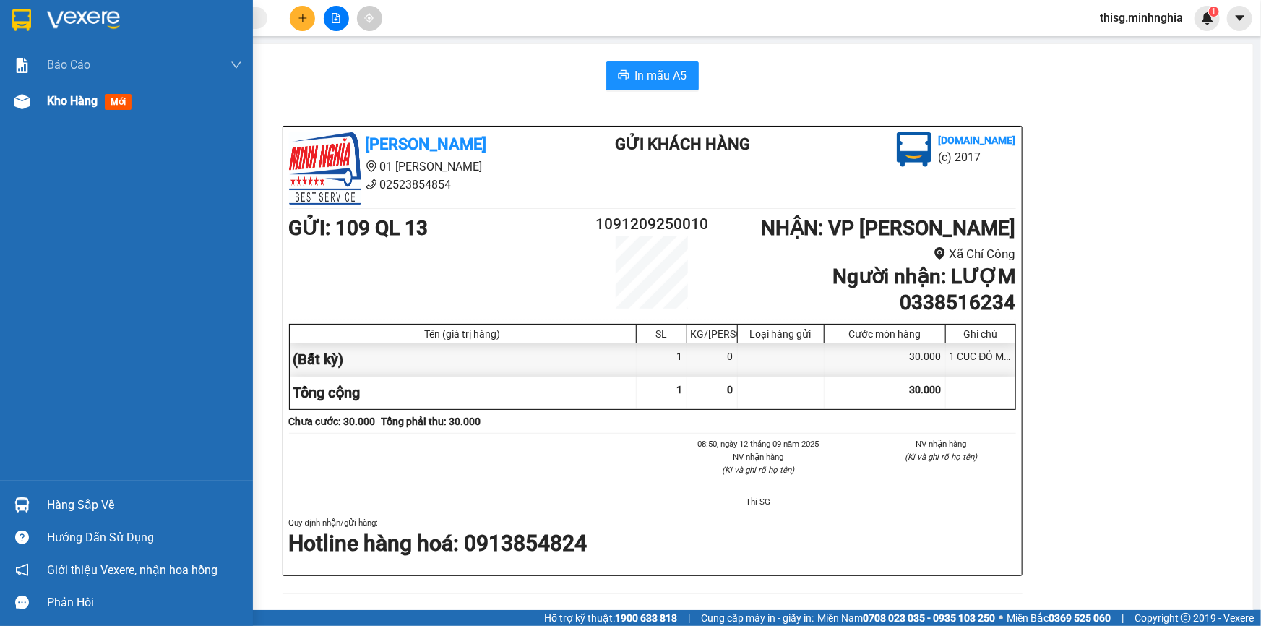
click at [95, 108] on div "Kho hàng mới" at bounding box center [92, 101] width 90 height 18
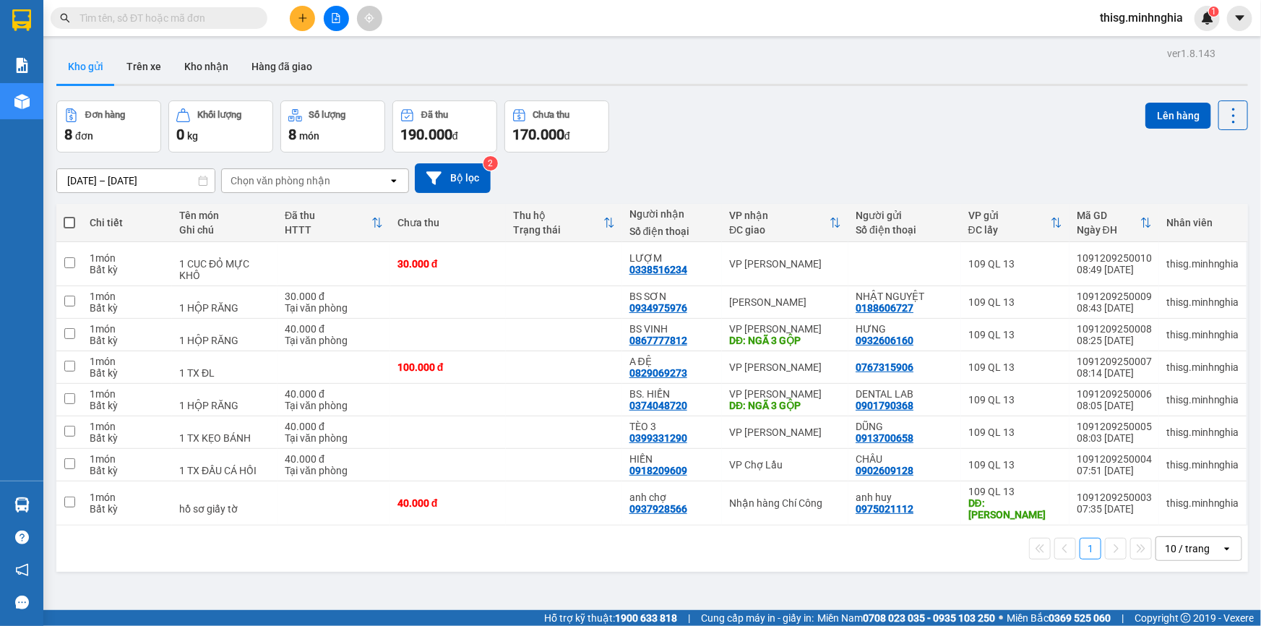
click at [811, 100] on div "Đơn hàng 8 đơn Khối lượng 0 kg Số lượng 8 món Đã thu 190.000 đ Chưa thu 170.000…" at bounding box center [652, 126] width 1192 height 52
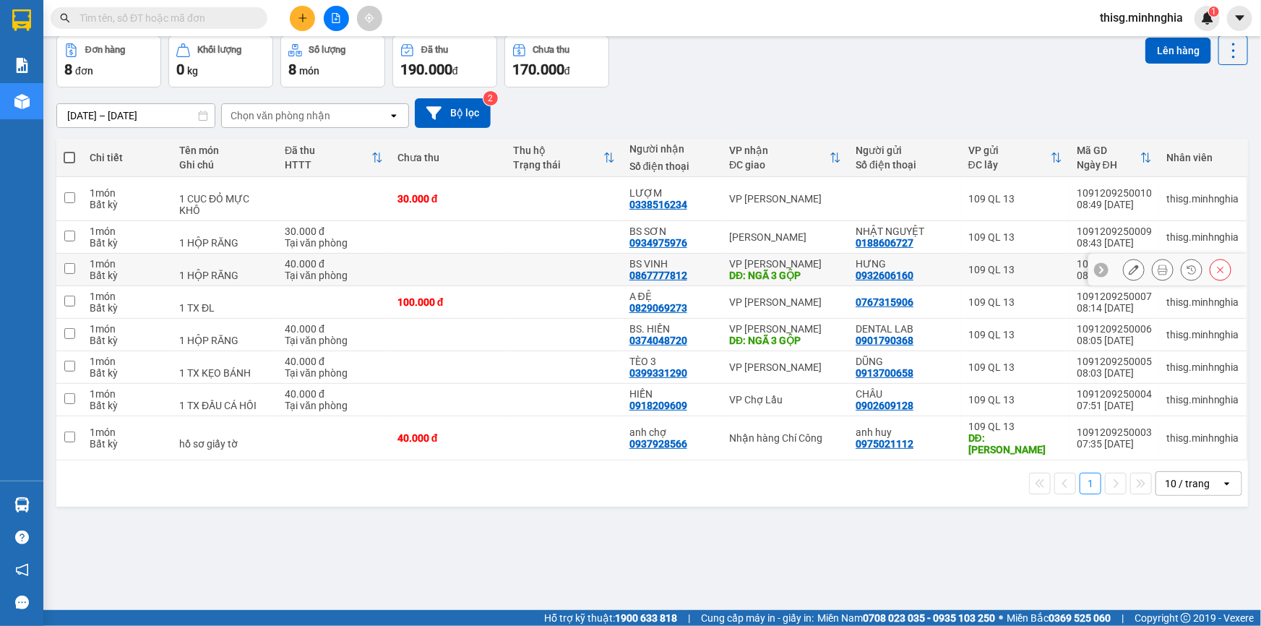
scroll to position [66, 0]
click at [296, 14] on button at bounding box center [302, 18] width 25 height 25
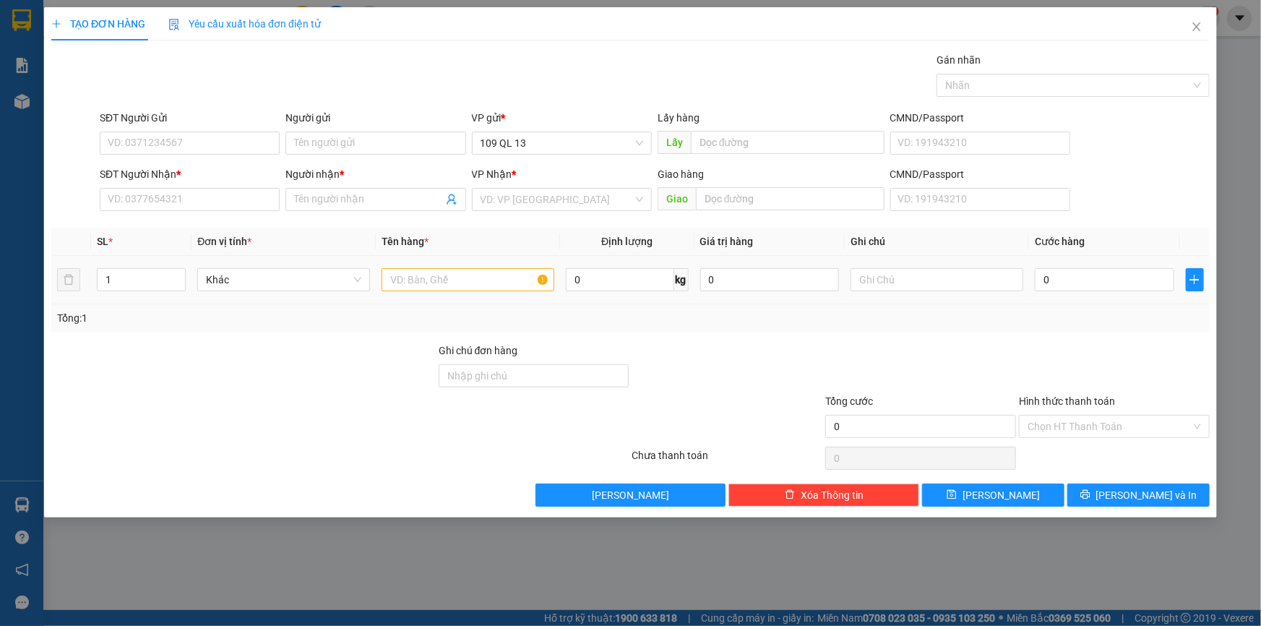
click at [434, 265] on div at bounding box center [468, 279] width 173 height 29
click at [428, 288] on input "text" at bounding box center [468, 279] width 173 height 23
click at [252, 191] on input "SĐT Người Nhận *" at bounding box center [190, 199] width 180 height 23
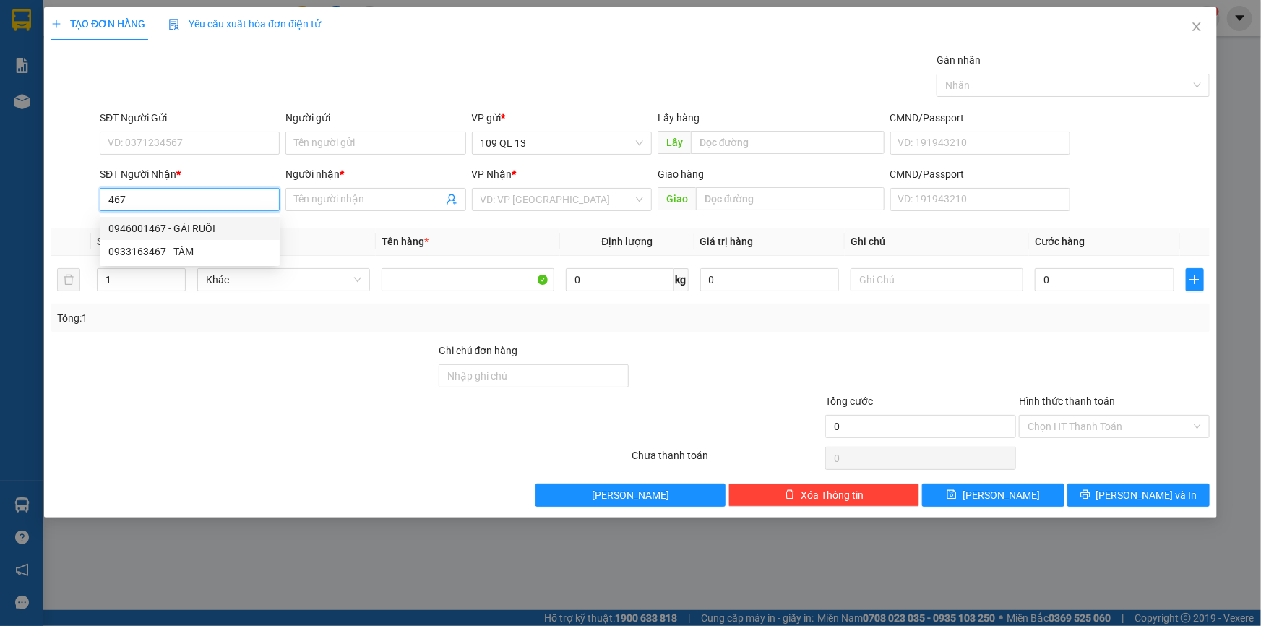
click at [241, 226] on div "0946001467 - GÁI RUỒI" at bounding box center [189, 228] width 163 height 16
type input "0946001467"
type input "GÁI RUỒI"
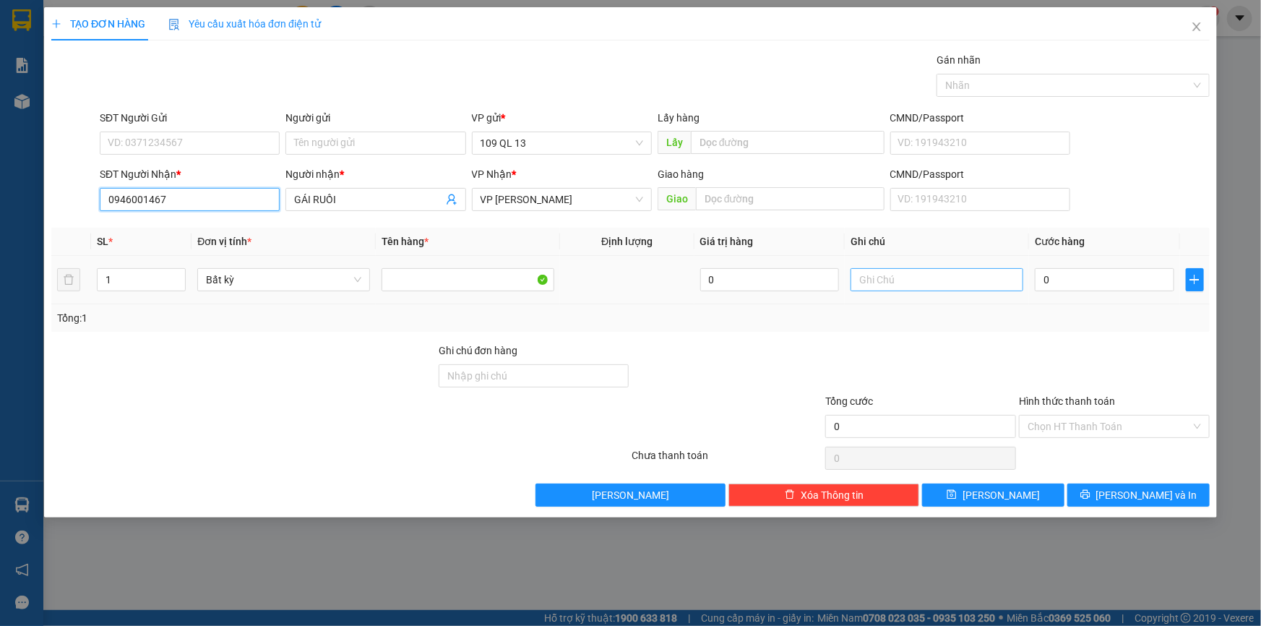
type input "0946001467"
click at [890, 269] on input "text" at bounding box center [937, 279] width 173 height 23
type input "TX KO"
click at [1099, 285] on input "0" at bounding box center [1105, 279] width 140 height 23
type input "3"
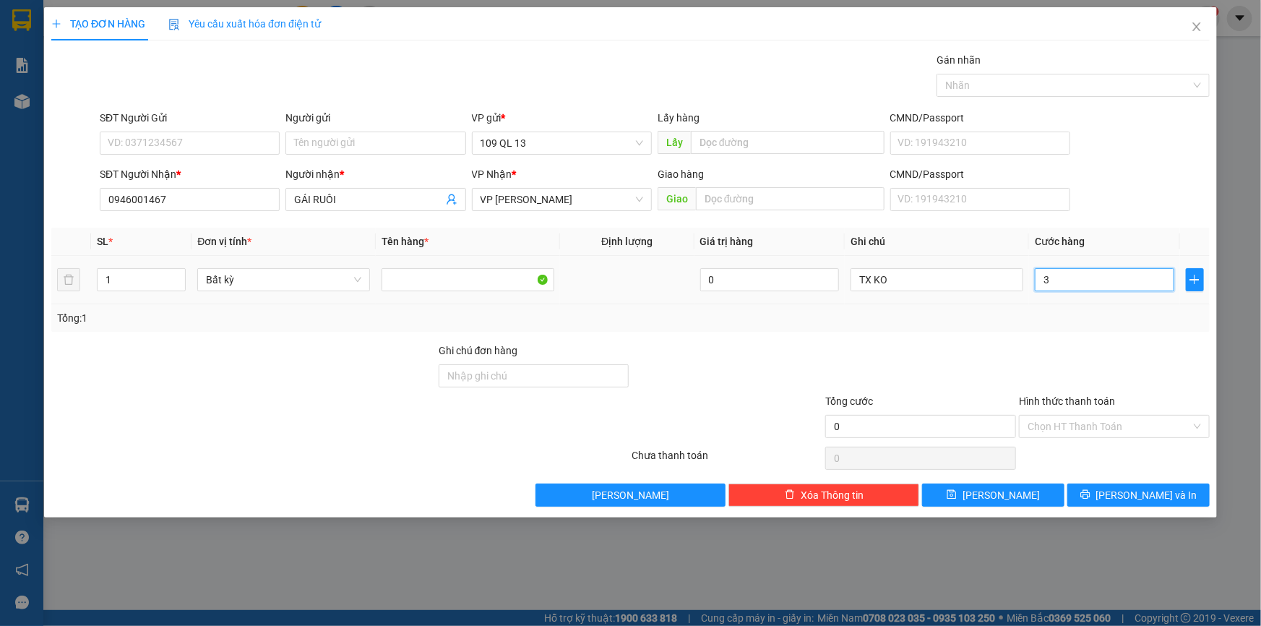
type input "3"
type input "30"
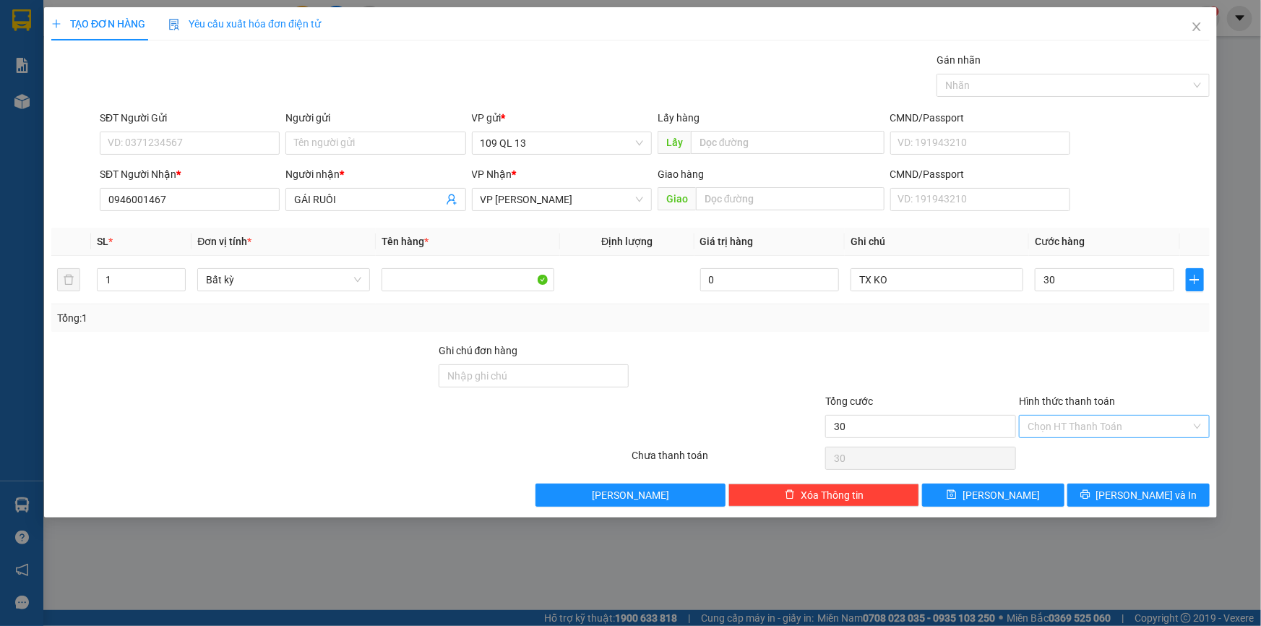
type input "30.000"
click at [1106, 428] on input "Hình thức thanh toán" at bounding box center [1109, 427] width 163 height 22
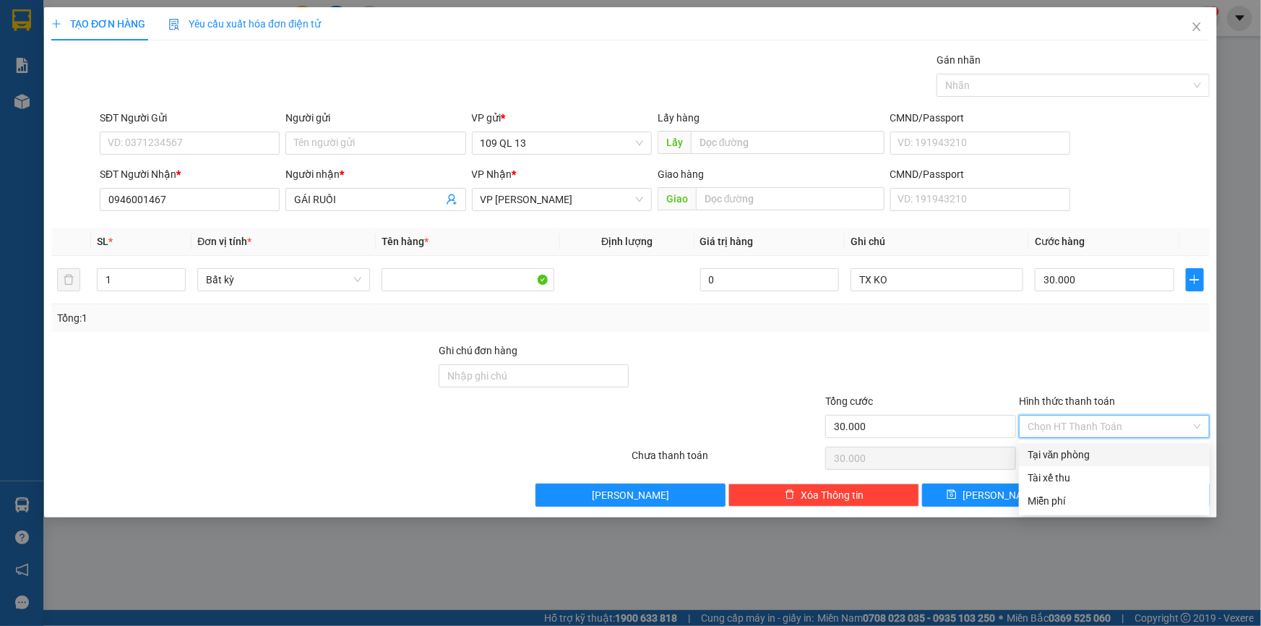
click at [1111, 452] on div "Tại văn phòng" at bounding box center [1114, 455] width 173 height 16
type input "0"
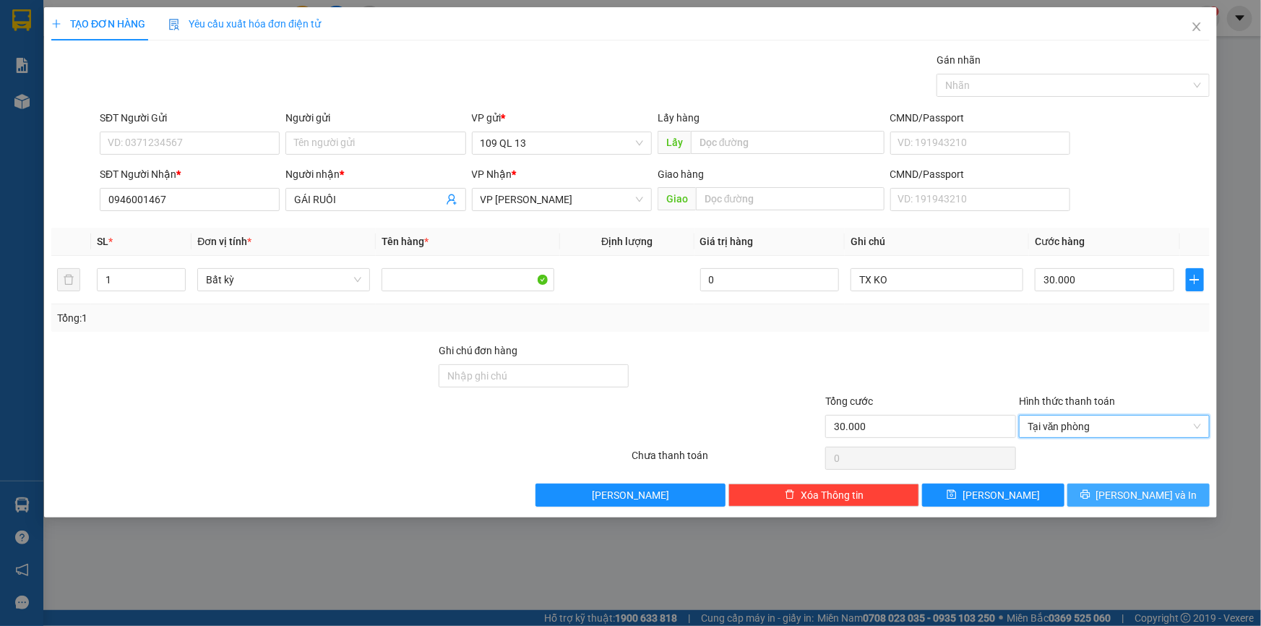
click at [1152, 492] on span "[PERSON_NAME] và In" at bounding box center [1147, 495] width 101 height 16
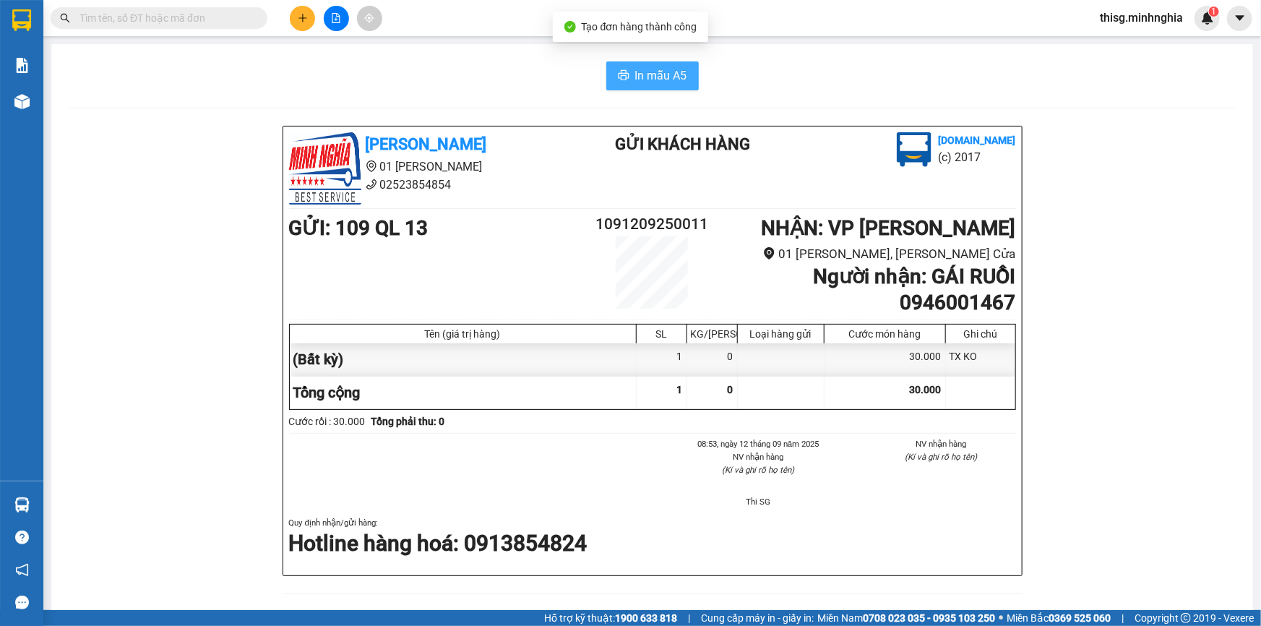
click at [640, 74] on span "In mẫu A5" at bounding box center [661, 76] width 52 height 18
click at [302, 21] on icon "plus" at bounding box center [302, 18] width 1 height 8
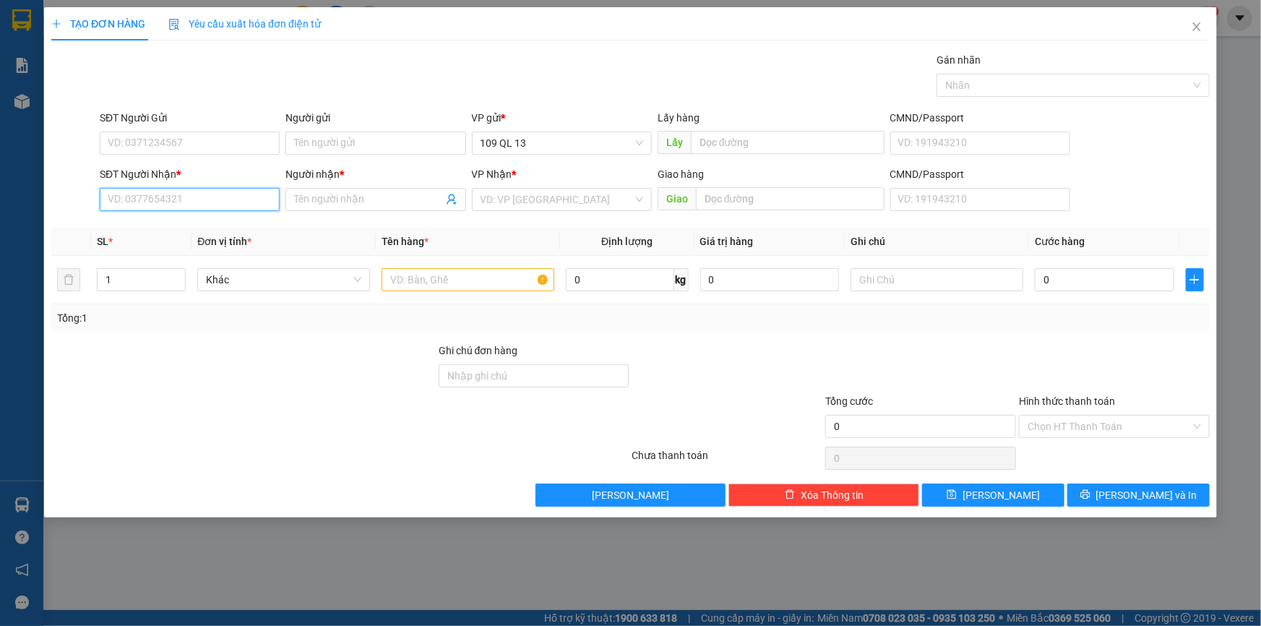
click at [241, 205] on input "SĐT Người Nhận *" at bounding box center [190, 199] width 180 height 23
click at [952, 283] on input "text" at bounding box center [937, 279] width 173 height 23
type input "1 BỌC TRẮNG GT"
click at [484, 284] on input "text" at bounding box center [468, 279] width 173 height 23
click at [226, 213] on div "SĐT Người Nhận * VD: 0377654321" at bounding box center [190, 191] width 180 height 51
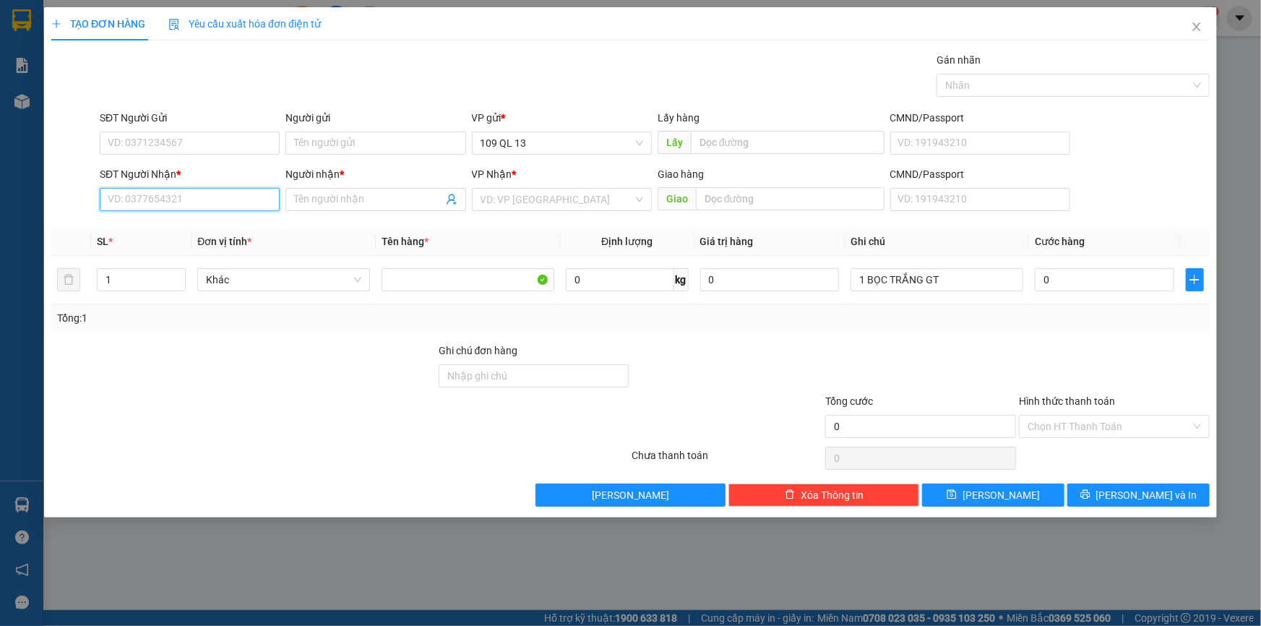
click at [226, 205] on input "SĐT Người Nhận *" at bounding box center [190, 199] width 180 height 23
type input "0828775735"
click at [225, 224] on div "0828775735 - DUYÊN AN" at bounding box center [189, 228] width 163 height 16
type input "DUYÊN AN"
type input "0828775735"
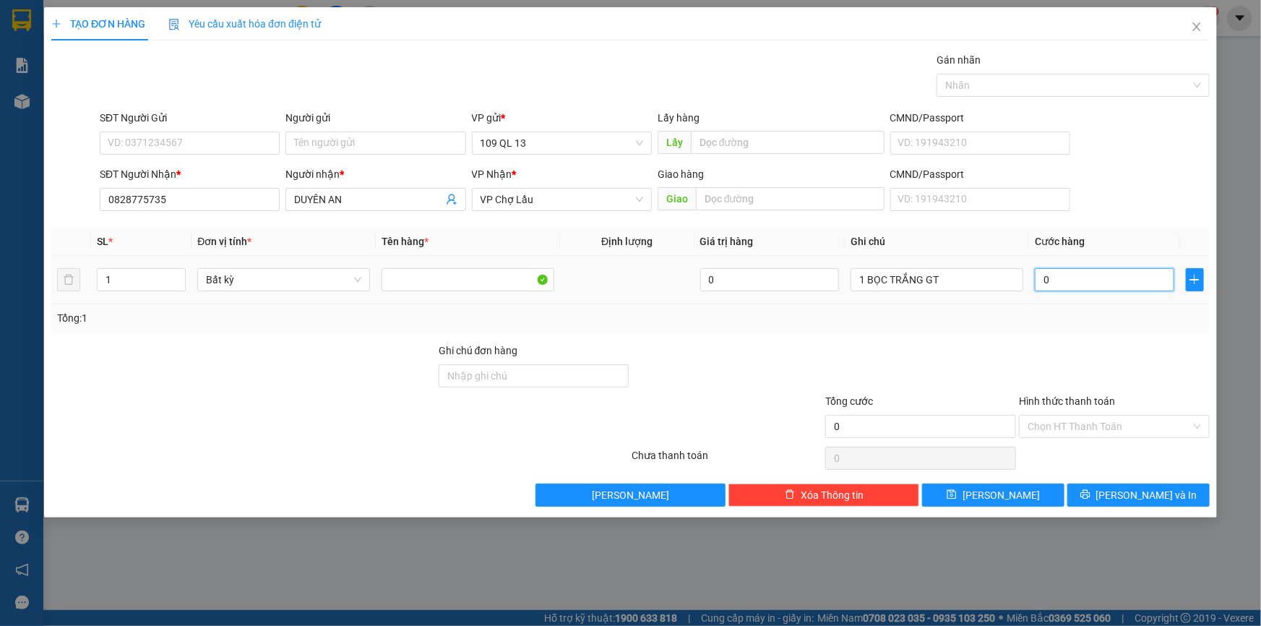
click at [1077, 278] on input "0" at bounding box center [1105, 279] width 140 height 23
type input "3"
type input "30"
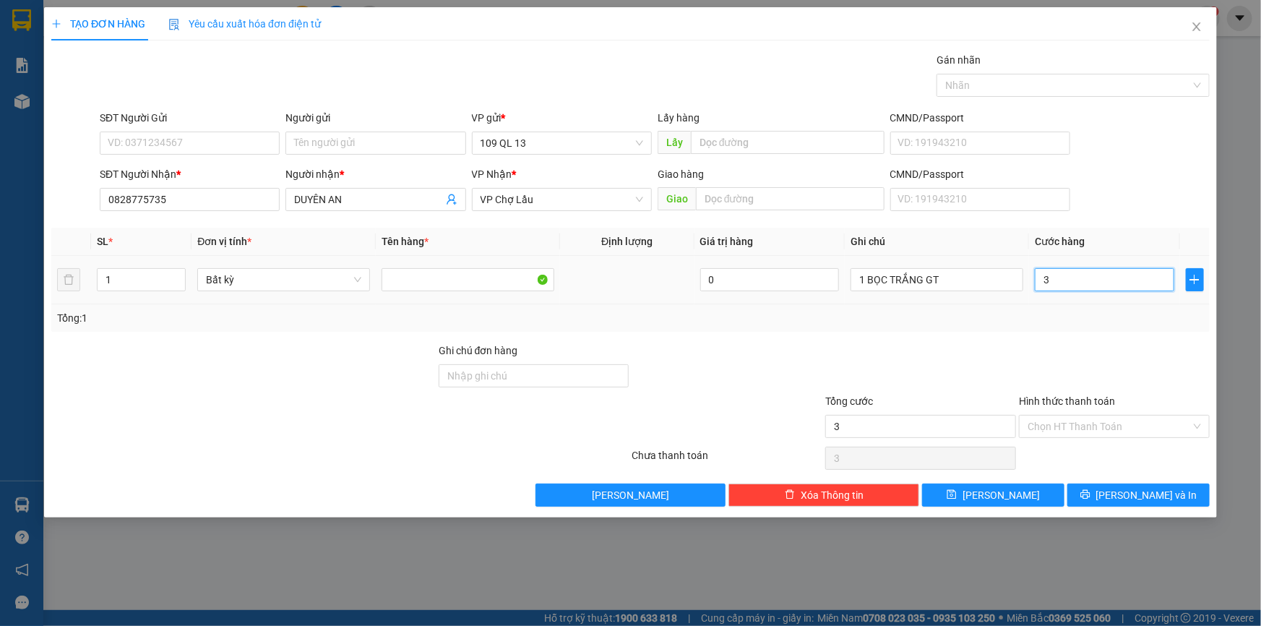
type input "30"
type input "30.000"
click at [1159, 412] on div "Hình thức thanh toán" at bounding box center [1114, 404] width 191 height 22
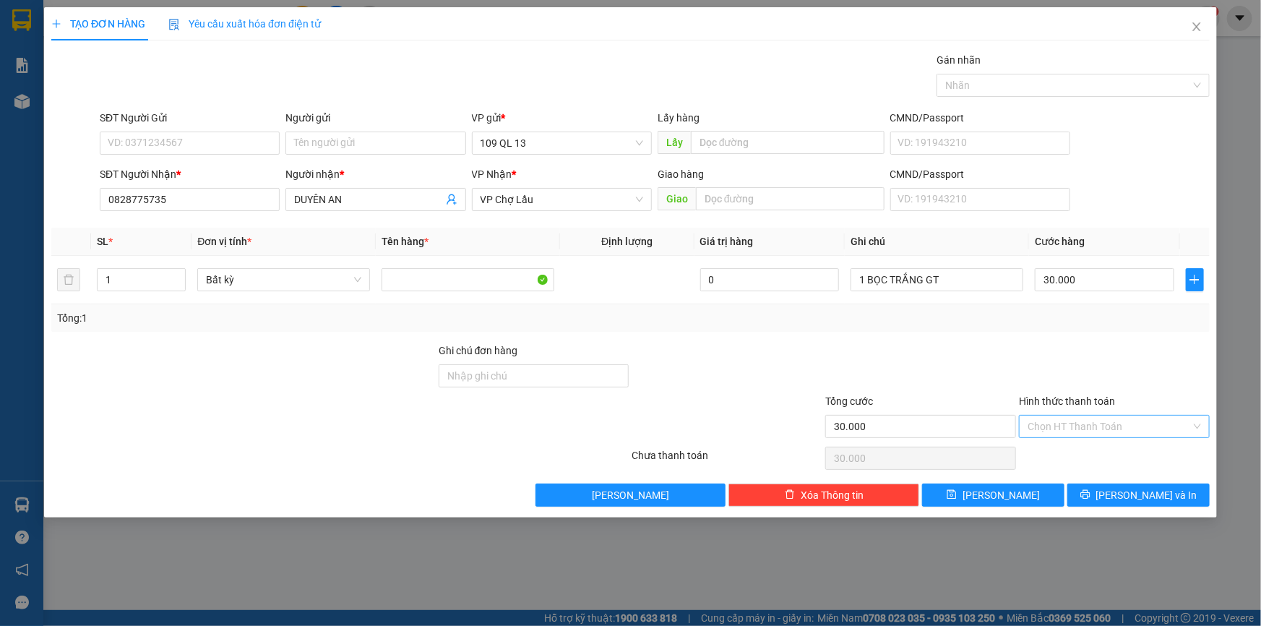
click at [1155, 428] on input "Hình thức thanh toán" at bounding box center [1109, 427] width 163 height 22
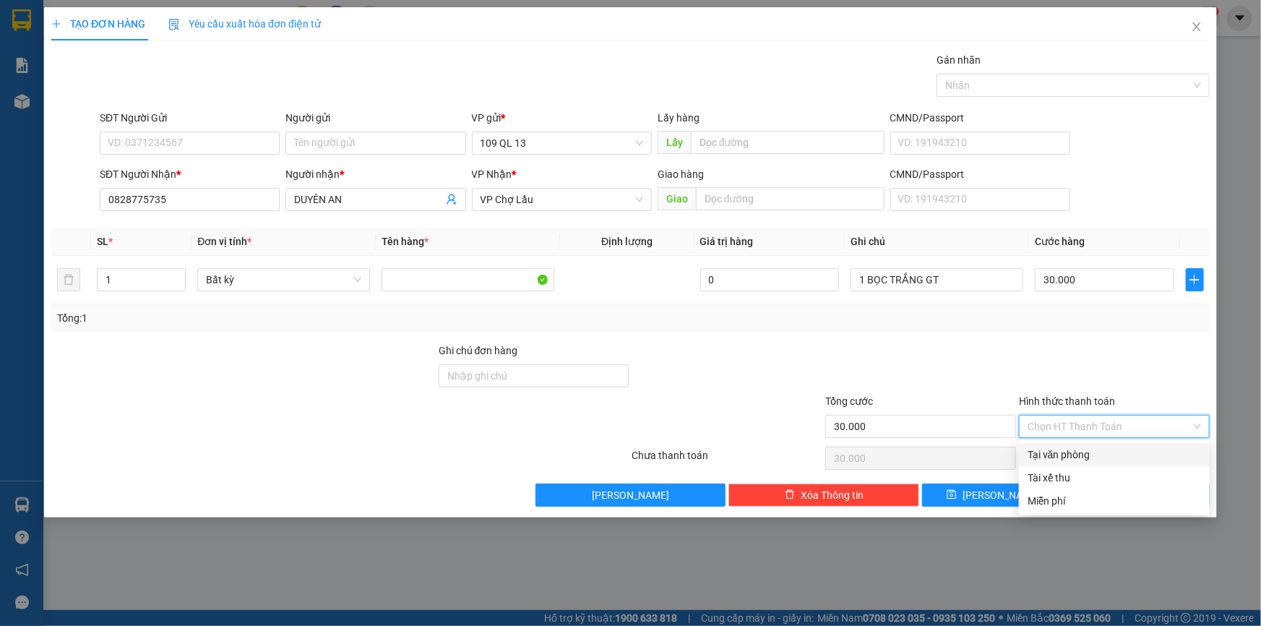
click at [1146, 457] on div "Tại văn phòng" at bounding box center [1114, 455] width 173 height 16
type input "0"
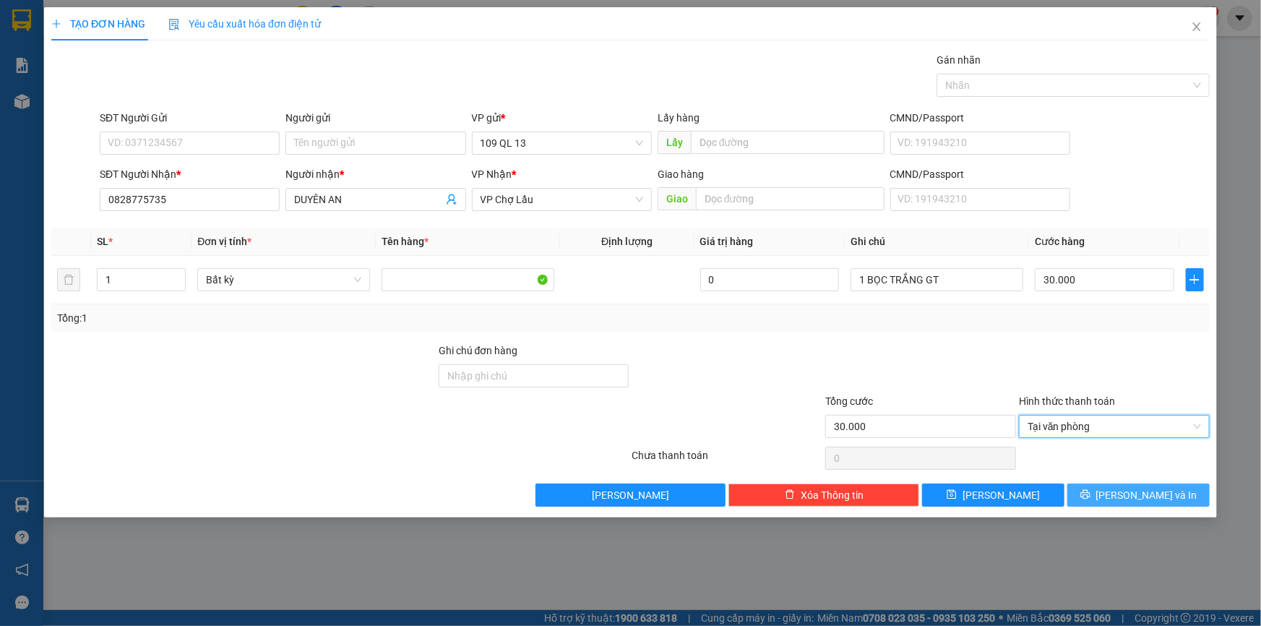
click at [1159, 490] on span "[PERSON_NAME] và In" at bounding box center [1147, 495] width 101 height 16
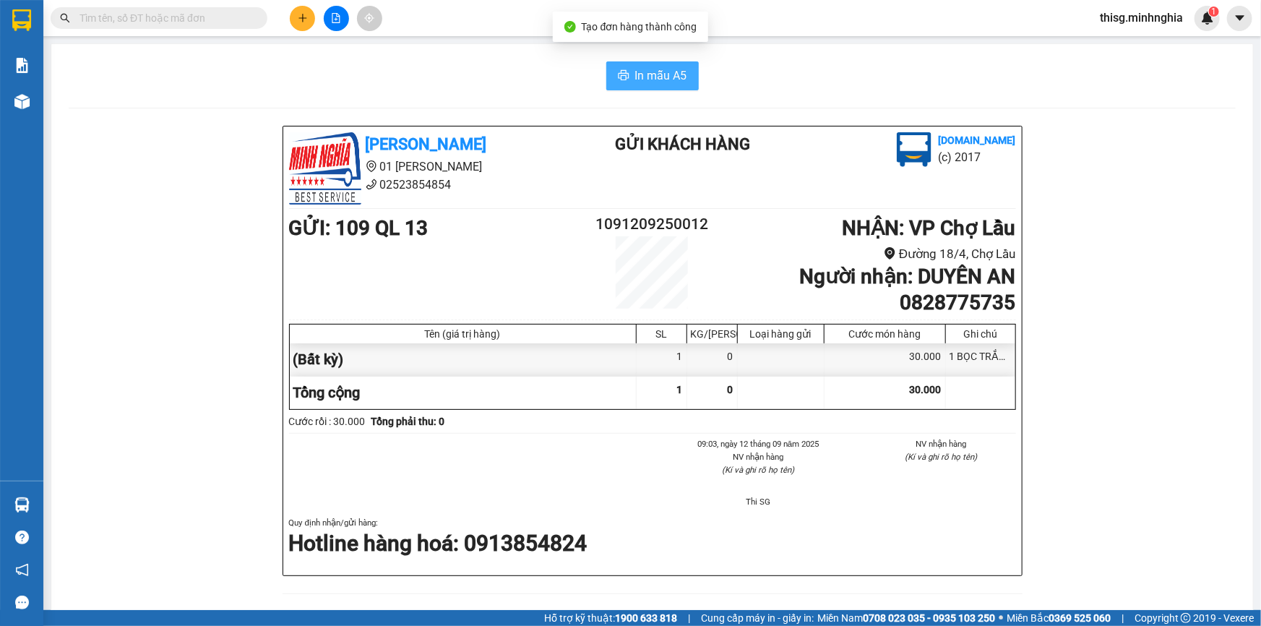
click at [617, 69] on button "In mẫu A5" at bounding box center [652, 75] width 93 height 29
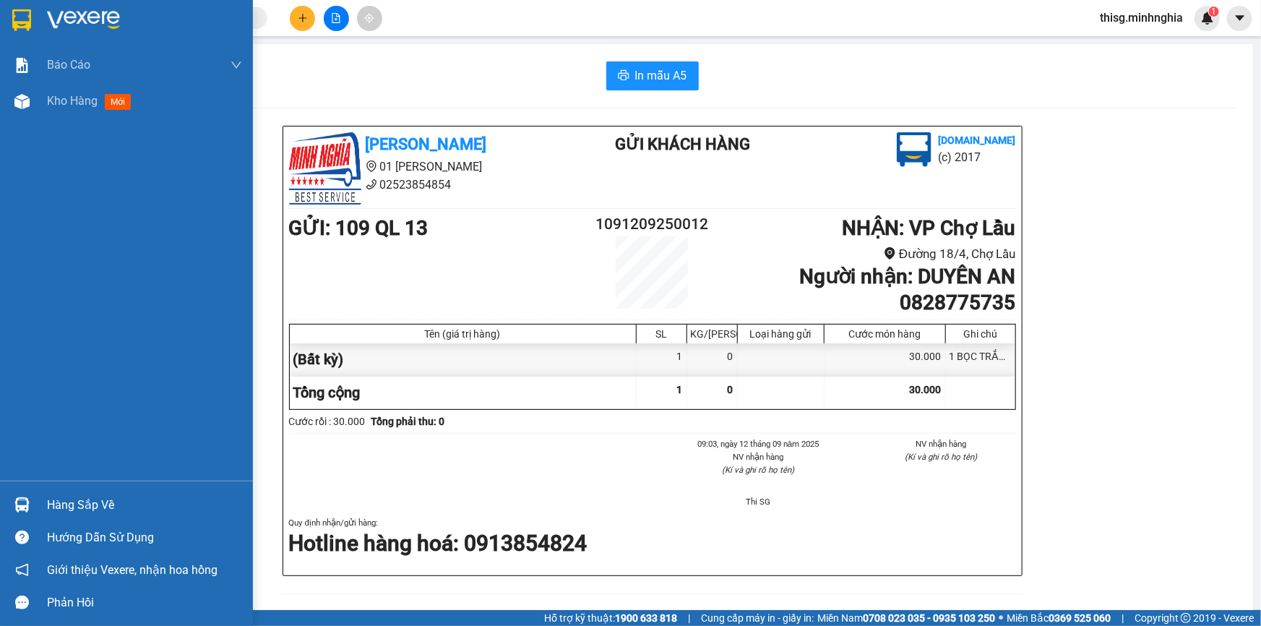
click at [75, 101] on span "Kho hàng" at bounding box center [72, 101] width 51 height 14
